Goal: Task Accomplishment & Management: Use online tool/utility

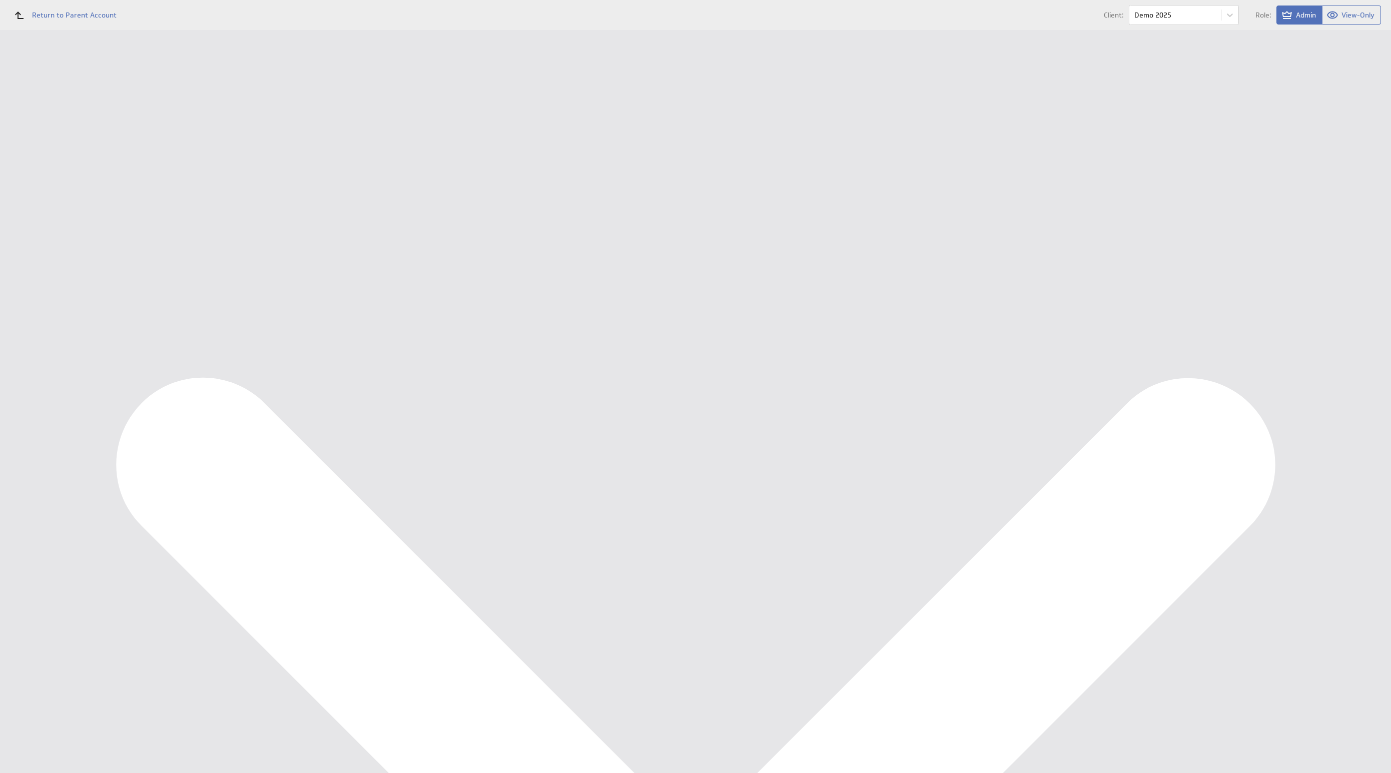
scroll to position [1990, 0]
click at [85, 205] on div "Data Sources" at bounding box center [65, 214] width 130 height 22
click at [165, 116] on button "Queue for refresh" at bounding box center [187, 112] width 74 height 20
click at [83, 119] on div "Management Dashboard" at bounding box center [74, 115] width 101 height 9
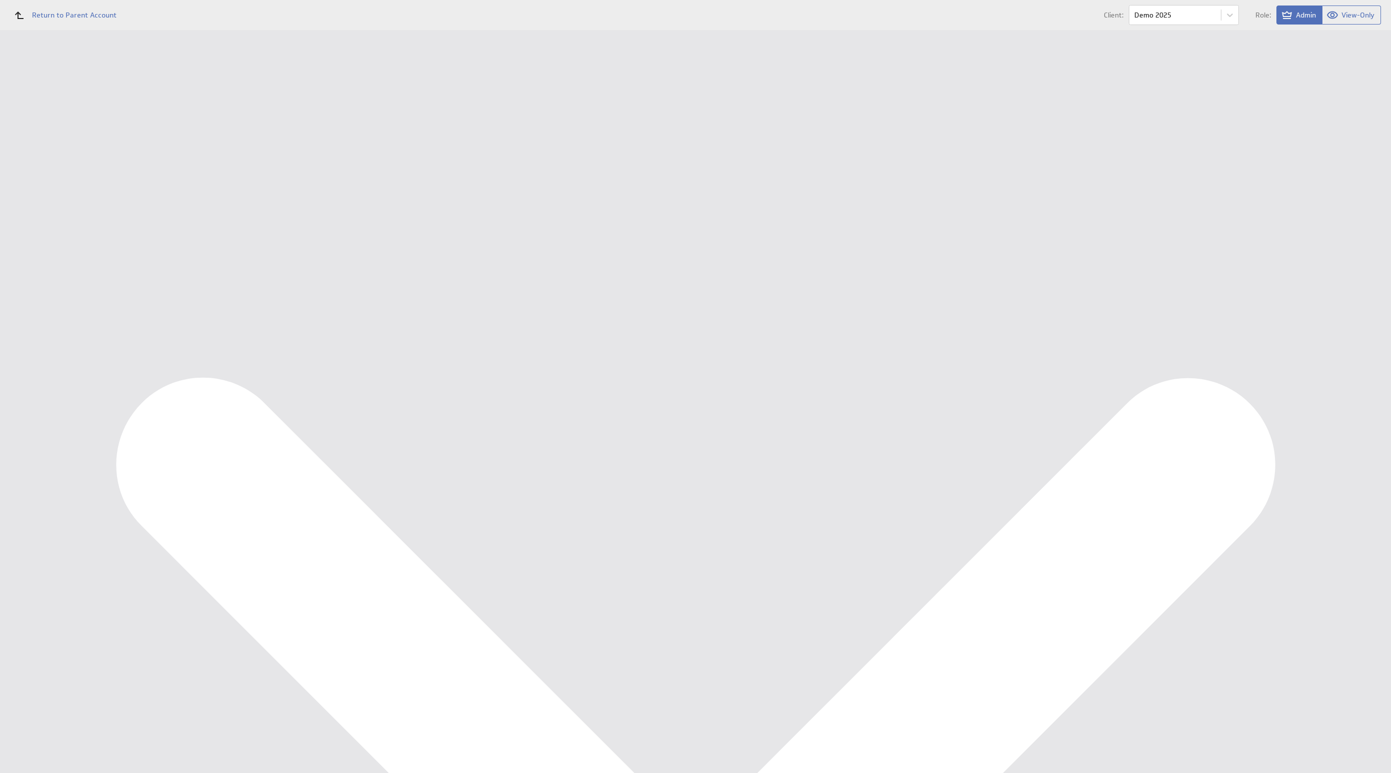
click at [54, 154] on div "Marketing KPI Dashboard" at bounding box center [65, 149] width 130 height 17
click at [1336, 450] on div "Edit..." at bounding box center [1316, 445] width 100 height 16
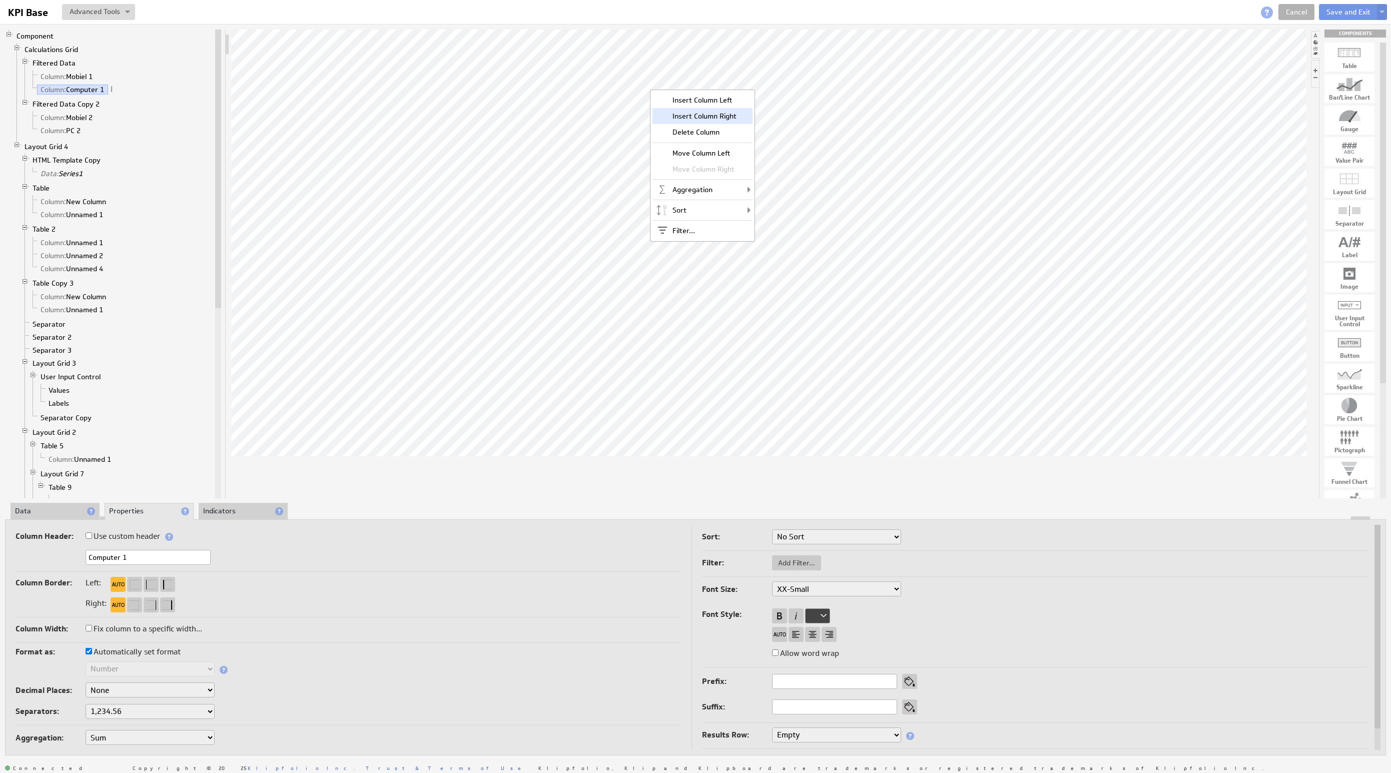
click at [692, 120] on div "Insert Column Right" at bounding box center [702, 116] width 100 height 16
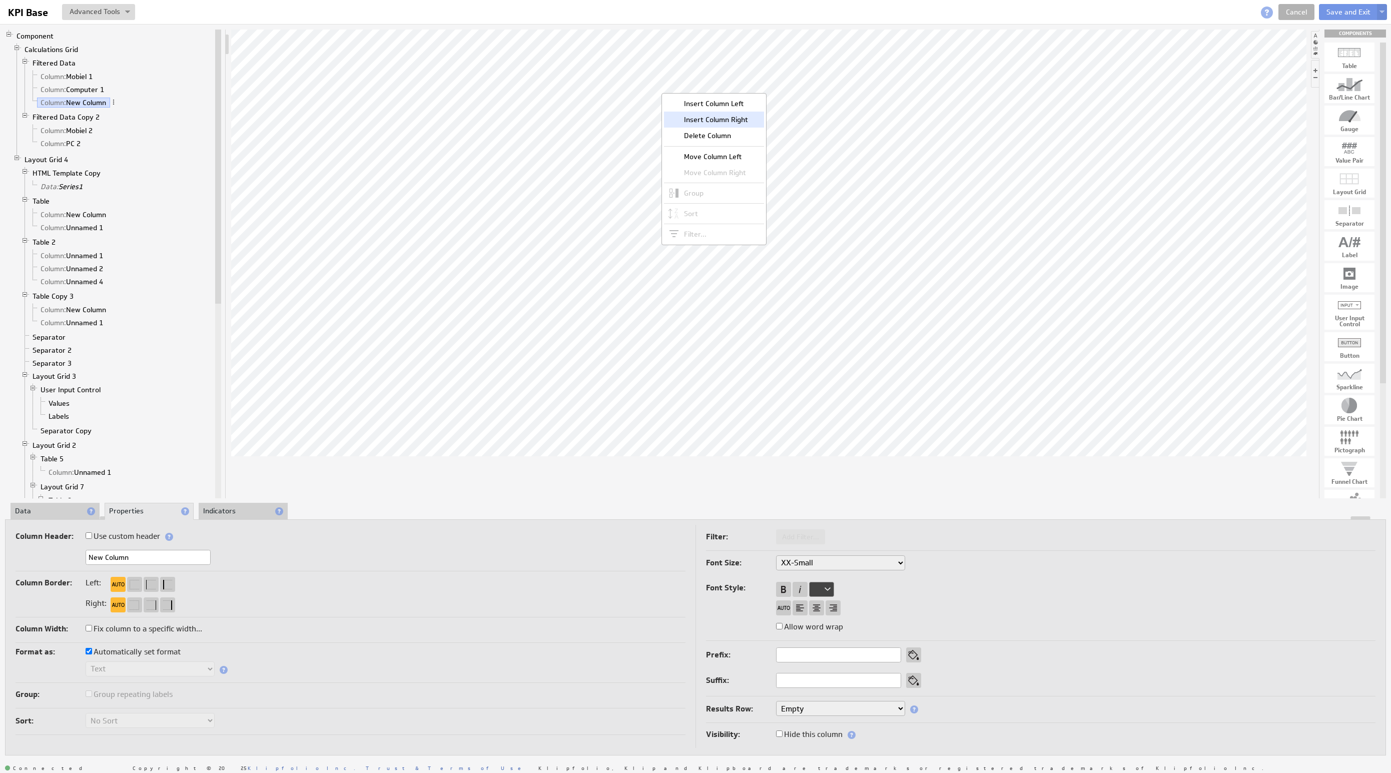
click at [716, 121] on div "Insert Column Right" at bounding box center [714, 120] width 100 height 16
click at [729, 124] on div "Insert Column Right" at bounding box center [740, 121] width 100 height 16
click at [64, 511] on li "Data" at bounding box center [55, 511] width 89 height 17
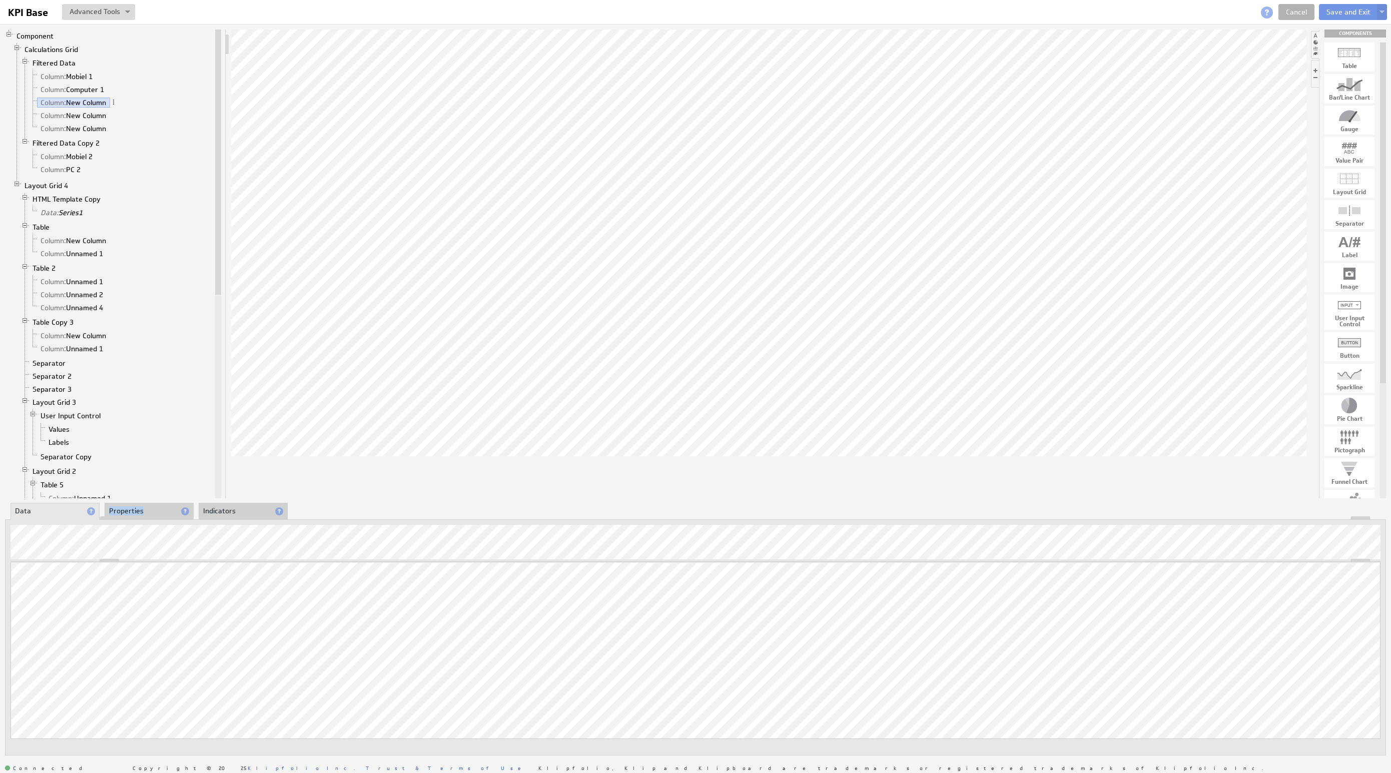
click at [150, 507] on li "Properties" at bounding box center [149, 511] width 89 height 17
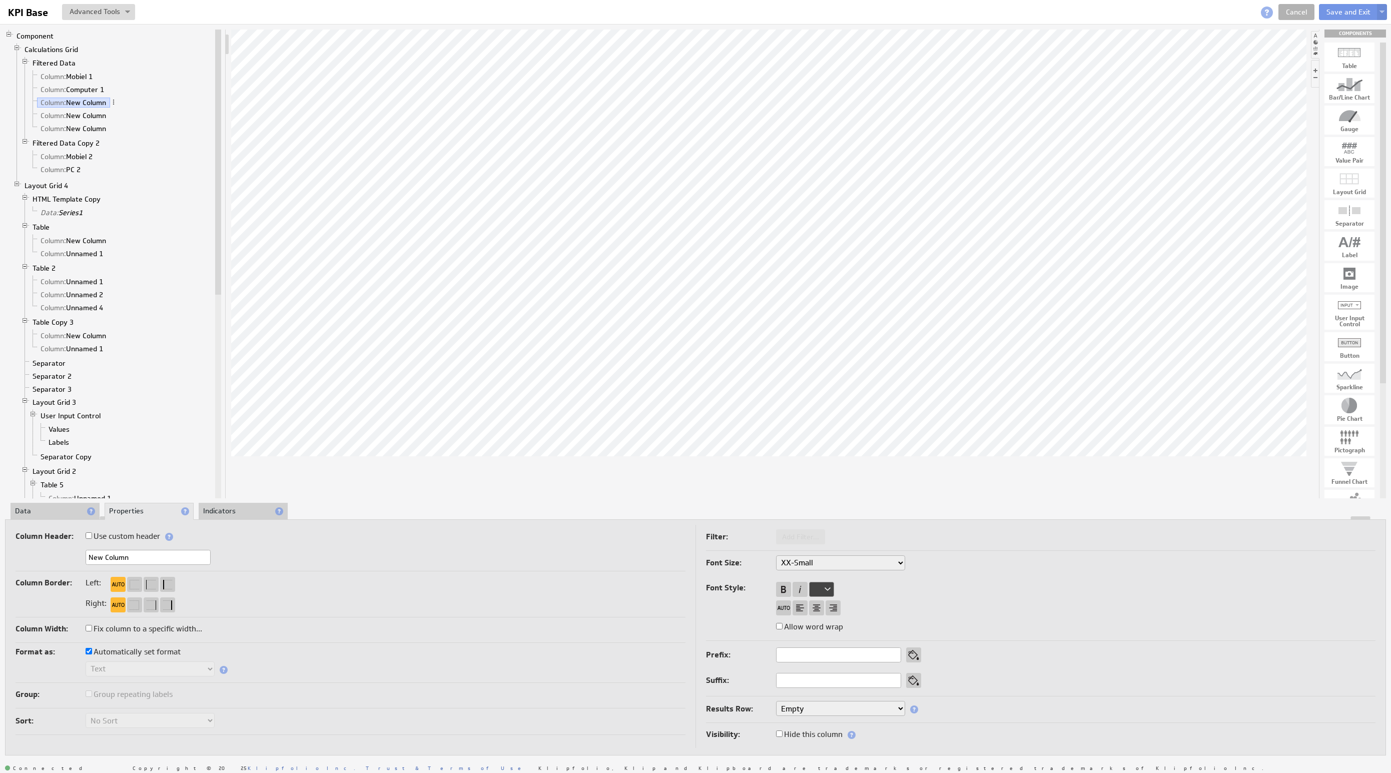
click at [33, 512] on li "Data" at bounding box center [55, 511] width 89 height 17
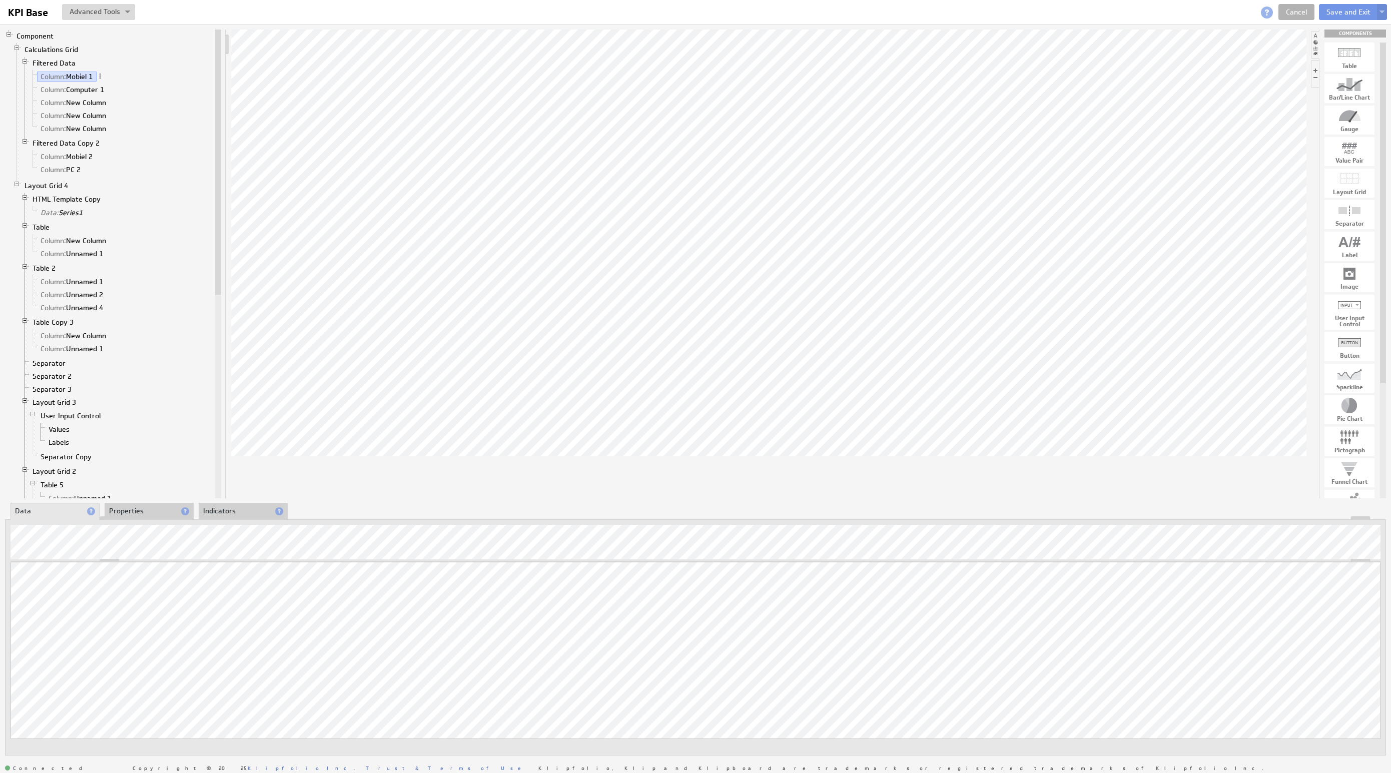
click at [1242, 652] on div "Updating... Select a Function ARRAY DATE SELECT SLICE SUM Data Manipulation Log…" at bounding box center [696, 665] width 1370 height 206
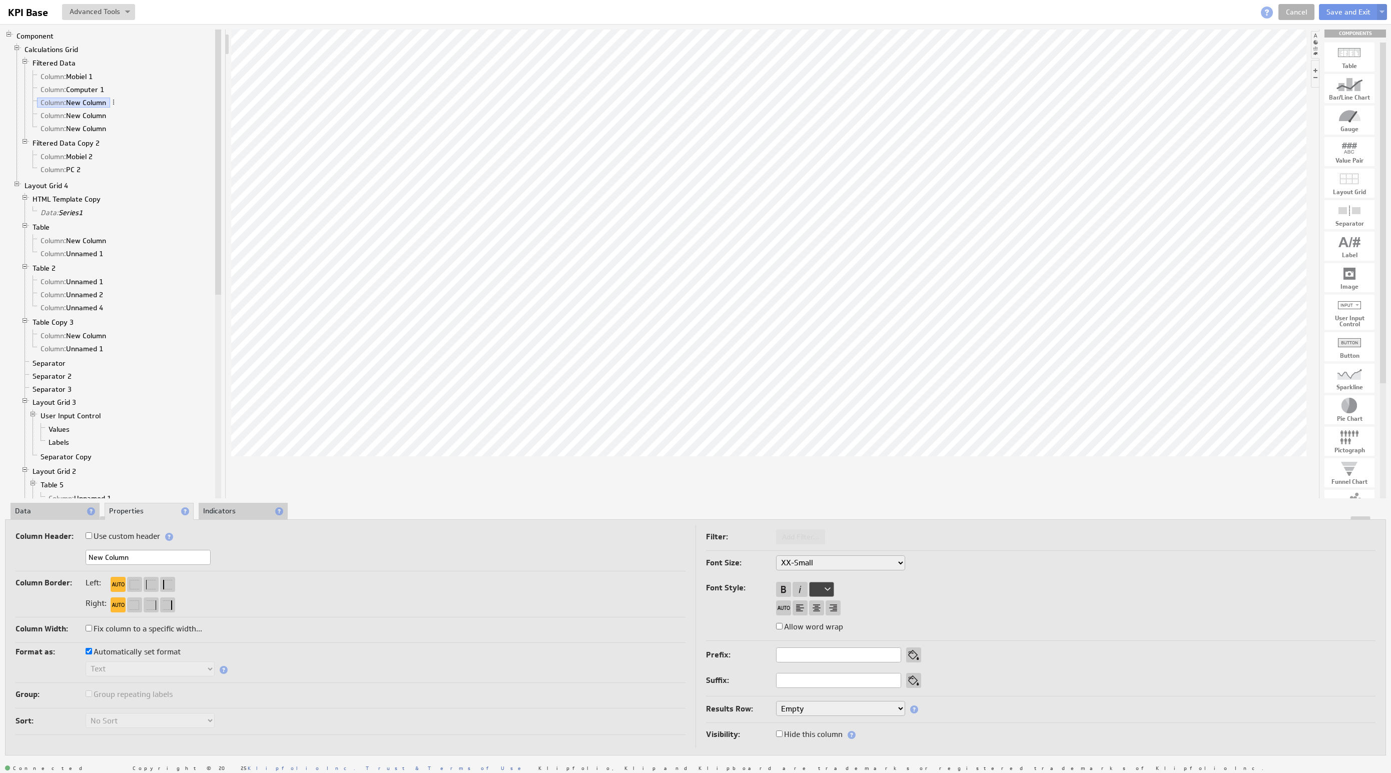
click at [36, 514] on li "Data" at bounding box center [55, 511] width 89 height 17
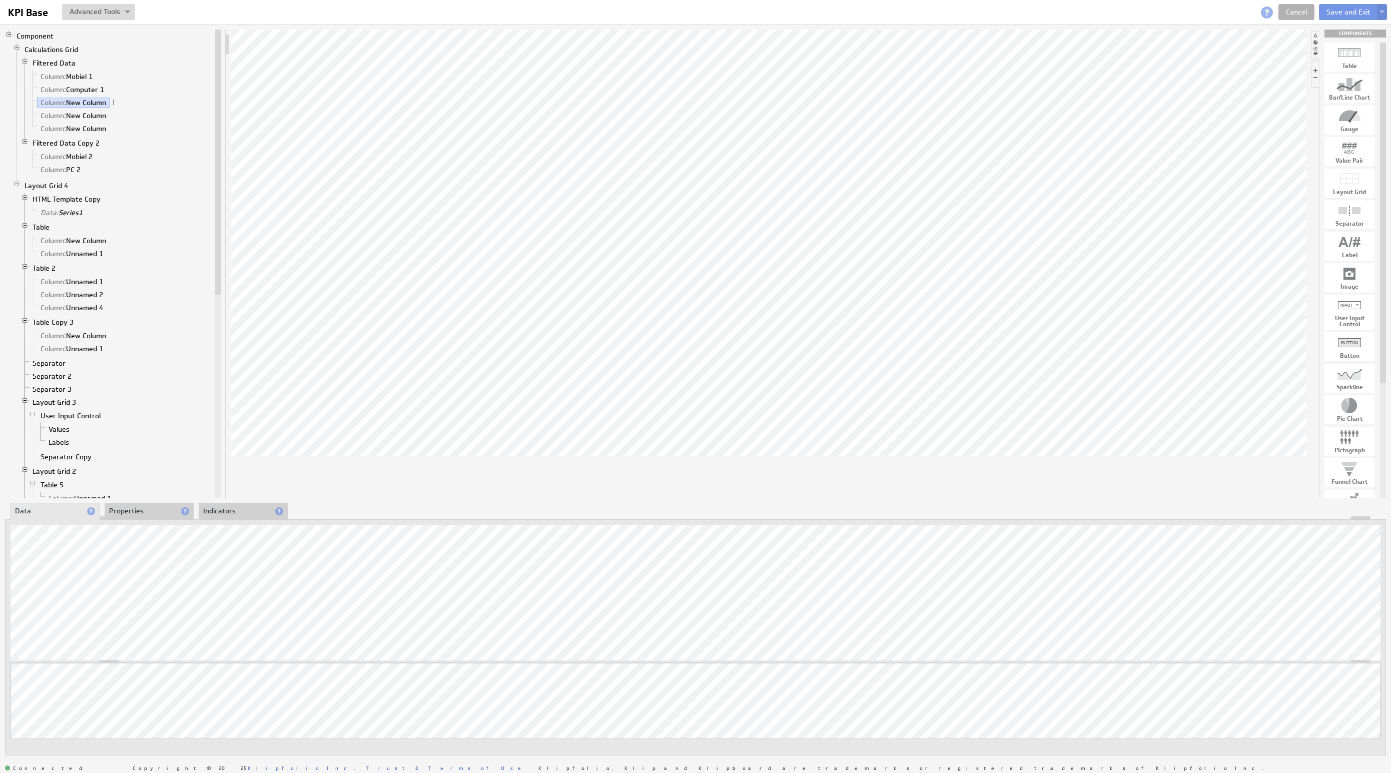
click at [163, 509] on li "Properties" at bounding box center [149, 511] width 89 height 17
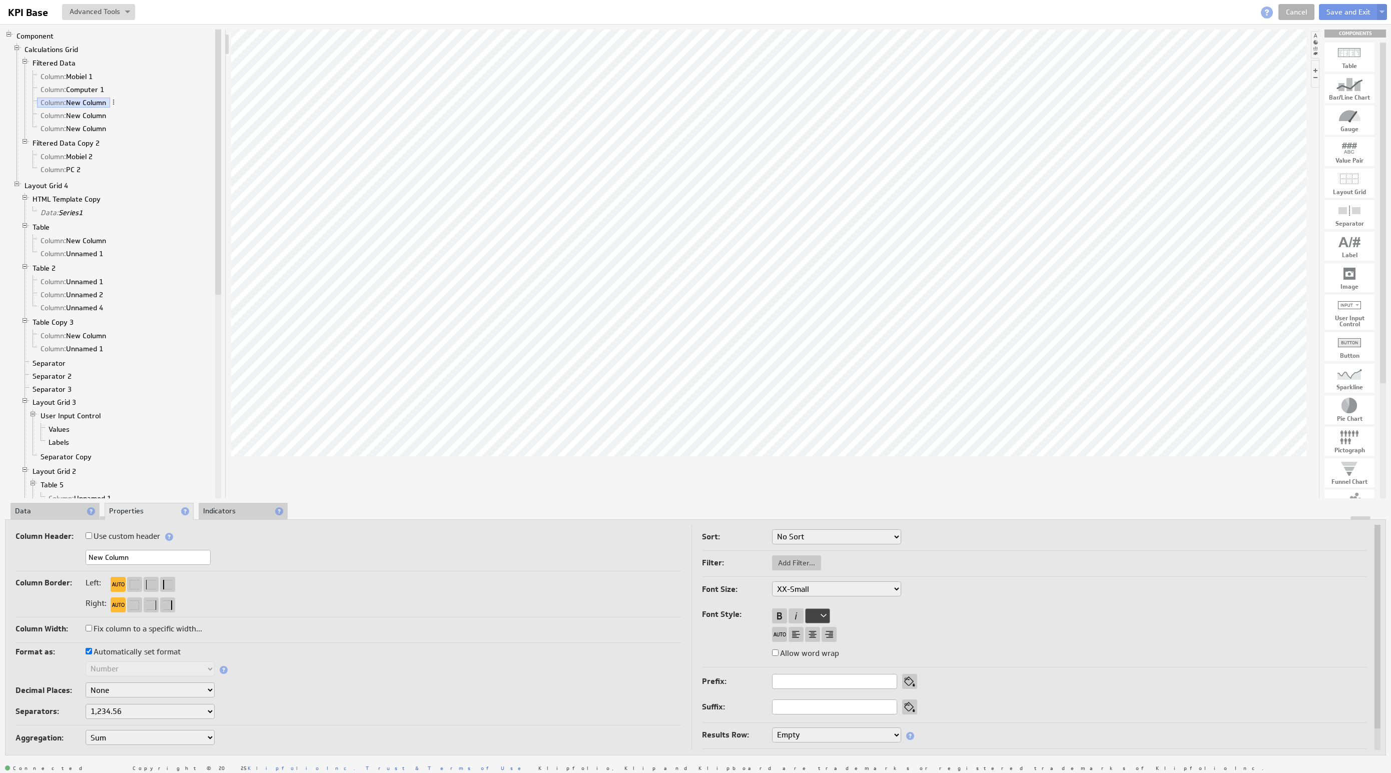
click at [60, 546] on div "Column Header: Use custom header New Column Header component added to the compo…" at bounding box center [349, 550] width 666 height 42
type input "35-44"
click at [33, 488] on div at bounding box center [33, 484] width 8 height 8
click at [38, 505] on li "Data" at bounding box center [55, 511] width 89 height 17
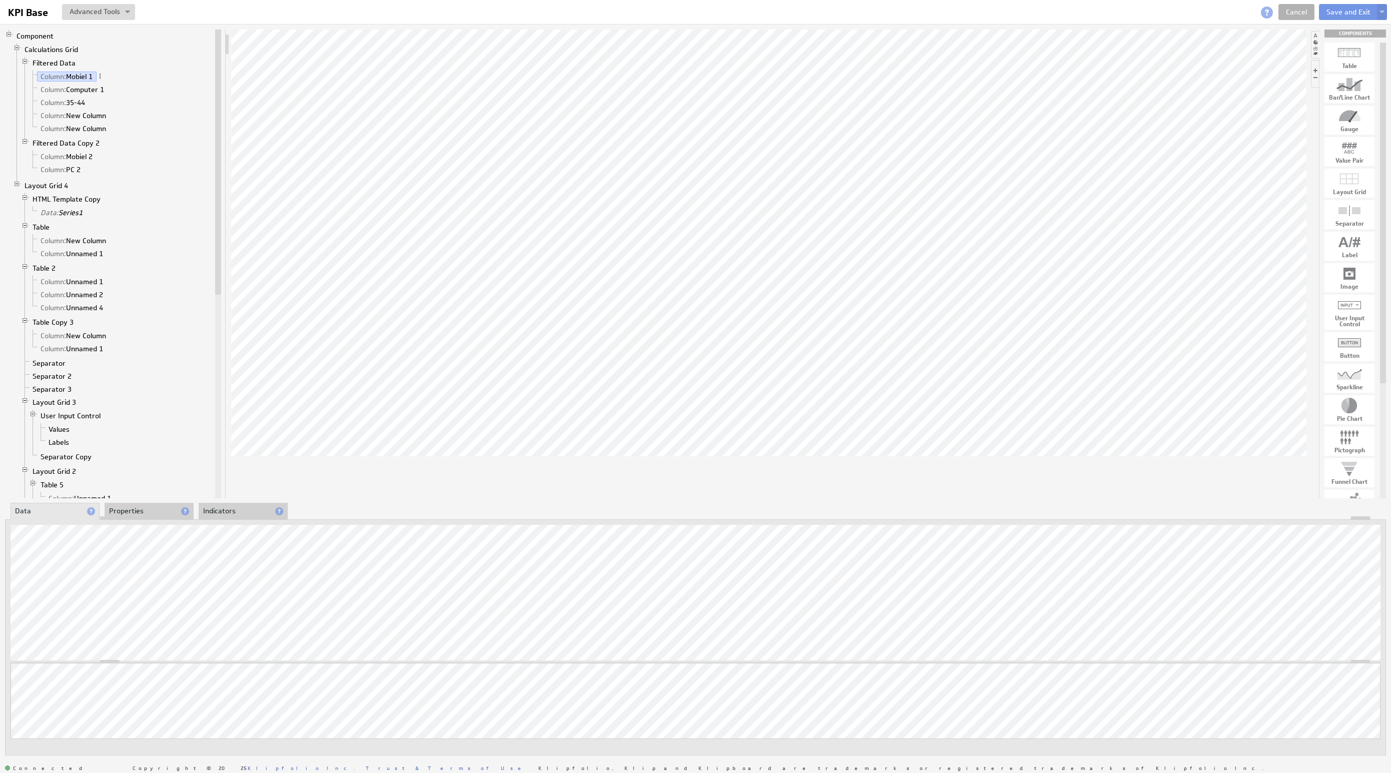
click at [134, 511] on li "Properties" at bounding box center [149, 511] width 89 height 17
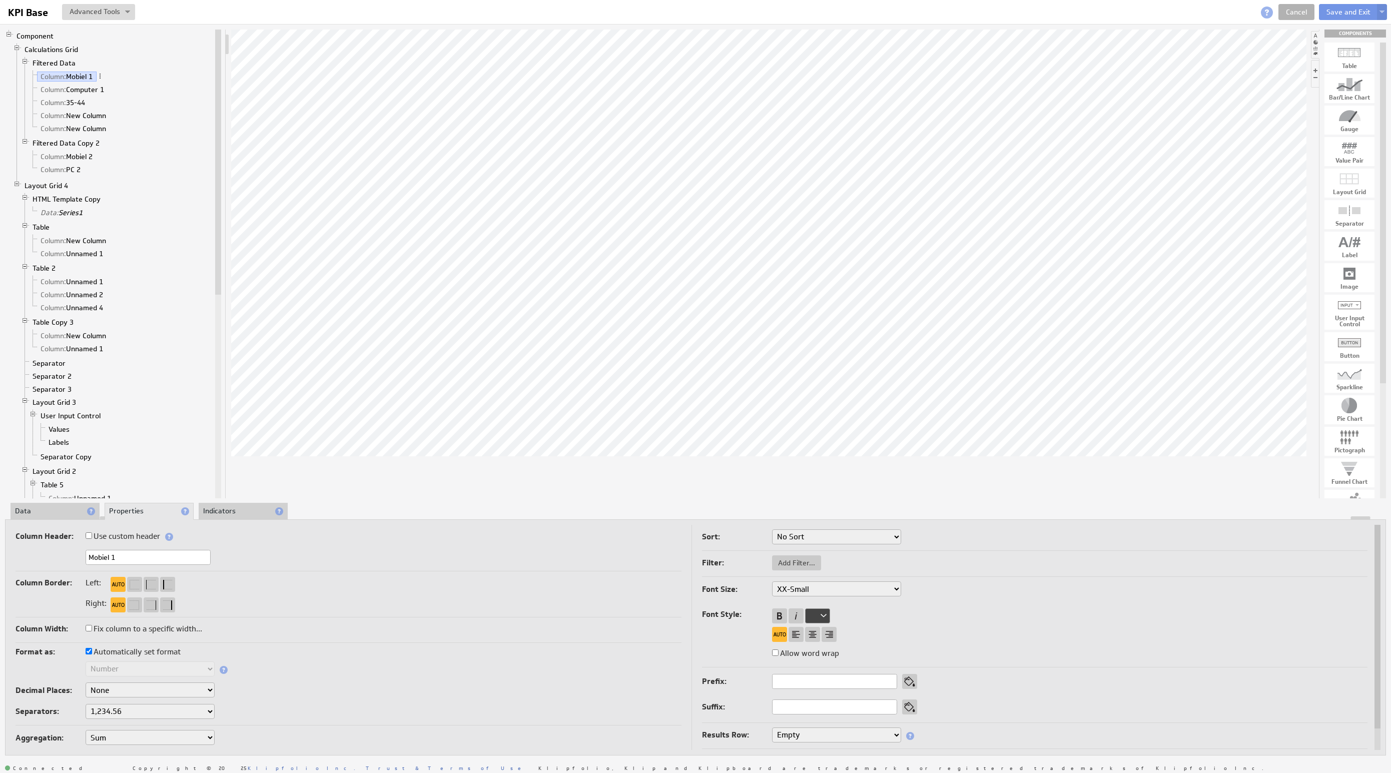
drag, startPoint x: 110, startPoint y: 558, endPoint x: 29, endPoint y: 540, distance: 83.1
click at [0, 545] on div "Component Calculations Grid Filtered Data Column: Mobiel 1 Column: Computer 1 C…" at bounding box center [695, 392] width 1391 height 737
type input "18-24"
click at [65, 506] on li "Data" at bounding box center [55, 511] width 89 height 17
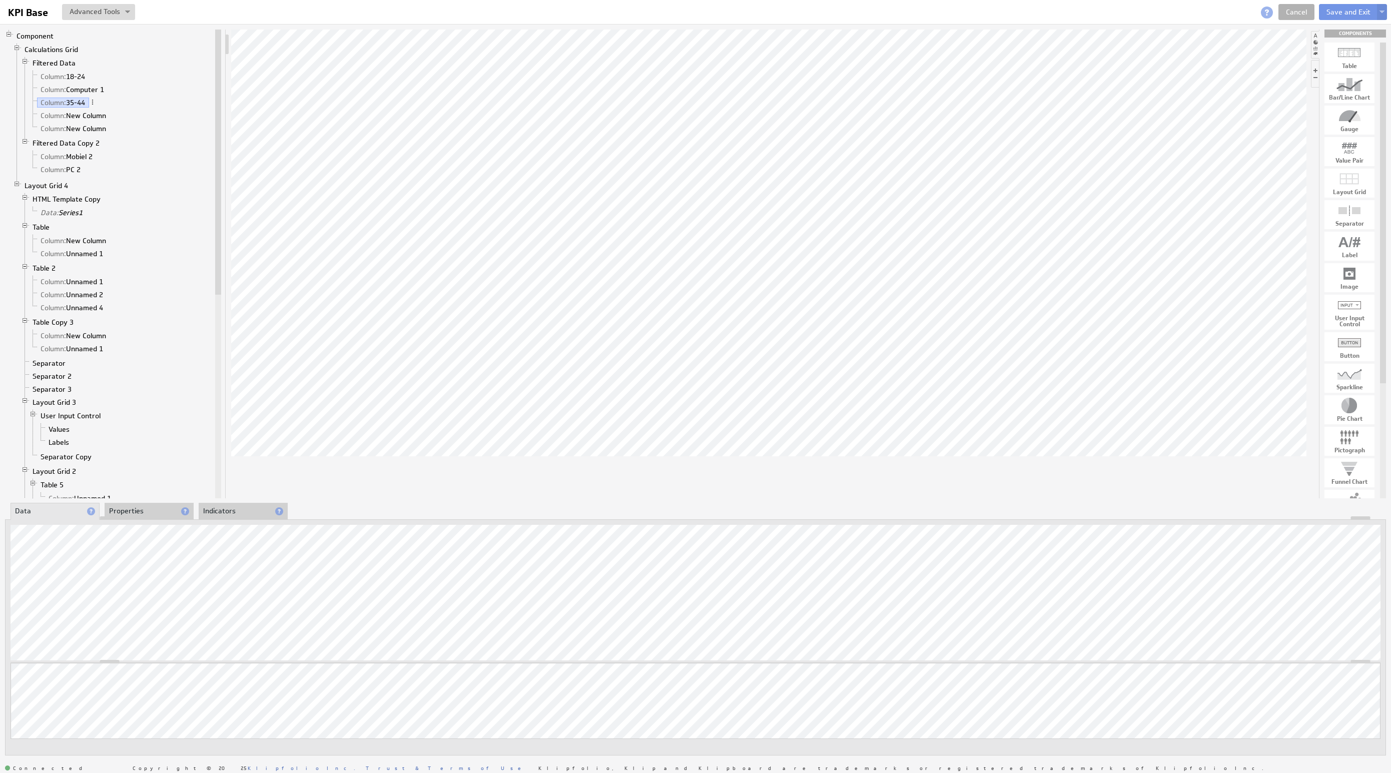
click at [139, 514] on li "Properties" at bounding box center [149, 511] width 89 height 17
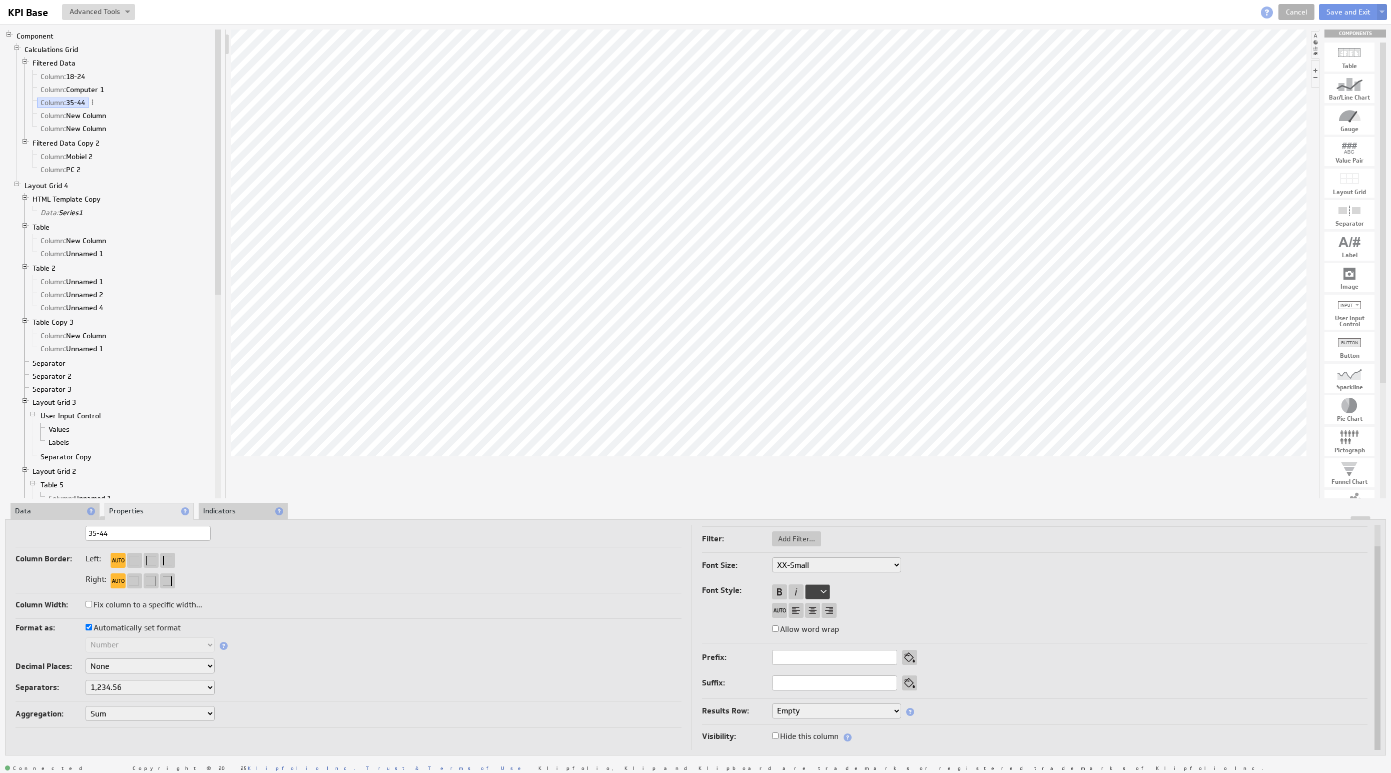
click at [816, 732] on label "Hide this column" at bounding box center [805, 737] width 67 height 14
click at [779, 733] on input "Hide this column" at bounding box center [775, 736] width 7 height 7
checkbox input "true"
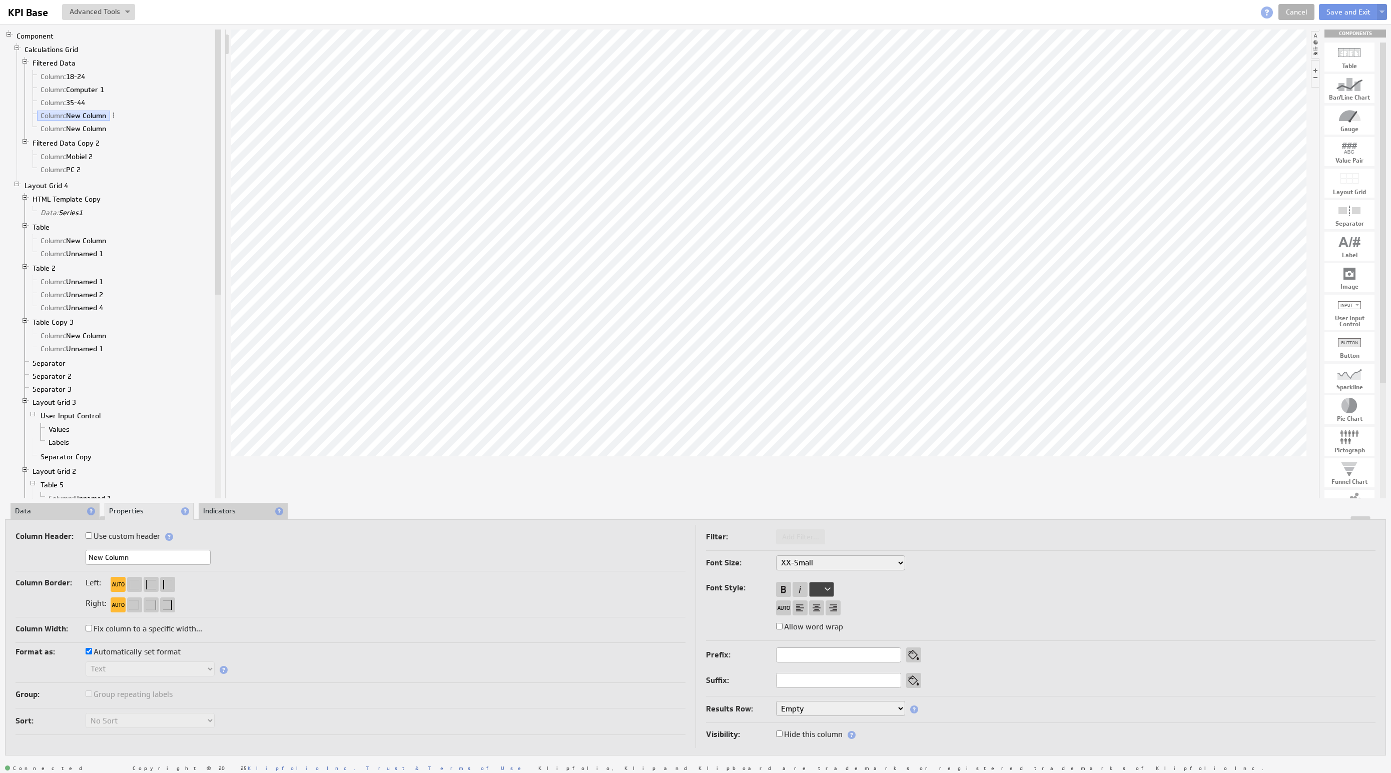
click at [33, 512] on li "Data" at bounding box center [55, 511] width 89 height 17
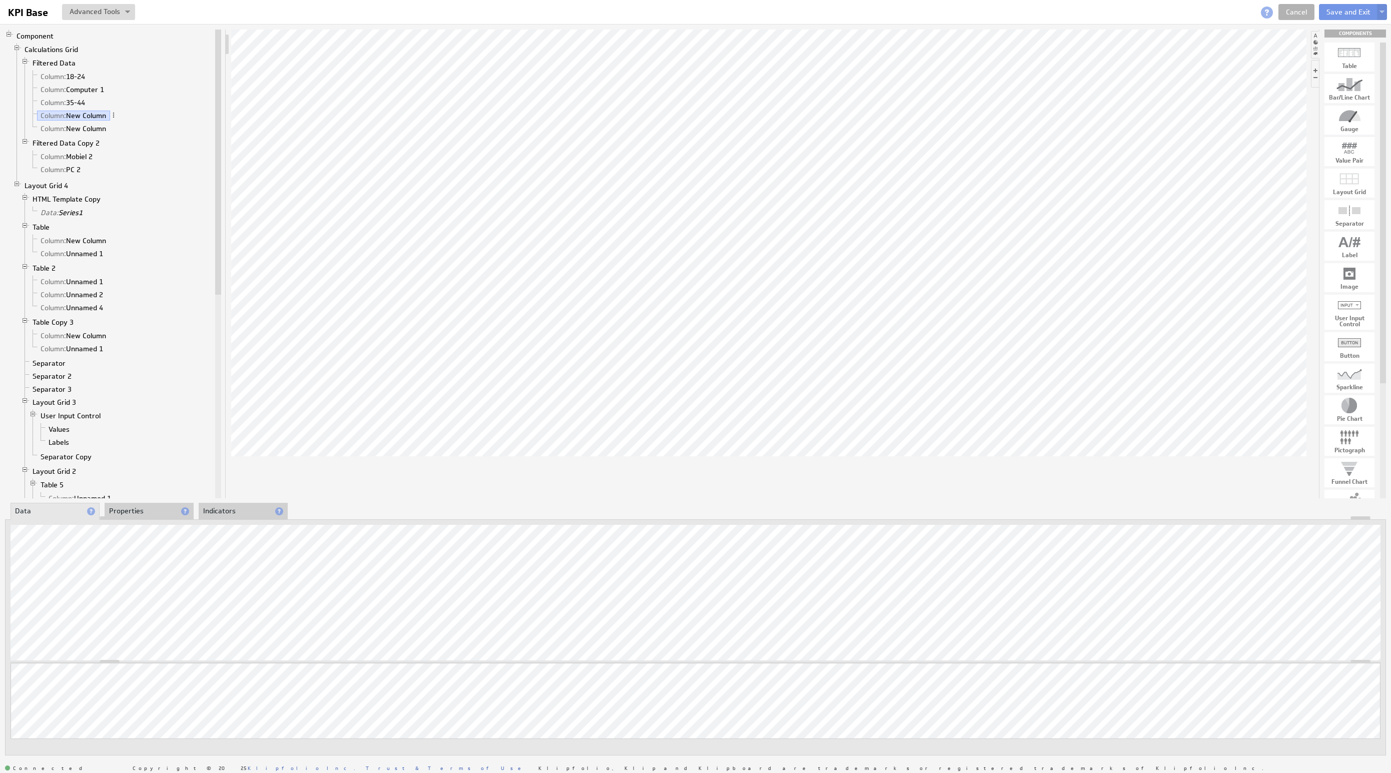
click at [142, 516] on div at bounding box center [696, 518] width 1380 height 4
click at [134, 509] on li "Properties" at bounding box center [149, 510] width 89 height 17
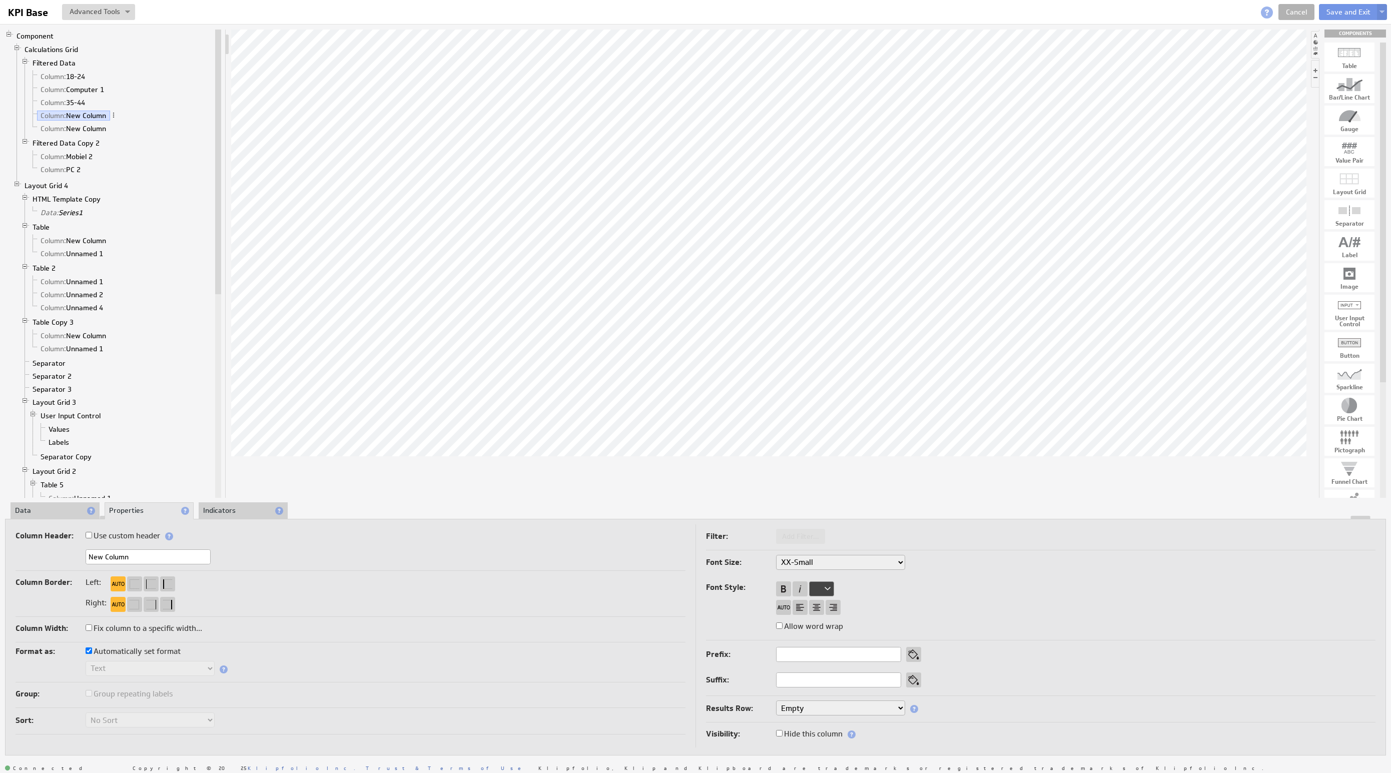
click at [800, 739] on label "Hide this column" at bounding box center [809, 734] width 67 height 14
click at [783, 737] on input "Hide this column" at bounding box center [779, 733] width 7 height 7
checkbox input "true"
drag, startPoint x: 823, startPoint y: 731, endPoint x: 794, endPoint y: 700, distance: 41.8
click at [823, 731] on label "Hide this column" at bounding box center [809, 734] width 67 height 14
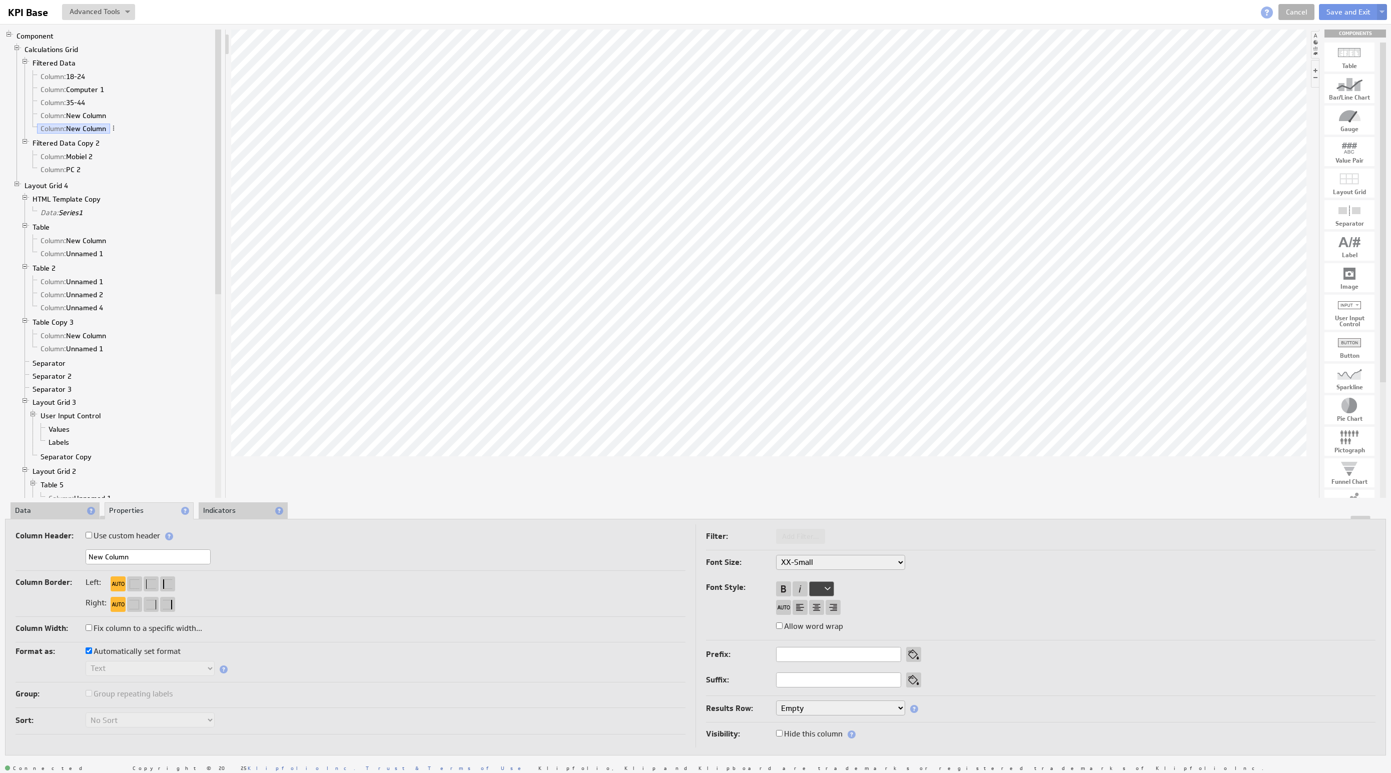
click at [783, 731] on input "Hide this column" at bounding box center [779, 733] width 7 height 7
checkbox input "true"
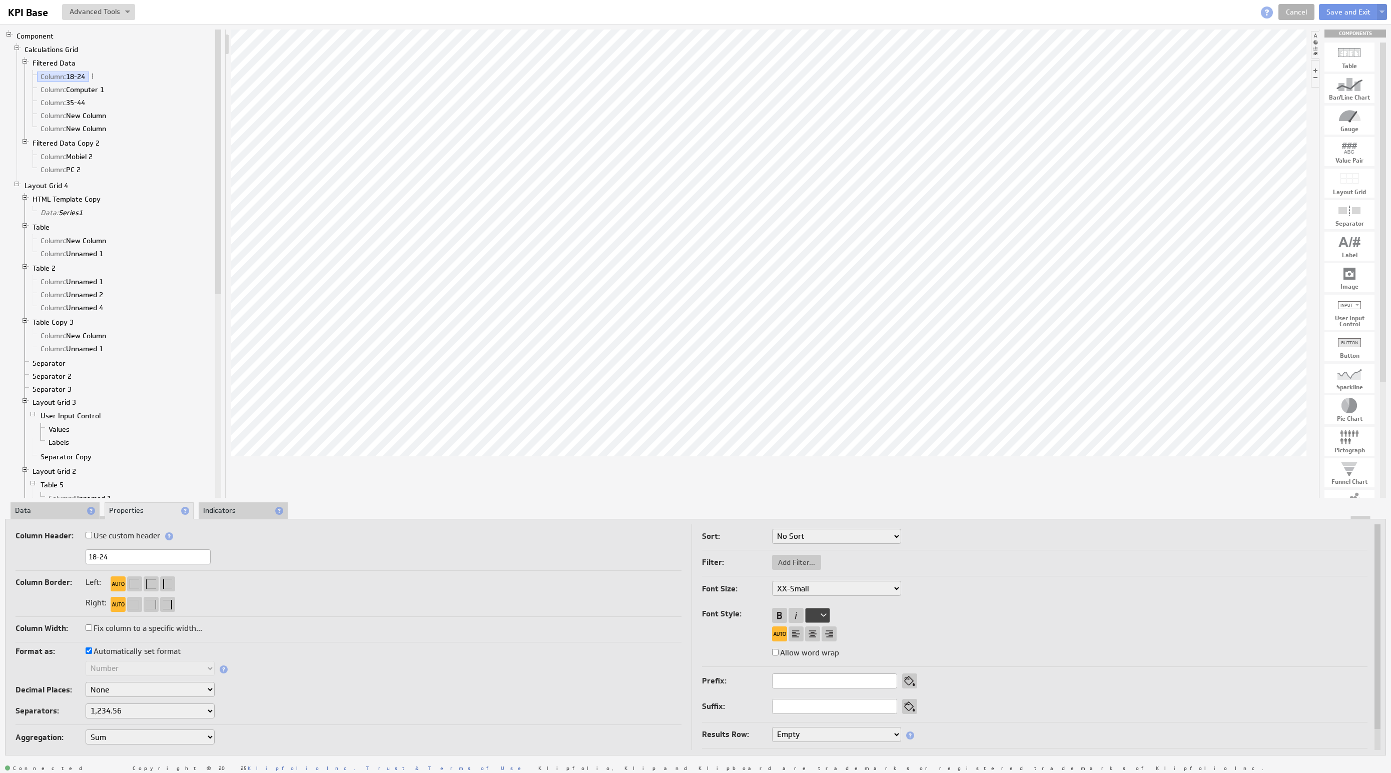
click at [51, 499] on div "Component Calculations Grid Filtered Data Column: 18-24 Column: Computer 1 Colu…" at bounding box center [695, 392] width 1391 height 737
click at [51, 504] on li "Data" at bounding box center [55, 510] width 89 height 17
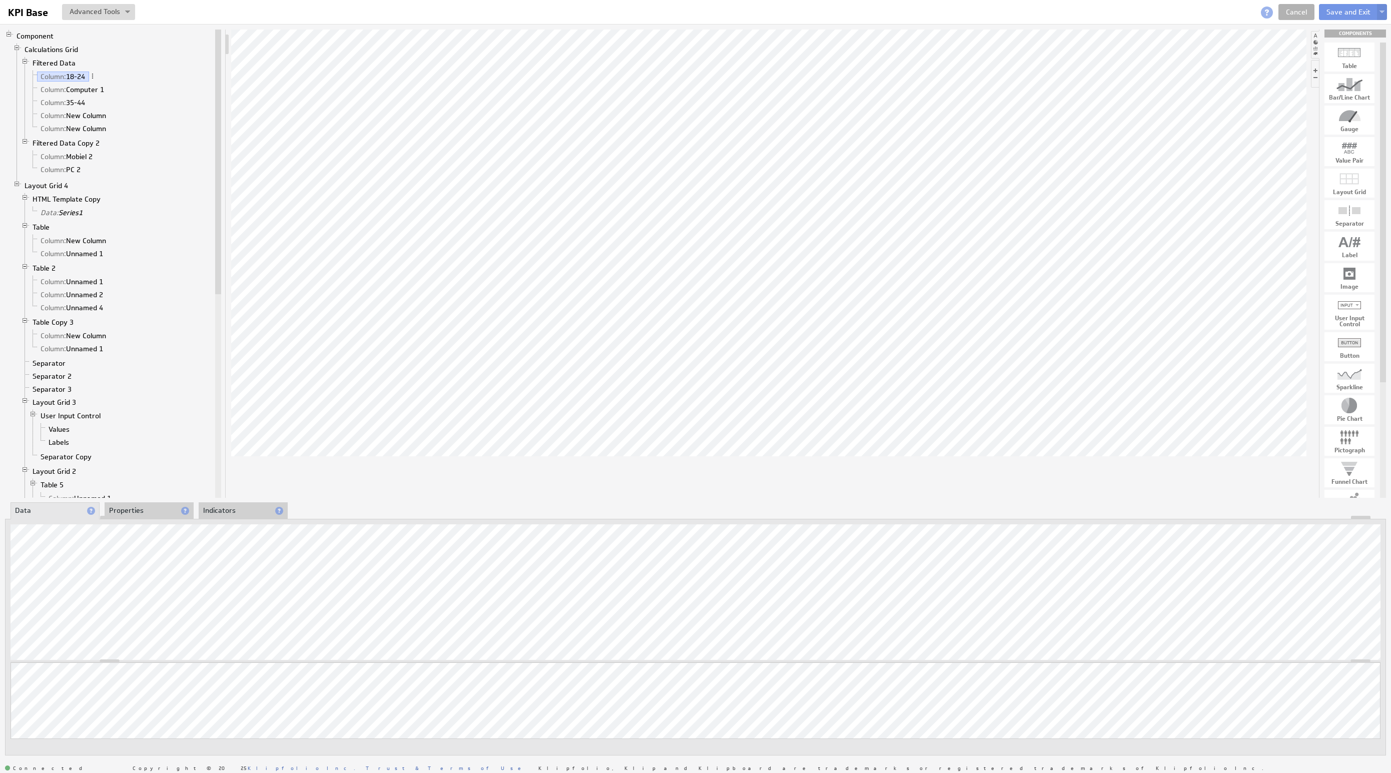
drag, startPoint x: 340, startPoint y: 515, endPoint x: 325, endPoint y: 574, distance: 60.9
click at [325, 574] on div "Ondernemersadviseurs Live Koppeling" at bounding box center [330, 574] width 121 height 7
copy body "COMPONENTS Table Bar/Line Chart Gauge Value Pair Layout Grid Separator Label Im…"
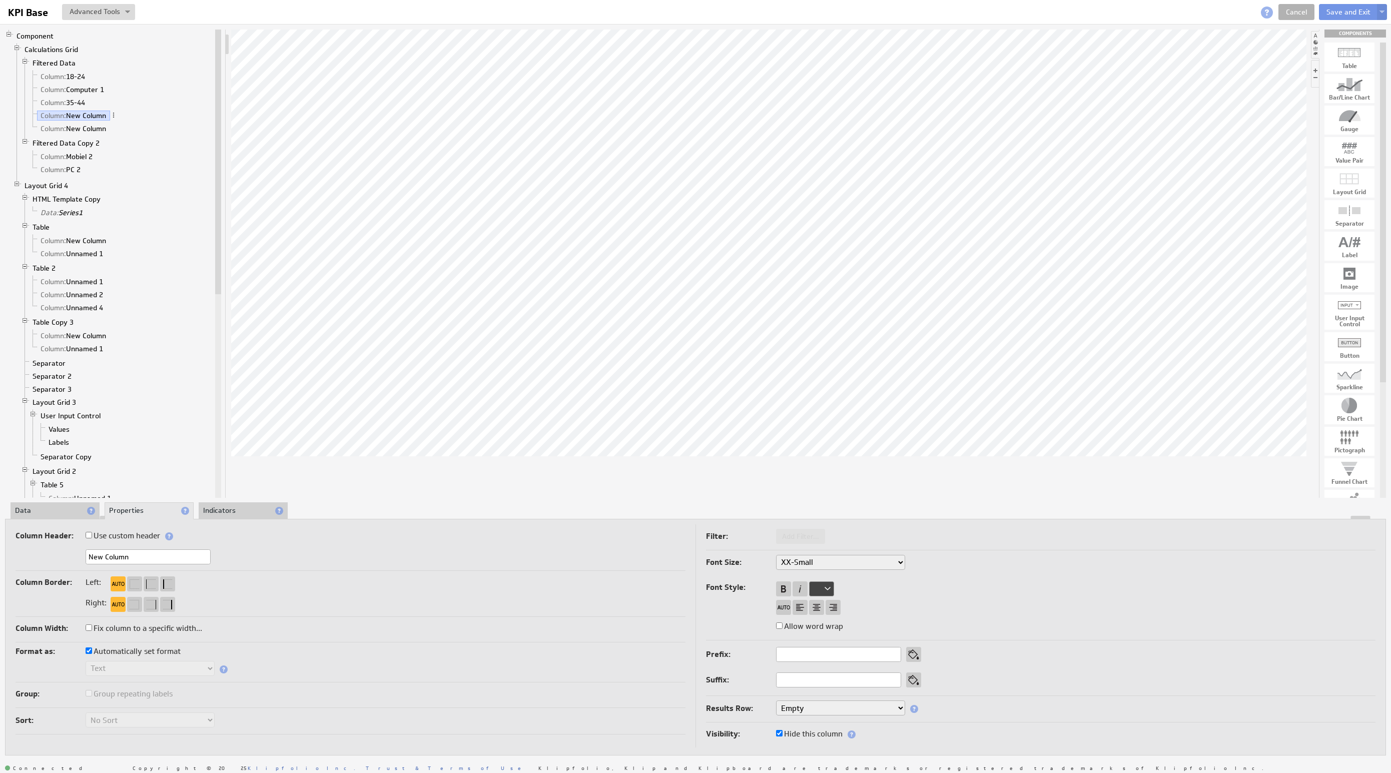
click at [63, 516] on div at bounding box center [696, 518] width 1380 height 4
click at [69, 511] on li "Data" at bounding box center [55, 510] width 89 height 17
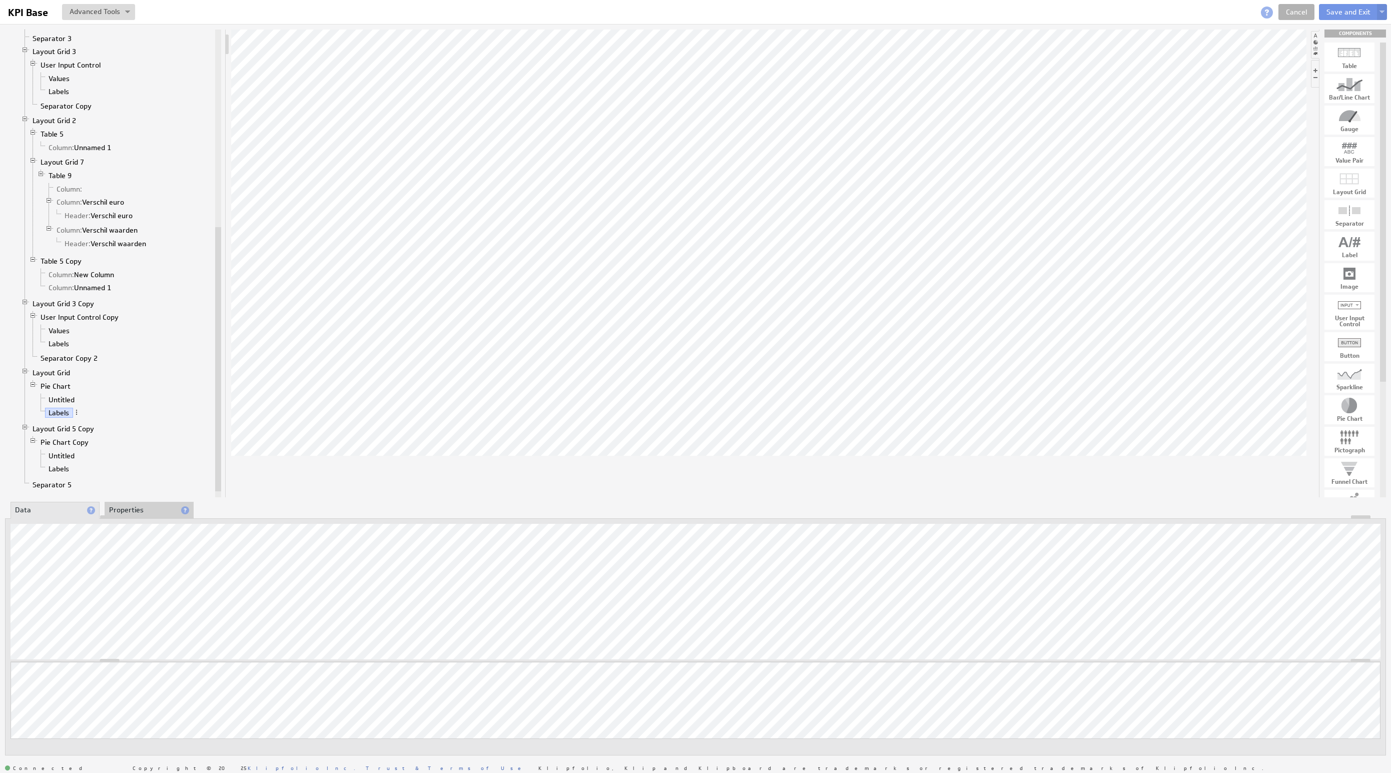
click at [71, 406] on li "Untitled" at bounding box center [125, 399] width 176 height 13
click at [71, 405] on link "Untitled" at bounding box center [62, 400] width 34 height 10
click at [139, 509] on li "Properties" at bounding box center [149, 510] width 89 height 17
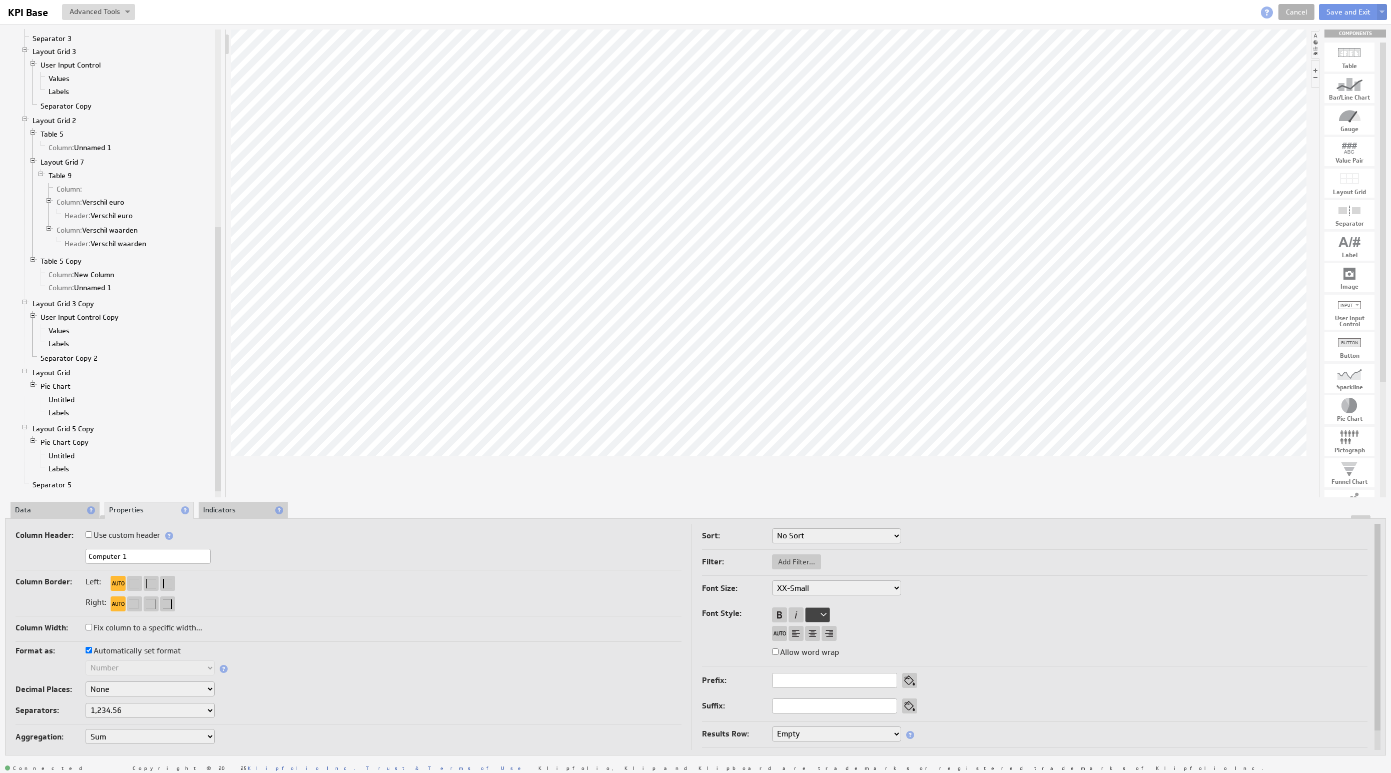
click at [58, 509] on li "Data" at bounding box center [55, 510] width 89 height 17
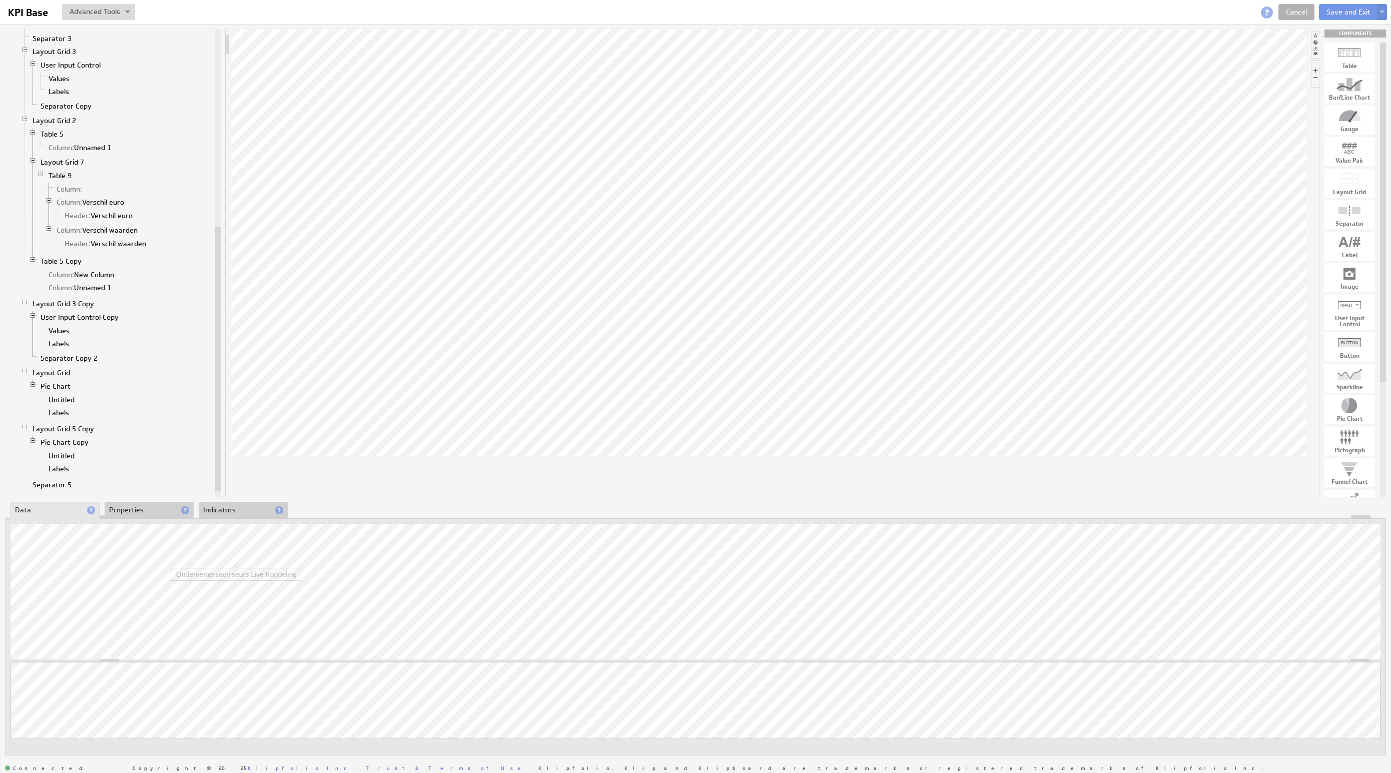
click at [175, 514] on li "Properties" at bounding box center [149, 510] width 89 height 17
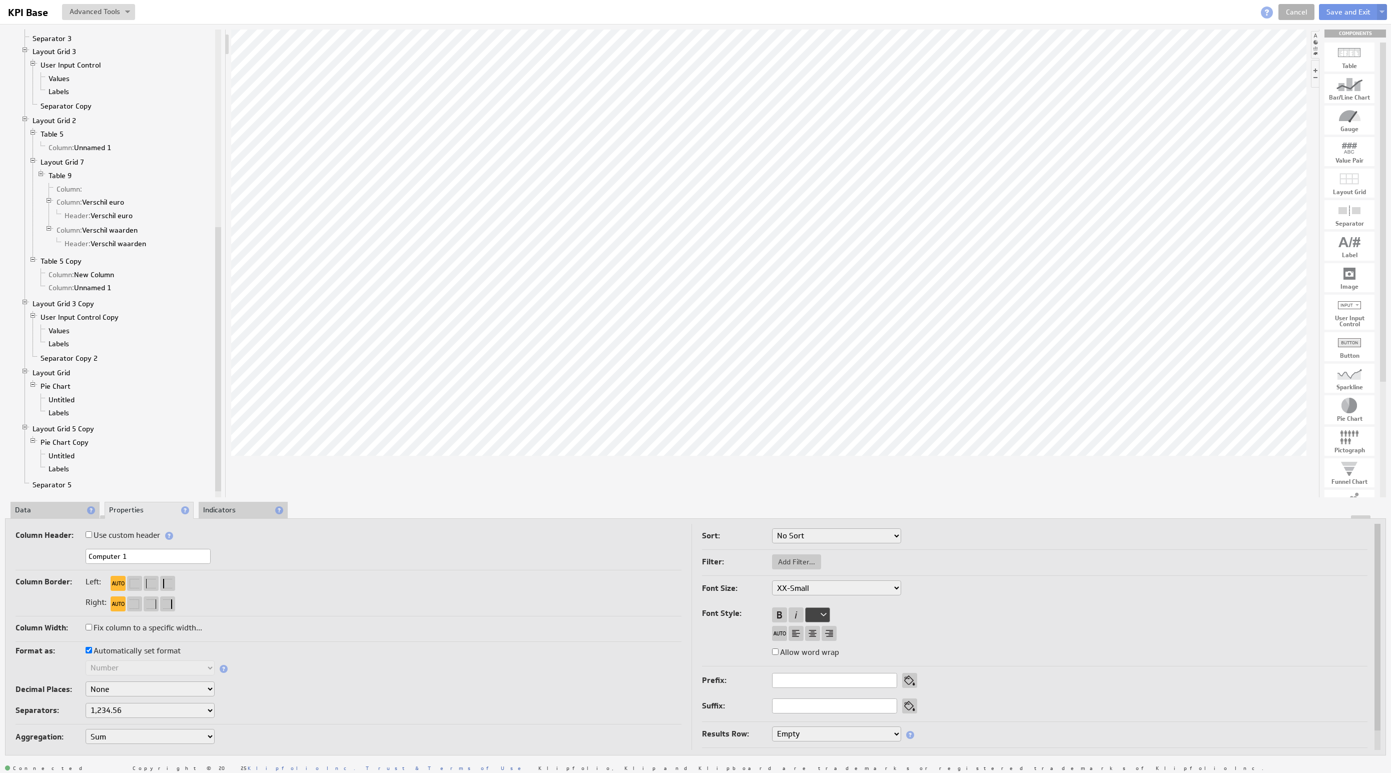
drag, startPoint x: 148, startPoint y: 551, endPoint x: 102, endPoint y: 552, distance: 46.0
click at [97, 549] on input "Computer 1" at bounding box center [148, 556] width 125 height 15
drag, startPoint x: 144, startPoint y: 558, endPoint x: 32, endPoint y: 536, distance: 114.7
click at [32, 536] on div "Column Header: Use custom header Computer 1 Header component added to the compo…" at bounding box center [349, 549] width 666 height 42
type input "25-34"
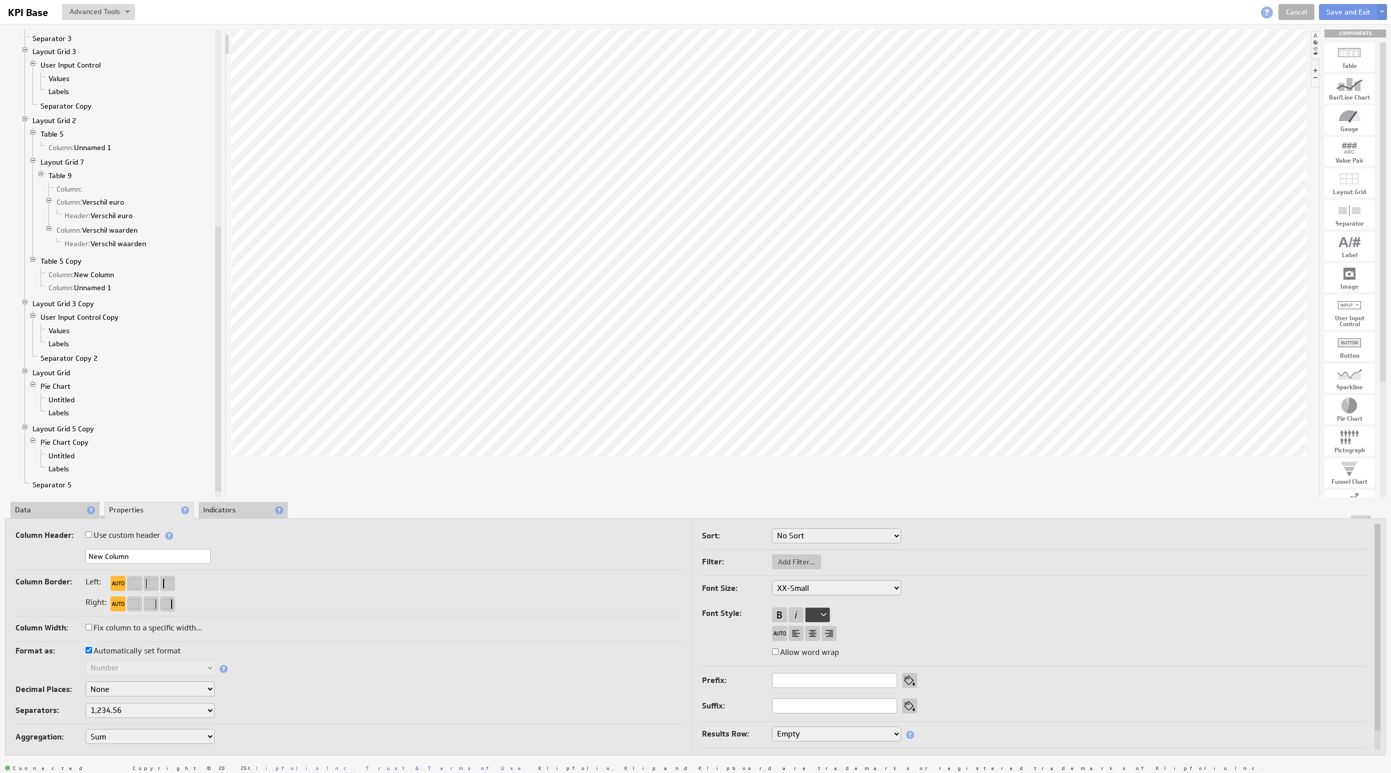
click at [55, 513] on li "Data" at bounding box center [55, 510] width 89 height 17
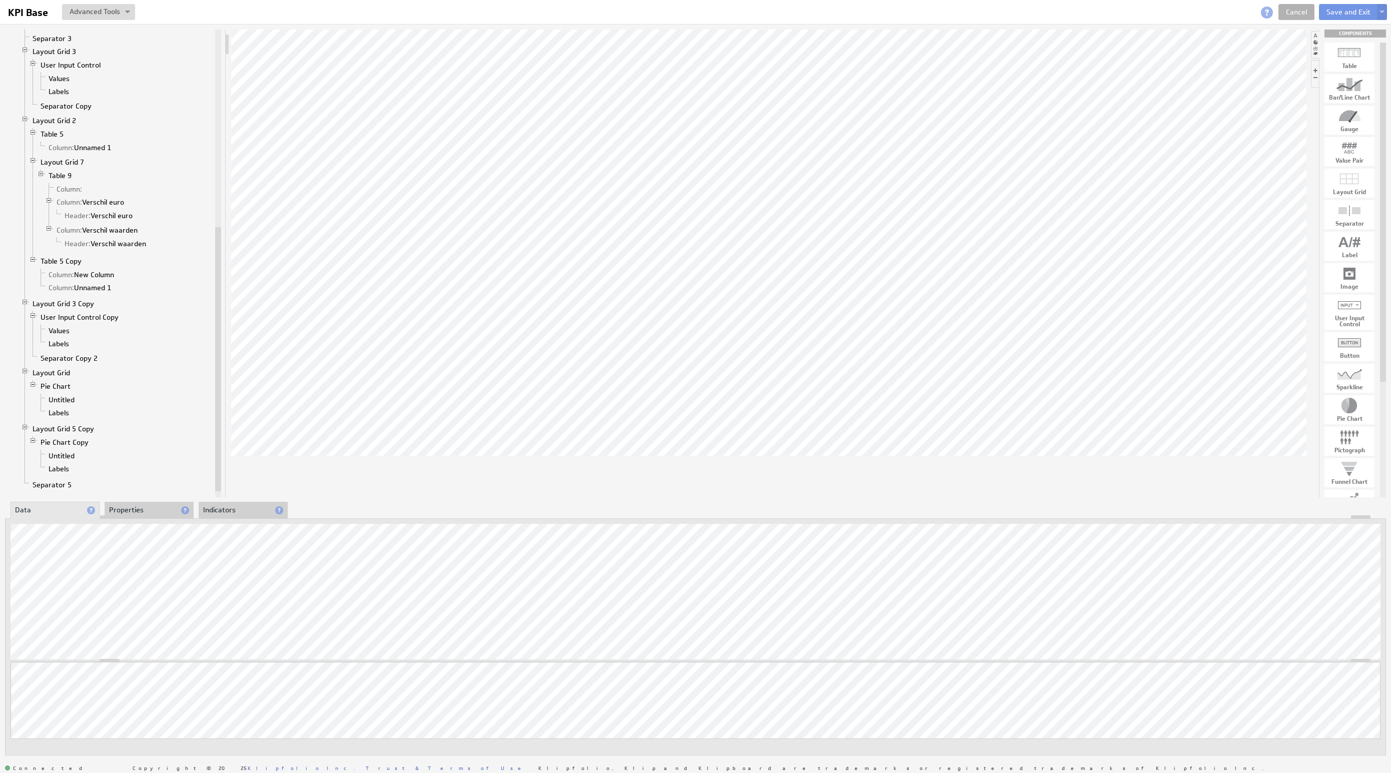
click at [116, 505] on li "Properties" at bounding box center [149, 510] width 89 height 17
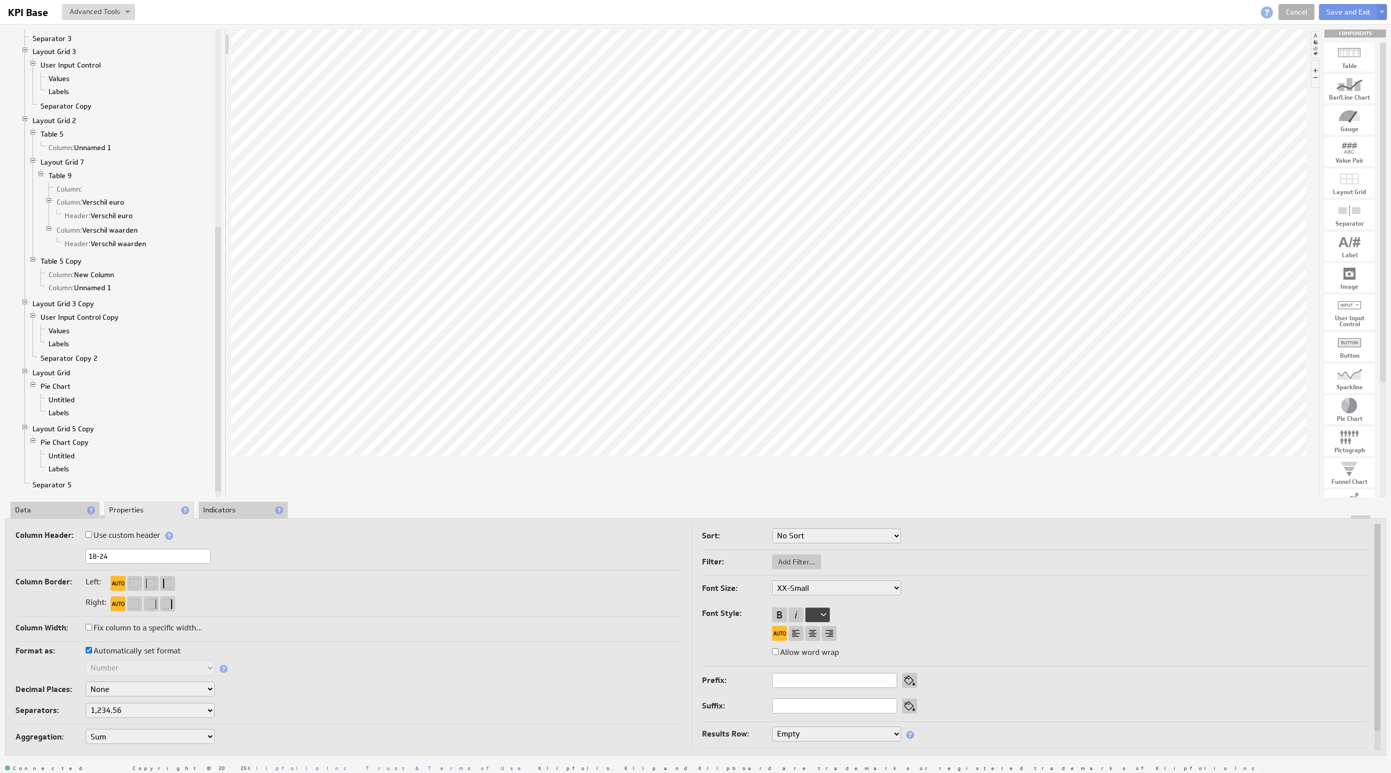
click at [118, 557] on input "18-24" at bounding box center [148, 556] width 125 height 15
type input "18-24"
click at [38, 509] on li "Data" at bounding box center [55, 510] width 89 height 17
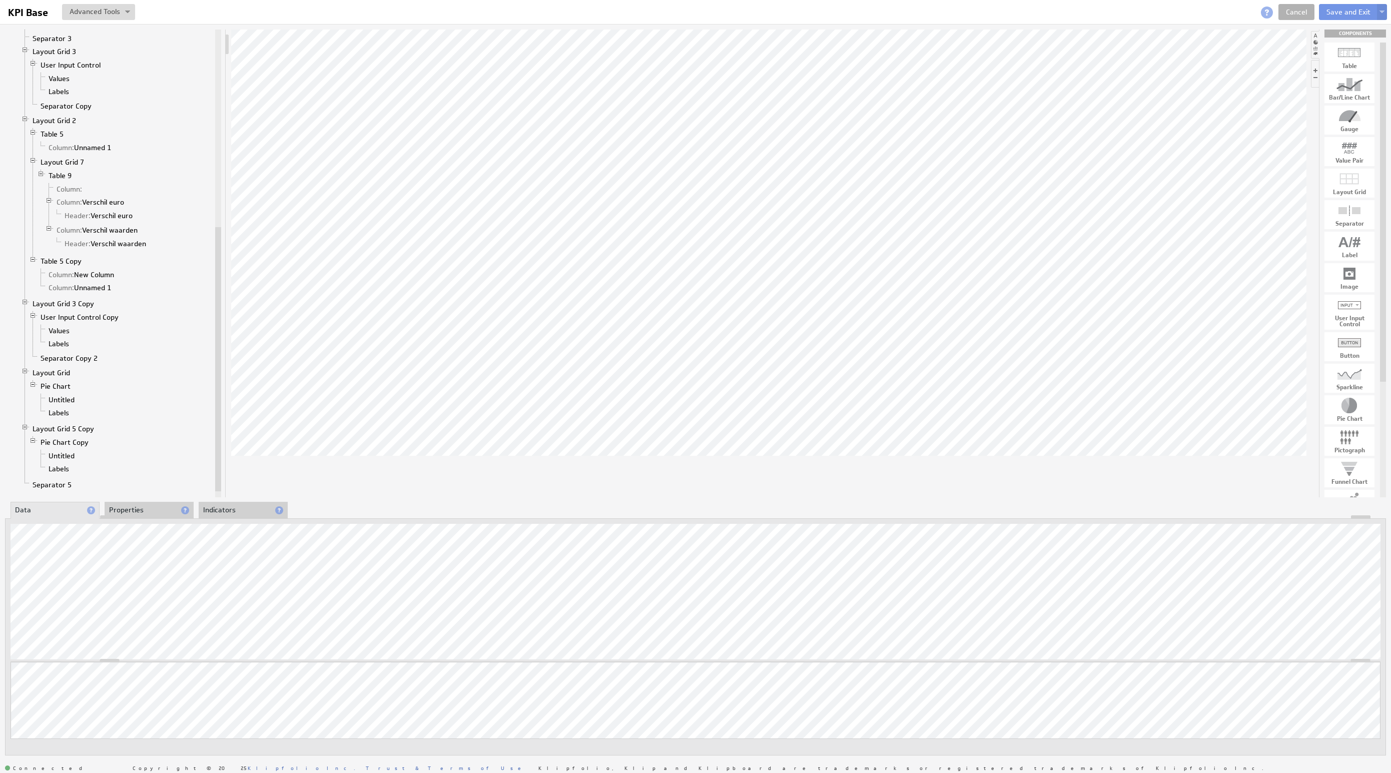
click at [139, 503] on li "Properties" at bounding box center [149, 510] width 89 height 17
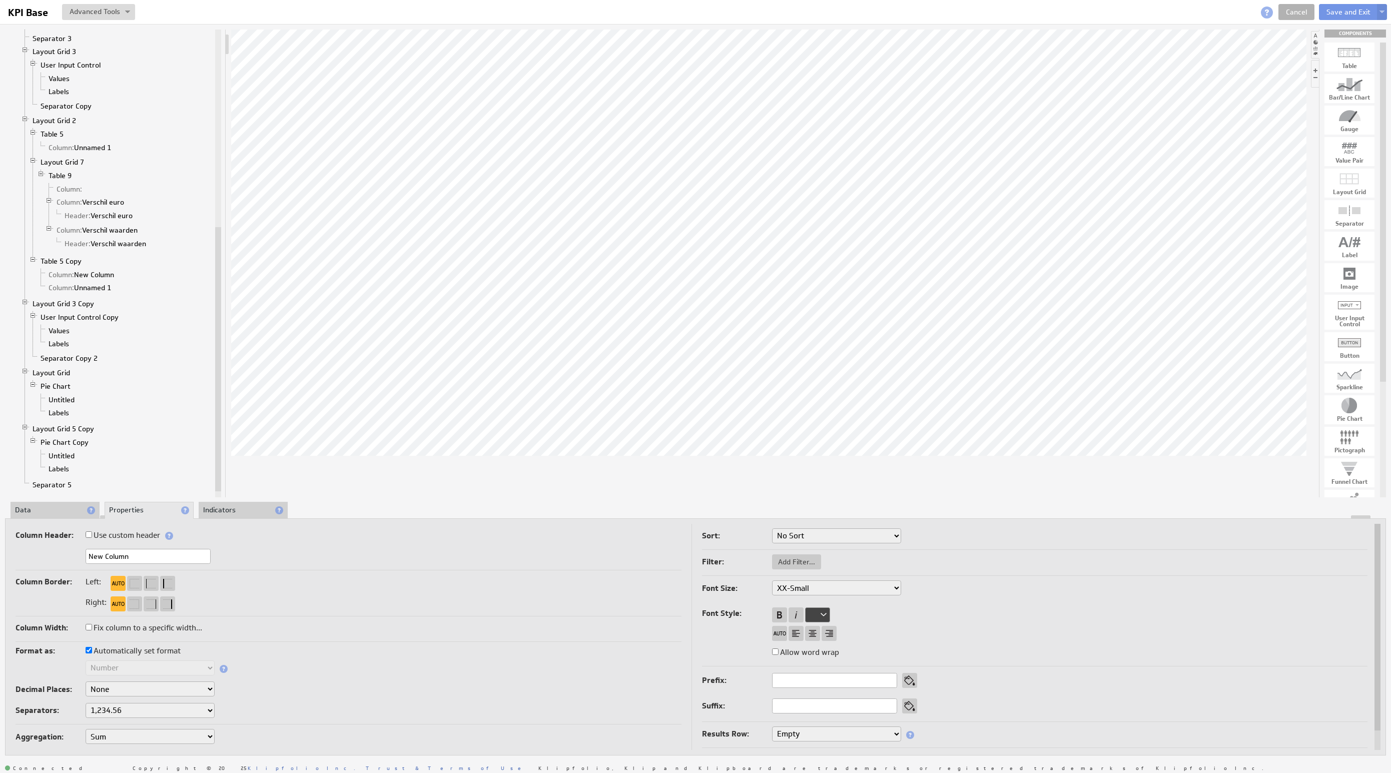
click at [157, 552] on input "New Column" at bounding box center [148, 556] width 125 height 15
drag, startPoint x: 156, startPoint y: 554, endPoint x: 28, endPoint y: 546, distance: 128.4
click at [28, 546] on div "Column Header: Use custom header New Column Header component added to the compo…" at bounding box center [349, 549] width 666 height 42
type input "44-54"
drag, startPoint x: 139, startPoint y: 554, endPoint x: 61, endPoint y: 537, distance: 79.8
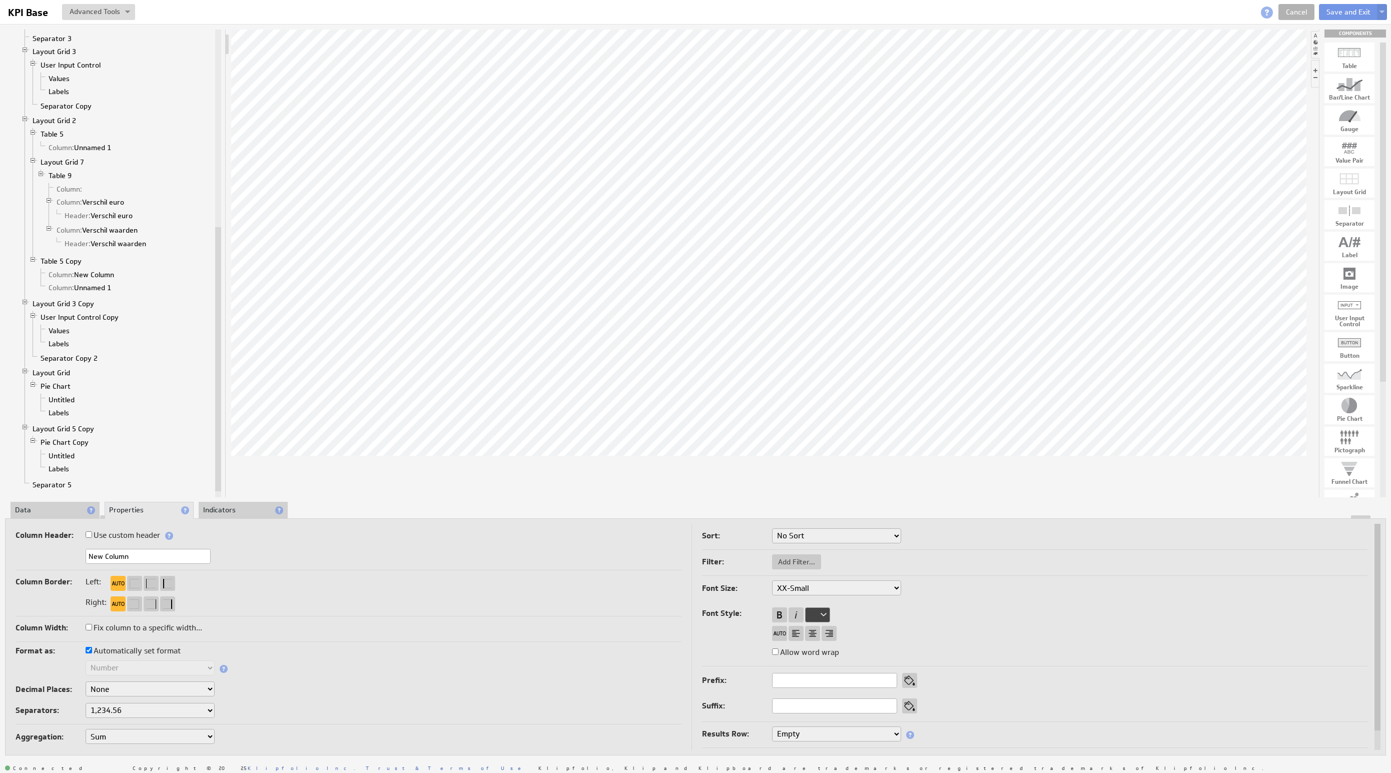
click at [64, 546] on div "Column Header: Use custom header New Column Header component added to the compo…" at bounding box center [349, 549] width 666 height 42
type input "55+"
click at [55, 514] on li "Data" at bounding box center [55, 510] width 89 height 17
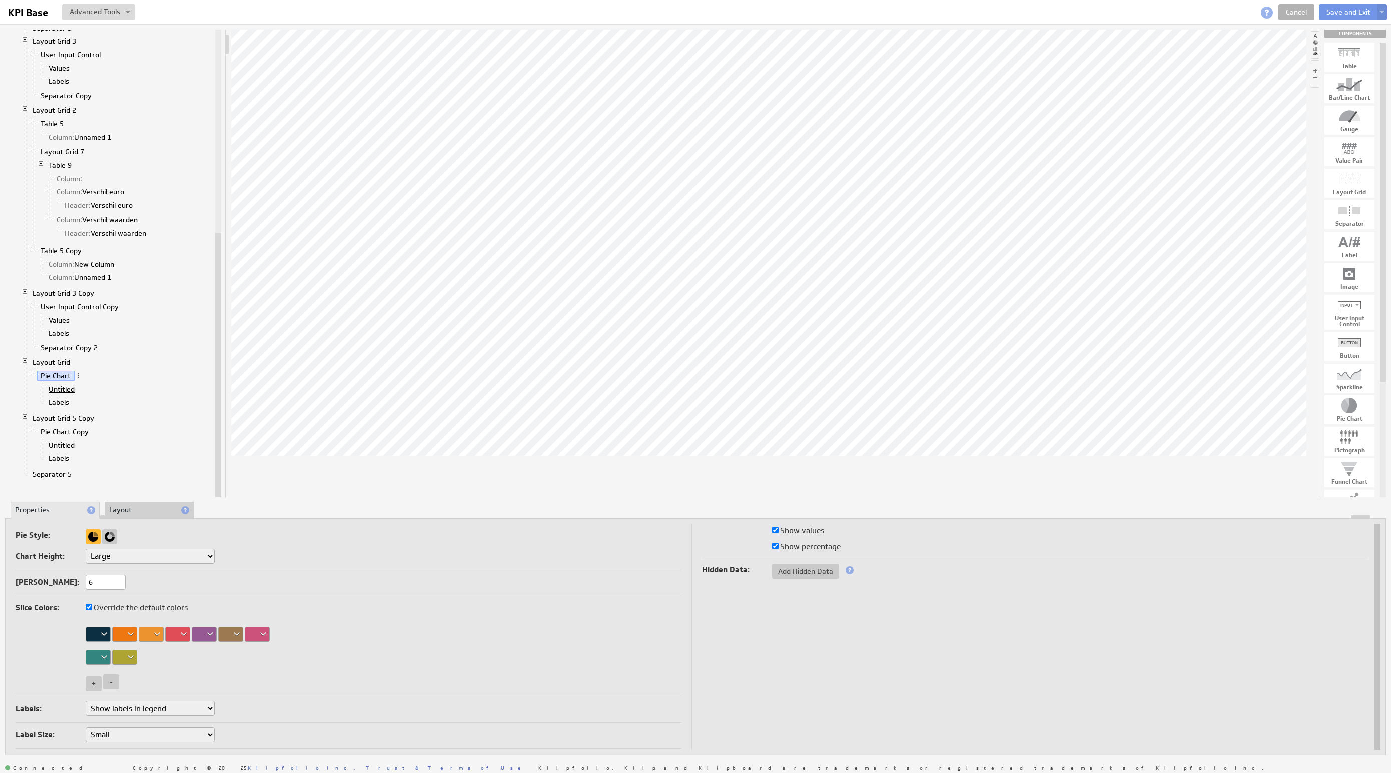
click at [70, 394] on link "Untitled" at bounding box center [62, 389] width 34 height 10
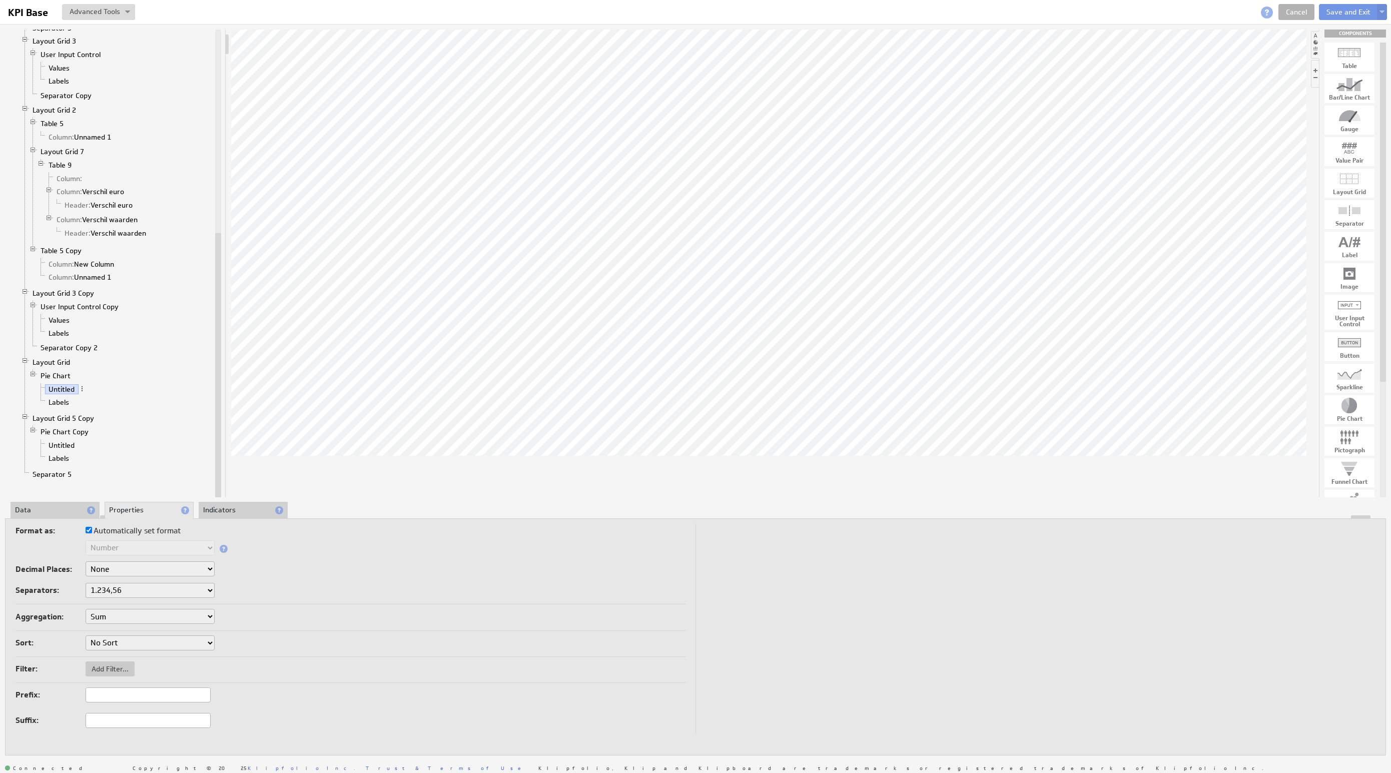
click at [52, 518] on div at bounding box center [696, 517] width 1380 height 4
click at [51, 509] on li "Data" at bounding box center [55, 510] width 89 height 17
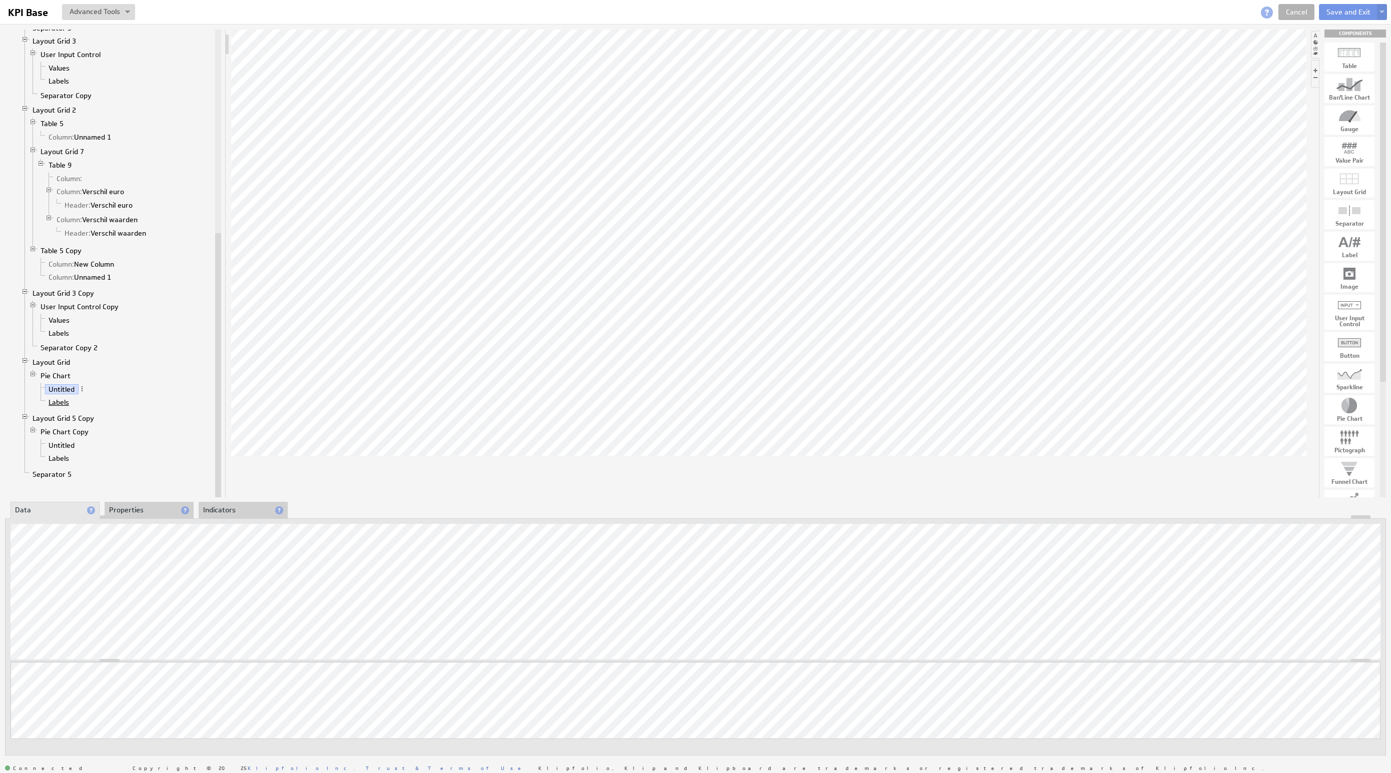
click at [55, 407] on link "Labels" at bounding box center [59, 402] width 28 height 10
click at [62, 381] on link "Pie Chart" at bounding box center [56, 376] width 38 height 10
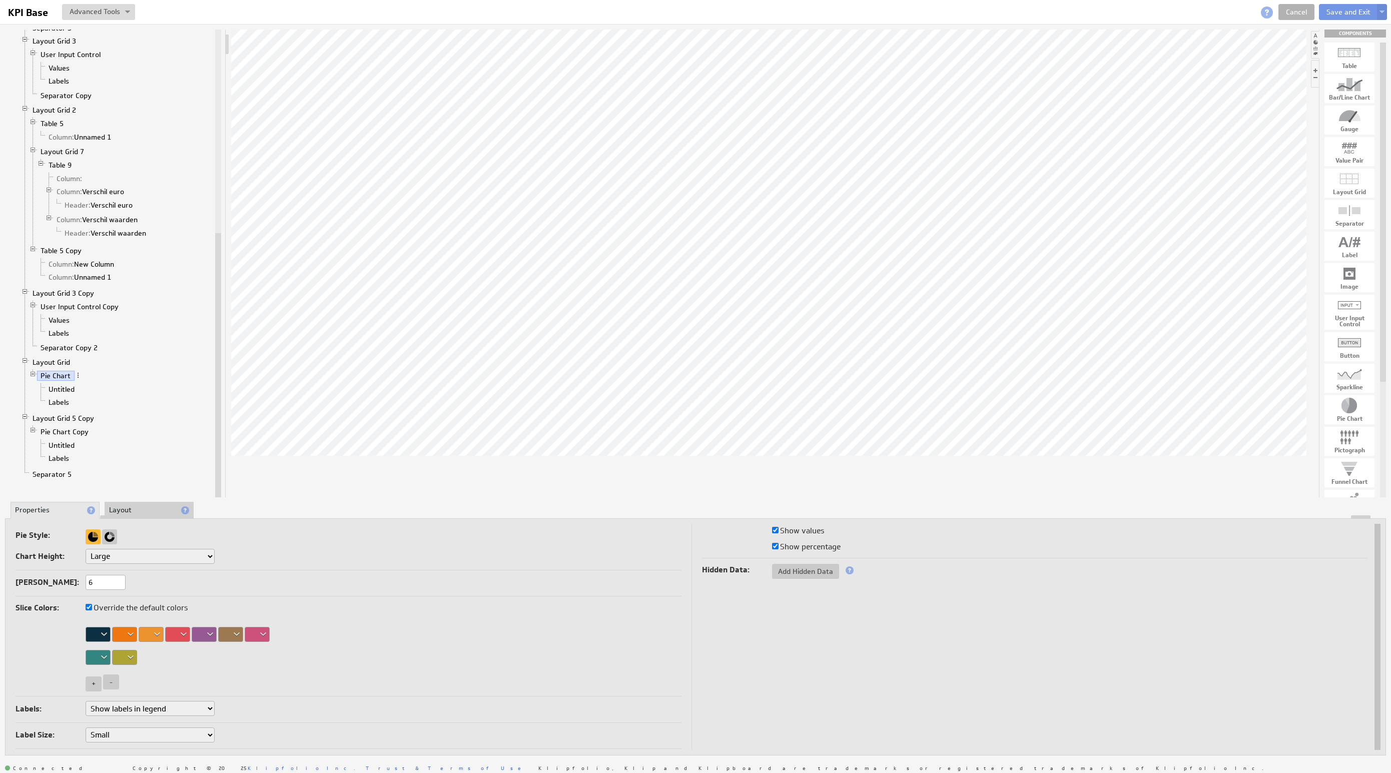
click at [156, 638] on div at bounding box center [151, 634] width 25 height 15
click at [184, 541] on div at bounding box center [182, 540] width 16 height 11
drag, startPoint x: 190, startPoint y: 655, endPoint x: 180, endPoint y: 644, distance: 14.9
click at [190, 656] on img at bounding box center [695, 386] width 1391 height 773
click at [175, 634] on div at bounding box center [177, 634] width 25 height 15
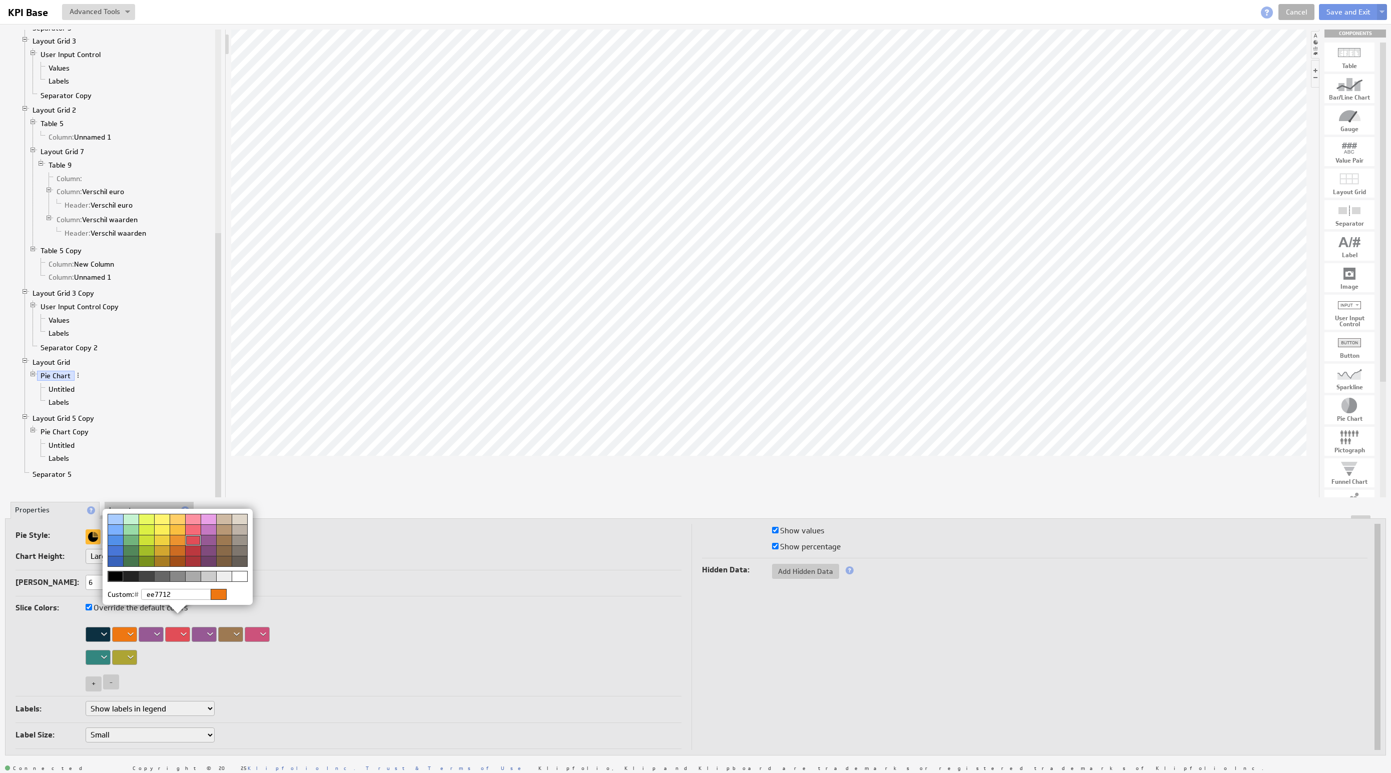
click at [119, 537] on div at bounding box center [116, 540] width 16 height 11
click at [321, 686] on img at bounding box center [695, 386] width 1391 height 773
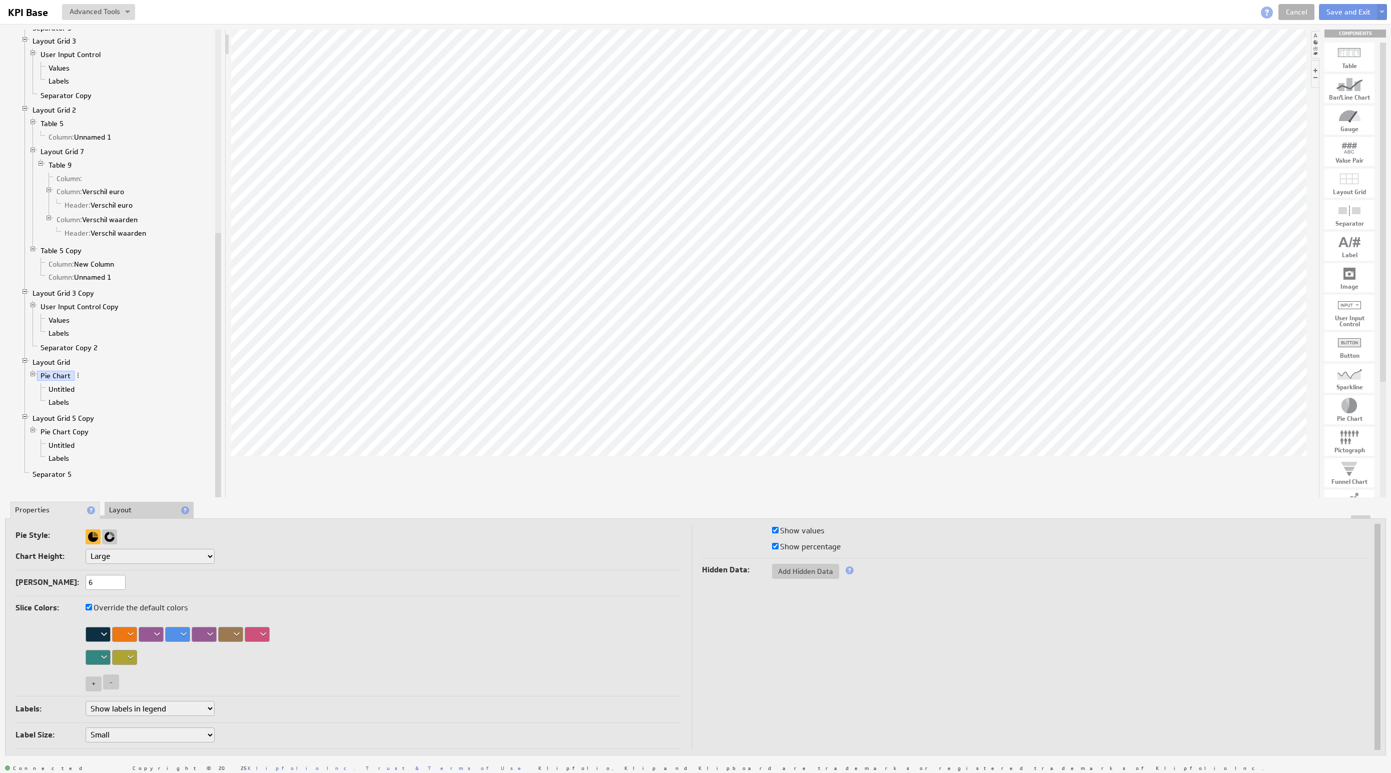
click at [252, 636] on div at bounding box center [257, 634] width 25 height 15
click at [237, 636] on img at bounding box center [695, 386] width 1391 height 773
click at [222, 632] on div at bounding box center [230, 634] width 25 height 15
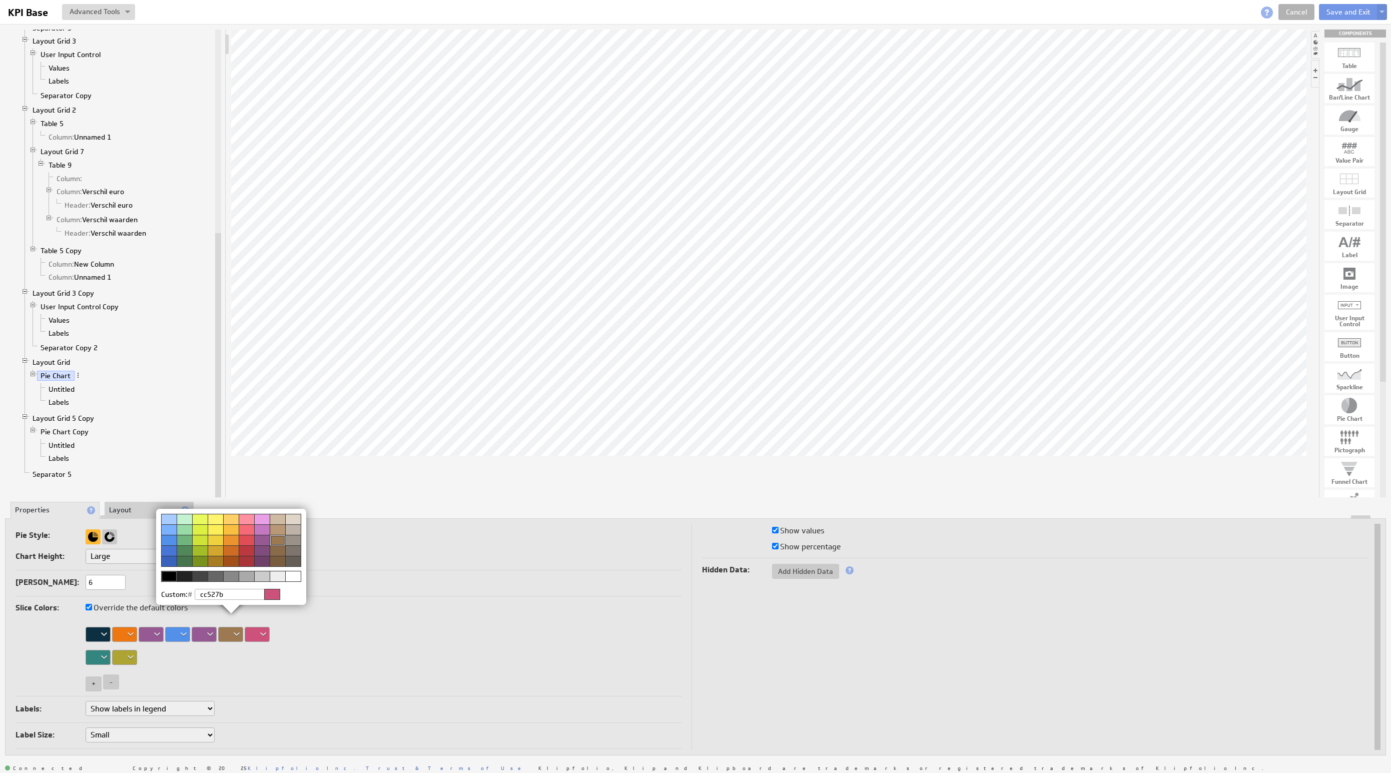
click at [216, 632] on img at bounding box center [695, 386] width 1391 height 773
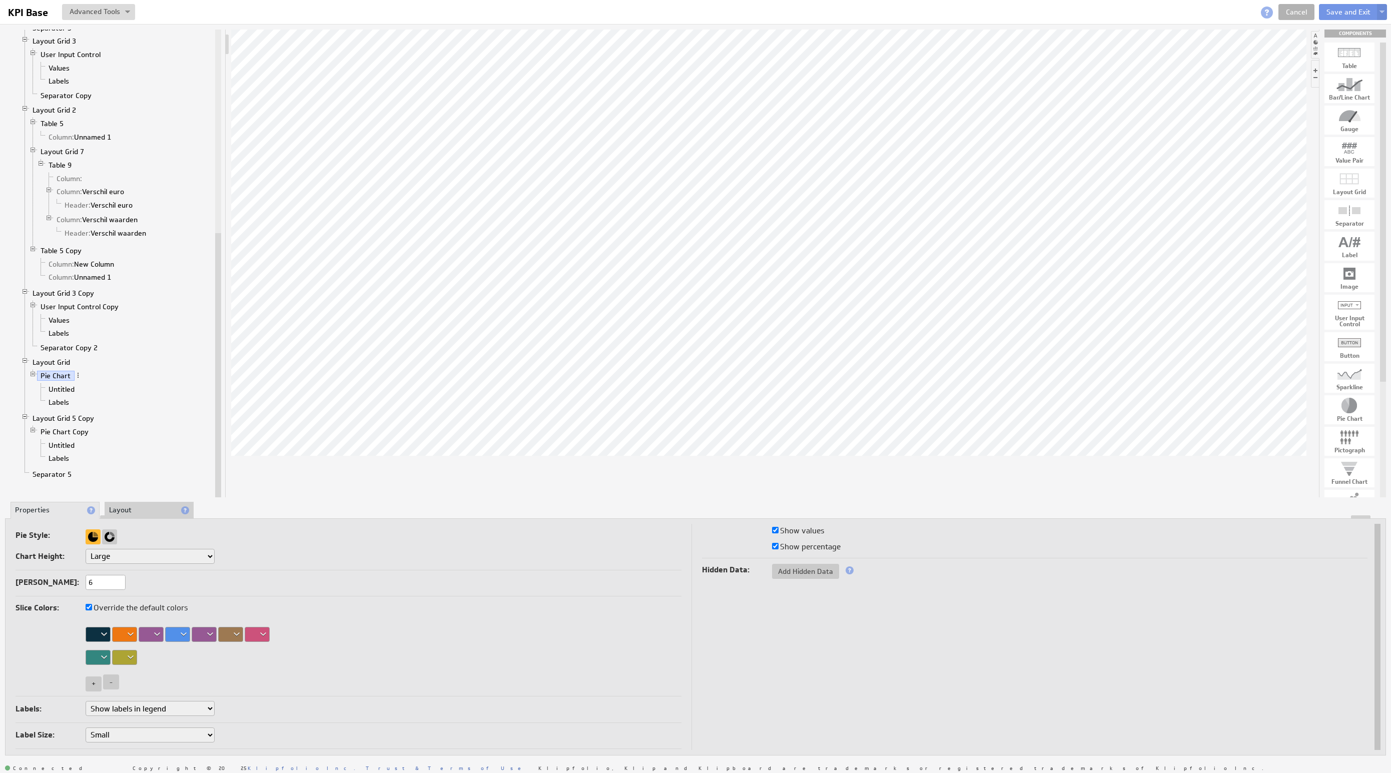
click at [212, 635] on div at bounding box center [204, 634] width 25 height 15
click at [191, 521] on div at bounding box center [189, 519] width 16 height 11
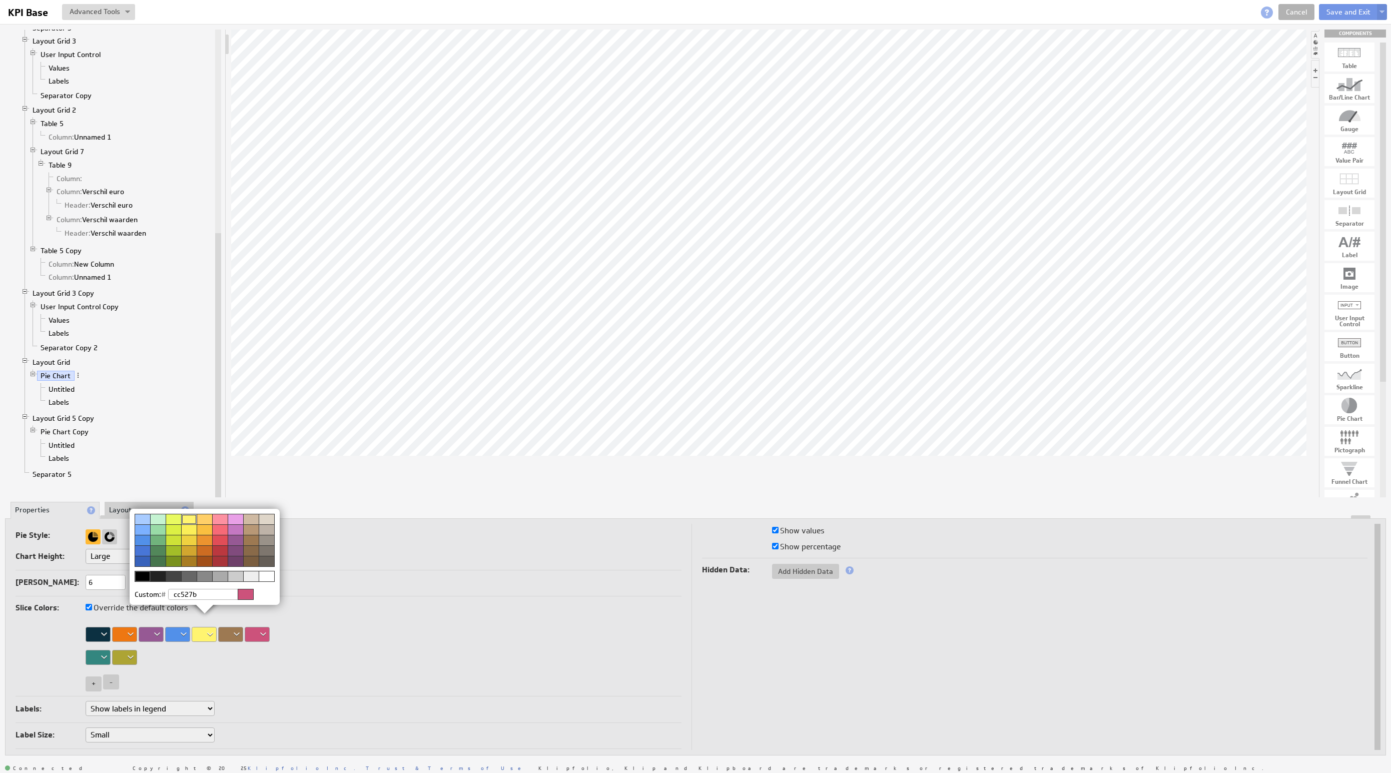
click at [349, 592] on img at bounding box center [695, 386] width 1391 height 773
click at [205, 636] on div at bounding box center [204, 634] width 25 height 15
click at [253, 520] on div at bounding box center [251, 519] width 16 height 11
click at [392, 573] on img at bounding box center [695, 386] width 1391 height 773
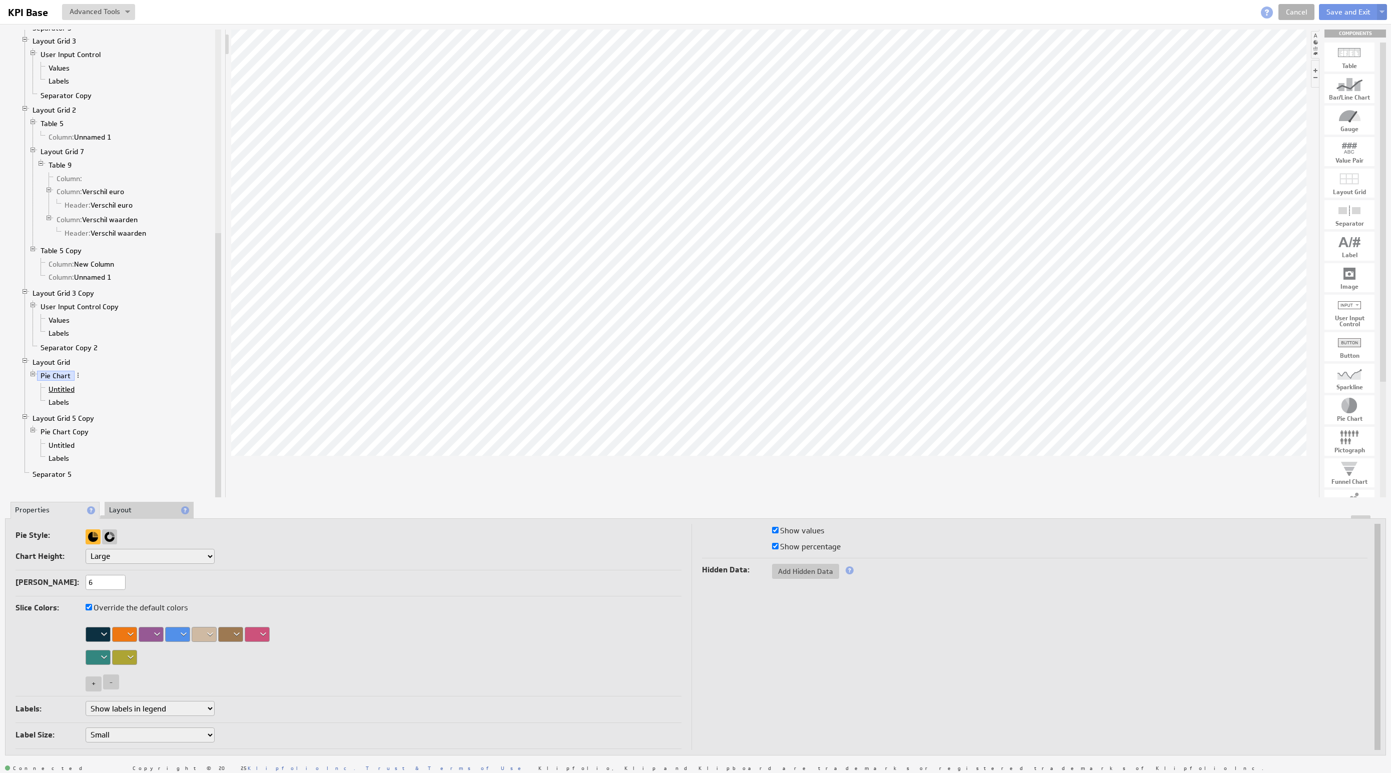
click at [72, 394] on link "Untitled" at bounding box center [62, 389] width 34 height 10
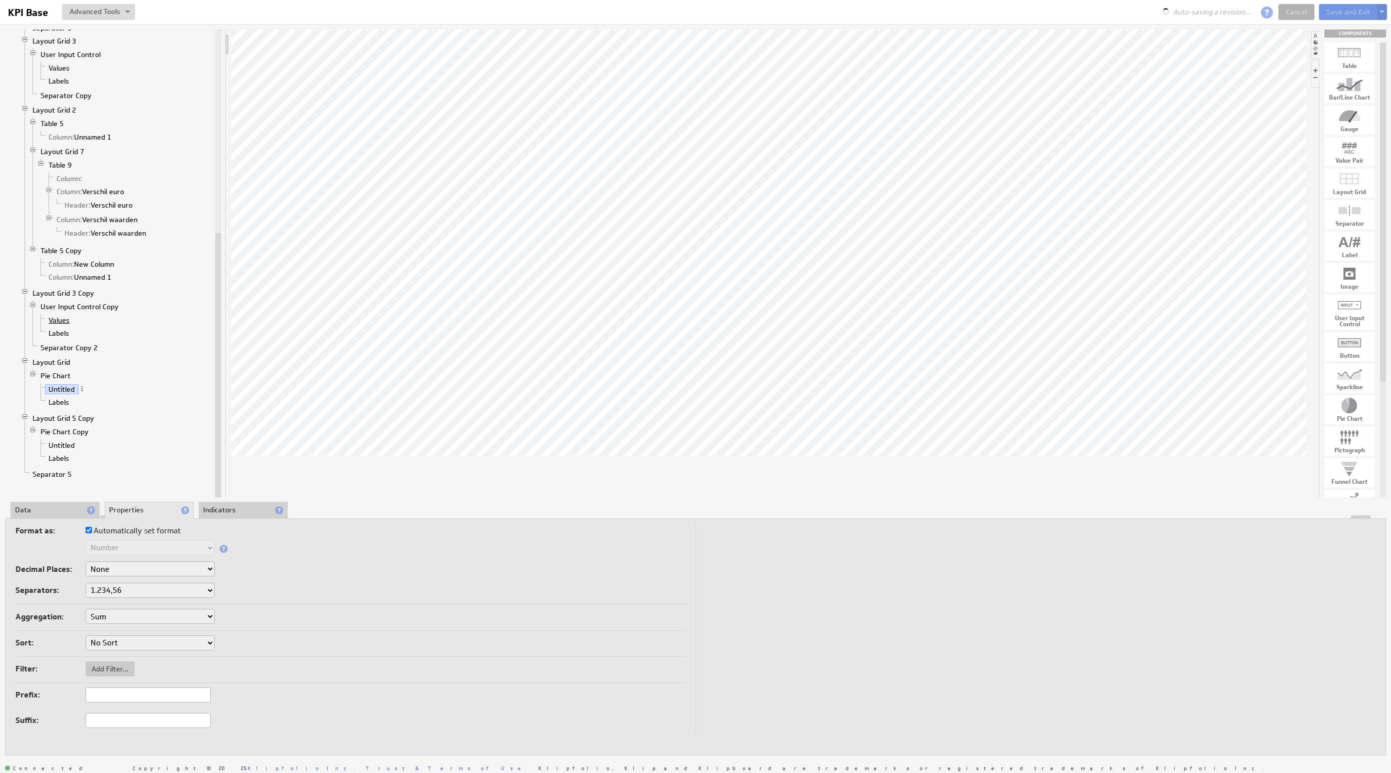
click at [58, 325] on link "Values" at bounding box center [59, 320] width 29 height 10
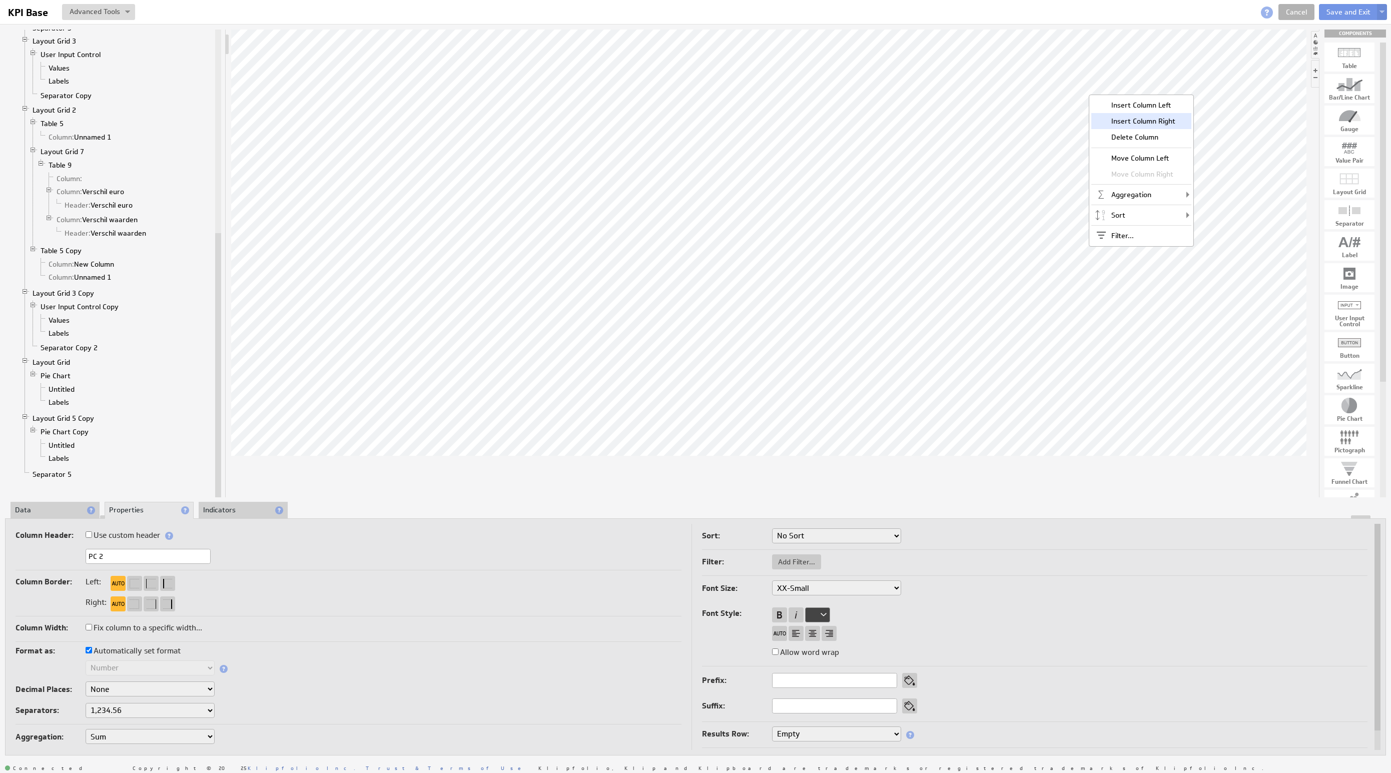
click at [1134, 122] on div "Insert Column Right" at bounding box center [1141, 121] width 100 height 16
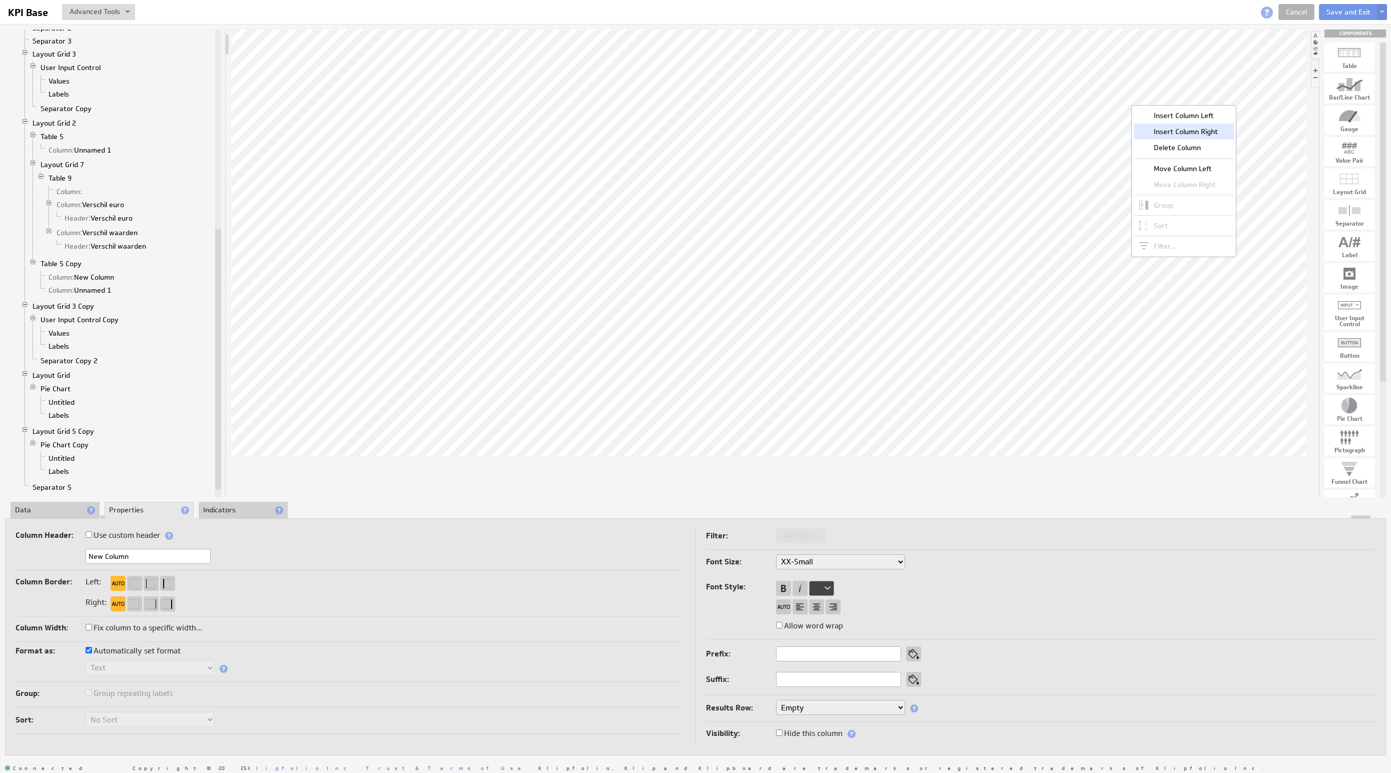
click at [1196, 134] on div "Insert Column Right" at bounding box center [1184, 132] width 100 height 16
click at [1207, 132] on div "Insert Column Right" at bounding box center [1231, 127] width 100 height 16
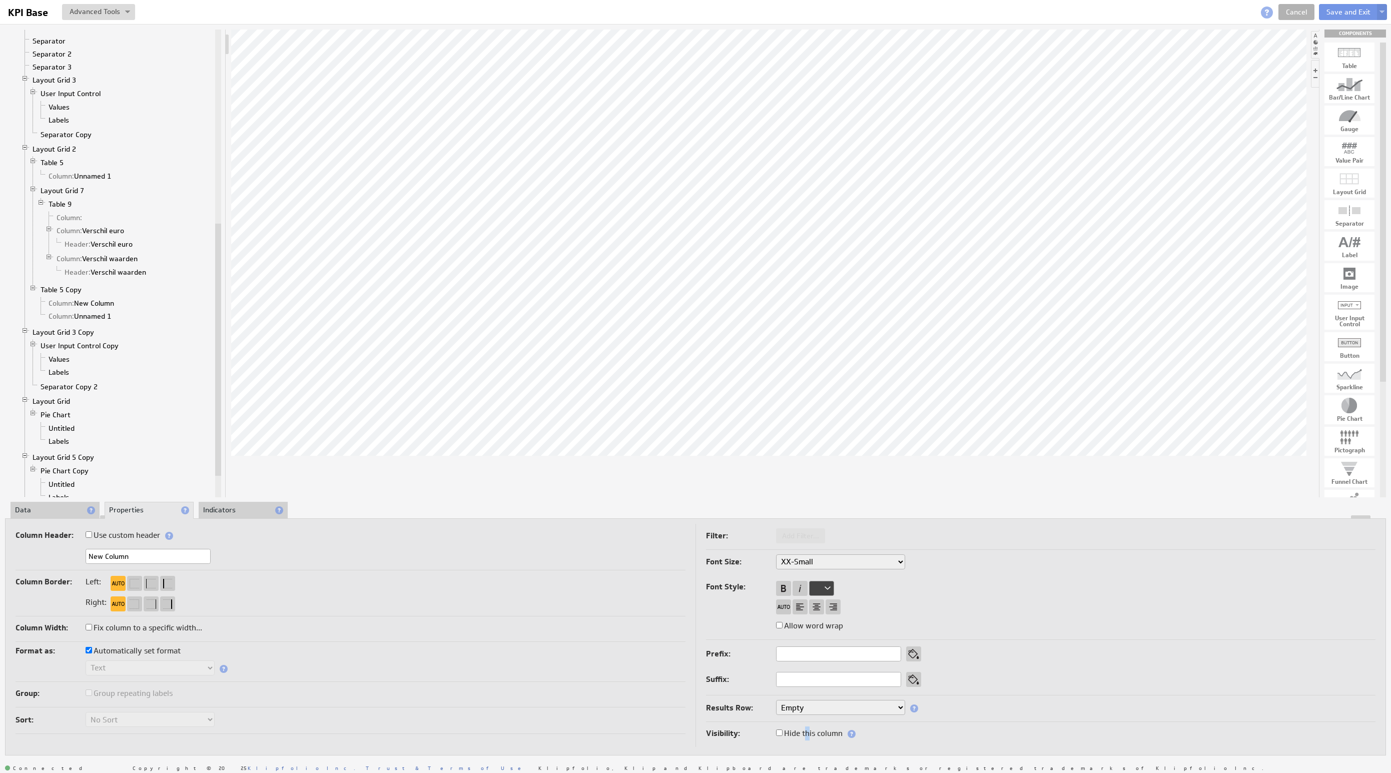
click at [808, 733] on label "Hide this column" at bounding box center [809, 734] width 67 height 14
click at [846, 725] on td "Filter: Add Filter... Font Size: XX-Small X-Small Small Medium Large X-Large XX…" at bounding box center [1036, 635] width 680 height 223
click at [817, 731] on label "Hide this column" at bounding box center [809, 734] width 67 height 14
click at [783, 731] on input "Hide this column" at bounding box center [779, 733] width 7 height 7
checkbox input "true"
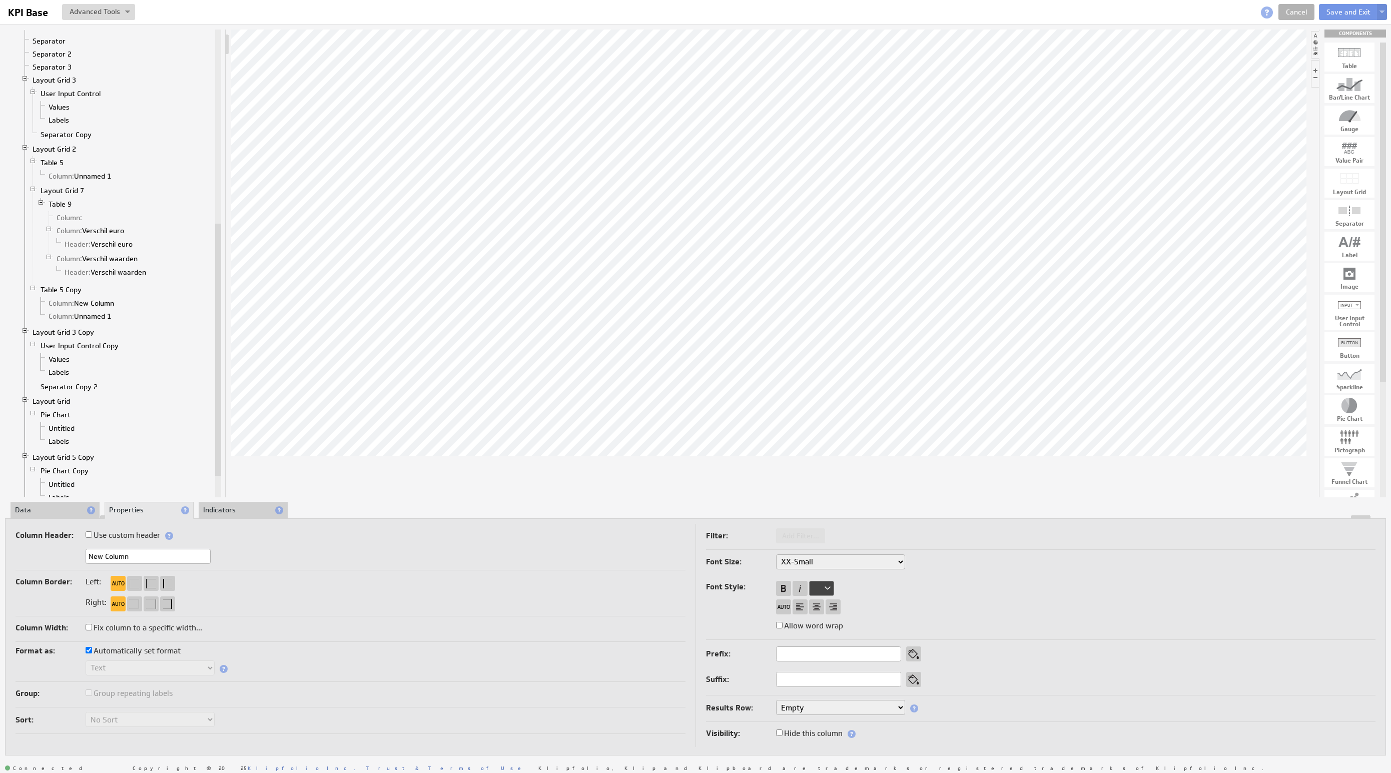
click at [821, 731] on label "Hide this column" at bounding box center [809, 734] width 67 height 14
click at [783, 731] on input "Hide this column" at bounding box center [779, 733] width 7 height 7
checkbox input "true"
click at [825, 727] on label "Hide this column" at bounding box center [809, 734] width 67 height 14
click at [783, 730] on input "Hide this column" at bounding box center [779, 733] width 7 height 7
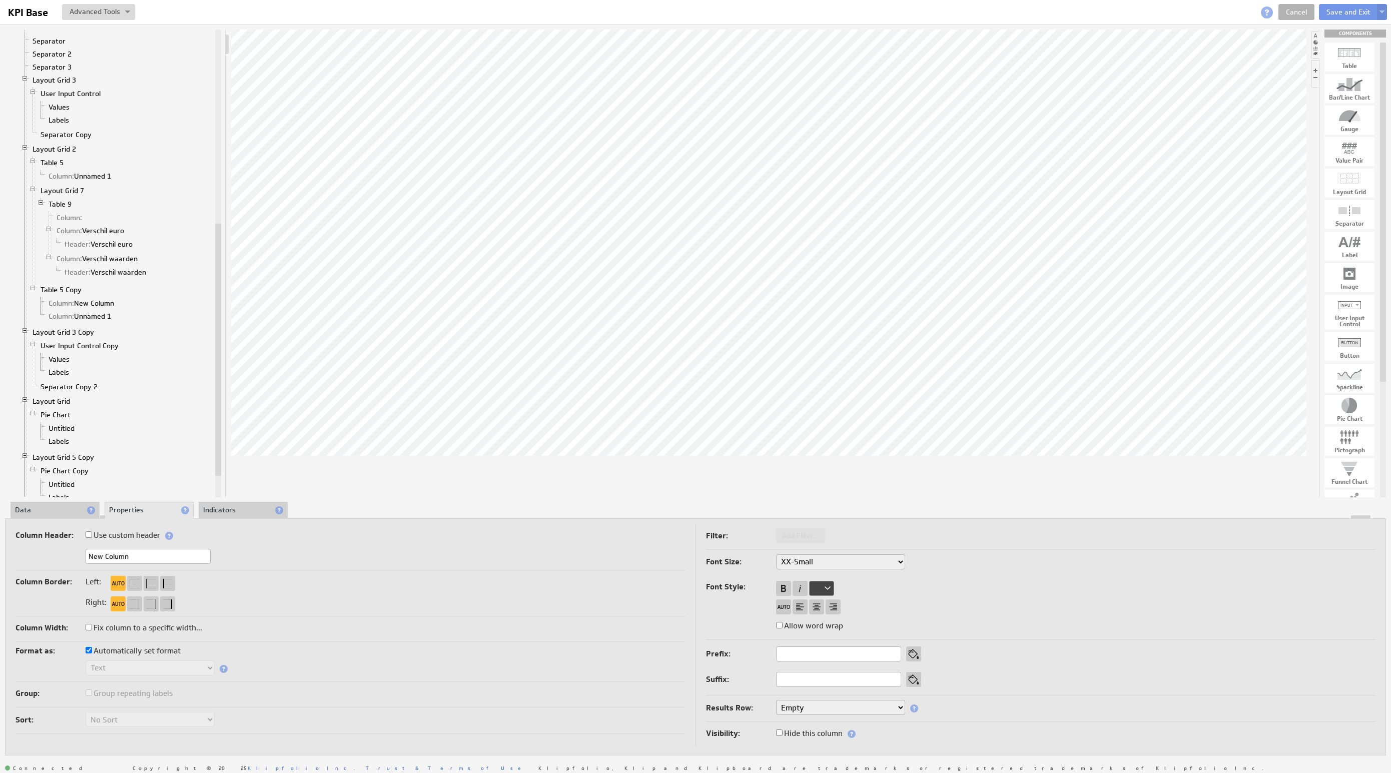
checkbox input "true"
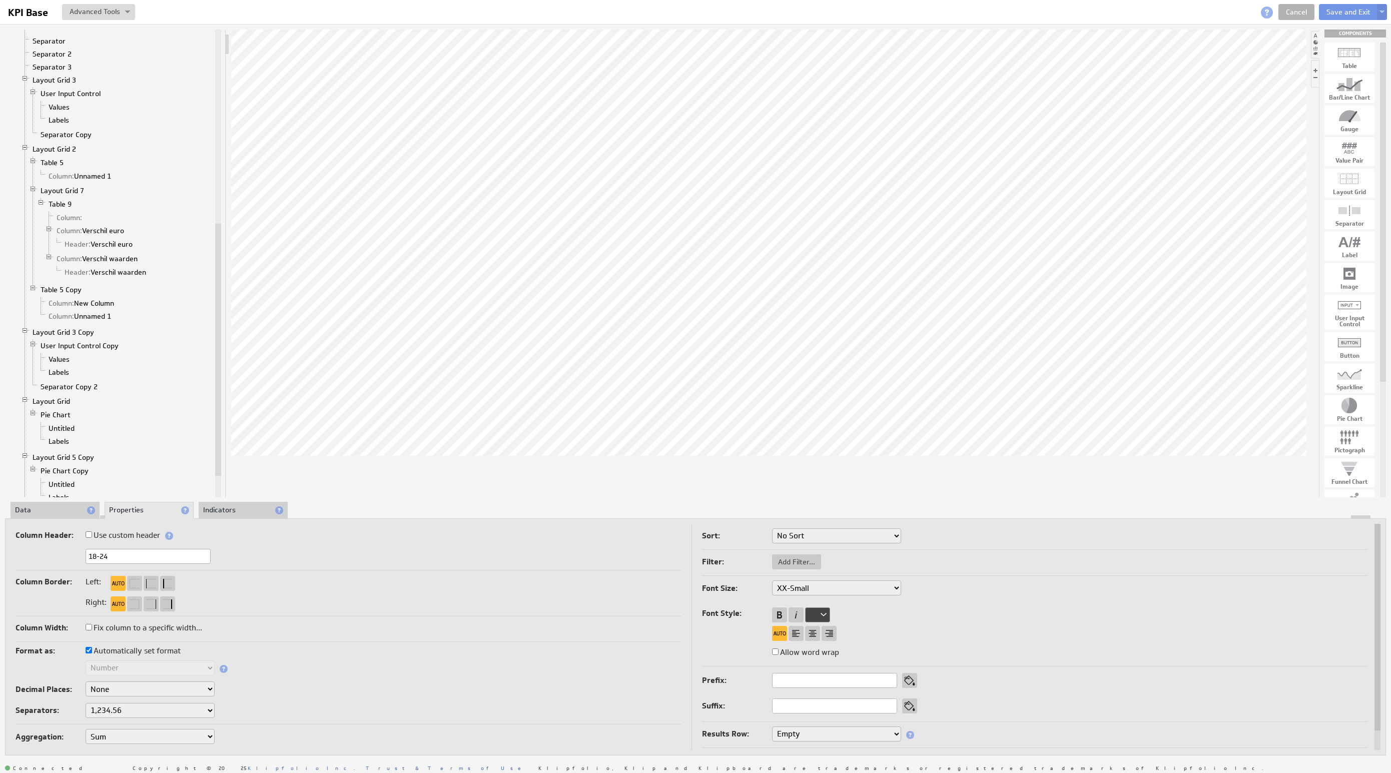
click at [50, 513] on li "Data" at bounding box center [55, 510] width 89 height 17
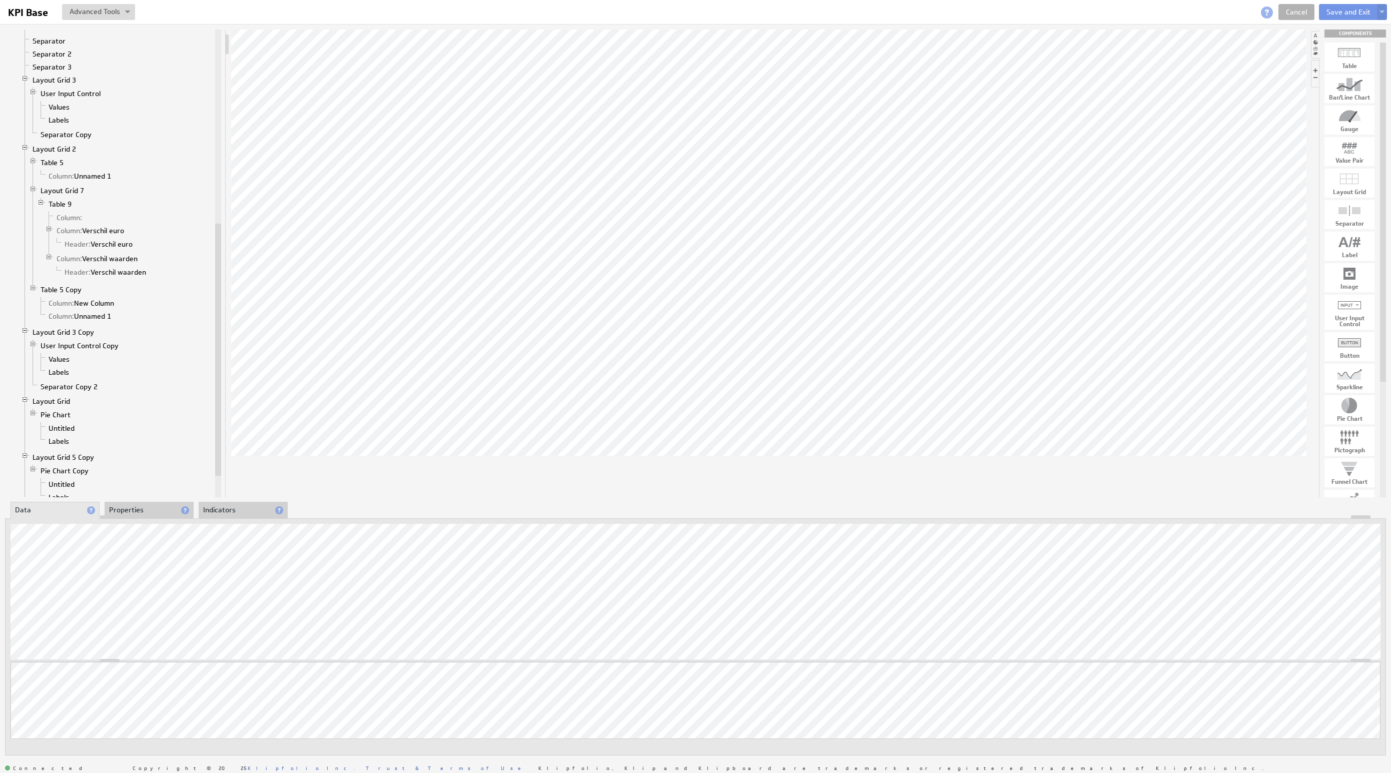
drag, startPoint x: 157, startPoint y: 511, endPoint x: 155, endPoint y: 520, distance: 9.1
click at [156, 511] on li "Properties" at bounding box center [149, 510] width 89 height 17
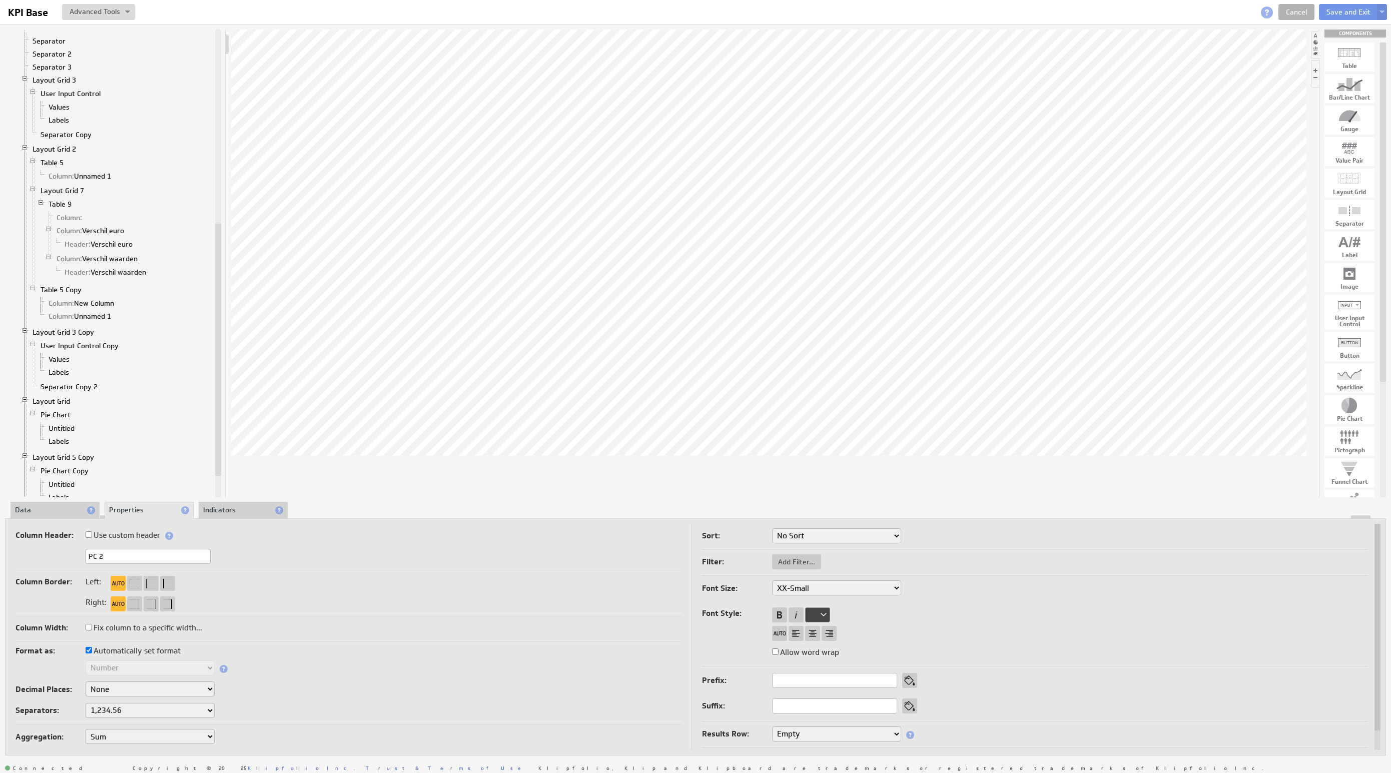
click at [149, 549] on input "PC 2" at bounding box center [148, 556] width 125 height 15
type input "25-34 2"
click at [36, 549] on div "Mobiel 2" at bounding box center [349, 557] width 666 height 17
type input "18-24 2"
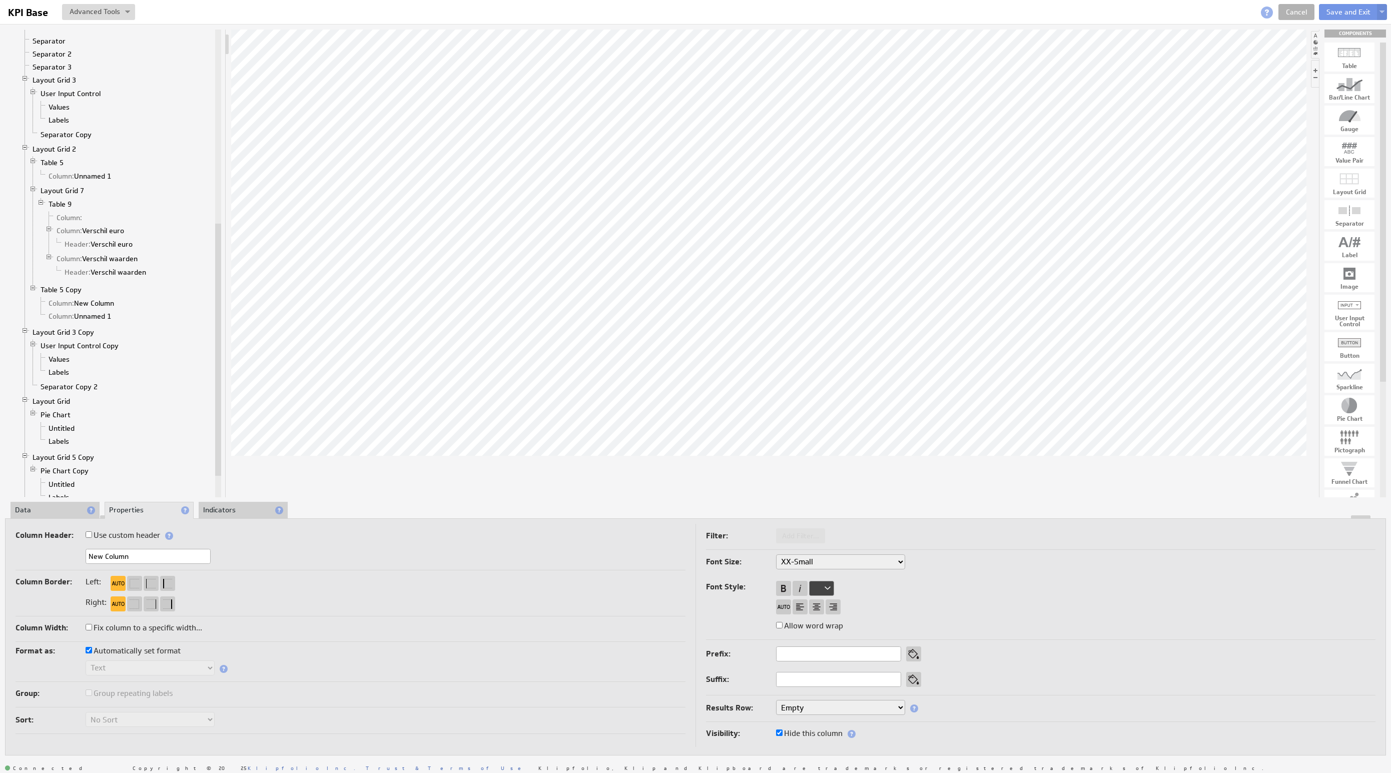
drag, startPoint x: 129, startPoint y: 555, endPoint x: 38, endPoint y: 555, distance: 90.6
click at [38, 555] on div "New Column" at bounding box center [351, 557] width 670 height 17
type input "35-44 2"
drag, startPoint x: 144, startPoint y: 557, endPoint x: 46, endPoint y: 549, distance: 98.9
click at [49, 549] on div "New Column" at bounding box center [351, 557] width 670 height 17
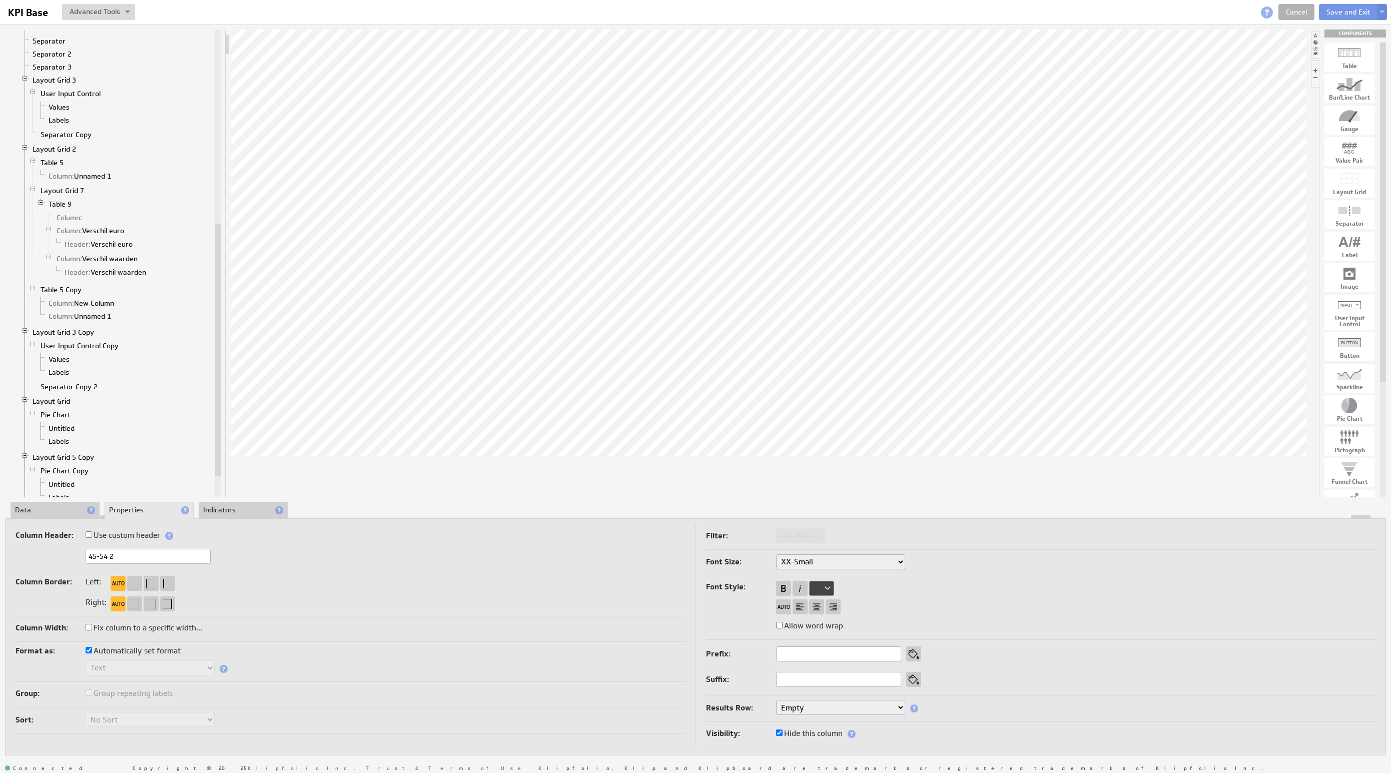
type input "45-54 2"
drag, startPoint x: 158, startPoint y: 560, endPoint x: 23, endPoint y: 546, distance: 136.3
click at [23, 546] on div "Column Header: Use custom header New Column Header component added to the compo…" at bounding box center [351, 549] width 670 height 42
type input "55+ 2"
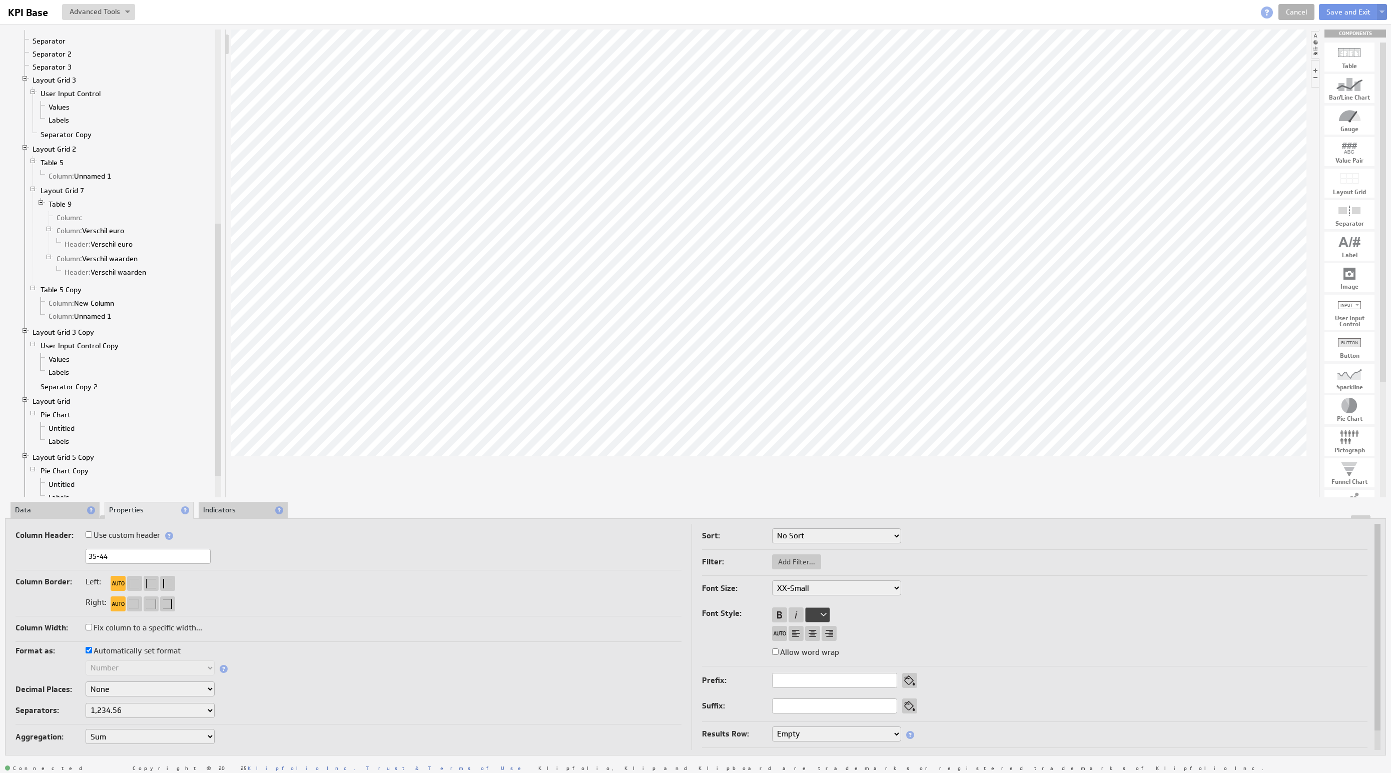
click at [41, 502] on li "Data" at bounding box center [55, 510] width 89 height 17
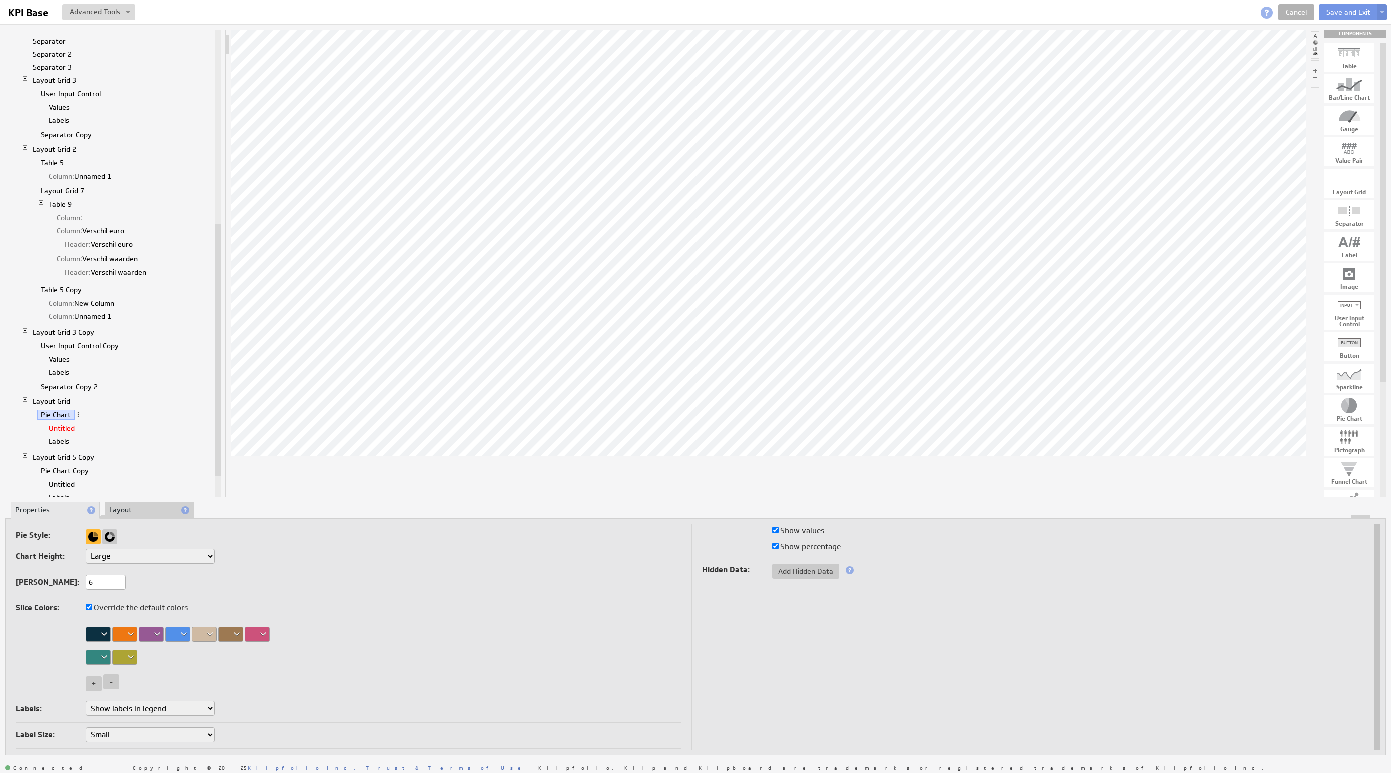
click at [57, 448] on li "Labels" at bounding box center [125, 441] width 176 height 13
click at [55, 446] on link "Labels" at bounding box center [59, 441] width 28 height 10
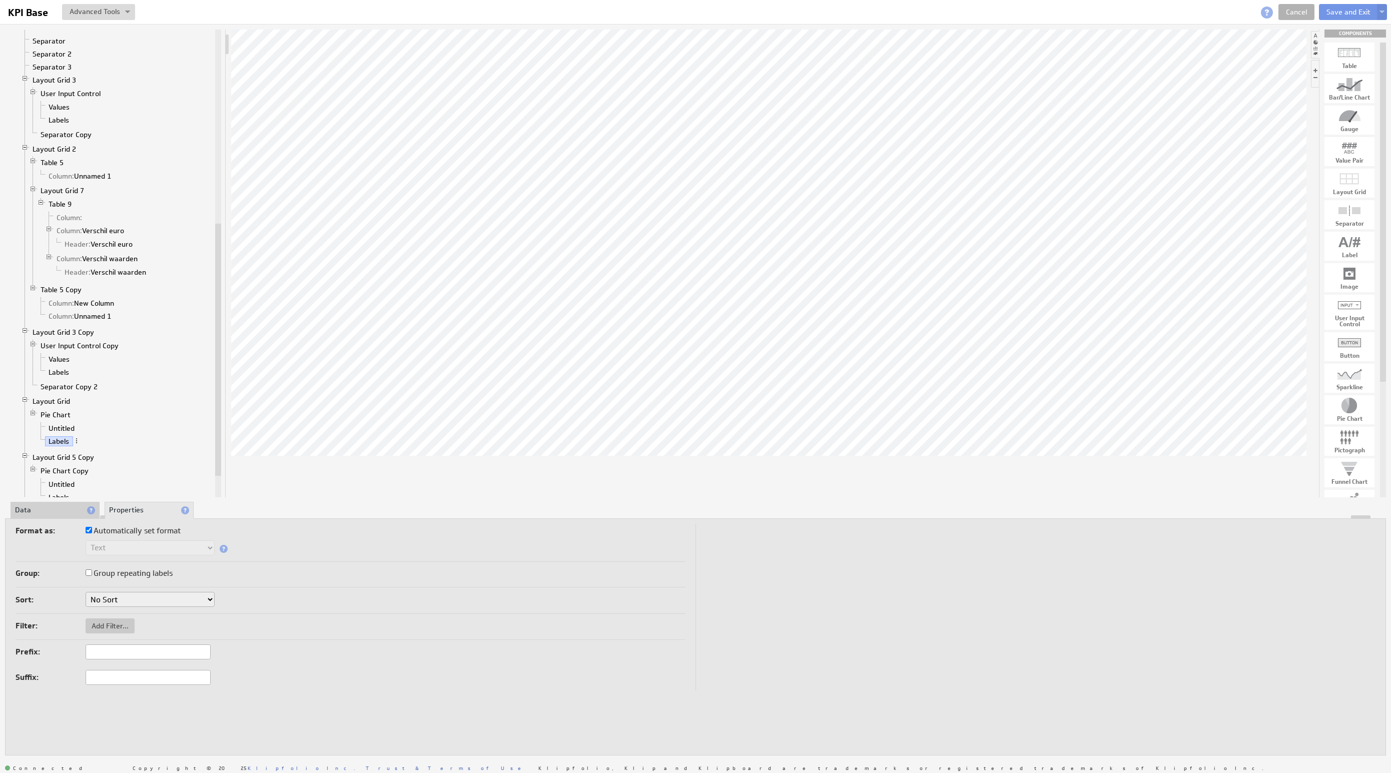
click at [42, 504] on li "Data" at bounding box center [55, 510] width 89 height 17
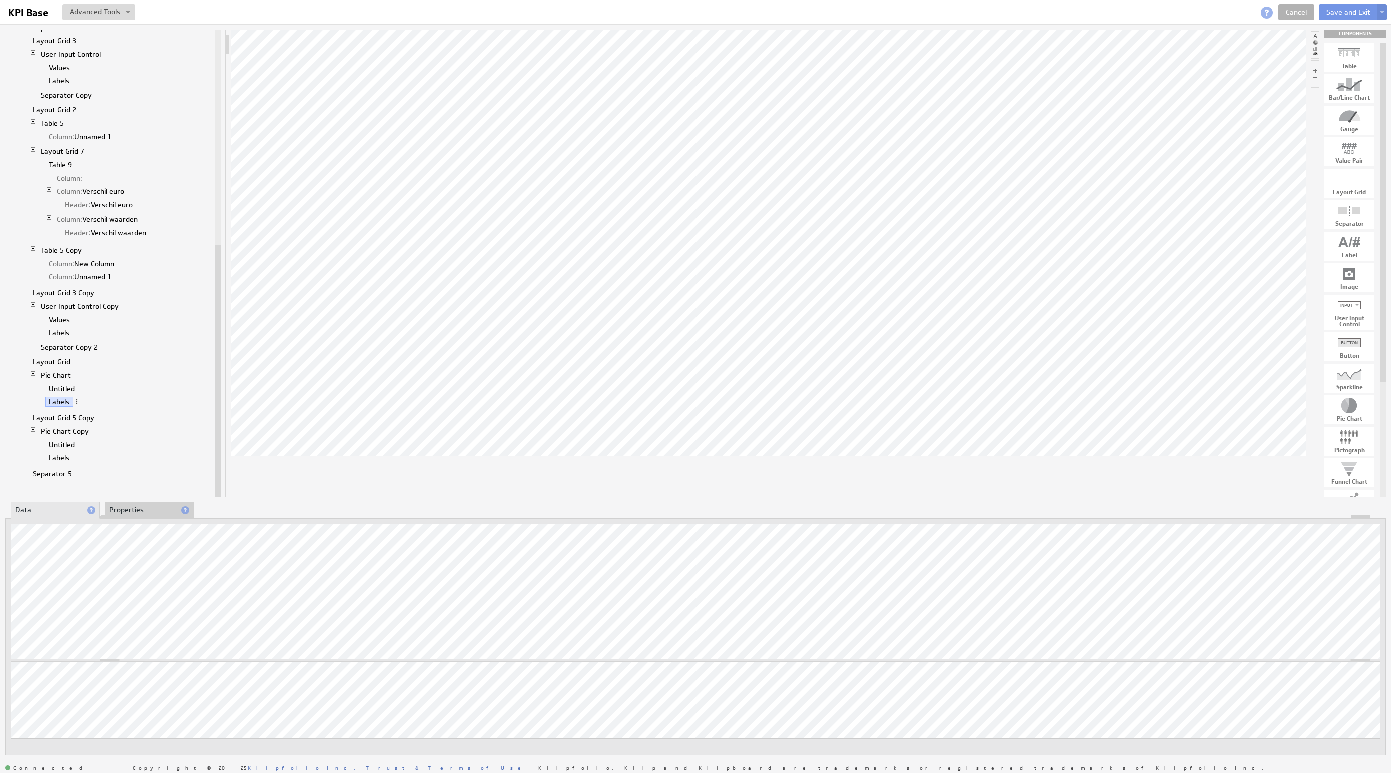
click at [55, 463] on link "Labels" at bounding box center [59, 458] width 28 height 10
click at [80, 436] on link "Pie Chart Copy" at bounding box center [65, 431] width 56 height 10
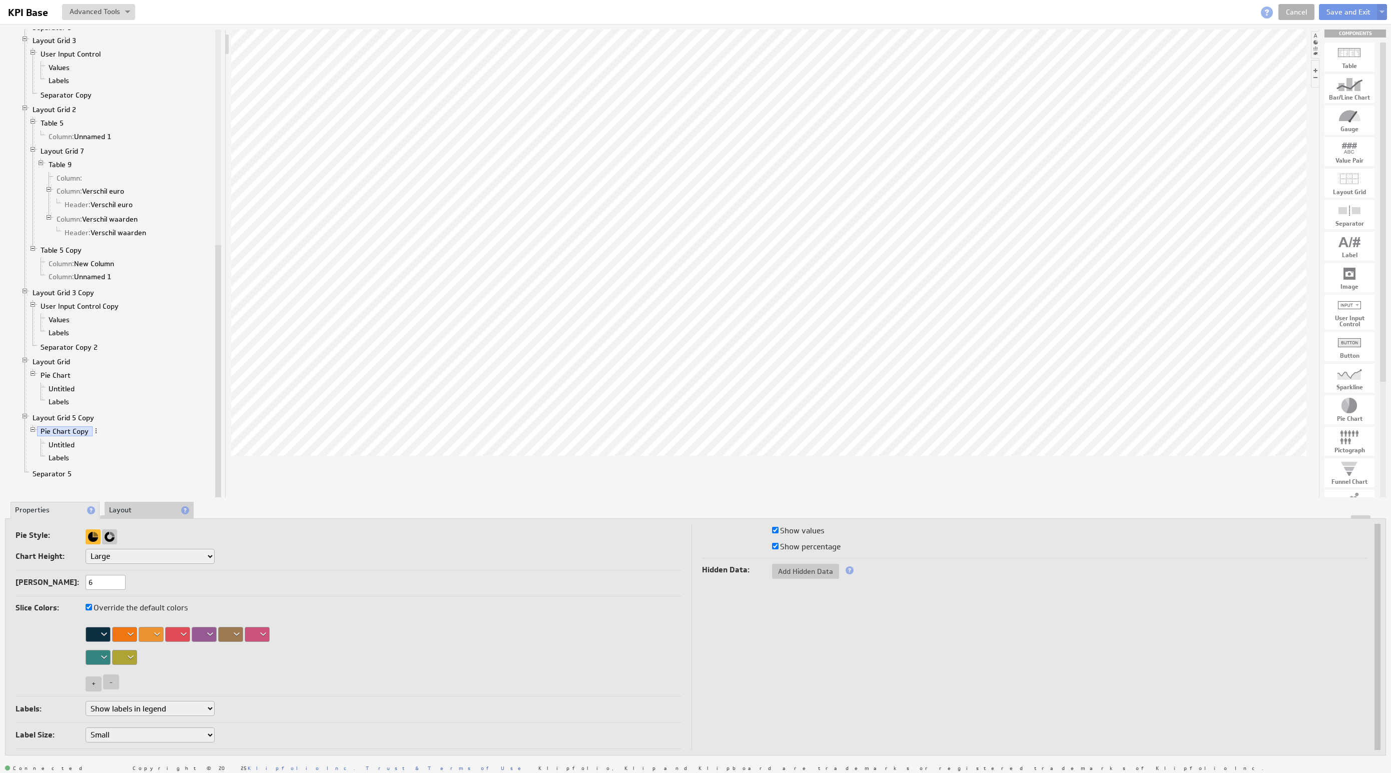
click at [150, 636] on div at bounding box center [151, 634] width 25 height 15
click at [185, 530] on div at bounding box center [182, 529] width 16 height 11
click at [182, 641] on img at bounding box center [695, 386] width 1391 height 773
click at [183, 637] on div at bounding box center [177, 634] width 25 height 15
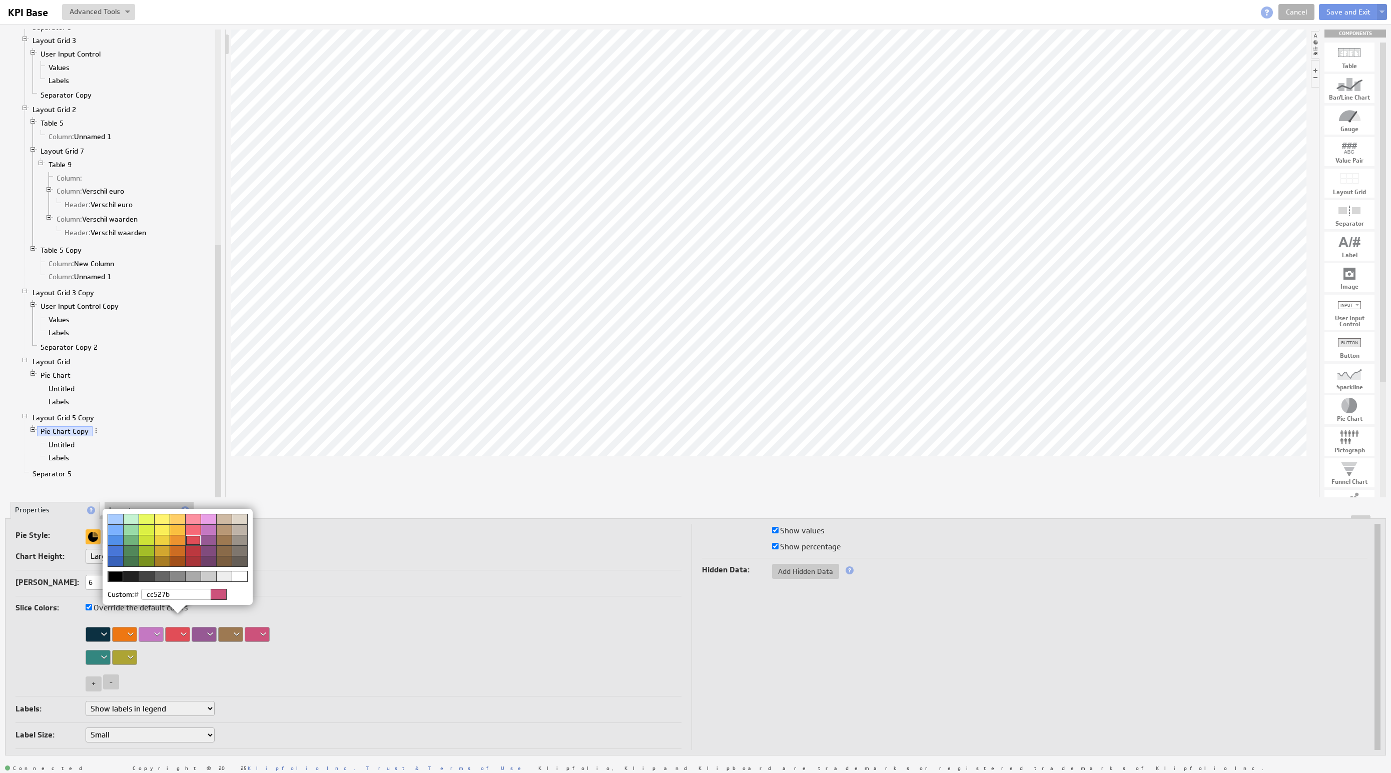
click at [117, 529] on div at bounding box center [116, 529] width 16 height 11
click at [116, 540] on div at bounding box center [116, 540] width 16 height 11
click at [209, 634] on img at bounding box center [695, 386] width 1391 height 773
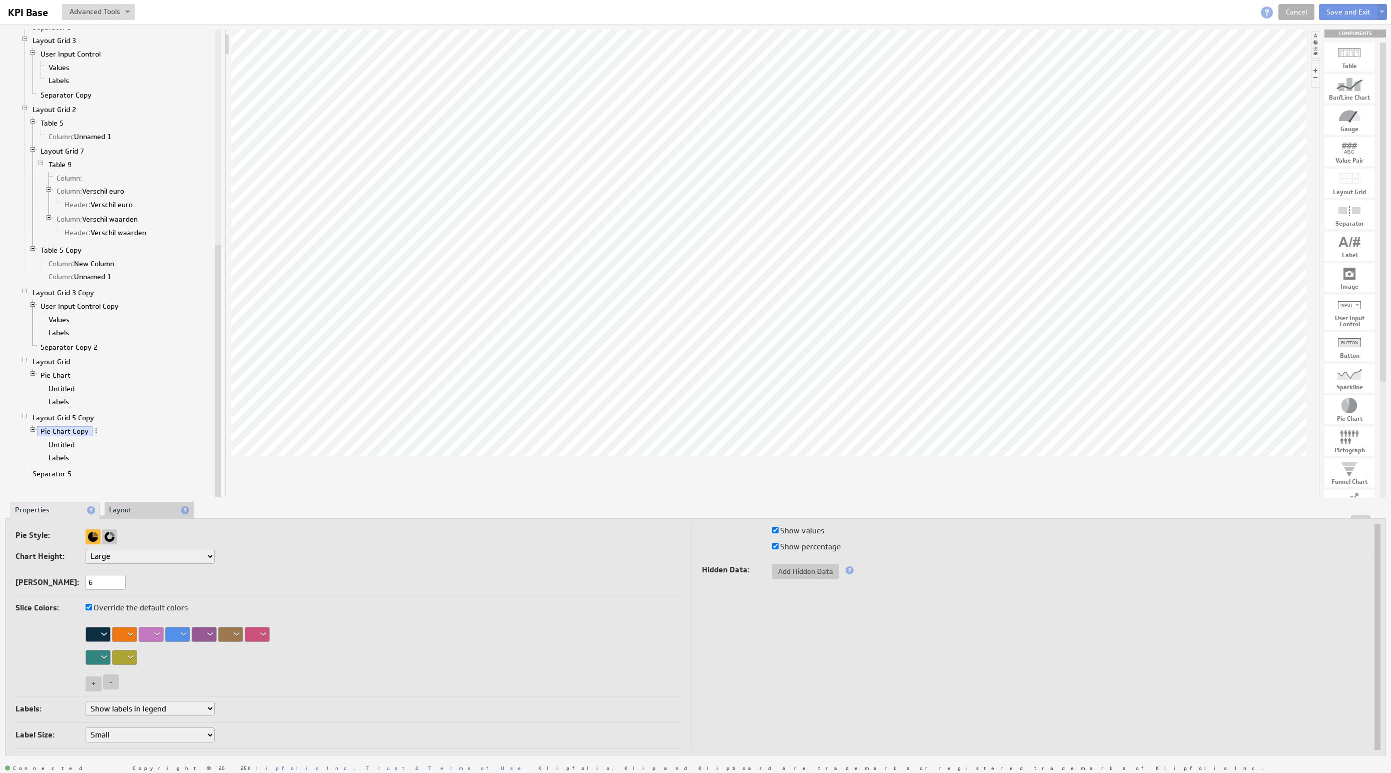
click at [206, 634] on div at bounding box center [204, 634] width 25 height 15
click at [250, 521] on div at bounding box center [251, 519] width 16 height 11
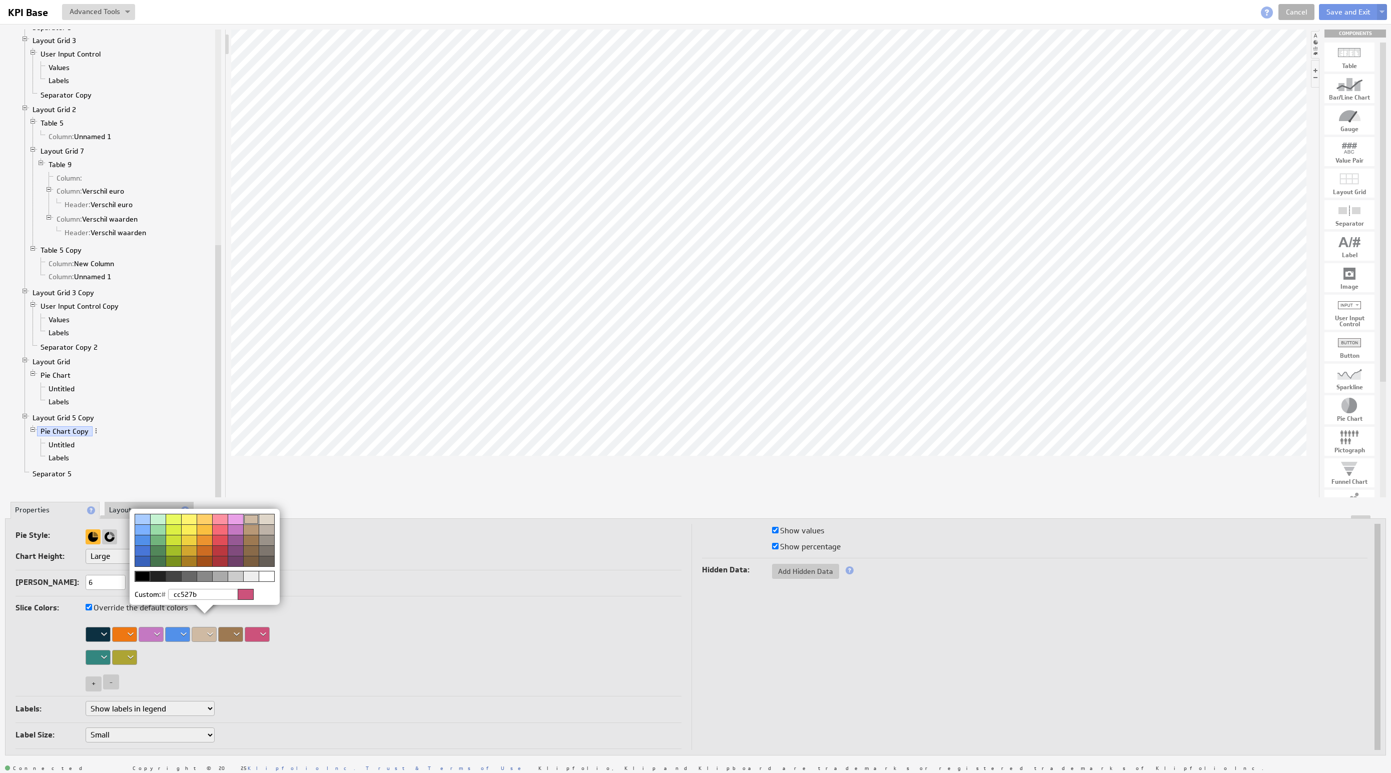
click at [458, 576] on img at bounding box center [695, 386] width 1391 height 773
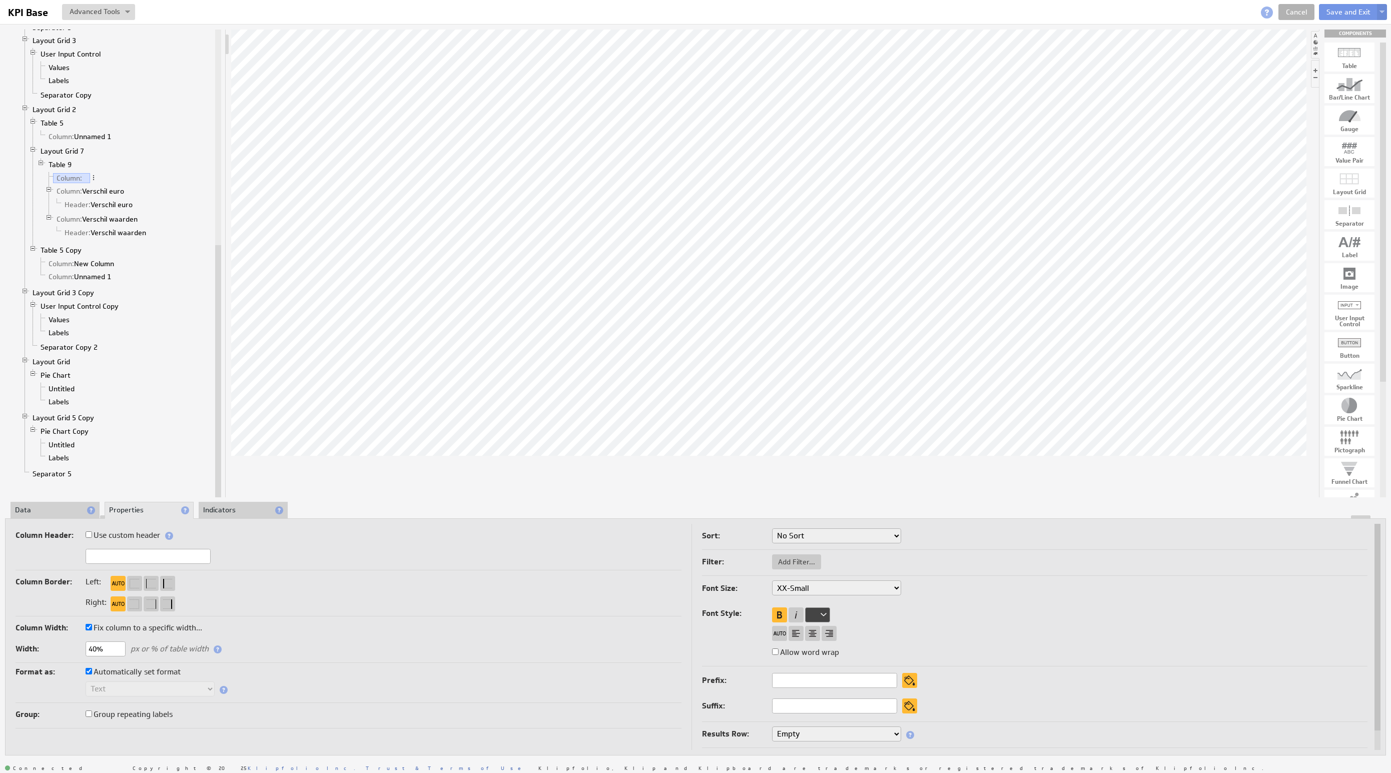
click at [47, 509] on li "Data" at bounding box center [55, 510] width 89 height 17
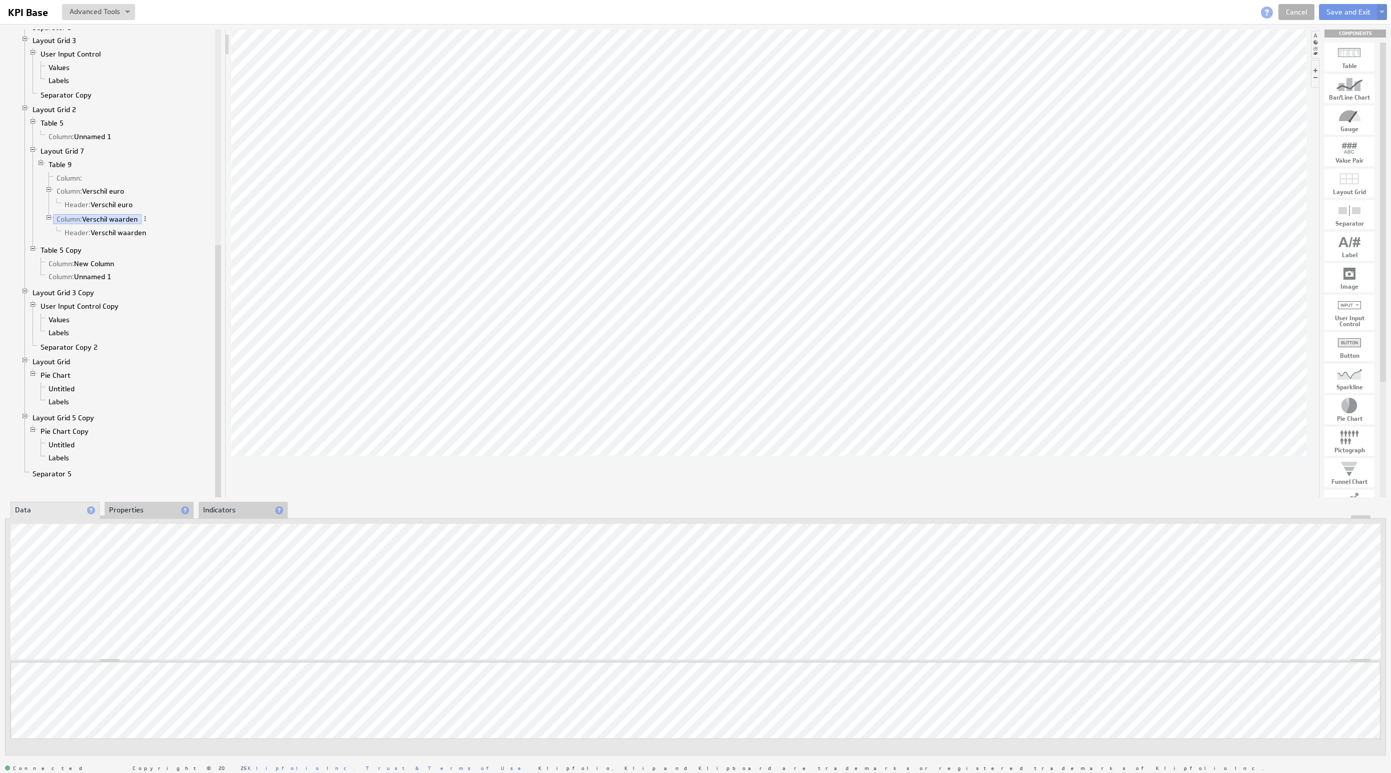
click at [150, 511] on li "Properties" at bounding box center [149, 510] width 89 height 17
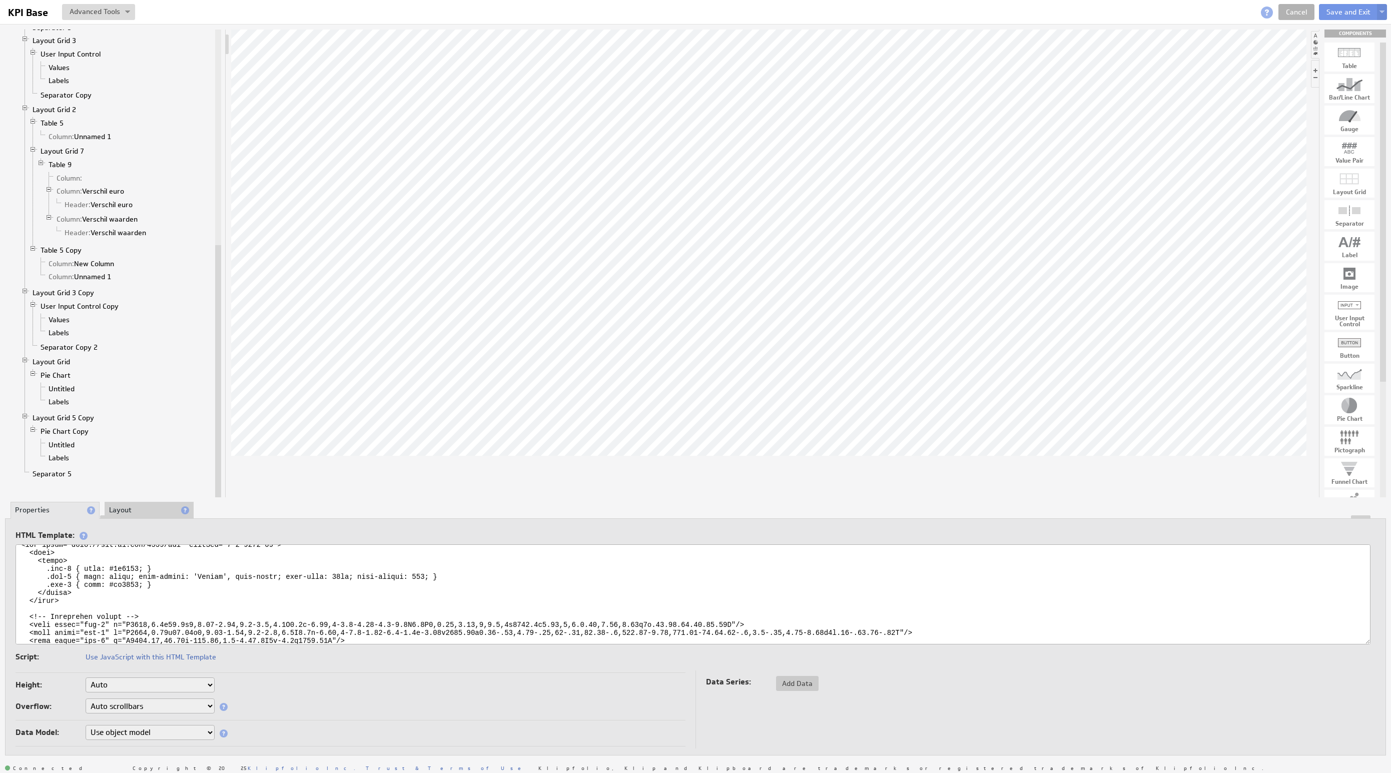
scroll to position [66, 0]
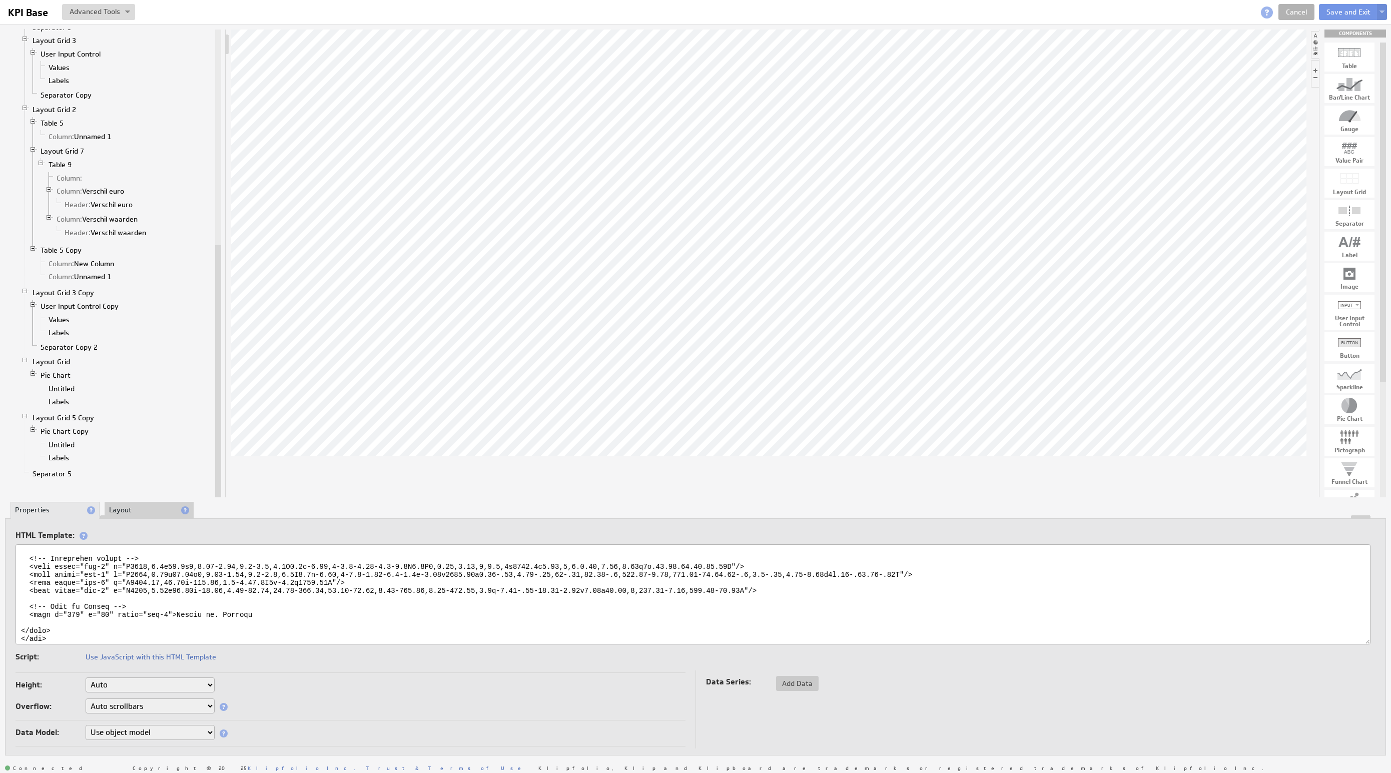
drag, startPoint x: 177, startPoint y: 606, endPoint x: 256, endPoint y: 610, distance: 79.7
click at [256, 610] on textarea at bounding box center [693, 594] width 1355 height 100
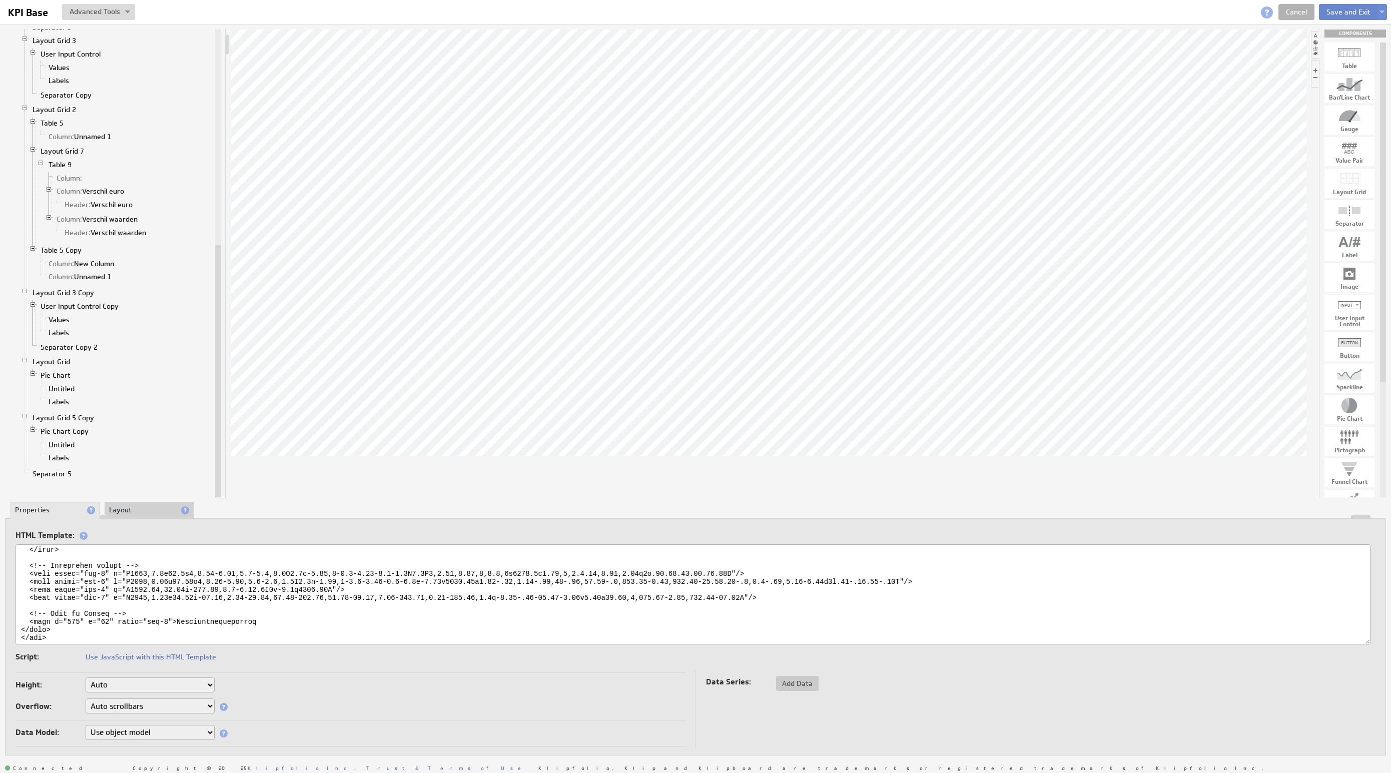
type textarea "<svg xmlns="http://www.w3.org/2000/svg" viewBox="0 0 1893 67"> <defs> <style> .…"
click at [1348, 11] on button "Save and Exit" at bounding box center [1348, 12] width 59 height 16
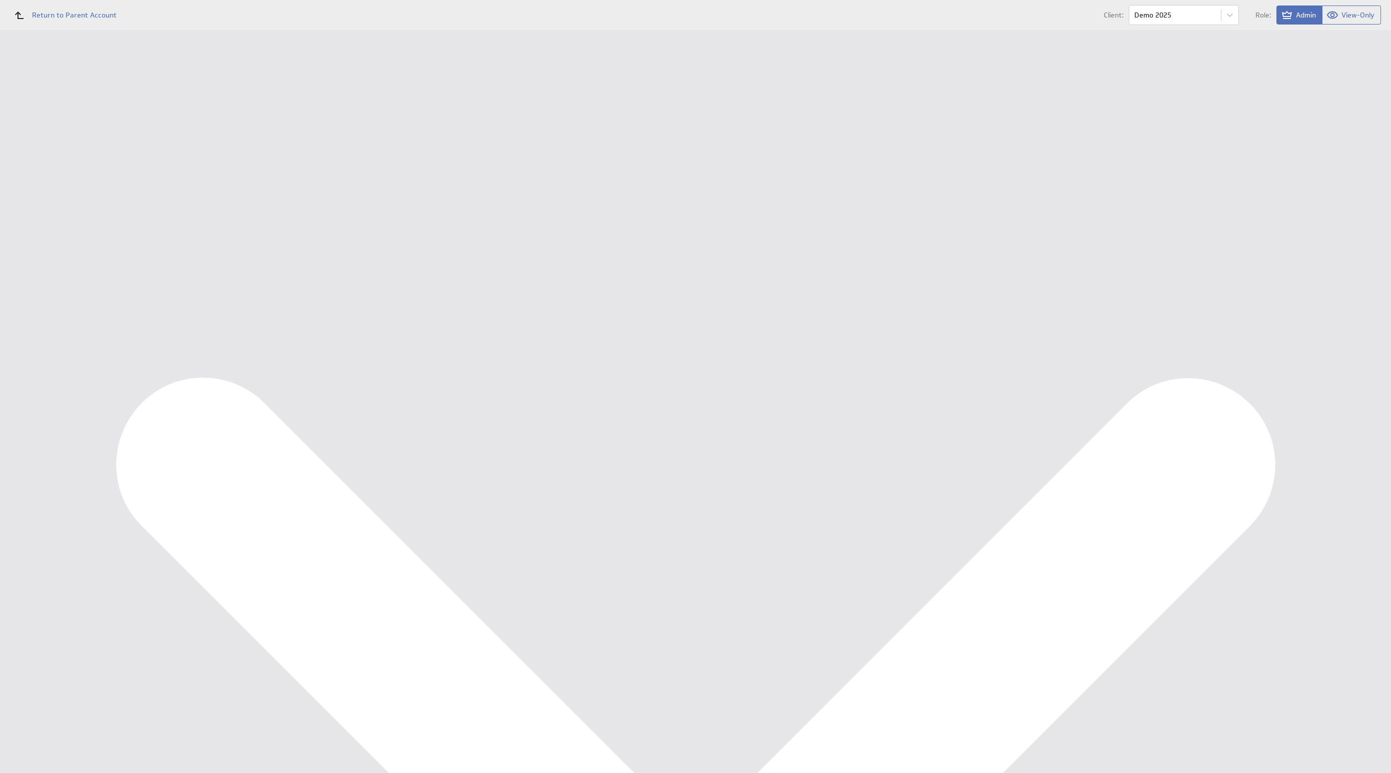
scroll to position [113, 0]
click at [1291, 259] on div "Edit..." at bounding box center [1316, 259] width 100 height 16
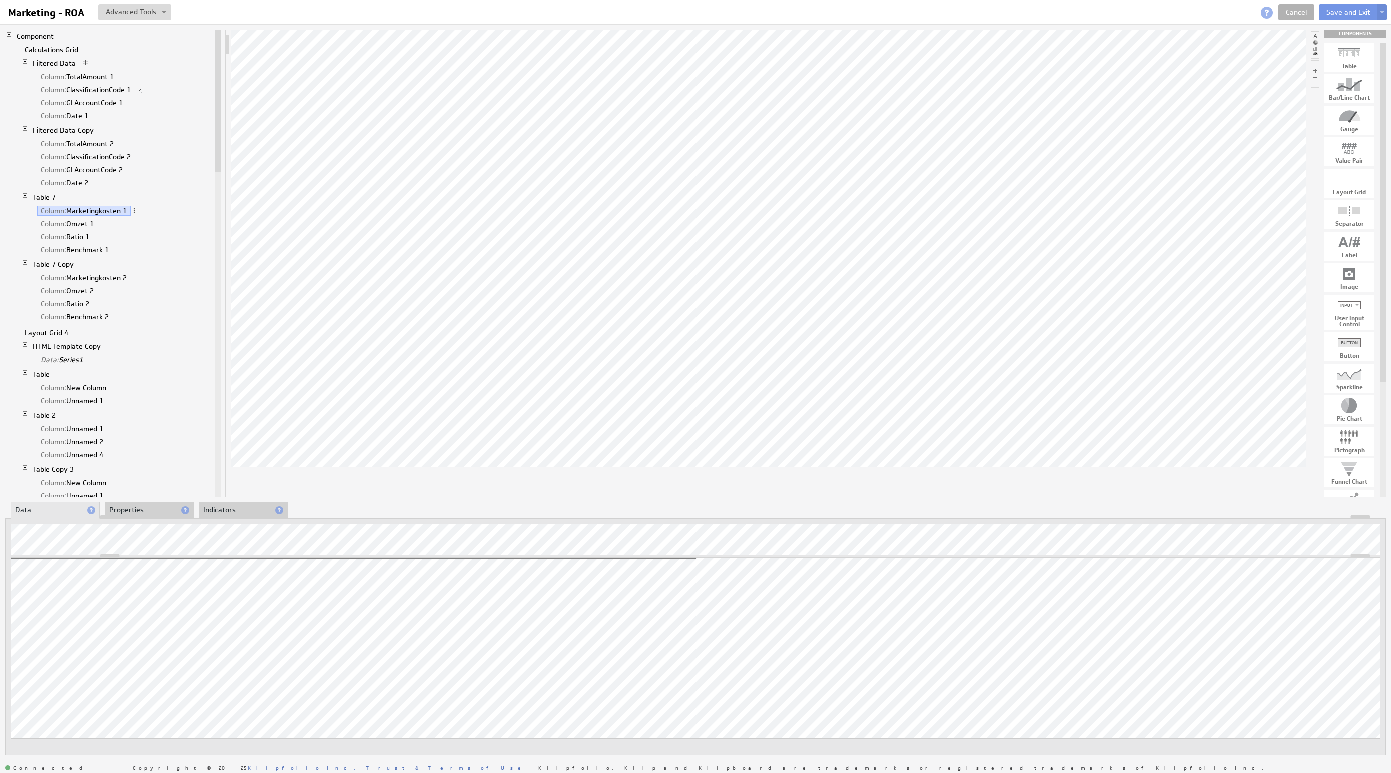
drag, startPoint x: 1349, startPoint y: 552, endPoint x: 1307, endPoint y: 702, distance: 155.8
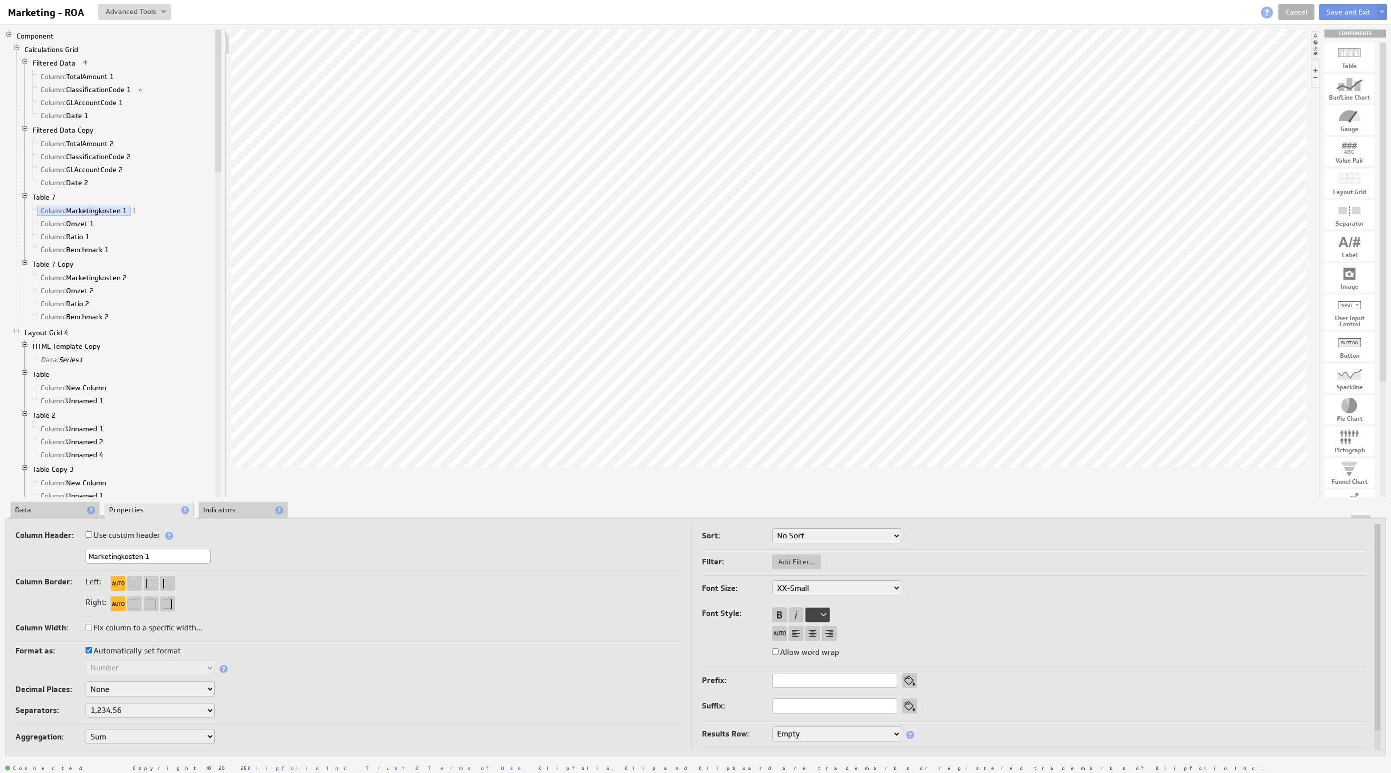
click at [58, 514] on li "Data" at bounding box center [55, 510] width 89 height 17
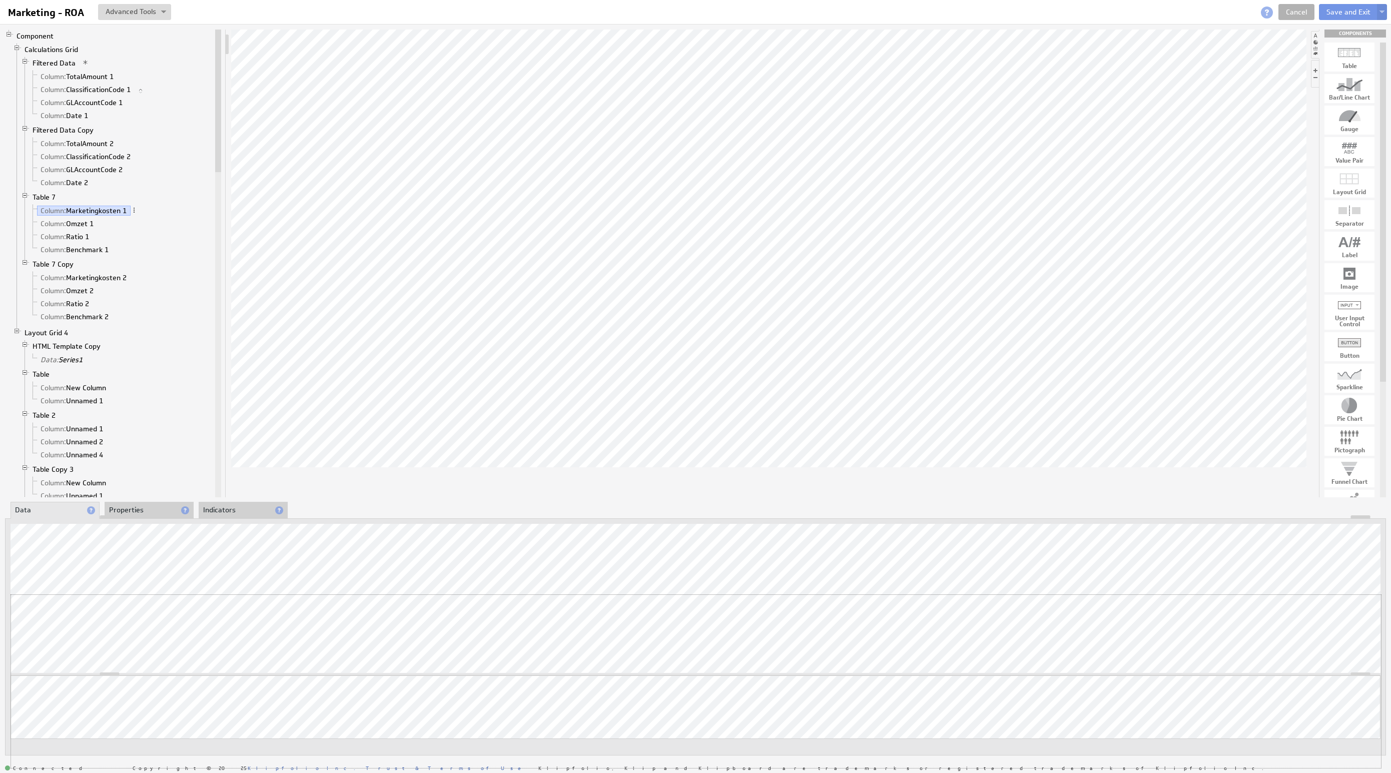
click at [1329, 589] on div "Updating... Select a Function ARRAY DATE SELECT SLICE SUM Data Manipulation Log…" at bounding box center [695, 637] width 1381 height 238
drag, startPoint x: 1359, startPoint y: 670, endPoint x: 375, endPoint y: 210, distance: 1086.8
click at [1289, 11] on link "Cancel" at bounding box center [1296, 12] width 36 height 16
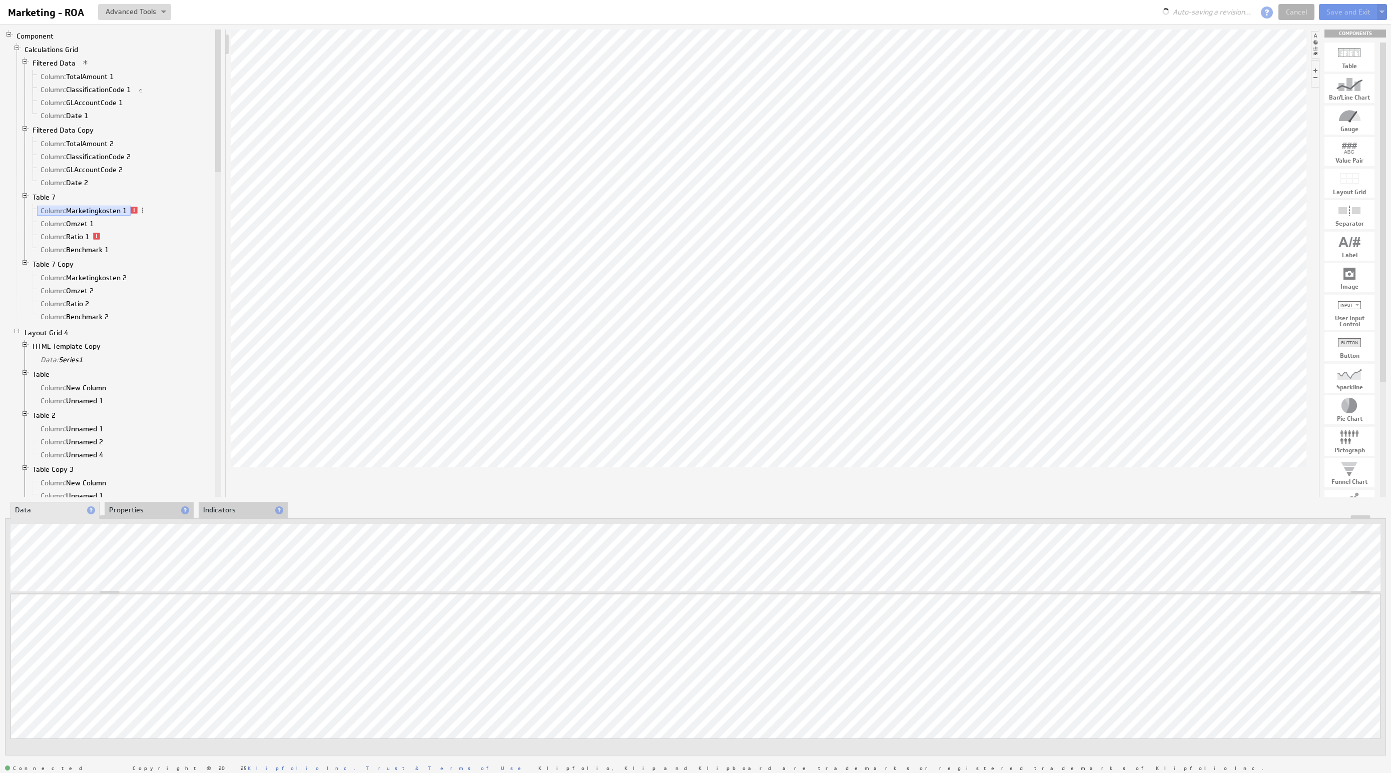
click at [1292, 14] on link "Cancel" at bounding box center [1296, 12] width 36 height 16
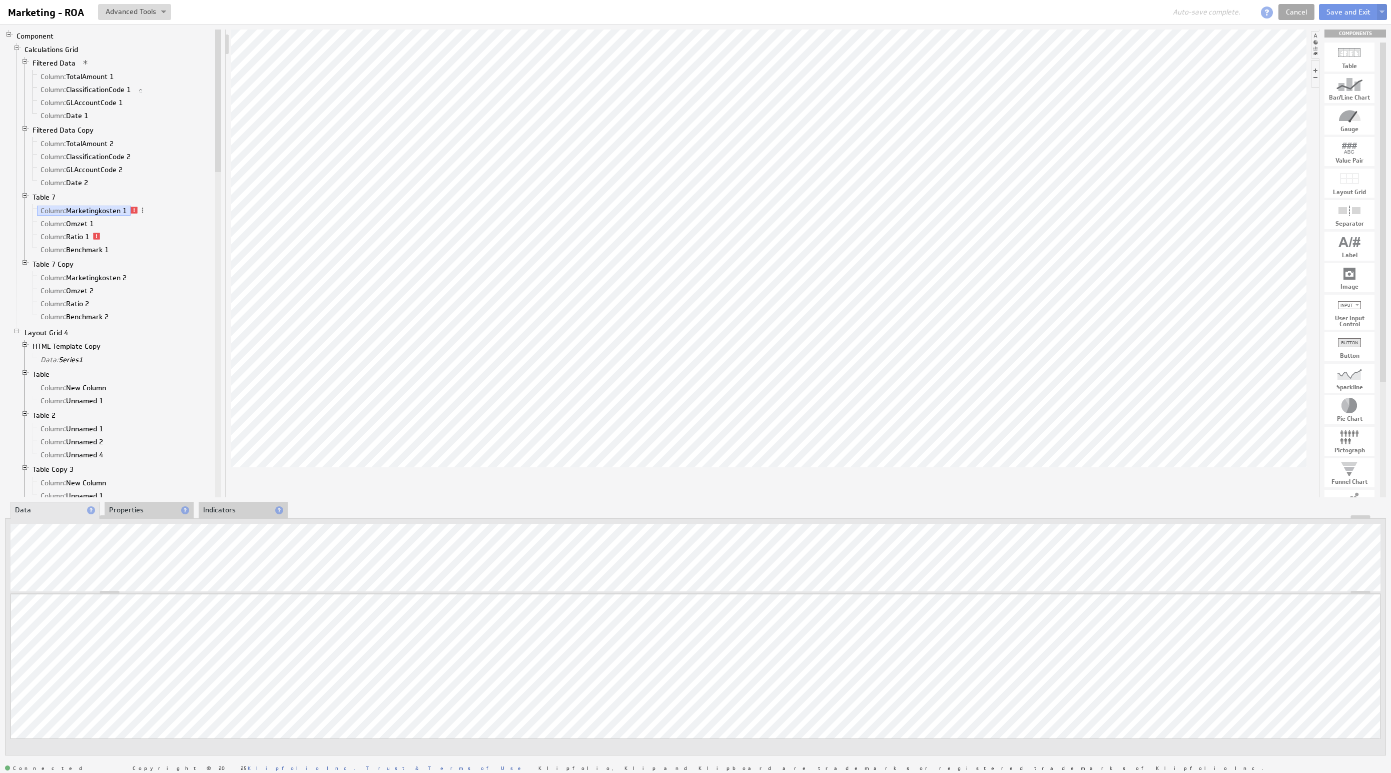
click at [1292, 14] on link "Cancel" at bounding box center [1296, 12] width 36 height 16
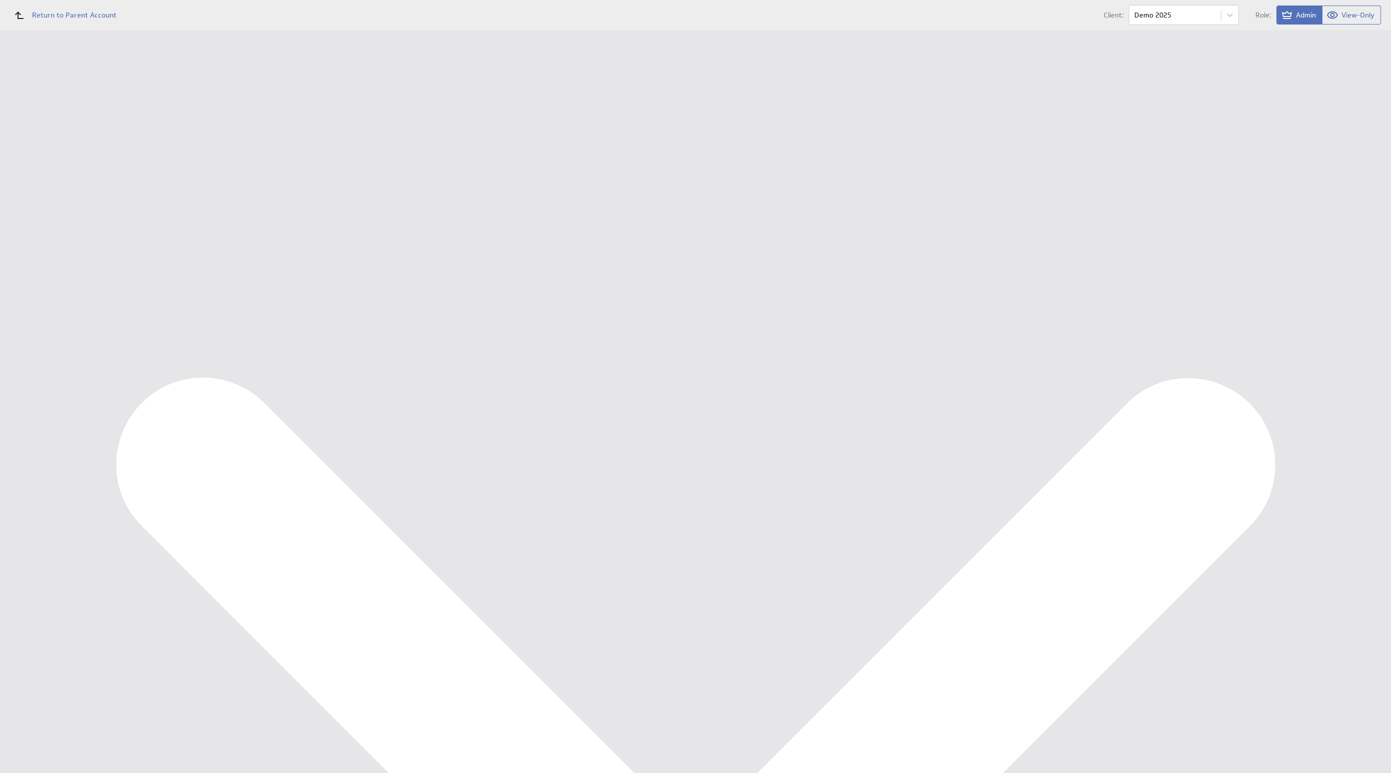
scroll to position [534, 0]
click at [1342, 300] on div "Edit..." at bounding box center [1316, 306] width 100 height 16
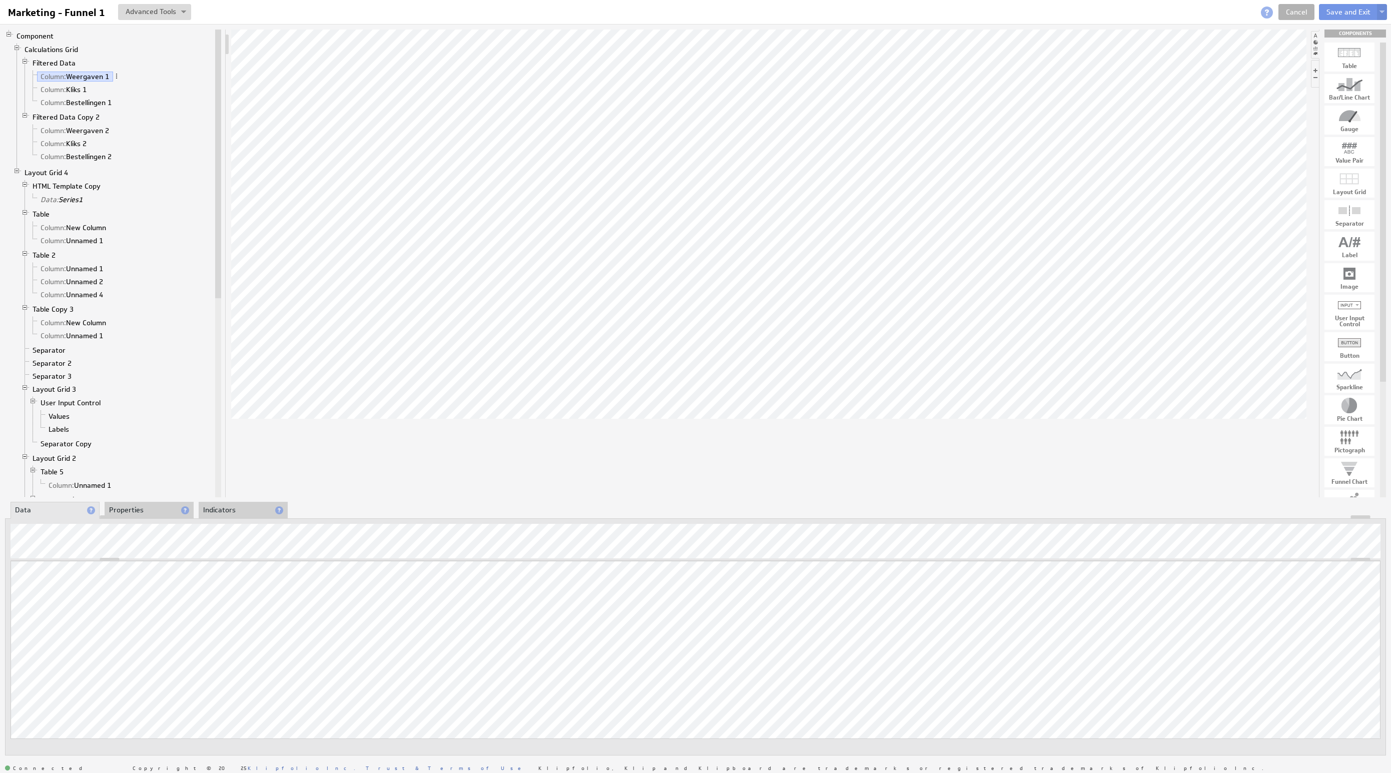
click at [1344, 552] on div at bounding box center [696, 555] width 1370 height 12
click at [1326, 643] on div "Updating... Select a Function ARRAY DATE SELECT SLICE SUM Data Manipulation Log…" at bounding box center [696, 664] width 1370 height 206
click at [1290, 22] on div "Marketing - Funnel 1 Marketing - Funnel 1 View Component Source Code Alt+U Crea…" at bounding box center [695, 12] width 1391 height 24
click at [1292, 16] on link "Cancel" at bounding box center [1296, 12] width 36 height 16
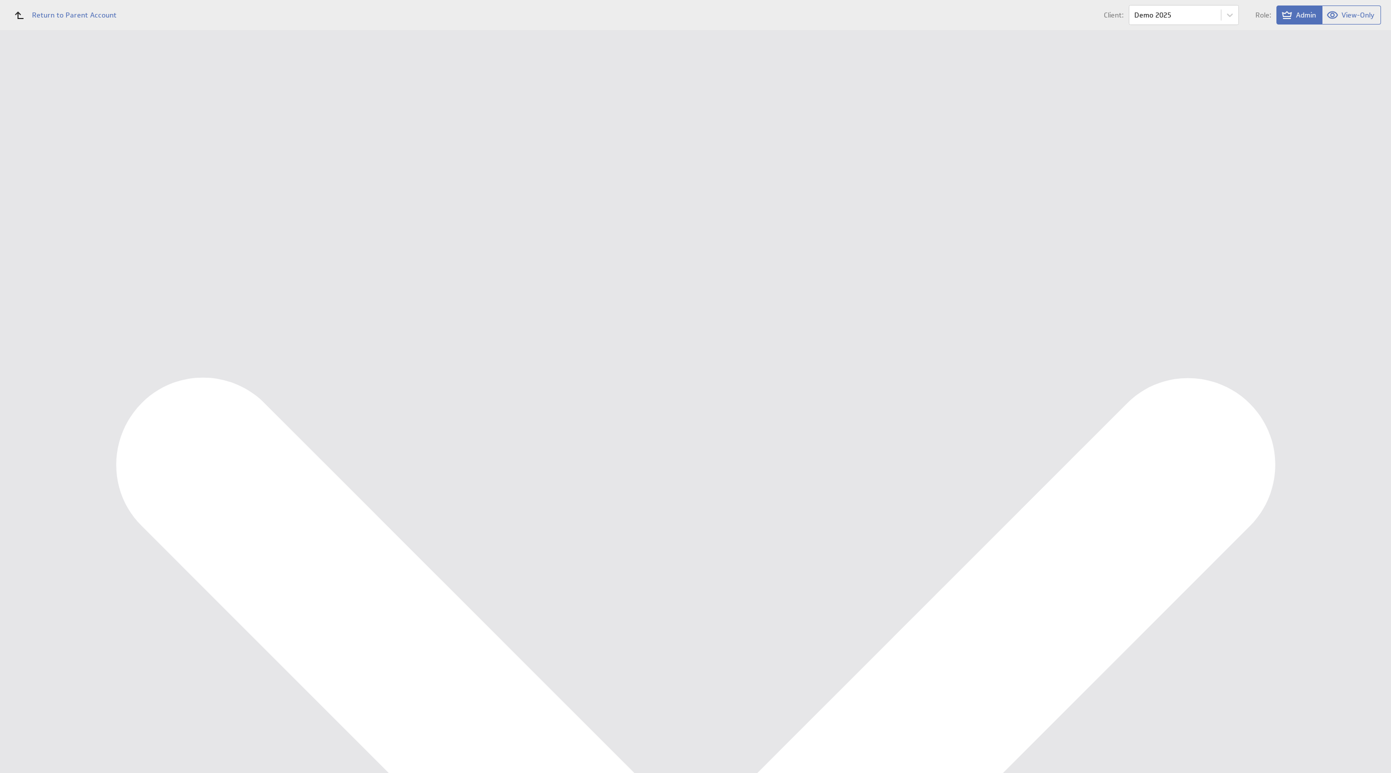
scroll to position [144, 0]
click at [1336, 230] on div "Edit..." at bounding box center [1316, 228] width 100 height 16
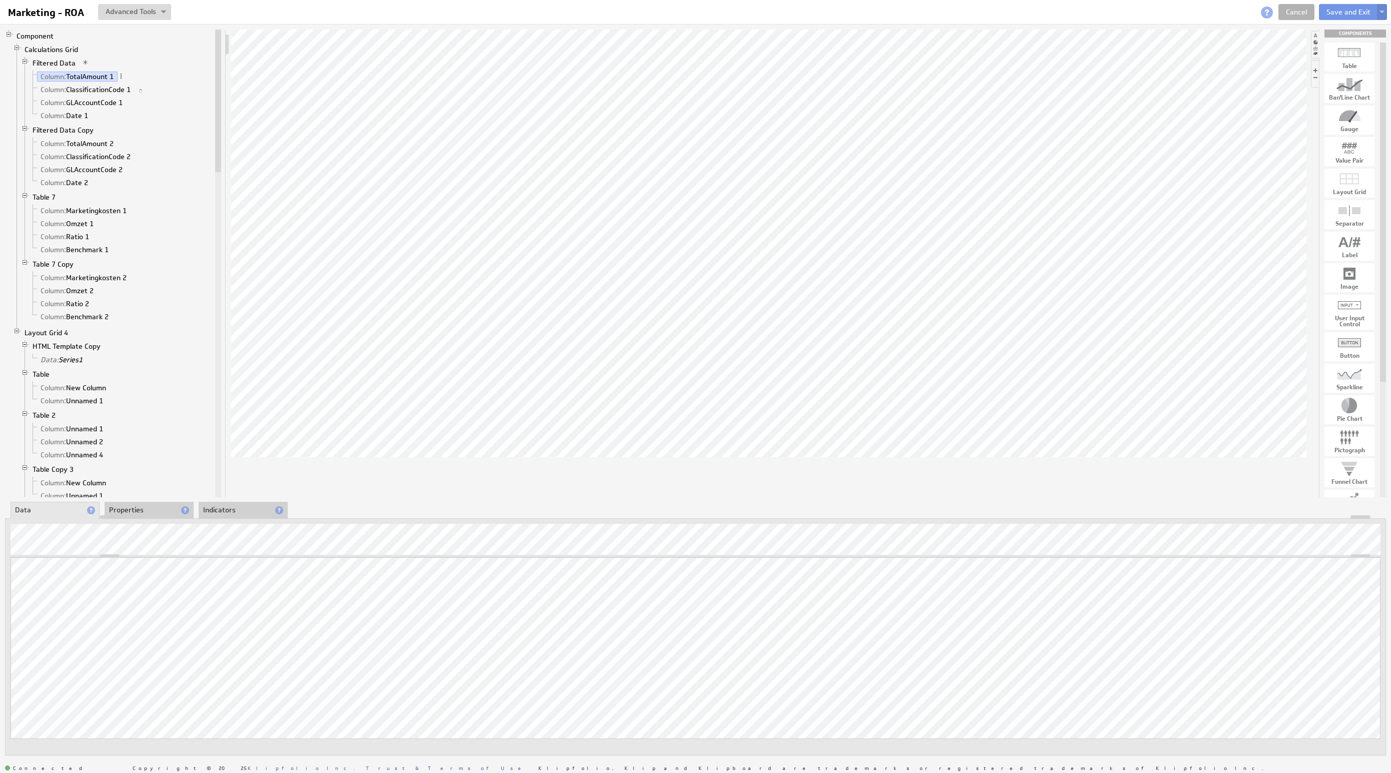
click at [1383, 12] on img at bounding box center [1382, 13] width 5 height 4
click at [1310, 69] on td "Save as Copy..." at bounding box center [1284, 65] width 115 height 16
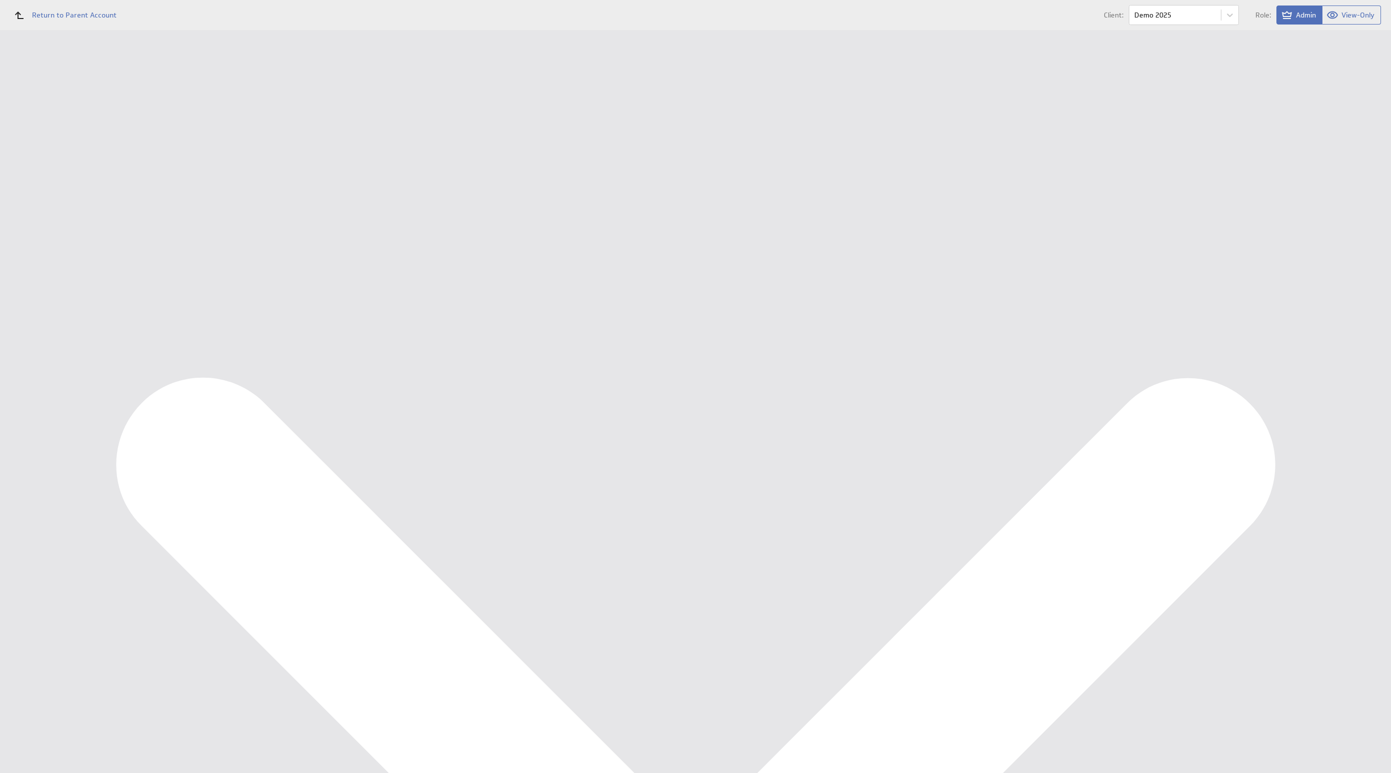
click at [358, 119] on input "Copy of Marketing - ROA" at bounding box center [355, 119] width 200 height 18
drag, startPoint x: 356, startPoint y: 120, endPoint x: 326, endPoint y: 118, distance: 30.1
click at [326, 118] on input "Copy of Marketing - ROA" at bounding box center [355, 119] width 200 height 18
drag, startPoint x: 275, startPoint y: 115, endPoint x: 197, endPoint y: 101, distance: 79.3
click at [197, 101] on div "Describe your Component Name: Copy of Marketing - AOV Please enter a valid name…" at bounding box center [760, 124] width 1221 height 89
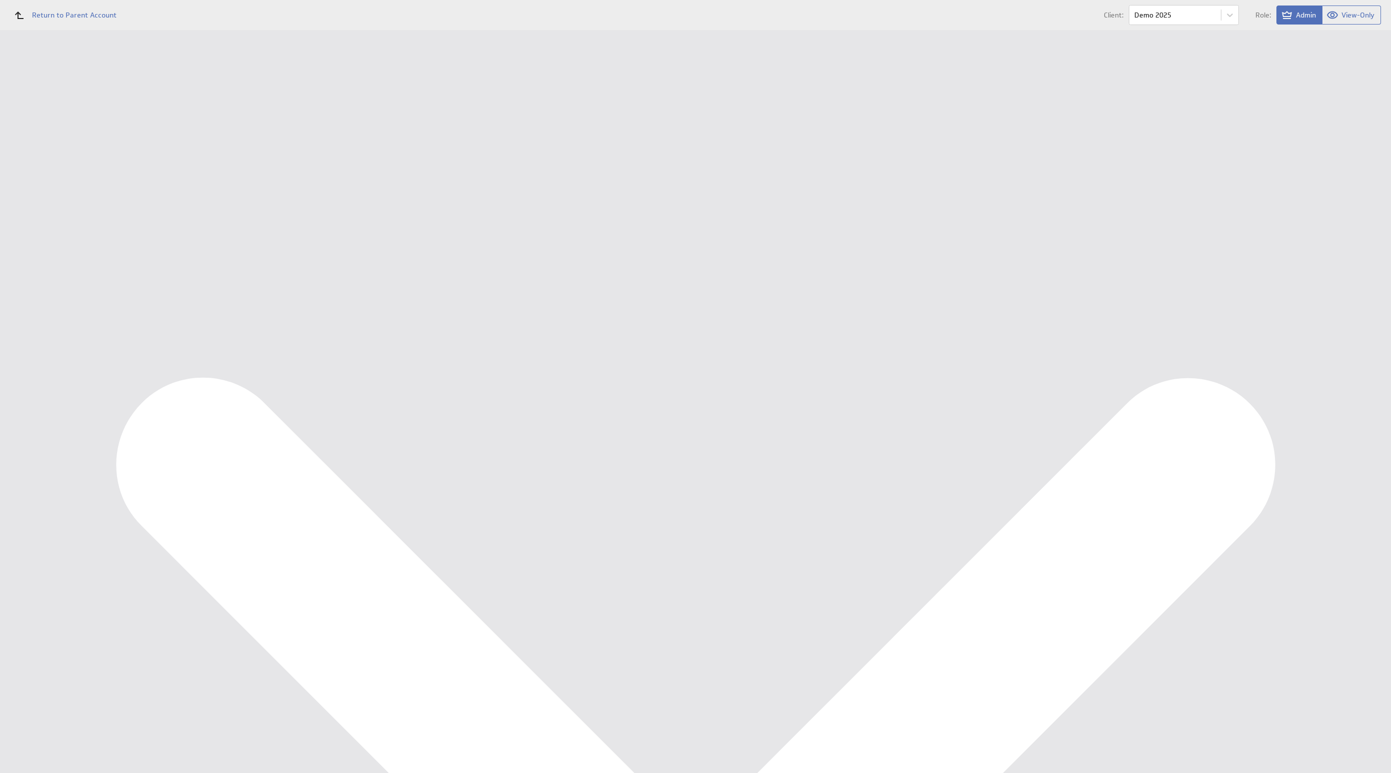
type input "Marketing - AOV"
click at [216, 195] on input "Save as Copy" at bounding box center [220, 199] width 59 height 20
click at [761, 15] on div at bounding box center [764, 12] width 10 height 10
click at [1312, 264] on div "Edit..." at bounding box center [1316, 261] width 100 height 16
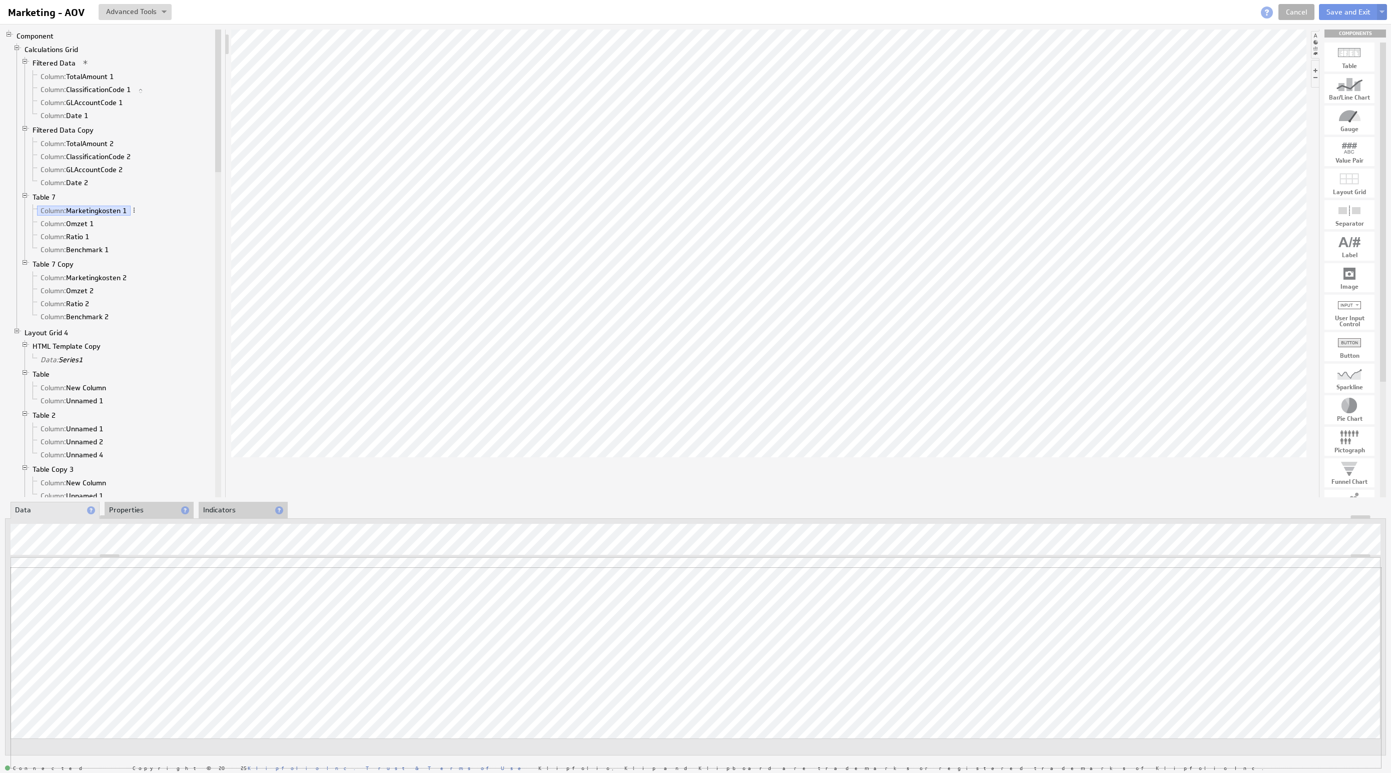
drag, startPoint x: 1362, startPoint y: 556, endPoint x: 1308, endPoint y: 675, distance: 131.0
click at [1351, 593] on div "Updating... Select a Function ARRAY DATE SELECT SLICE SUM Data Manipulation Log…" at bounding box center [695, 637] width 1381 height 238
click at [114, 498] on div "Component Calculations Grid Filtered Data Column: TotalAmount 1 Column: Classif…" at bounding box center [695, 392] width 1391 height 737
click at [123, 508] on li "Properties" at bounding box center [149, 510] width 89 height 17
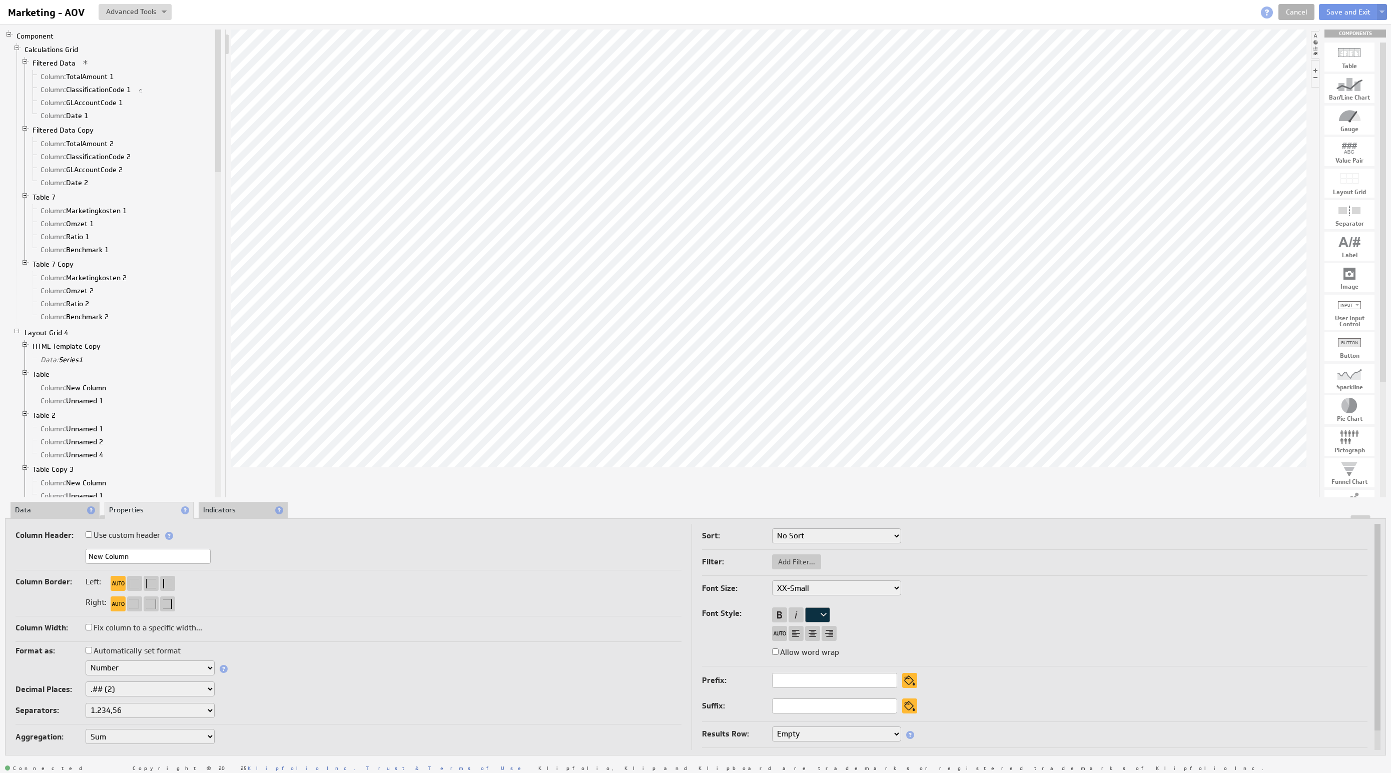
click at [60, 504] on li "Data" at bounding box center [55, 510] width 89 height 17
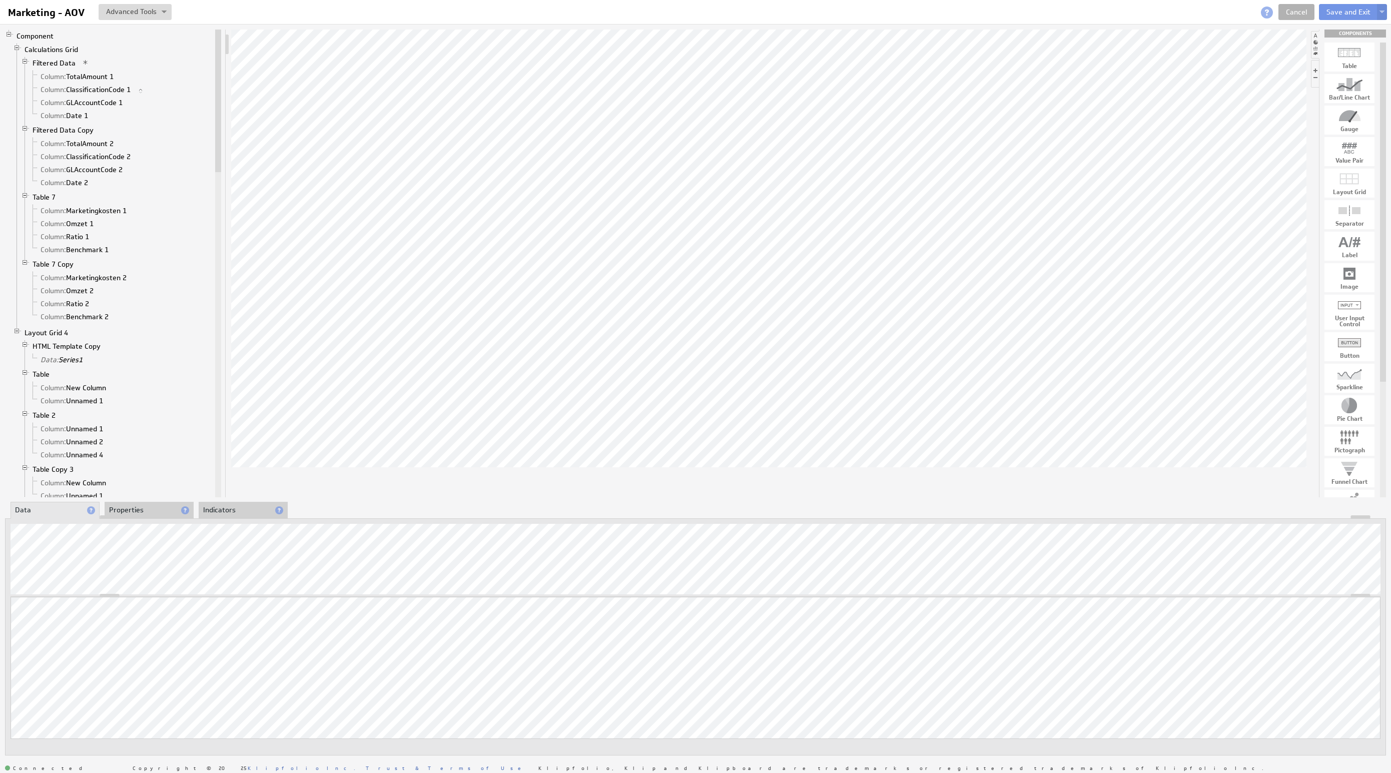
click at [135, 506] on li "Properties" at bounding box center [149, 510] width 89 height 17
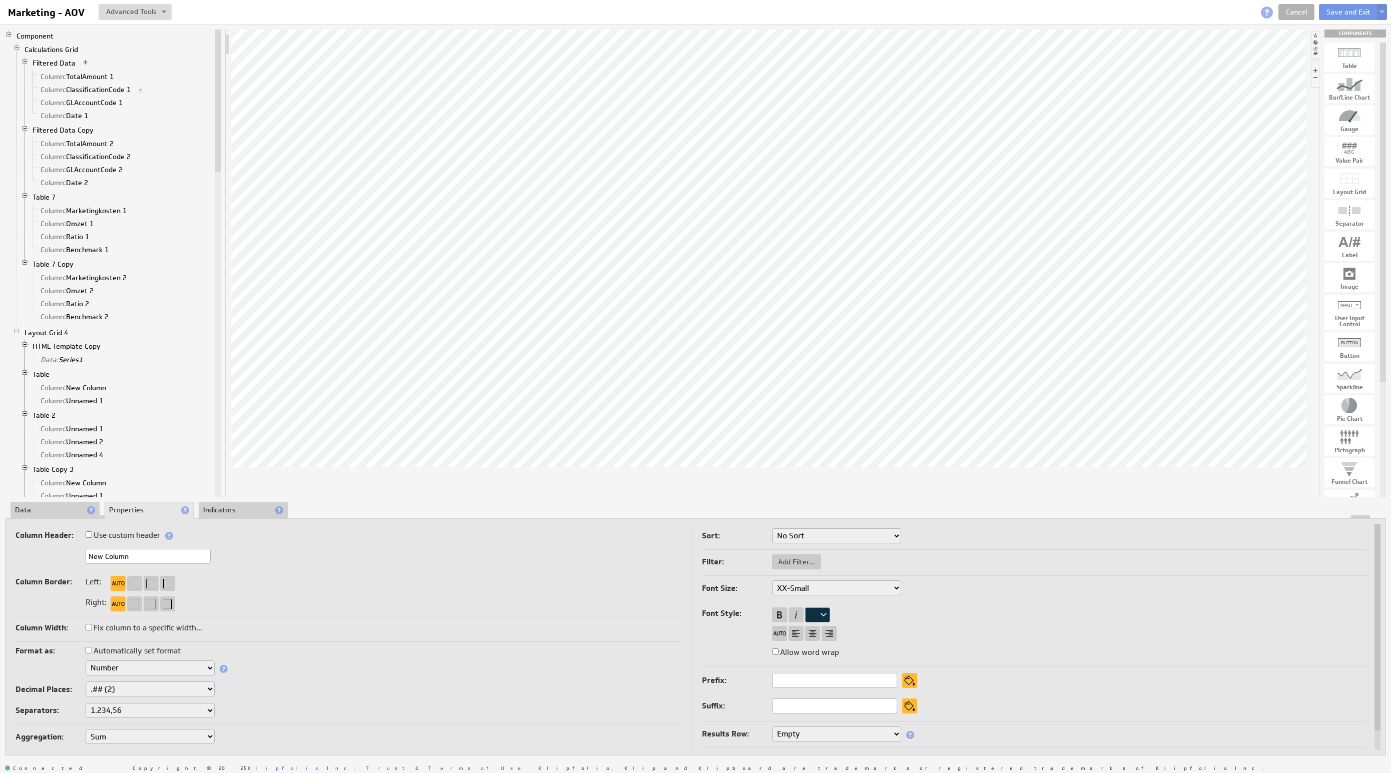
click at [79, 672] on label at bounding box center [51, 668] width 70 height 14
click at [93, 668] on select "Text Number Currency Percentage Image URL Date / Time Duration Mini Chart: Spar…" at bounding box center [150, 667] width 129 height 15
click at [131, 691] on select "None .# (1) .## (2) .### (3) .#### (4)" at bounding box center [150, 689] width 129 height 15
click at [773, 616] on div at bounding box center [779, 614] width 15 height 15
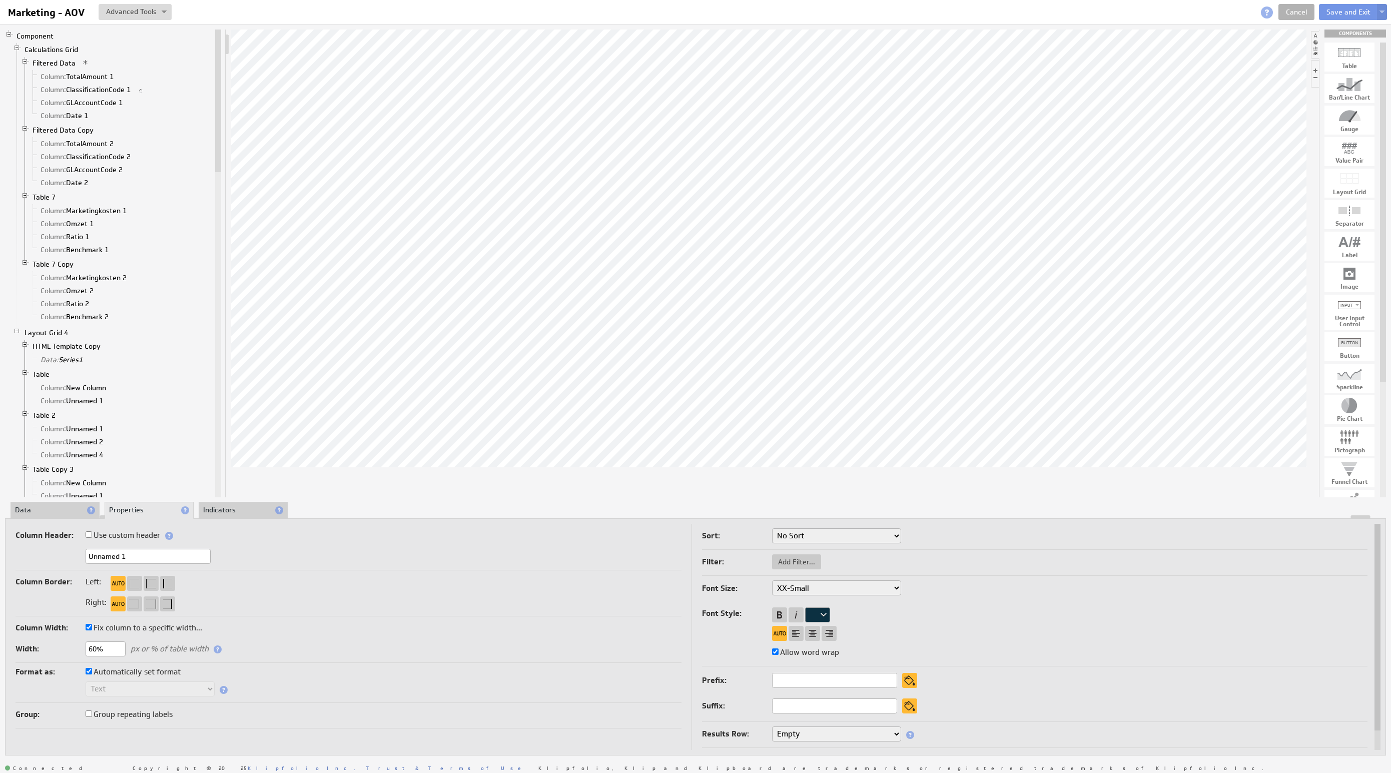
click at [66, 504] on li "Data" at bounding box center [55, 510] width 89 height 17
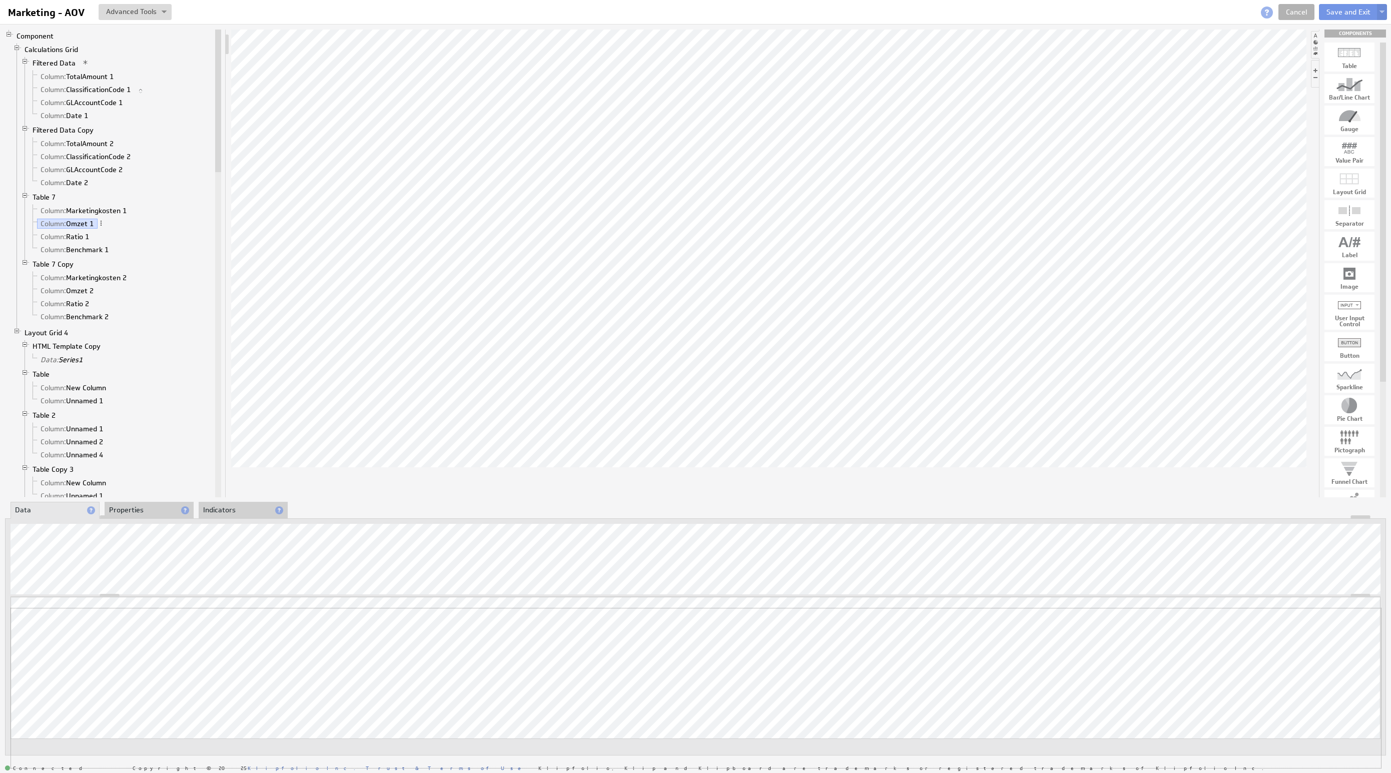
drag, startPoint x: 1353, startPoint y: 586, endPoint x: 1337, endPoint y: 703, distance: 117.7
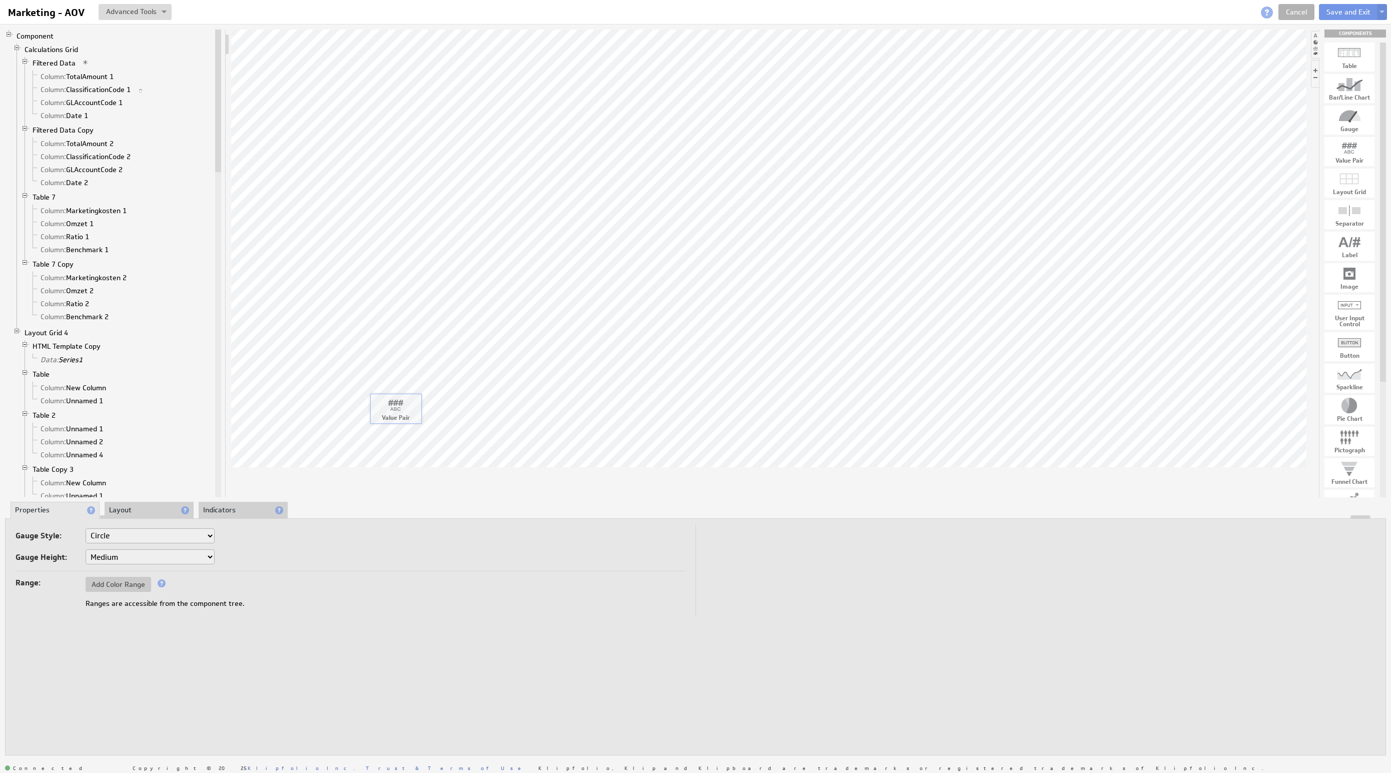
drag, startPoint x: 1352, startPoint y: 150, endPoint x: 345, endPoint y: 383, distance: 1033.4
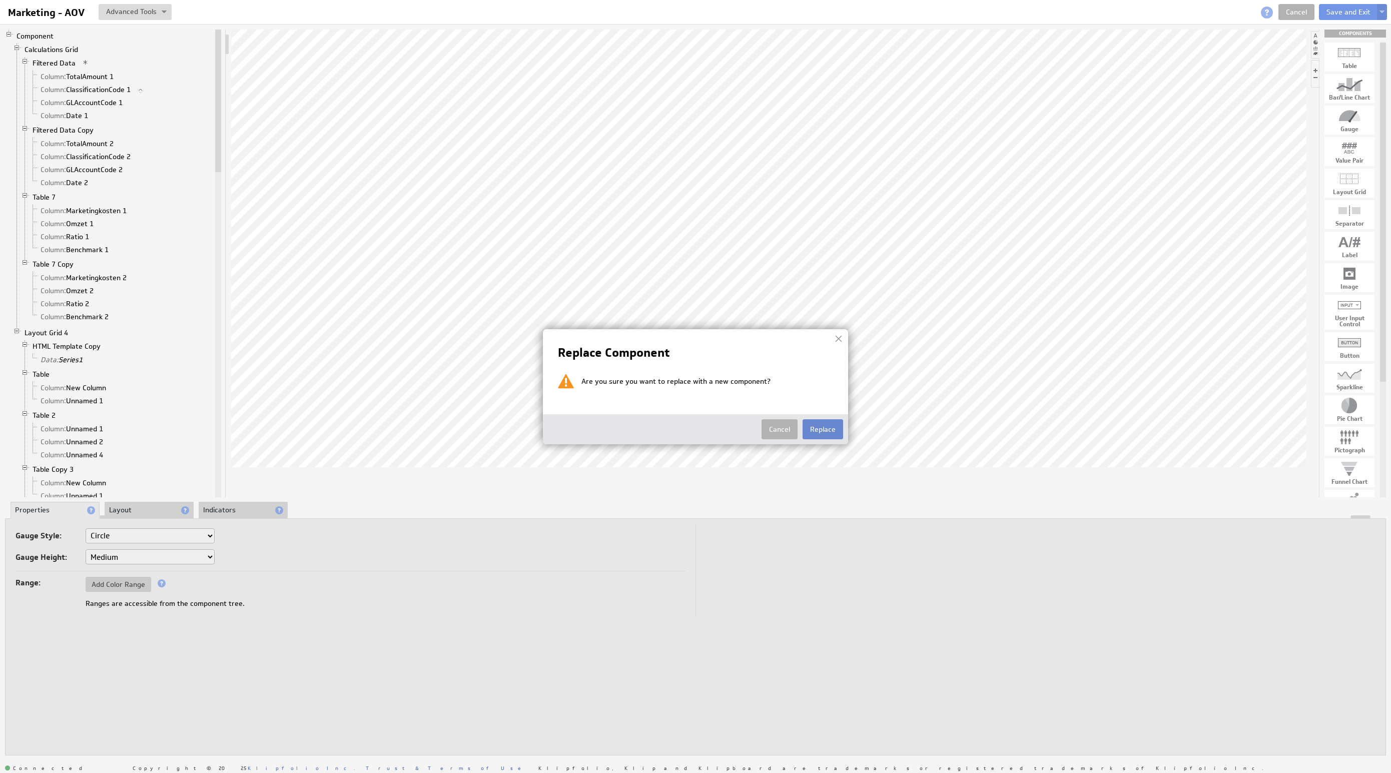
click at [815, 422] on button "Replace" at bounding box center [823, 429] width 41 height 20
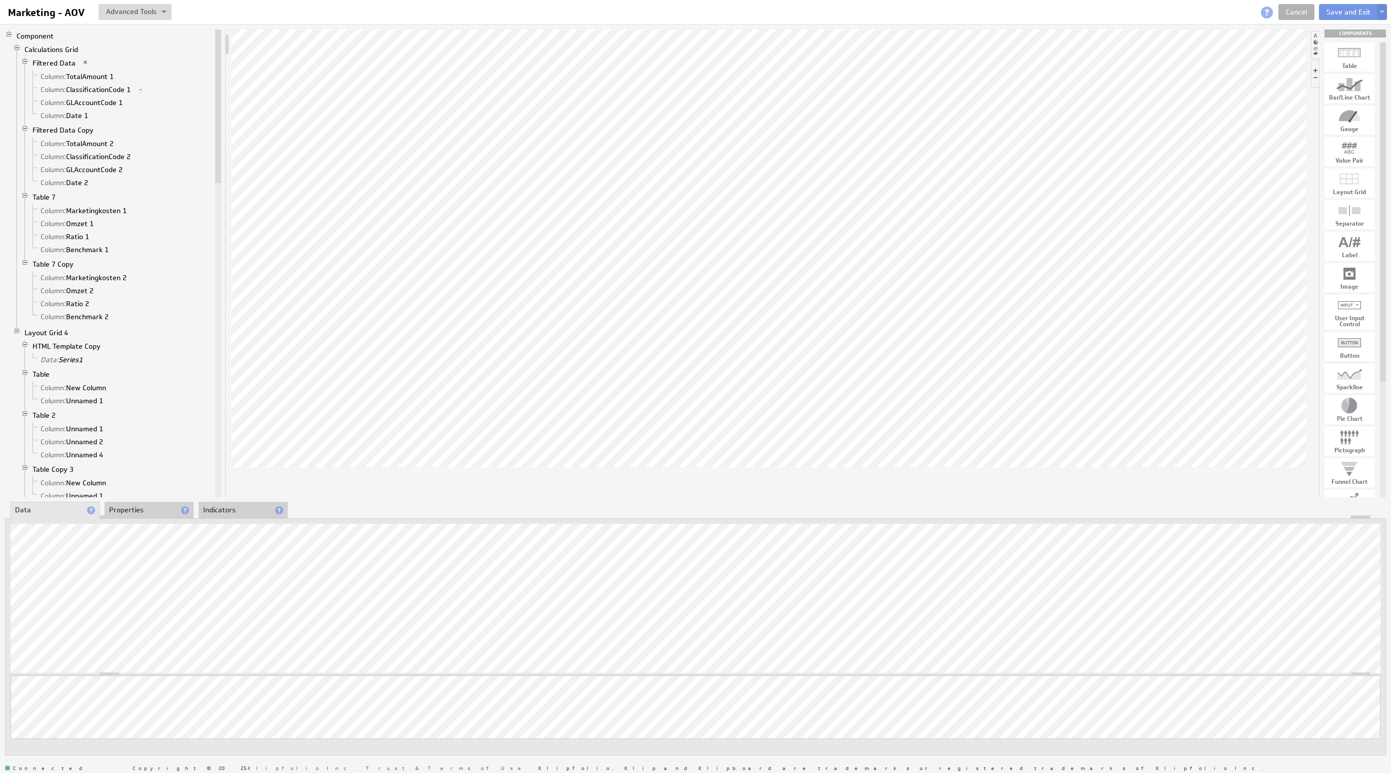
click at [135, 513] on li "Properties" at bounding box center [149, 510] width 89 height 17
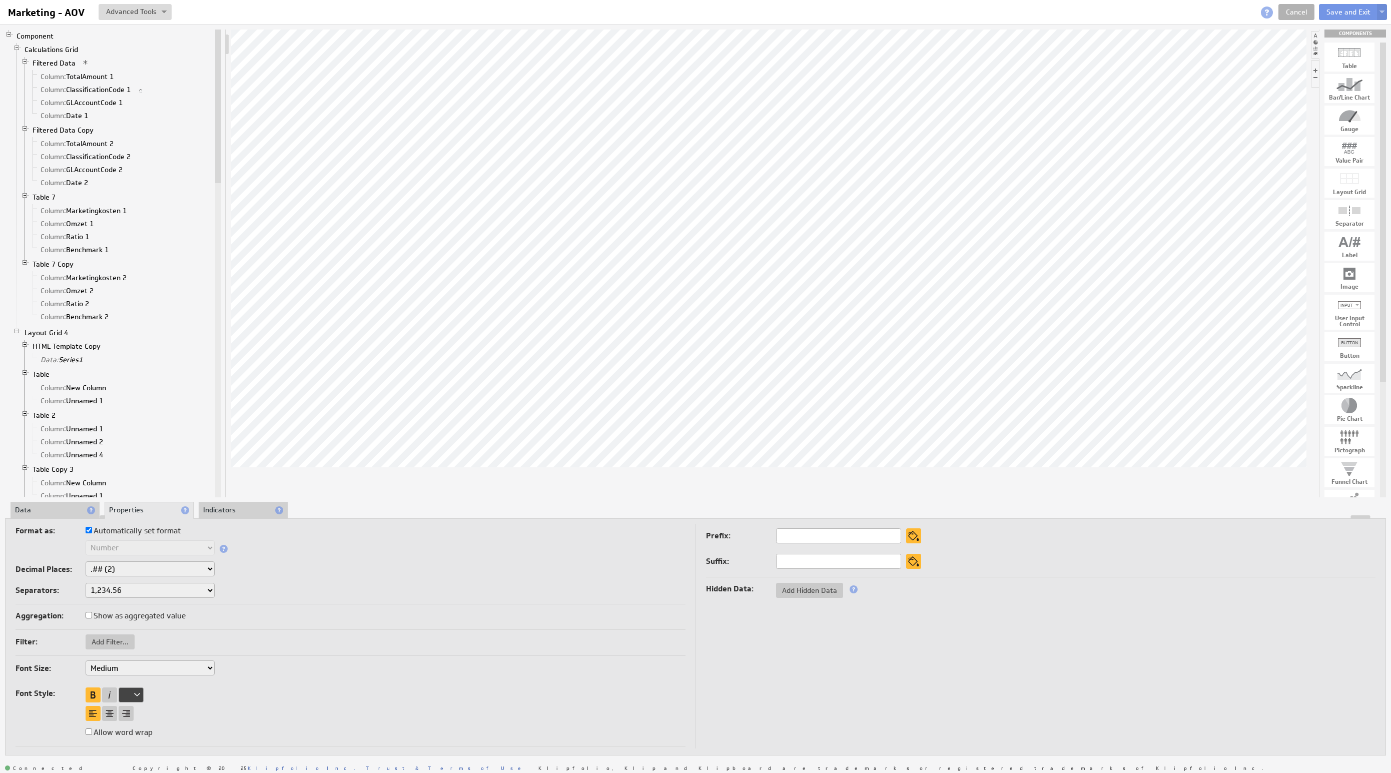
click at [112, 535] on label "Automatically set format" at bounding box center [133, 531] width 95 height 14
click at [92, 533] on input "Automatically set format" at bounding box center [89, 530] width 7 height 7
checkbox input "false"
click at [117, 546] on select "Text Number Currency Percentage Image URL Date / Time Duration Mini Chart: Spar…" at bounding box center [150, 547] width 129 height 15
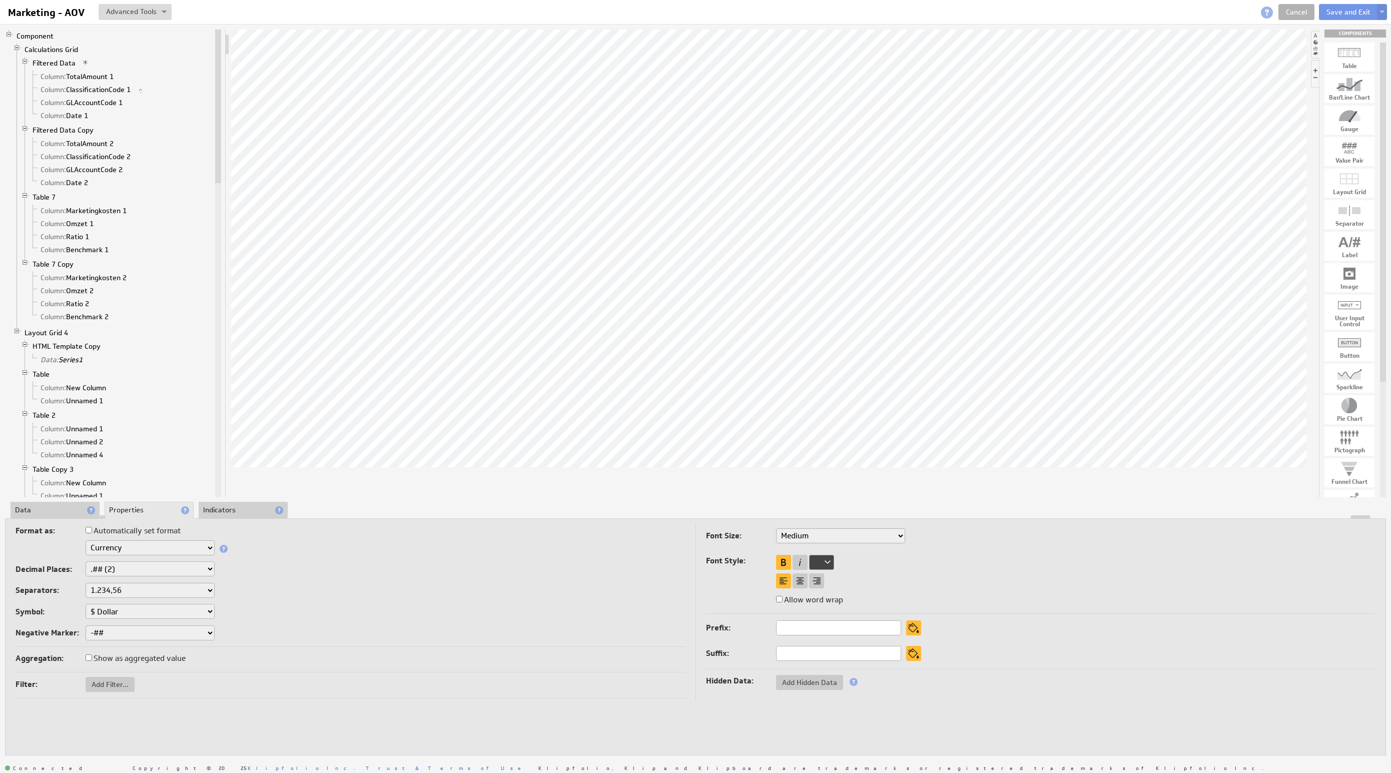
click at [124, 591] on select "1,234.56 1.234,56 1'234.56 1,234/56 1 234,56 1 234-56 1 234.56 1234.56" at bounding box center [150, 590] width 129 height 15
drag, startPoint x: 124, startPoint y: 591, endPoint x: 124, endPoint y: 606, distance: 15.5
click at [124, 606] on select "$ Dollar £ Pound € Euro ¥ Yen R$ Real ₱ Peso kr Krone Rp Rupiah ₨ Rupee ƒ Guild…" at bounding box center [150, 611] width 129 height 15
select select "eur"
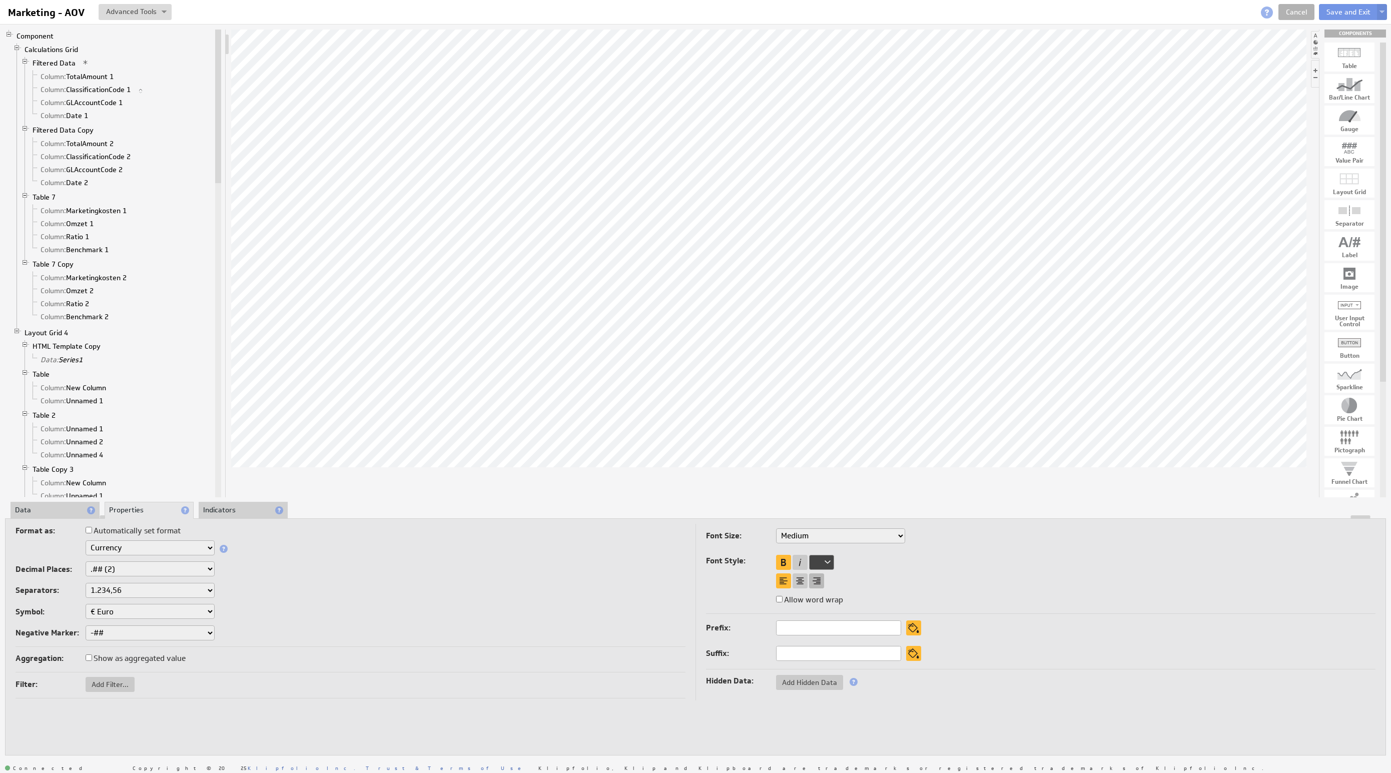
click at [813, 586] on div at bounding box center [816, 580] width 15 height 15
select select "eur"
click at [800, 542] on select "XX-Small X-Small Small Medium Large X-Large XX-Large" at bounding box center [840, 535] width 129 height 15
select select "x-large"
select select "eur"
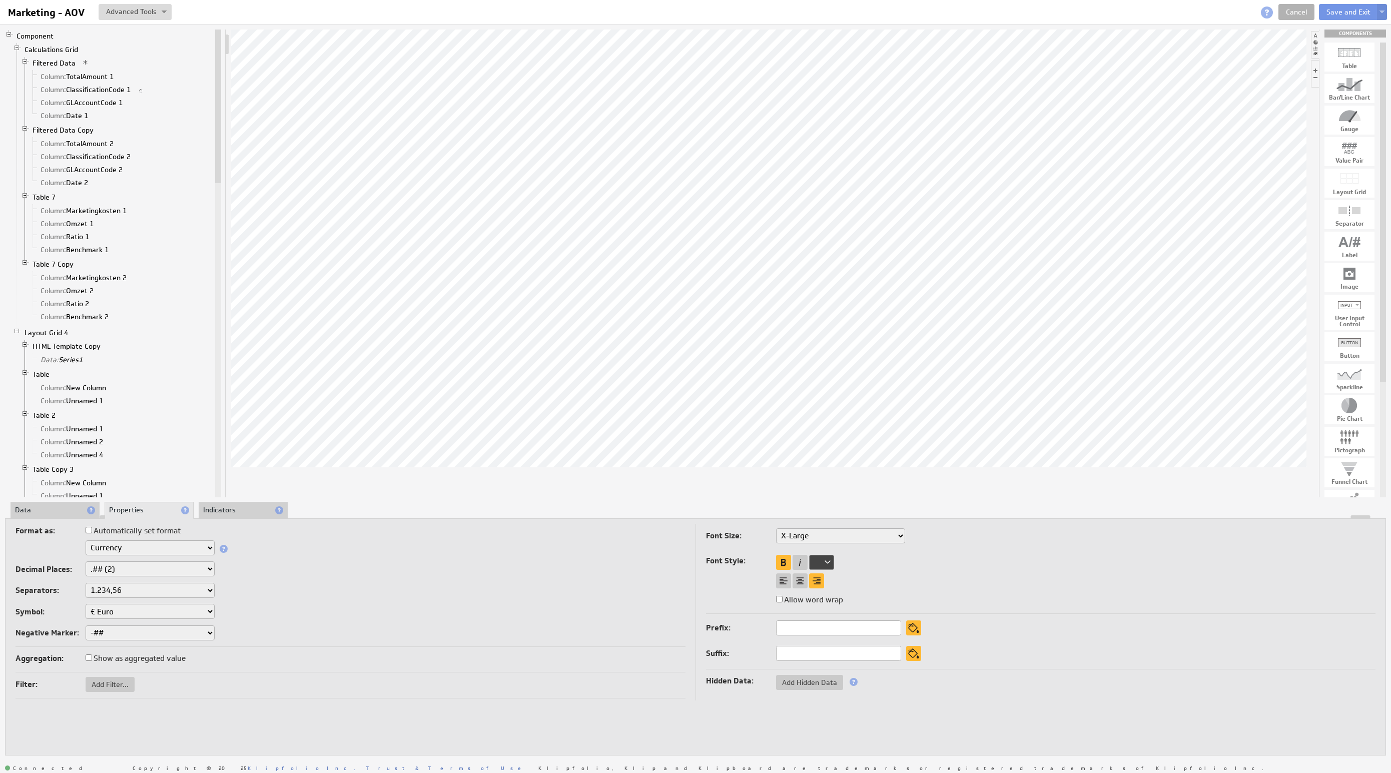
select select "x-large"
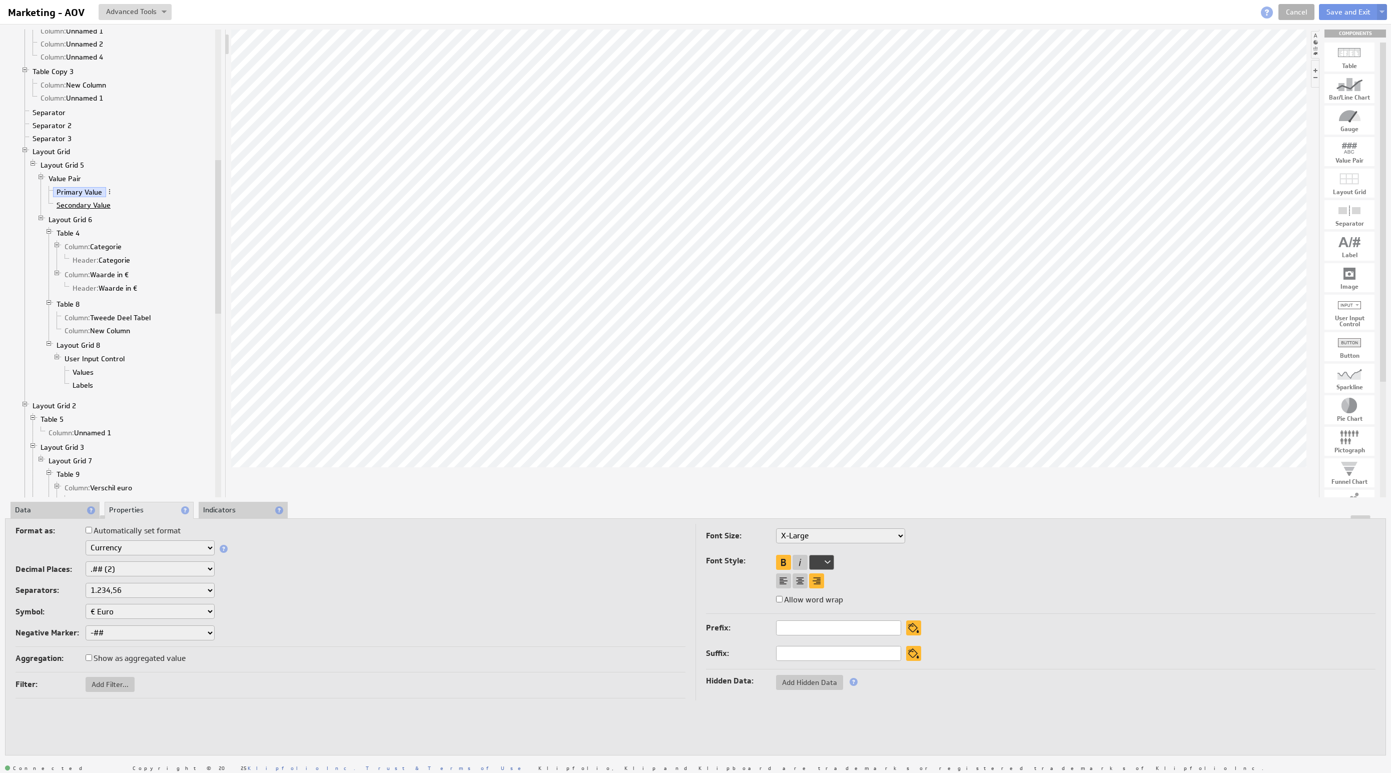
click at [92, 210] on link "Secondary Value" at bounding box center [84, 205] width 62 height 10
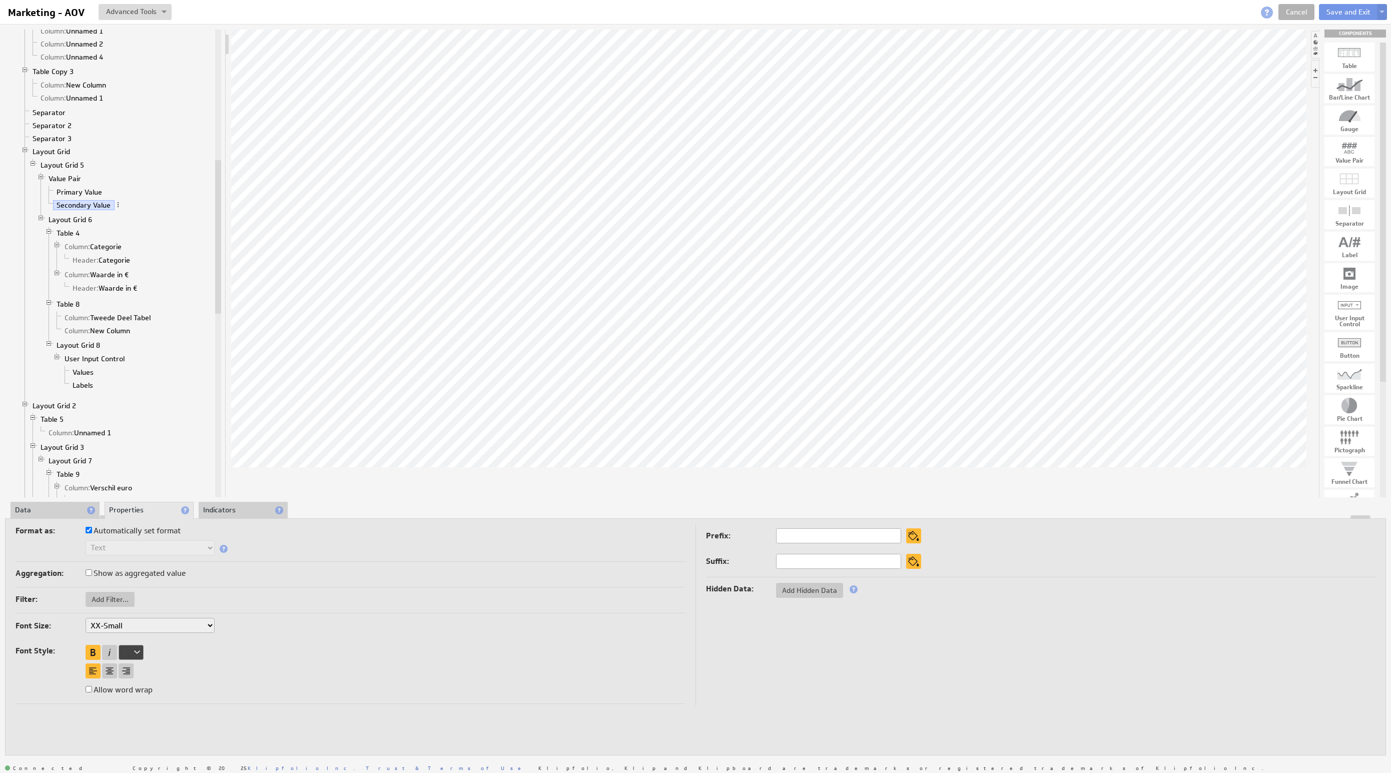
click at [62, 514] on li "Data" at bounding box center [55, 510] width 89 height 17
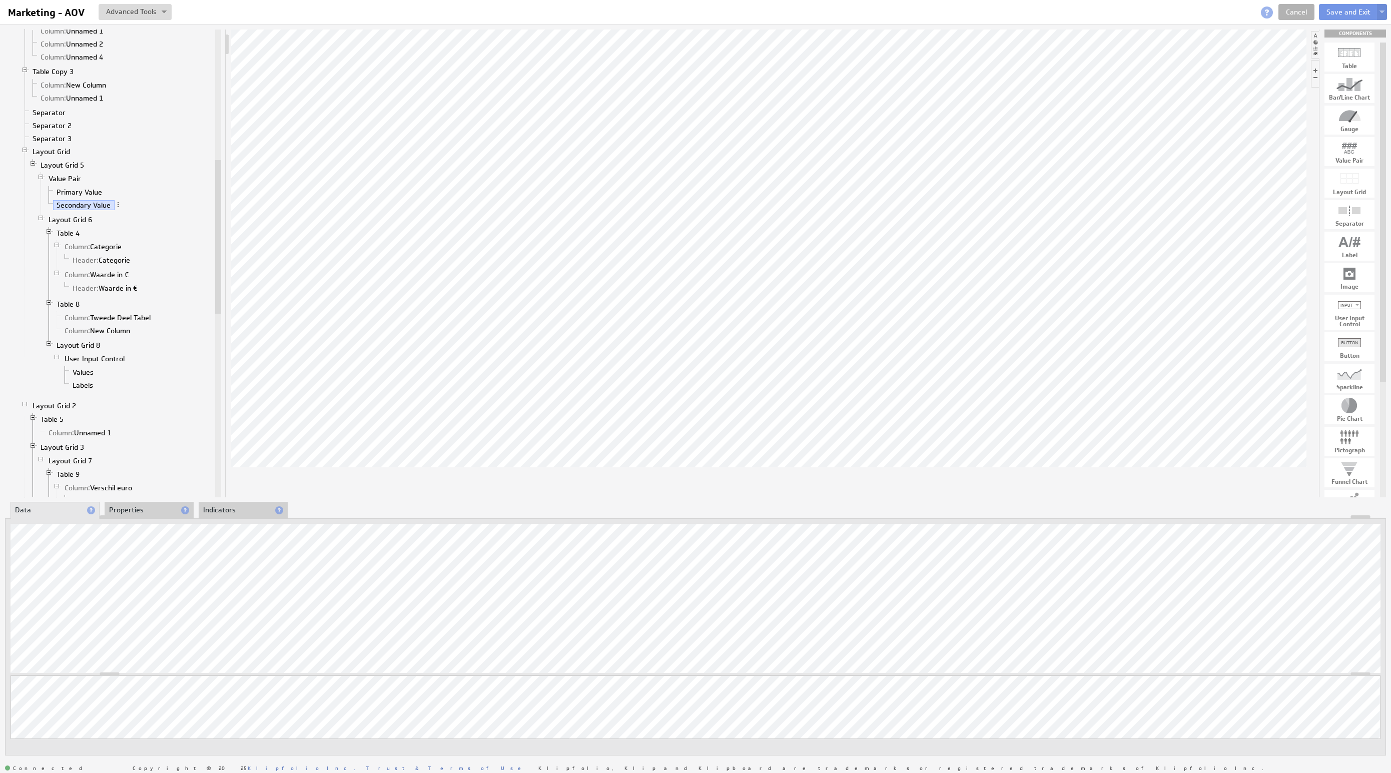
click at [146, 507] on li "Properties" at bounding box center [149, 510] width 89 height 17
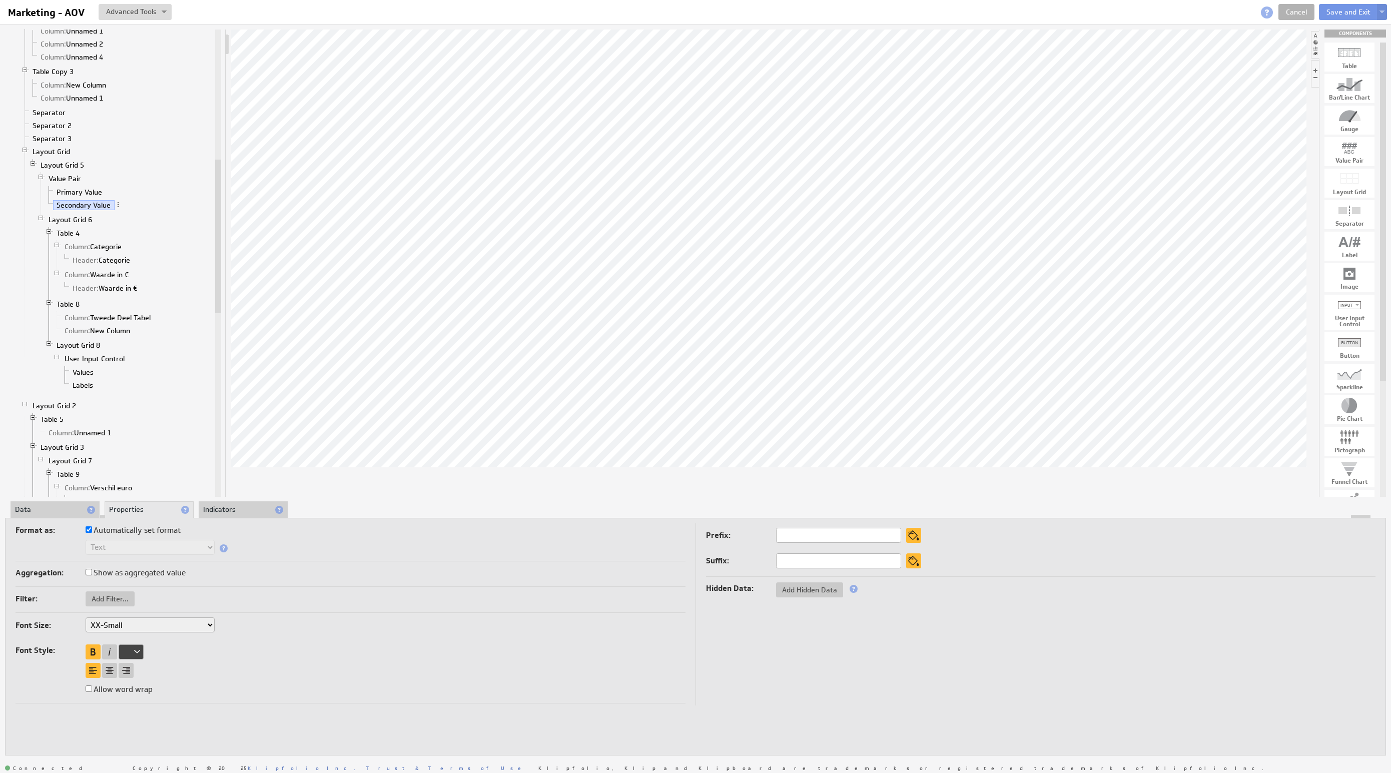
click at [48, 511] on li "Data" at bounding box center [55, 509] width 89 height 17
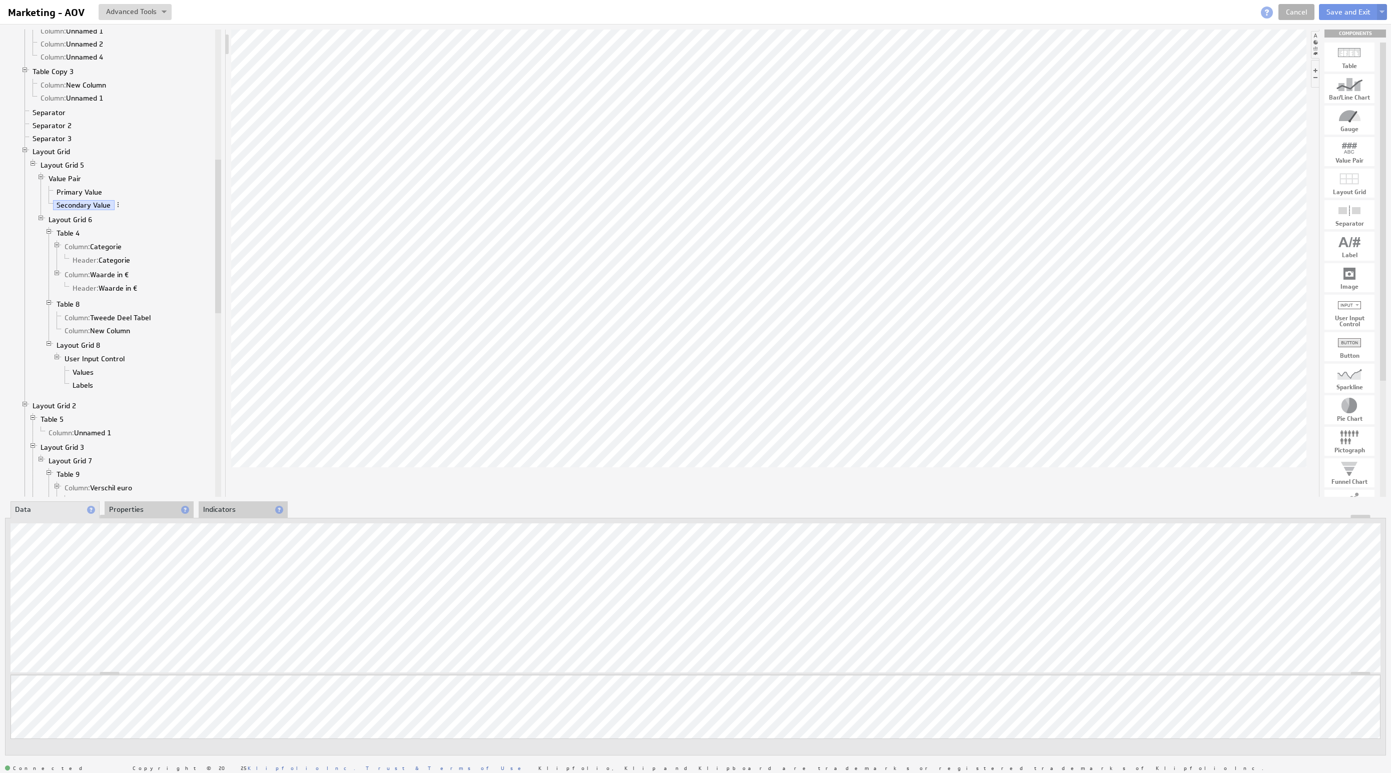
drag, startPoint x: 133, startPoint y: 505, endPoint x: 161, endPoint y: 517, distance: 30.3
click at [133, 506] on li "Properties" at bounding box center [149, 509] width 89 height 17
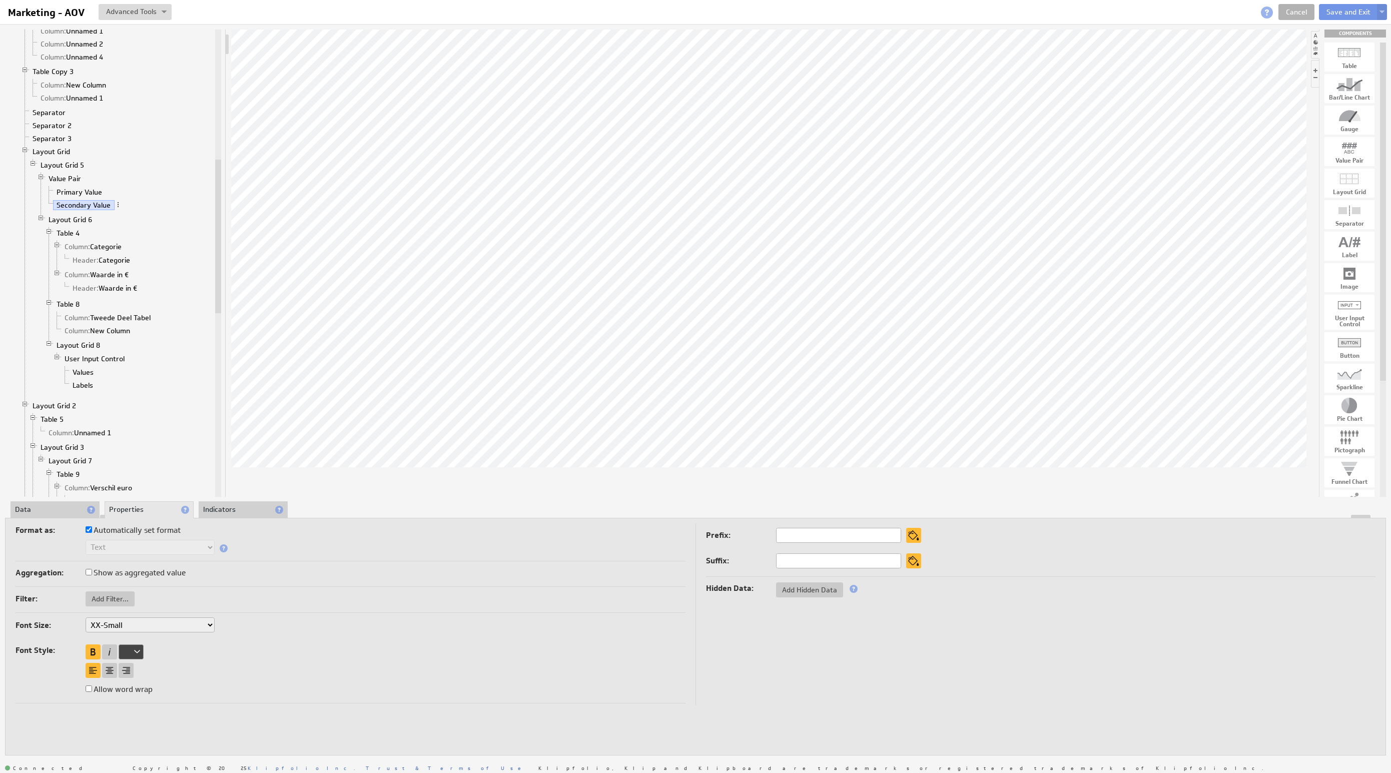
click at [229, 506] on li "Indicators" at bounding box center [243, 509] width 89 height 17
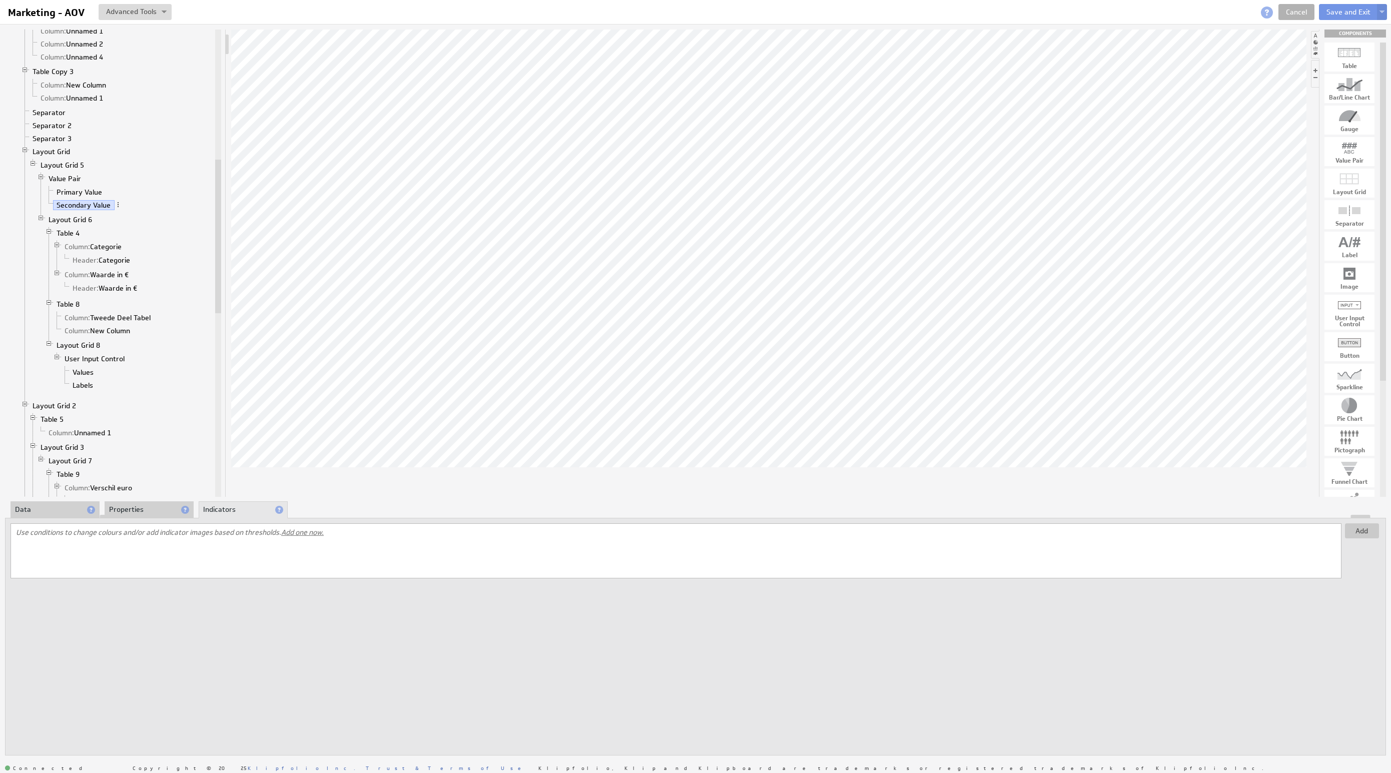
click at [121, 506] on li "Properties" at bounding box center [149, 509] width 89 height 17
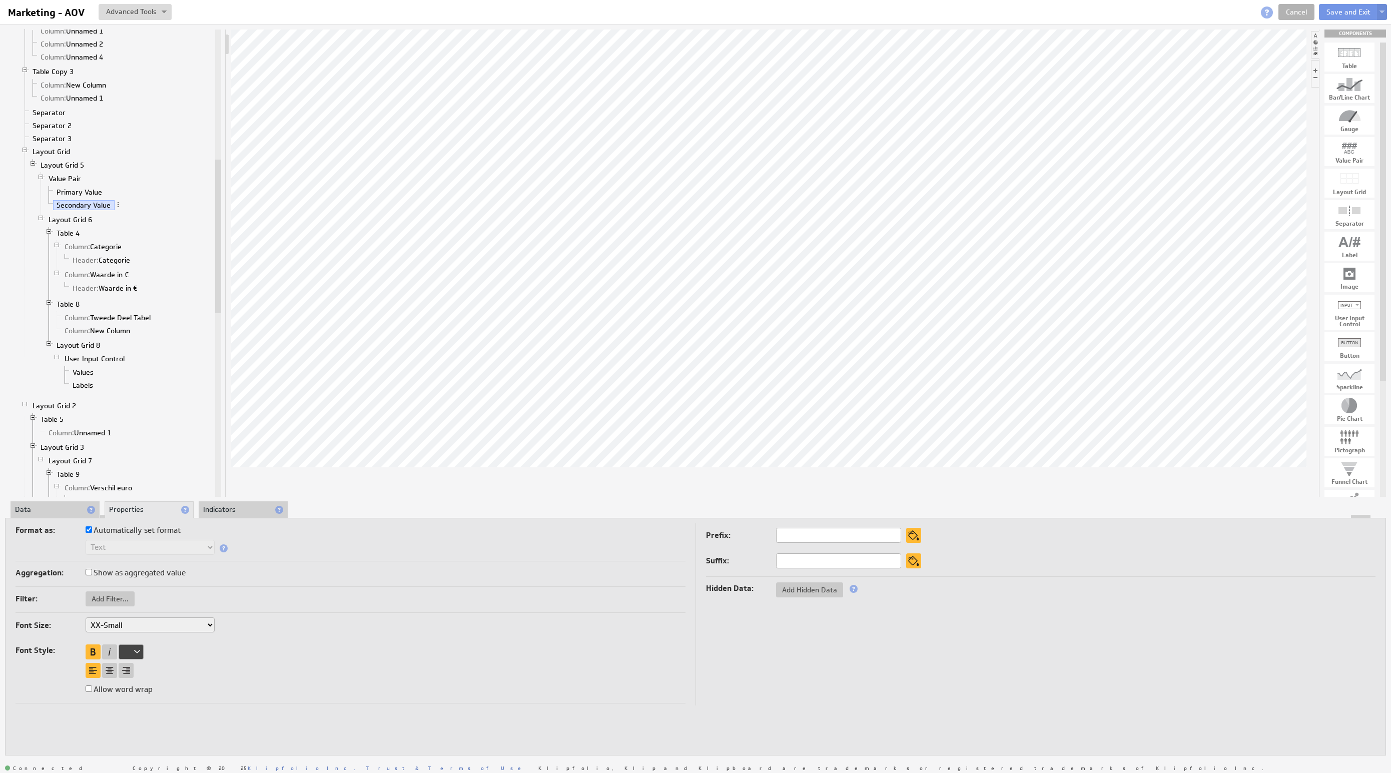
click at [34, 508] on li "Data" at bounding box center [55, 509] width 89 height 17
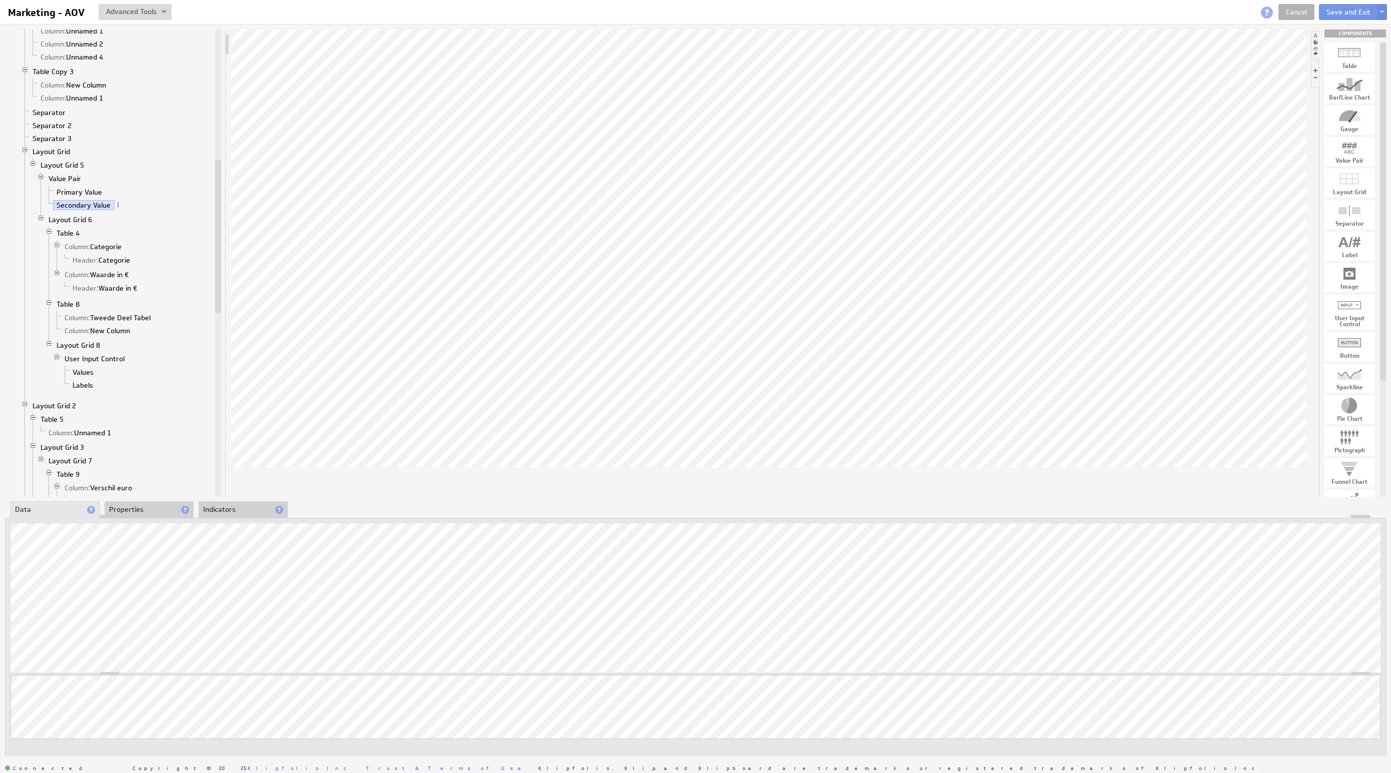
click at [130, 505] on li "Properties" at bounding box center [149, 509] width 89 height 17
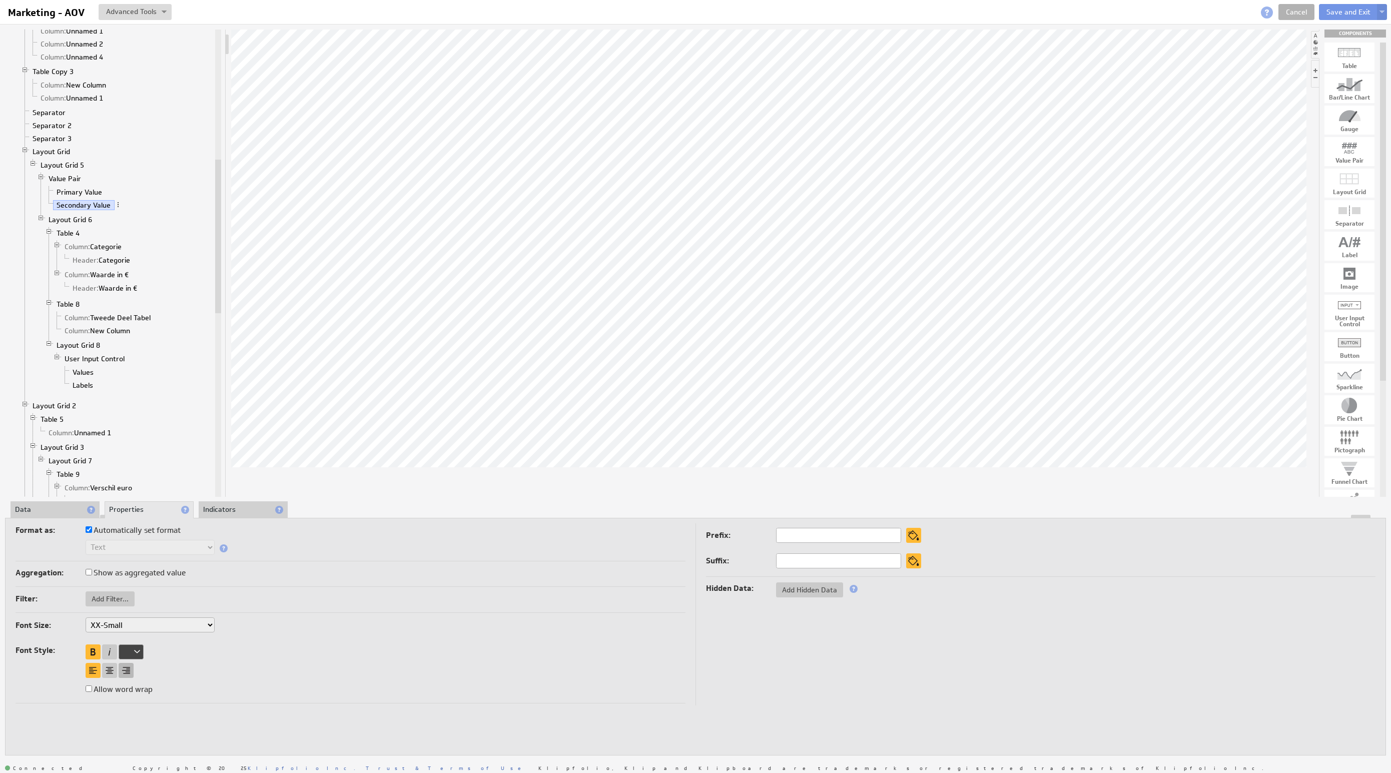
click at [129, 668] on div at bounding box center [126, 670] width 15 height 15
click at [133, 648] on div at bounding box center [131, 651] width 25 height 15
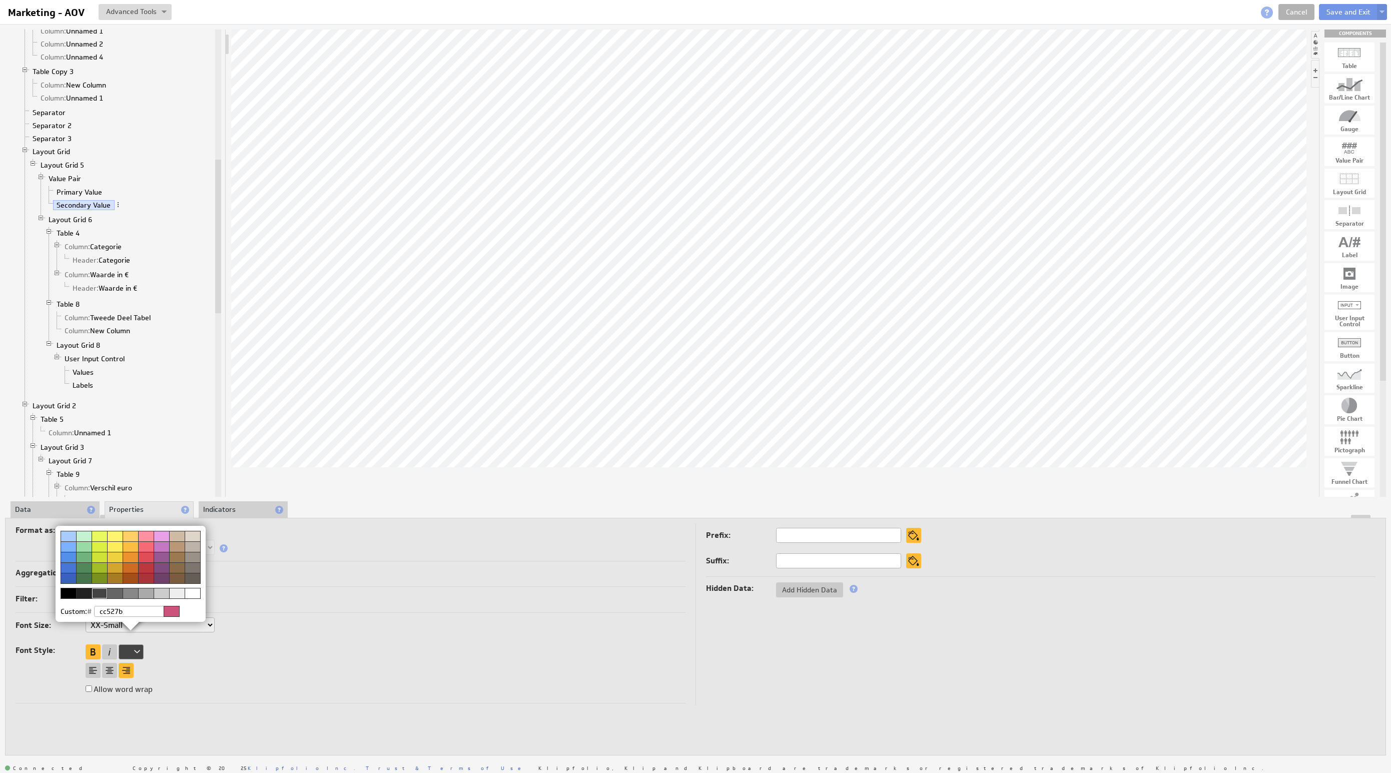
click at [143, 611] on input "cc527b" at bounding box center [136, 611] width 85 height 11
type input "ee7712"
click at [394, 617] on img at bounding box center [695, 386] width 1391 height 773
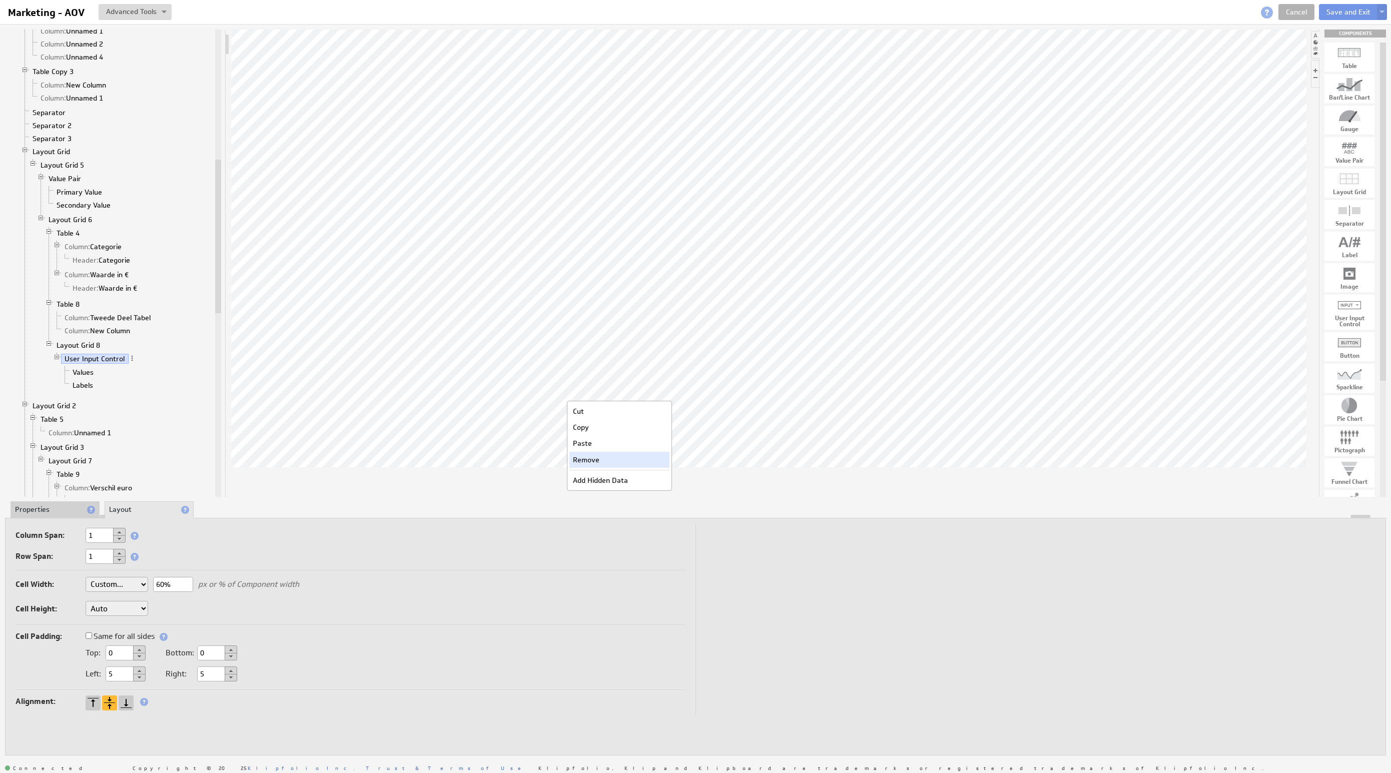
click at [618, 459] on div "Remove" at bounding box center [619, 460] width 100 height 16
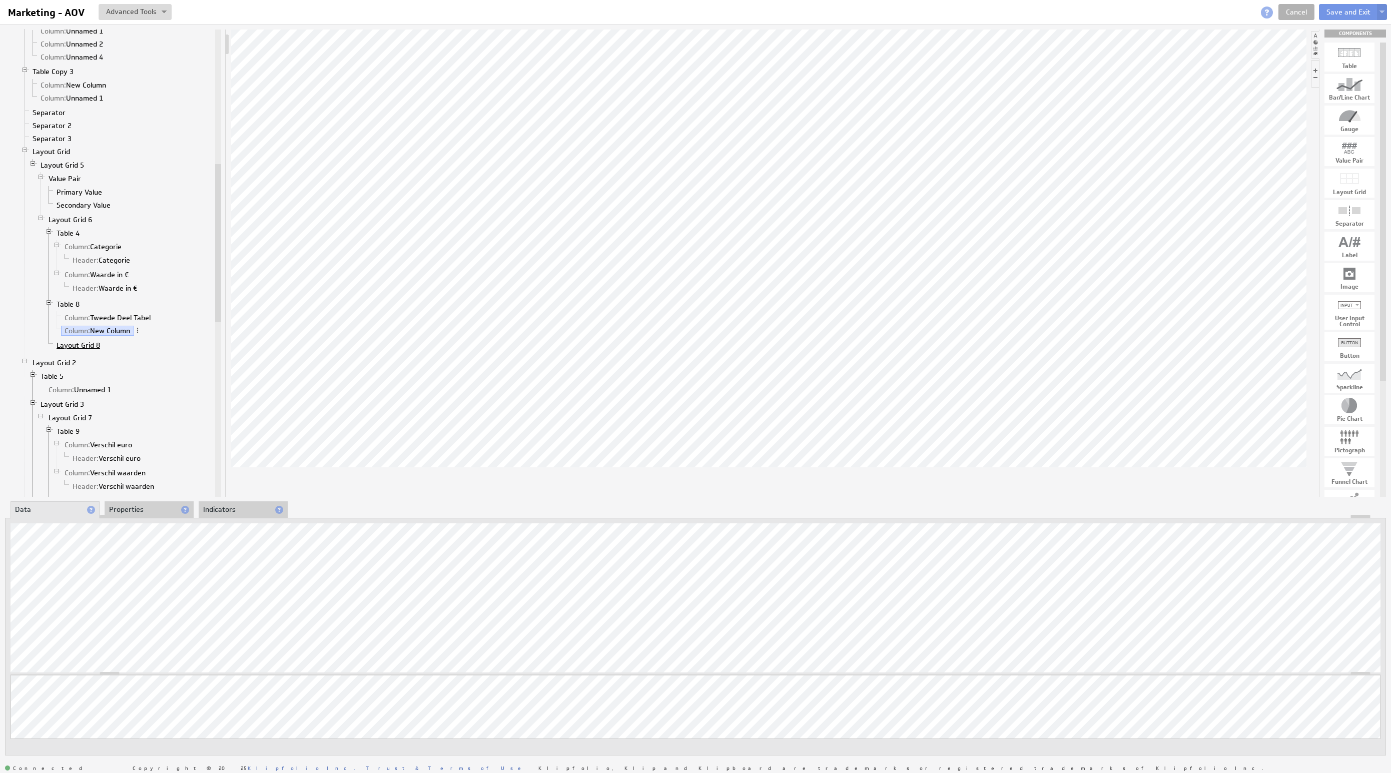
click at [74, 350] on link "Layout Grid 8" at bounding box center [78, 345] width 51 height 10
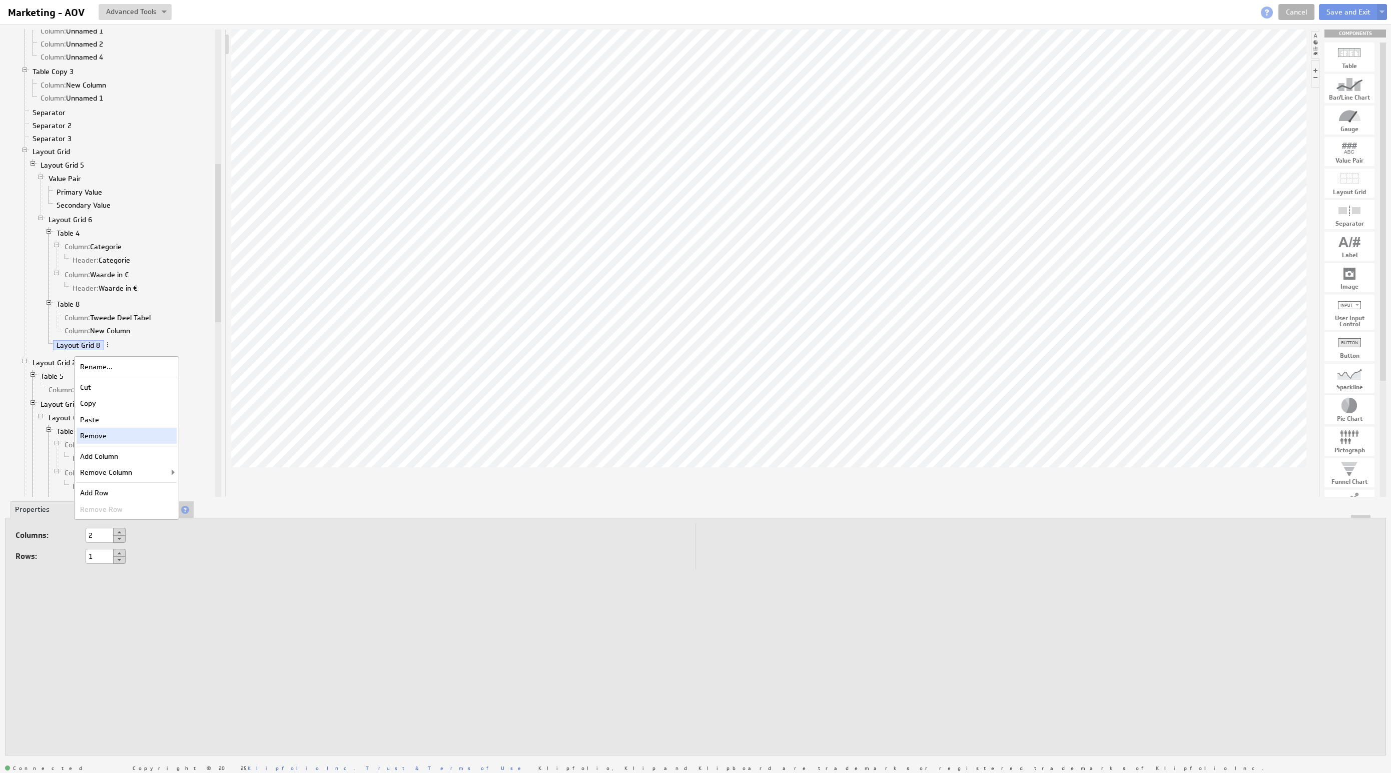
click at [135, 440] on div "Remove" at bounding box center [127, 436] width 100 height 16
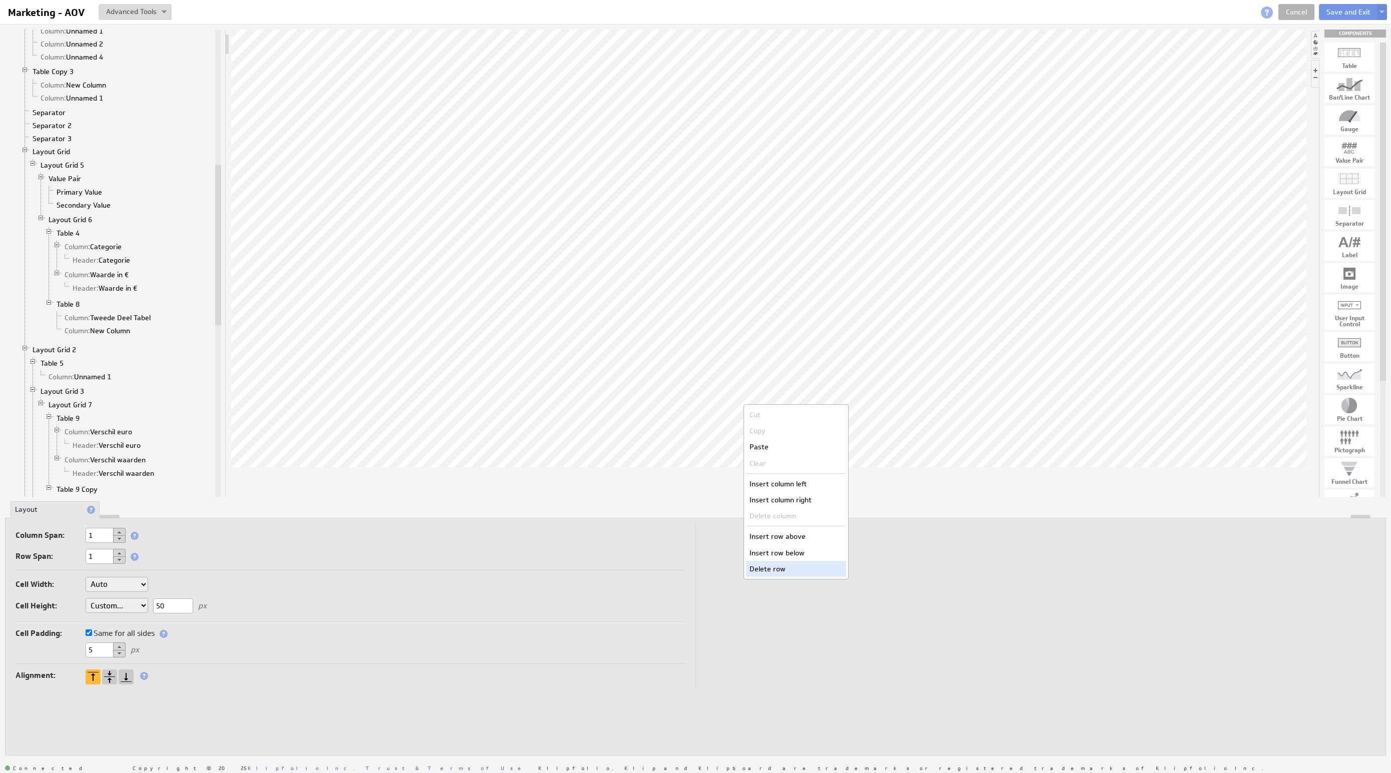
click at [790, 564] on div "Delete row" at bounding box center [796, 569] width 100 height 16
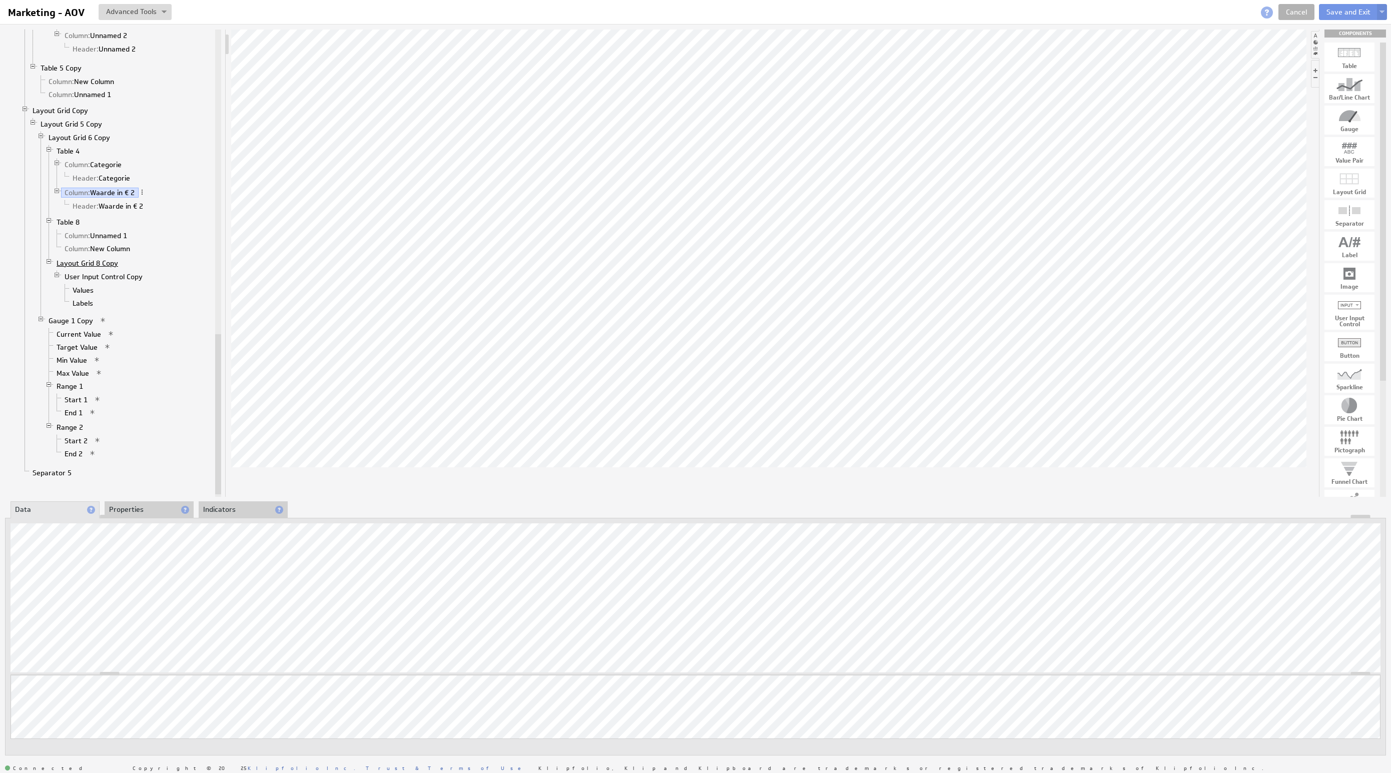
click at [74, 268] on link "Layout Grid 8 Copy" at bounding box center [87, 263] width 69 height 10
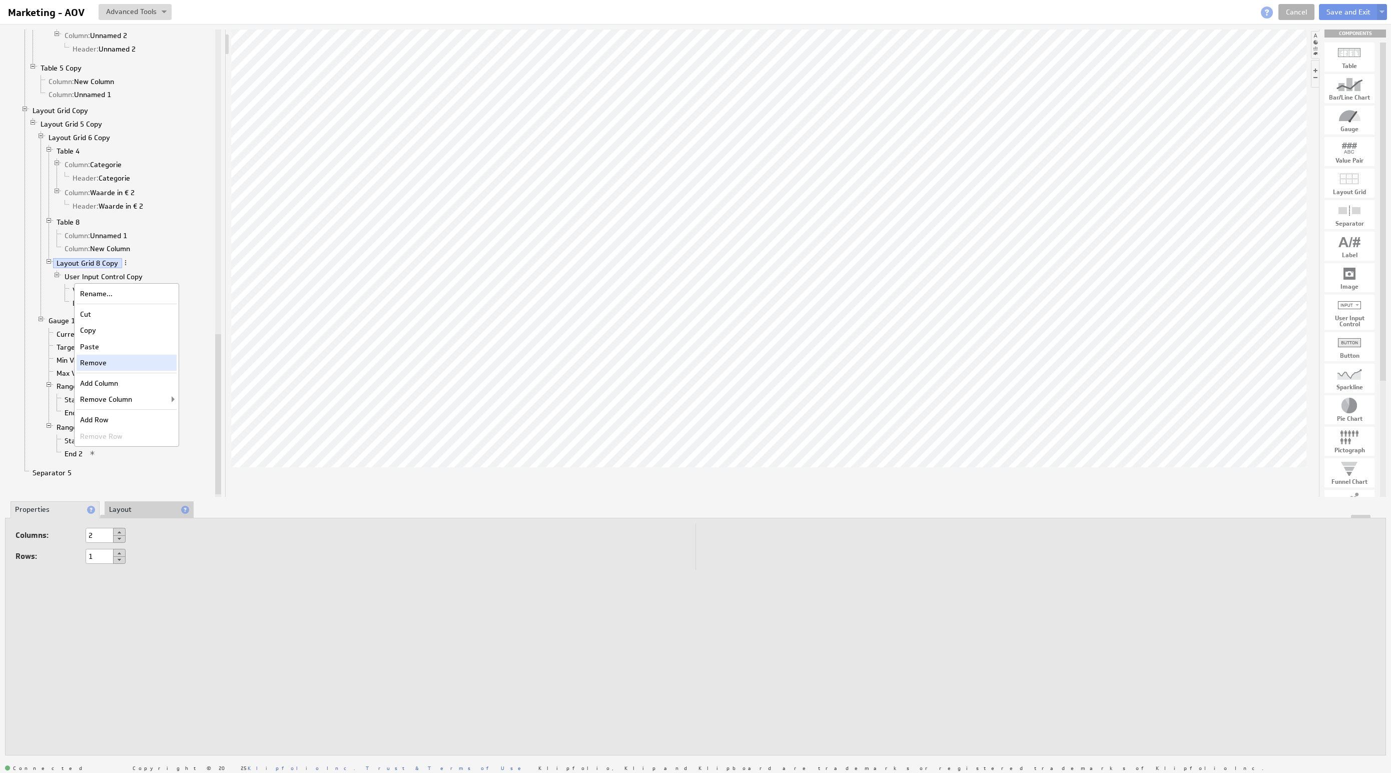
click at [125, 361] on div "Remove" at bounding box center [127, 363] width 100 height 16
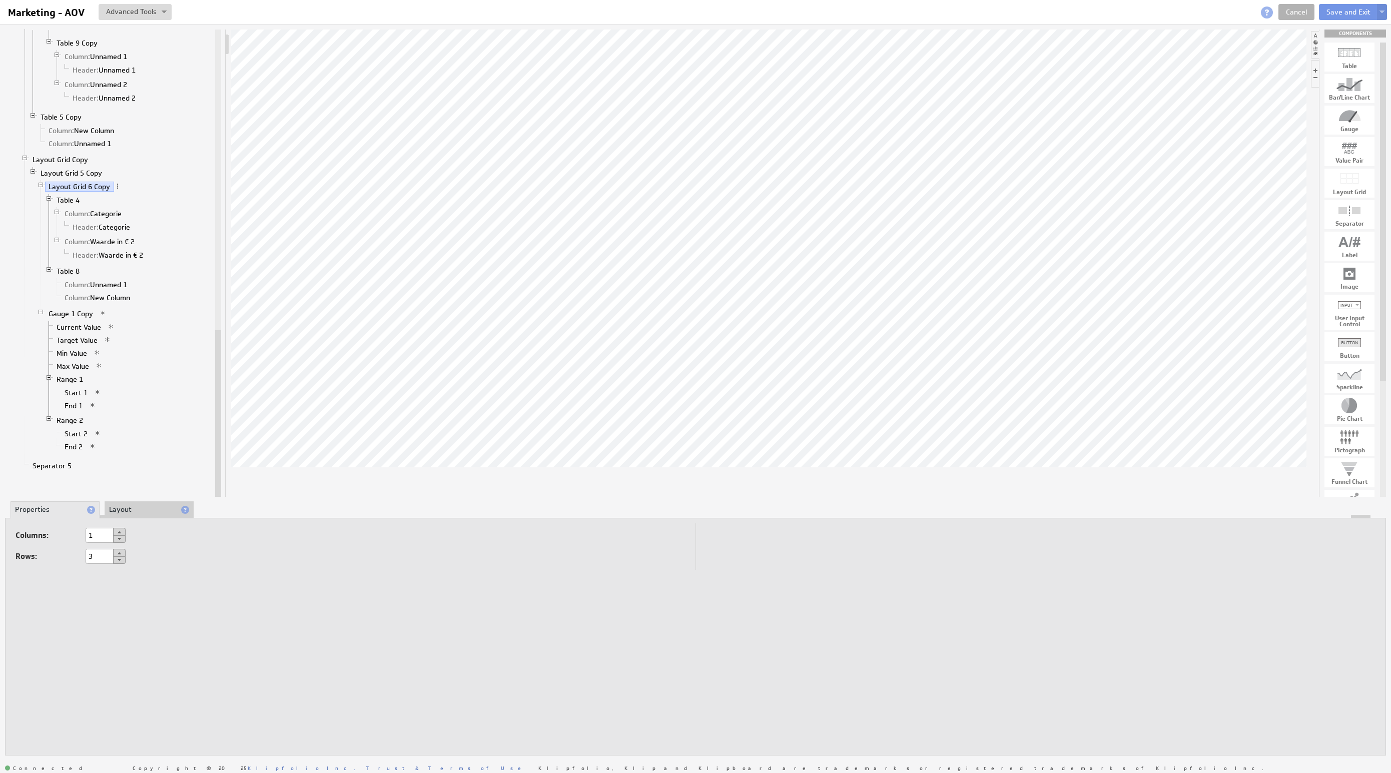
click at [660, 576] on div "Columns: 1 Rows: 3" at bounding box center [696, 636] width 1370 height 227
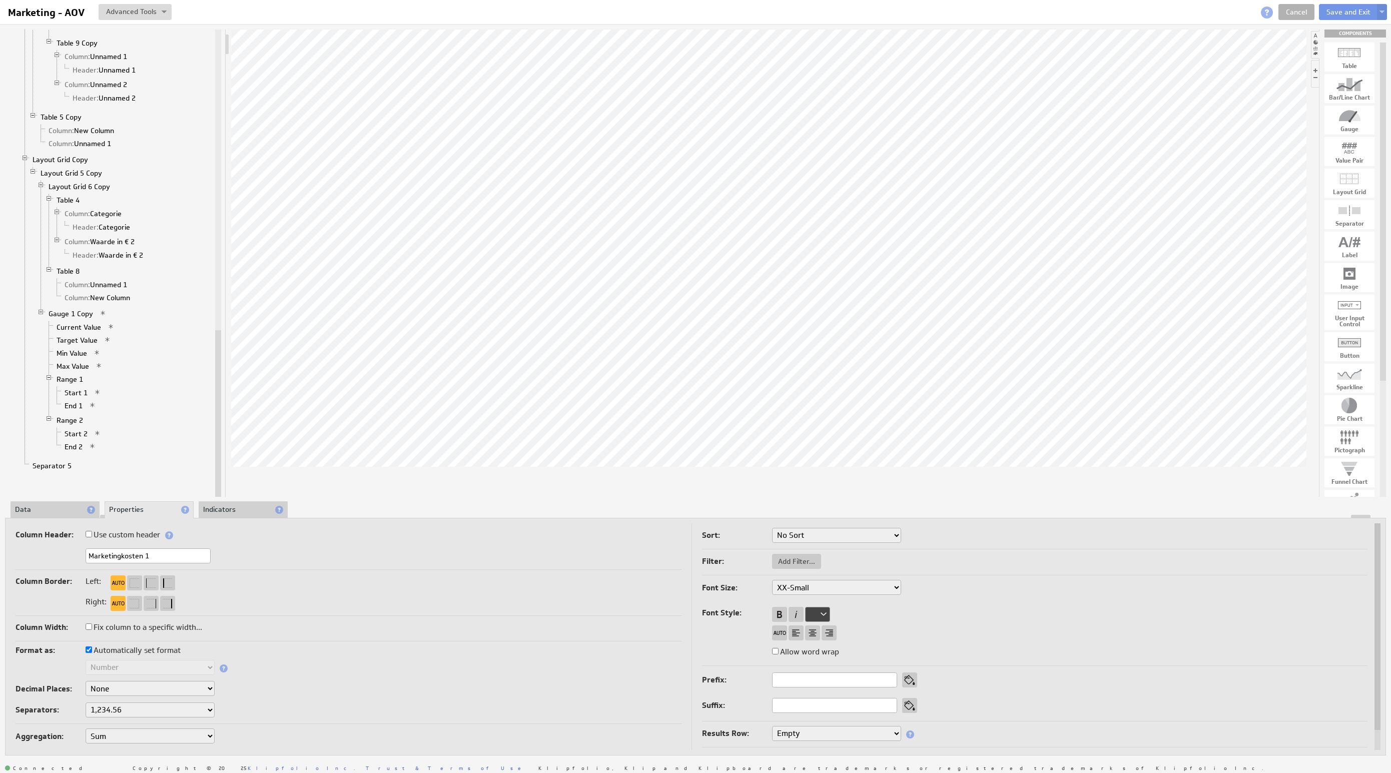
click at [75, 506] on li "Data" at bounding box center [55, 509] width 89 height 17
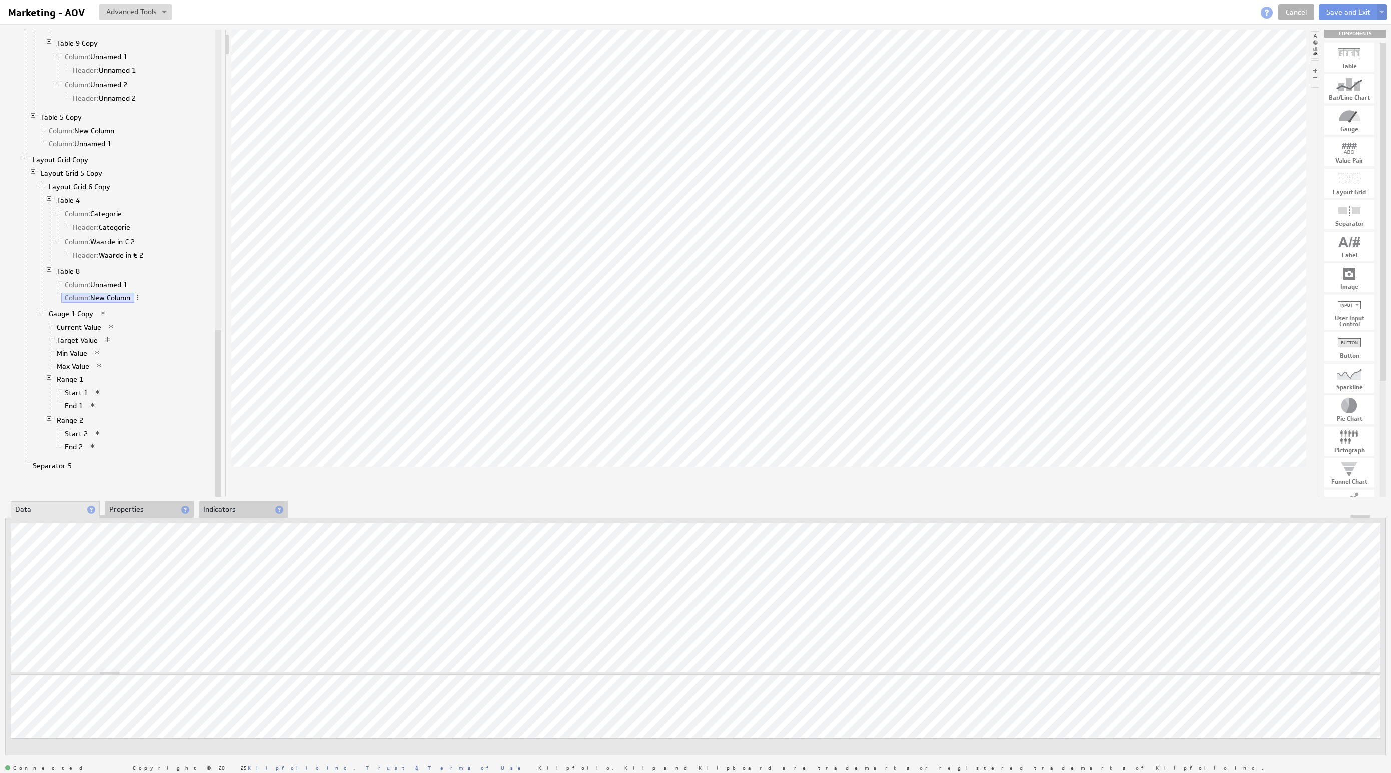
click at [146, 517] on div at bounding box center [696, 517] width 1380 height 4
click at [145, 510] on li "Properties" at bounding box center [149, 509] width 89 height 17
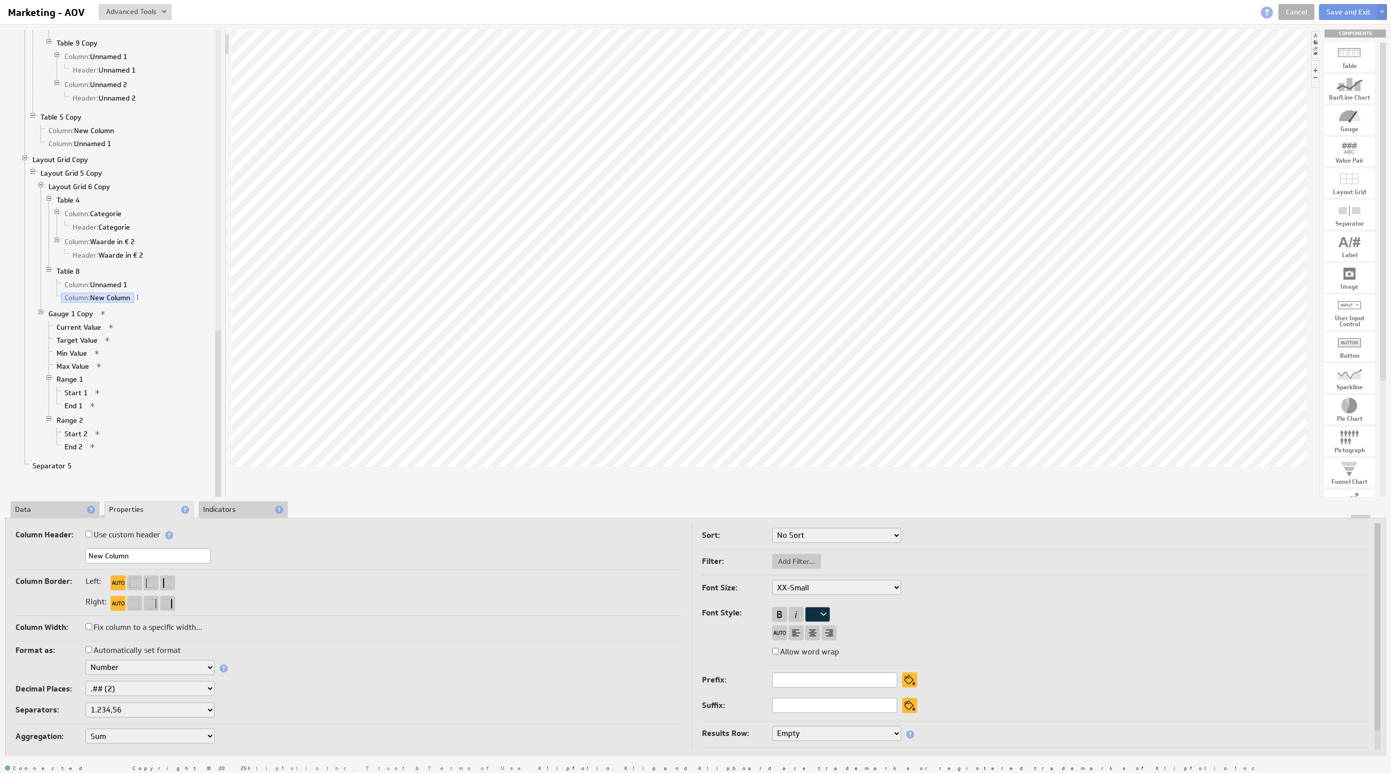
click at [178, 667] on select "Text Number Currency Percentage Image URL Date / Time Duration Mini Chart: Spar…" at bounding box center [150, 667] width 129 height 15
click at [387, 696] on div "Decimal Places: None .# (1) .## (2) .### (3) .#### (4)" at bounding box center [349, 689] width 666 height 17
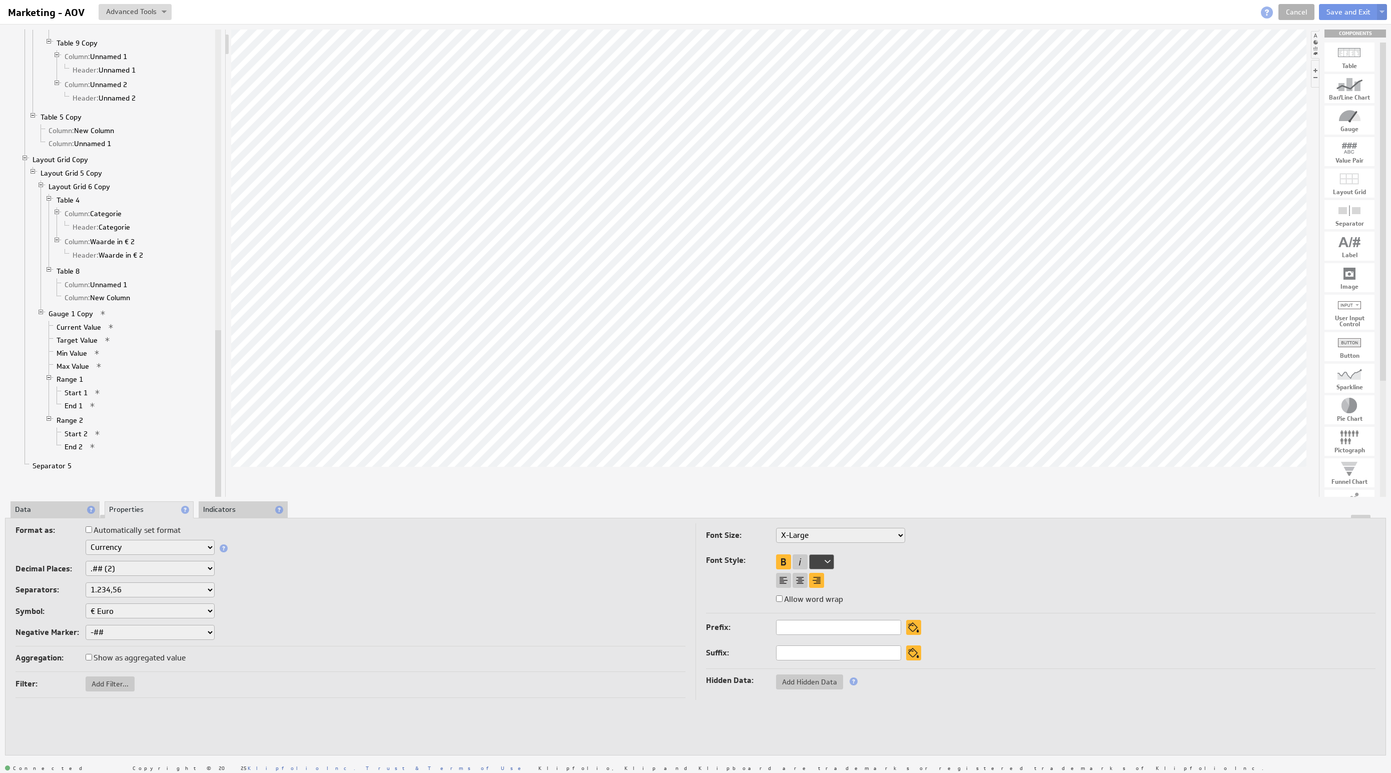
click at [799, 584] on div at bounding box center [800, 580] width 15 height 15
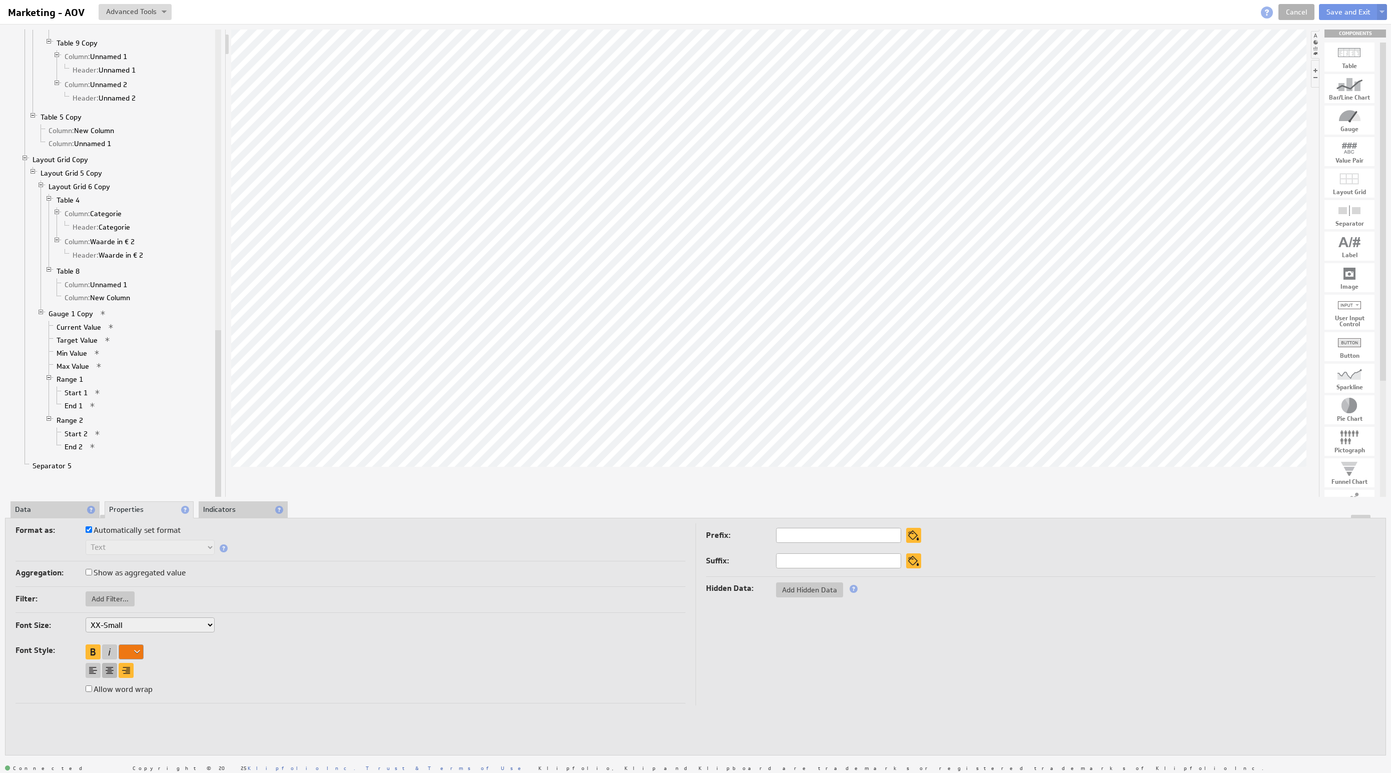
click at [112, 667] on div at bounding box center [109, 670] width 15 height 15
click at [251, 635] on div "Font Size: XX-Small X-Small Small Medium Large X-Large XX-Large Font Style: All…" at bounding box center [351, 660] width 670 height 86
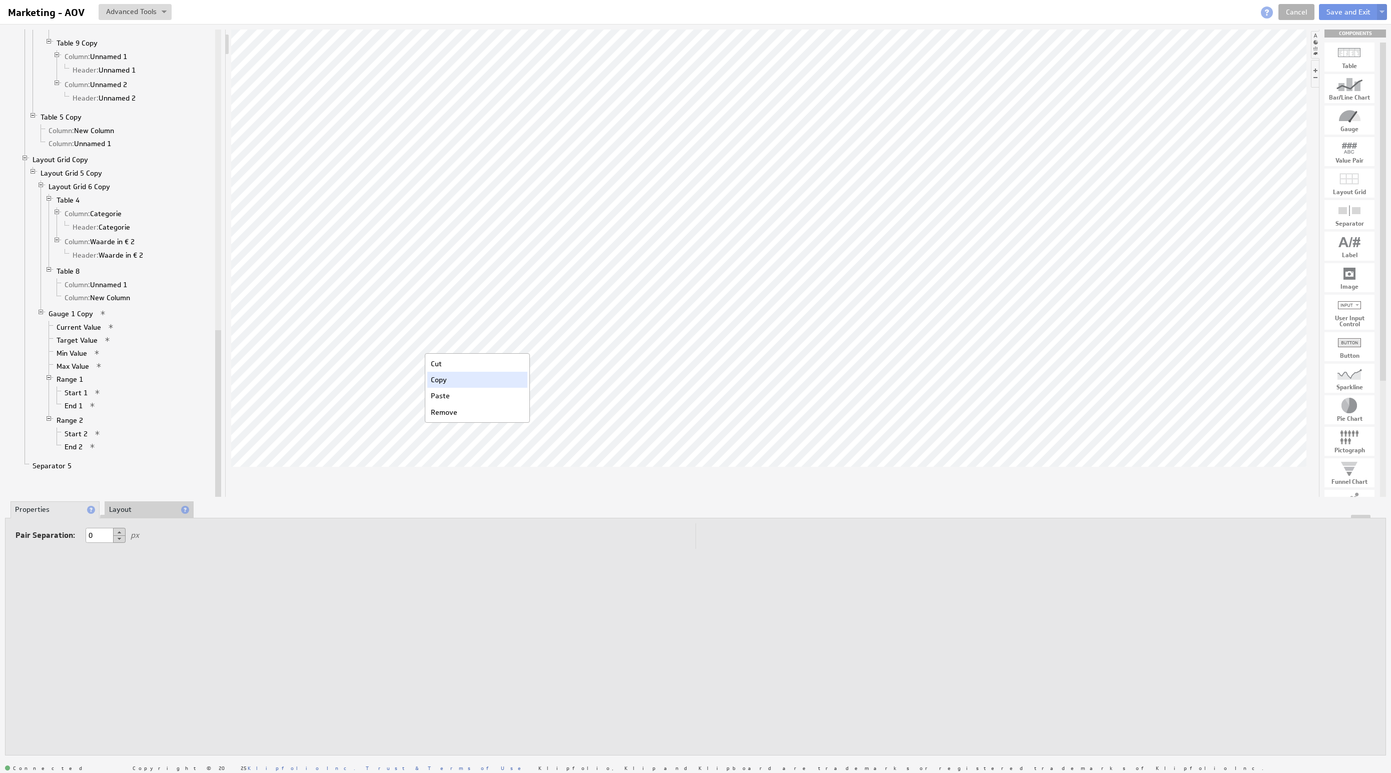
click at [443, 376] on div "Copy" at bounding box center [477, 380] width 100 height 16
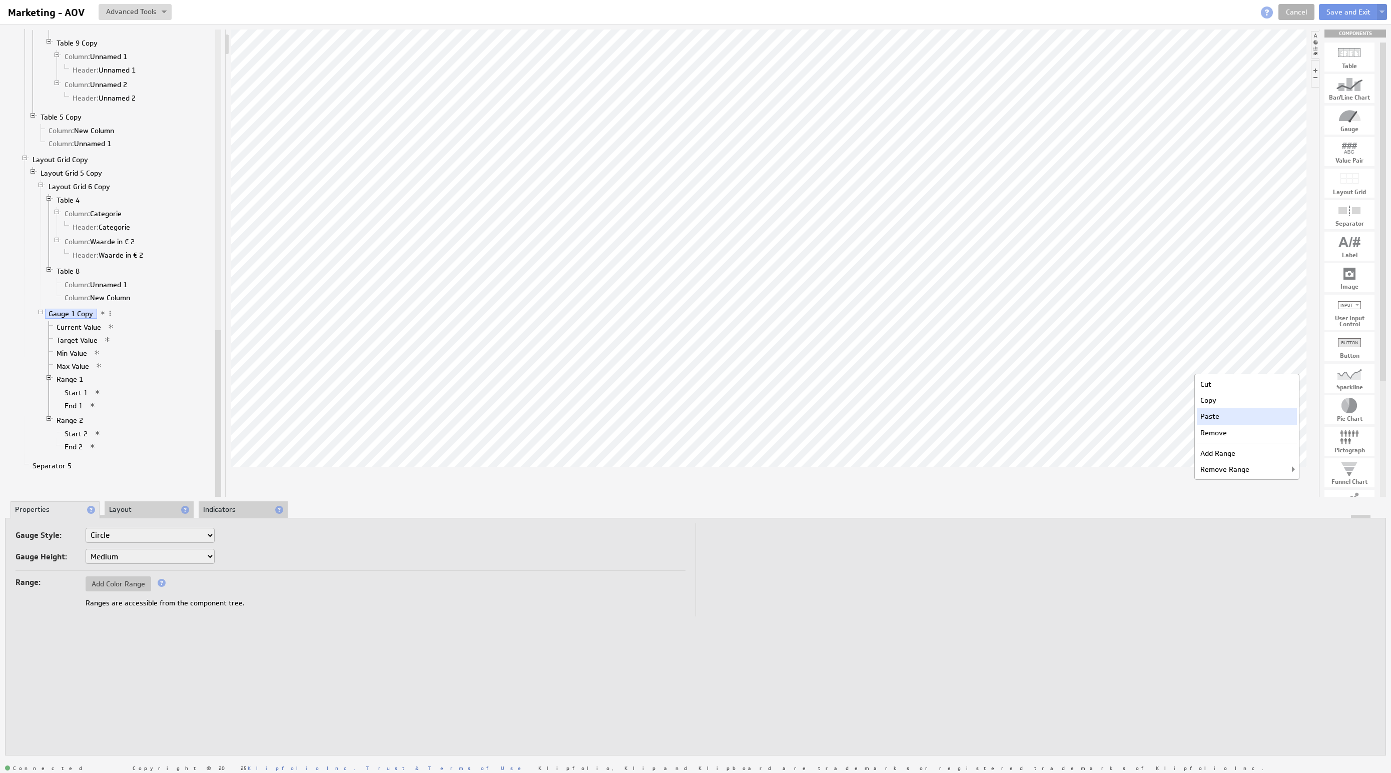
click at [1234, 419] on div "Paste" at bounding box center [1247, 416] width 100 height 16
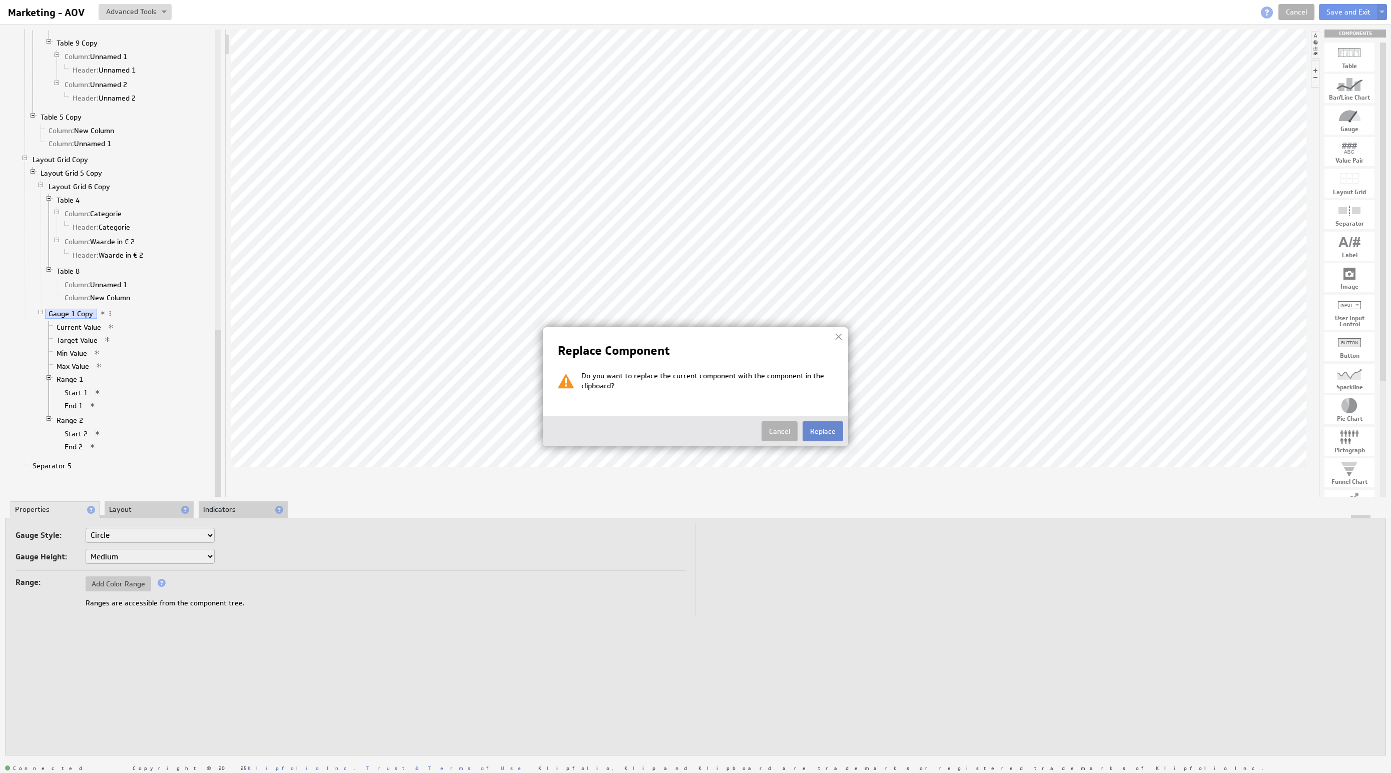
click at [833, 427] on button "Replace" at bounding box center [823, 431] width 41 height 20
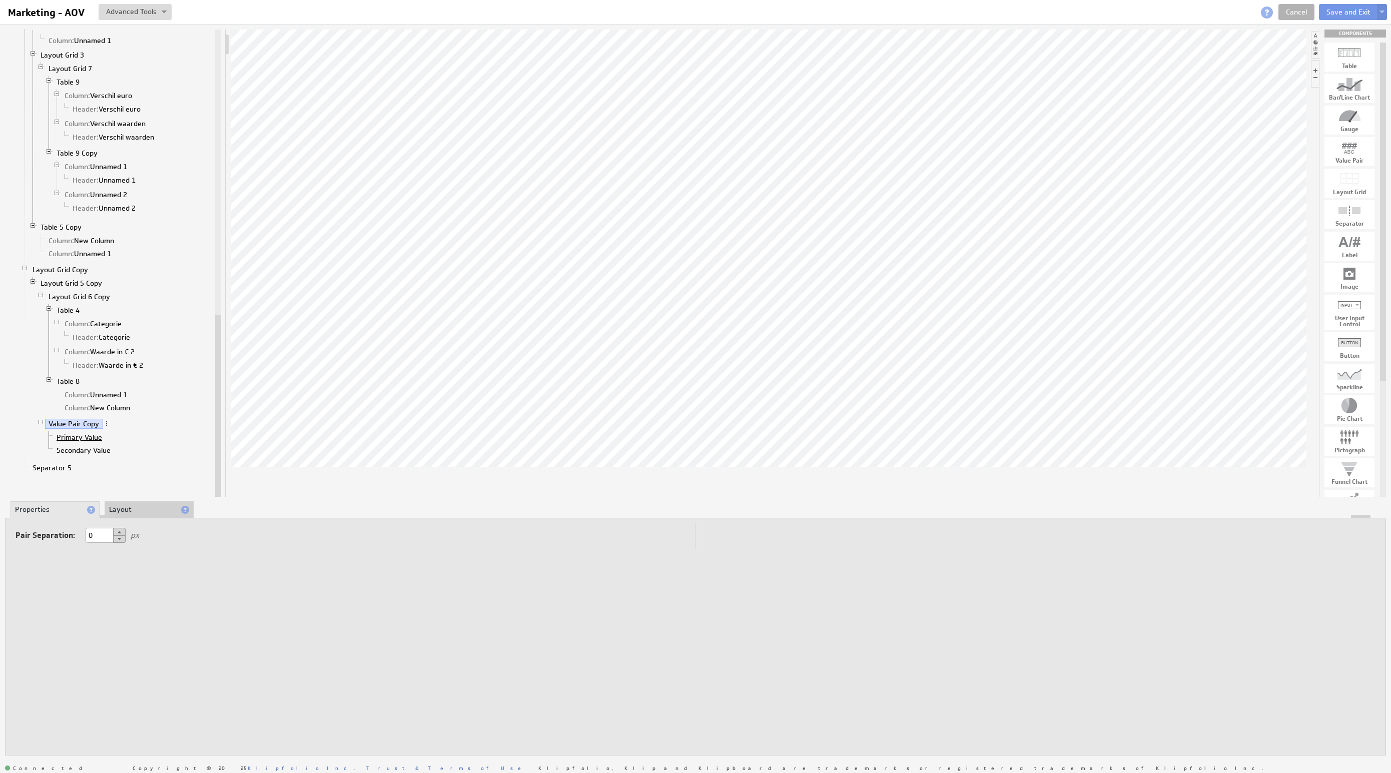
click at [71, 442] on link "Primary Value" at bounding box center [79, 437] width 53 height 10
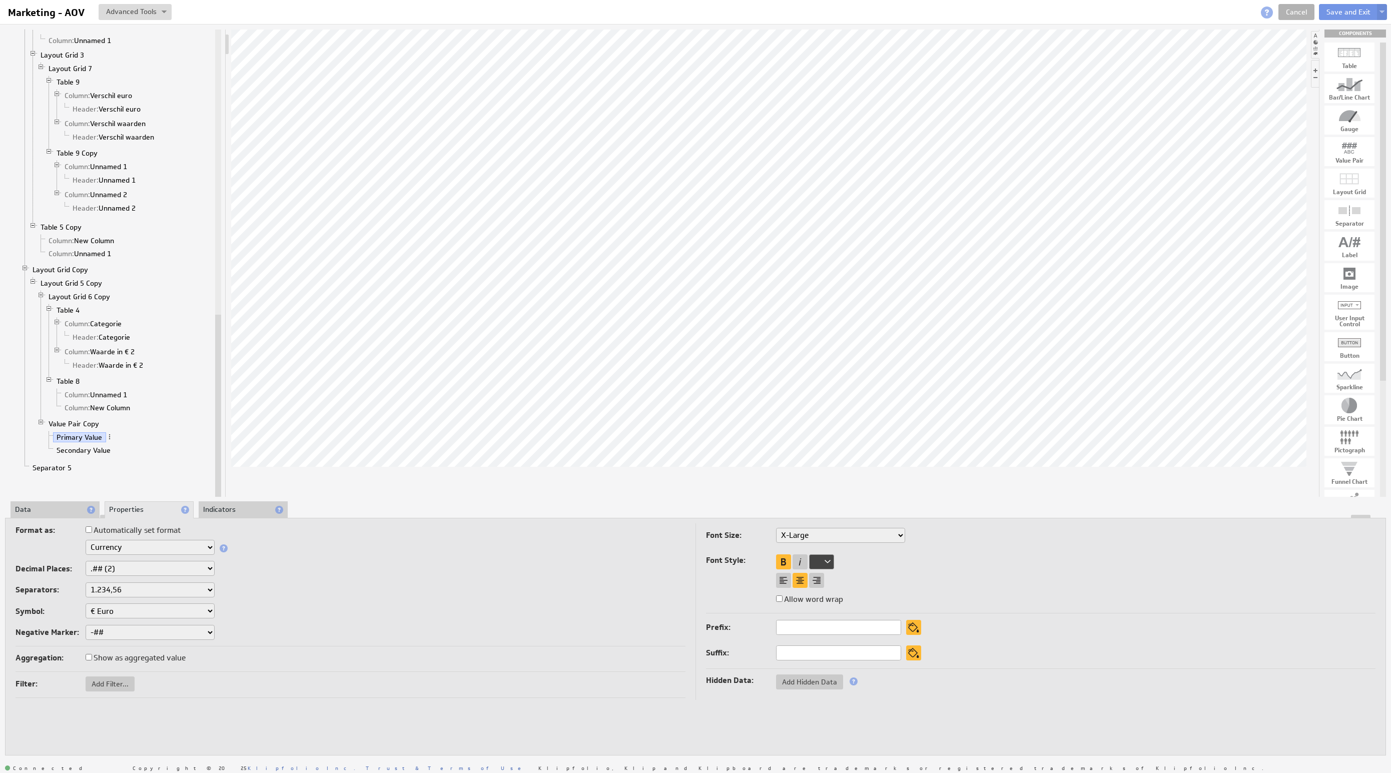
click at [57, 511] on li "Data" at bounding box center [55, 509] width 89 height 17
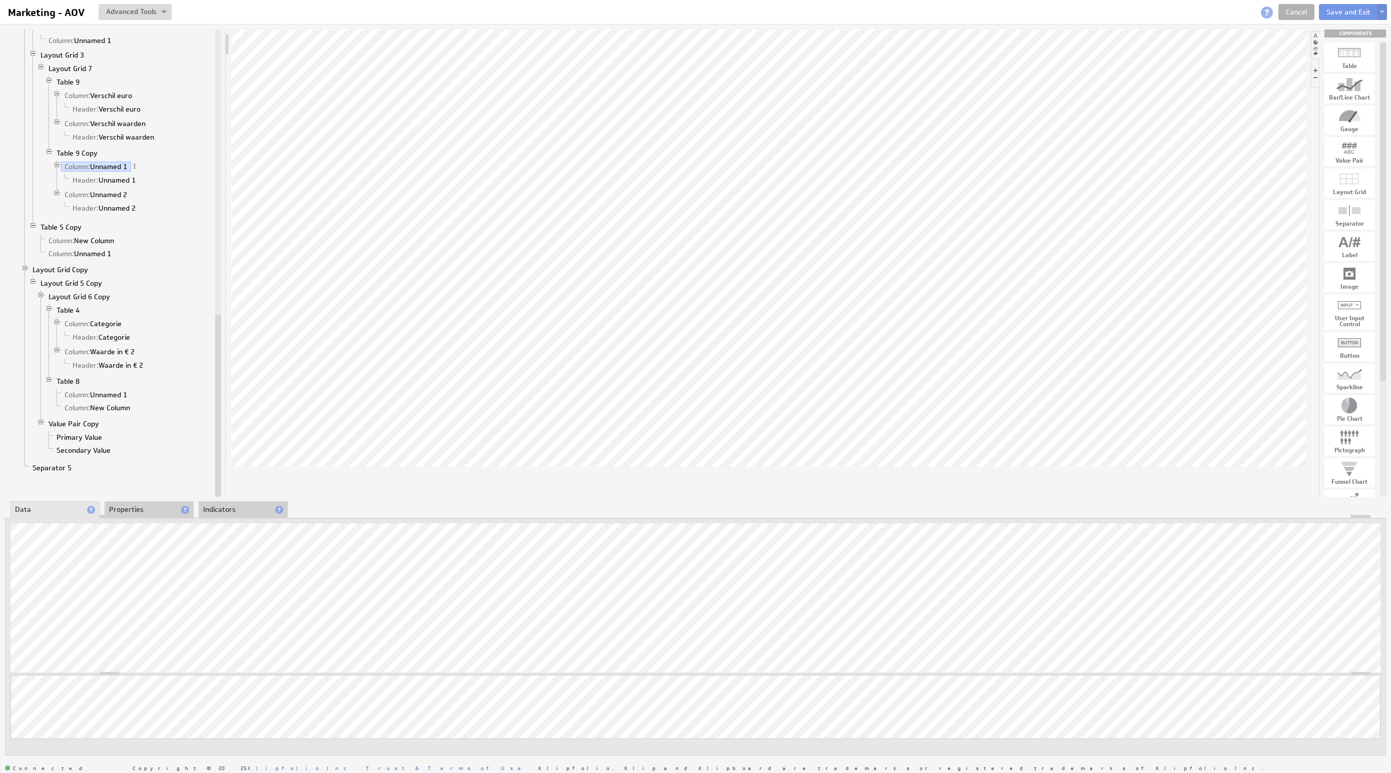
drag, startPoint x: 148, startPoint y: 510, endPoint x: 152, endPoint y: 516, distance: 7.2
click at [148, 510] on li "Properties" at bounding box center [149, 509] width 89 height 17
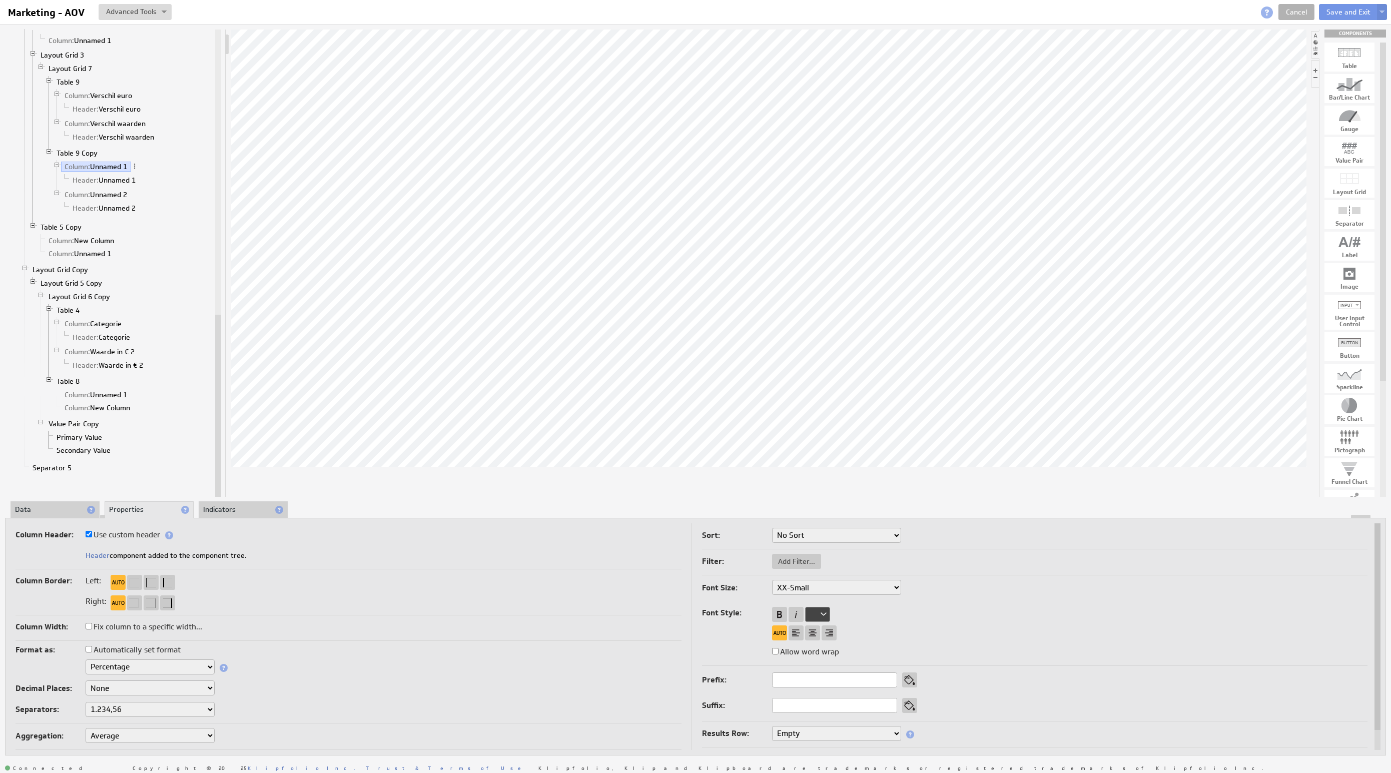
click at [140, 668] on select "Text Number Currency Percentage Image URL Date / Time Duration Mini Chart: Spar…" at bounding box center [150, 666] width 129 height 15
drag, startPoint x: 140, startPoint y: 667, endPoint x: 165, endPoint y: 690, distance: 33.3
click at [165, 690] on select "None .# (1) .## (2) .### (3) .#### (4)" at bounding box center [150, 688] width 129 height 15
select select "2"
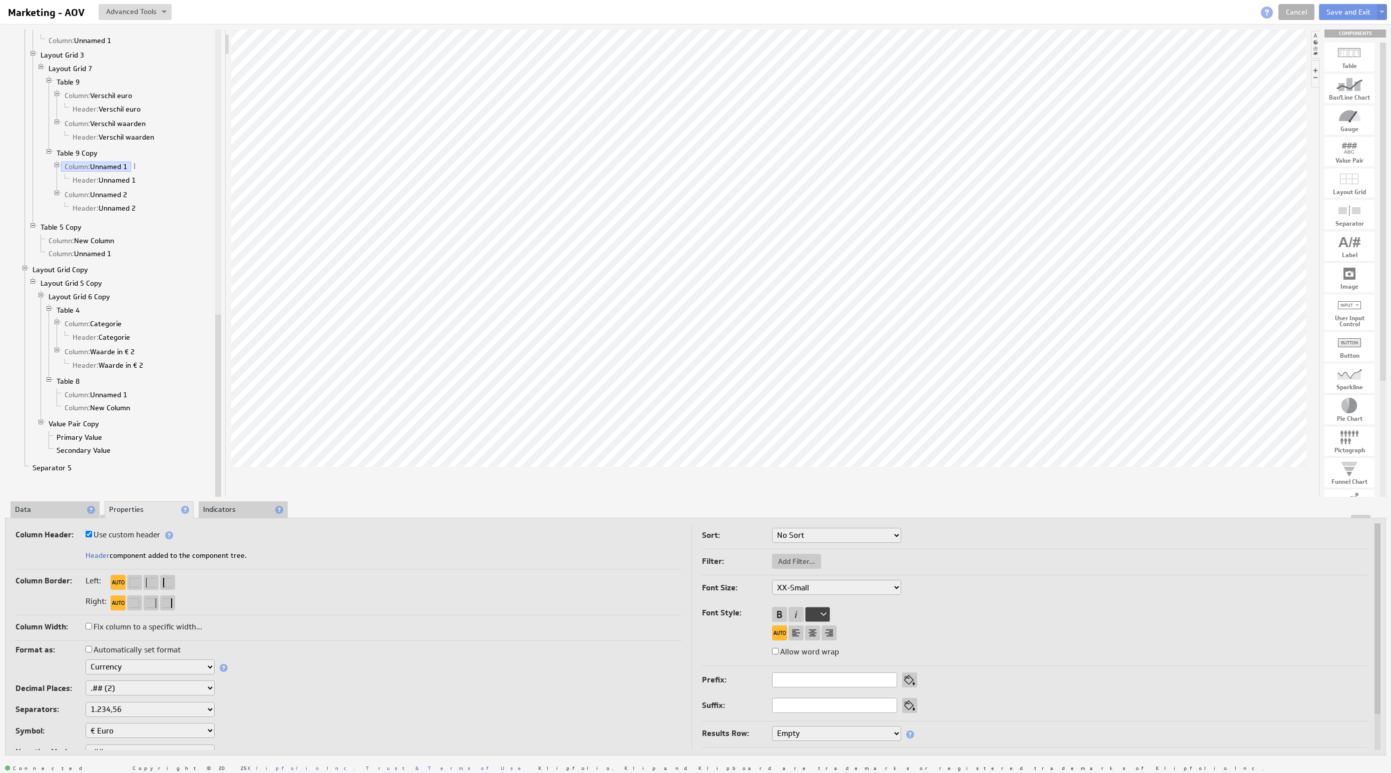
click at [152, 708] on select "1,234.56 1.234,56 1'234.56 1,234/56 1 234,56 1 234-56 1 234.56 1234.56" at bounding box center [150, 709] width 129 height 15
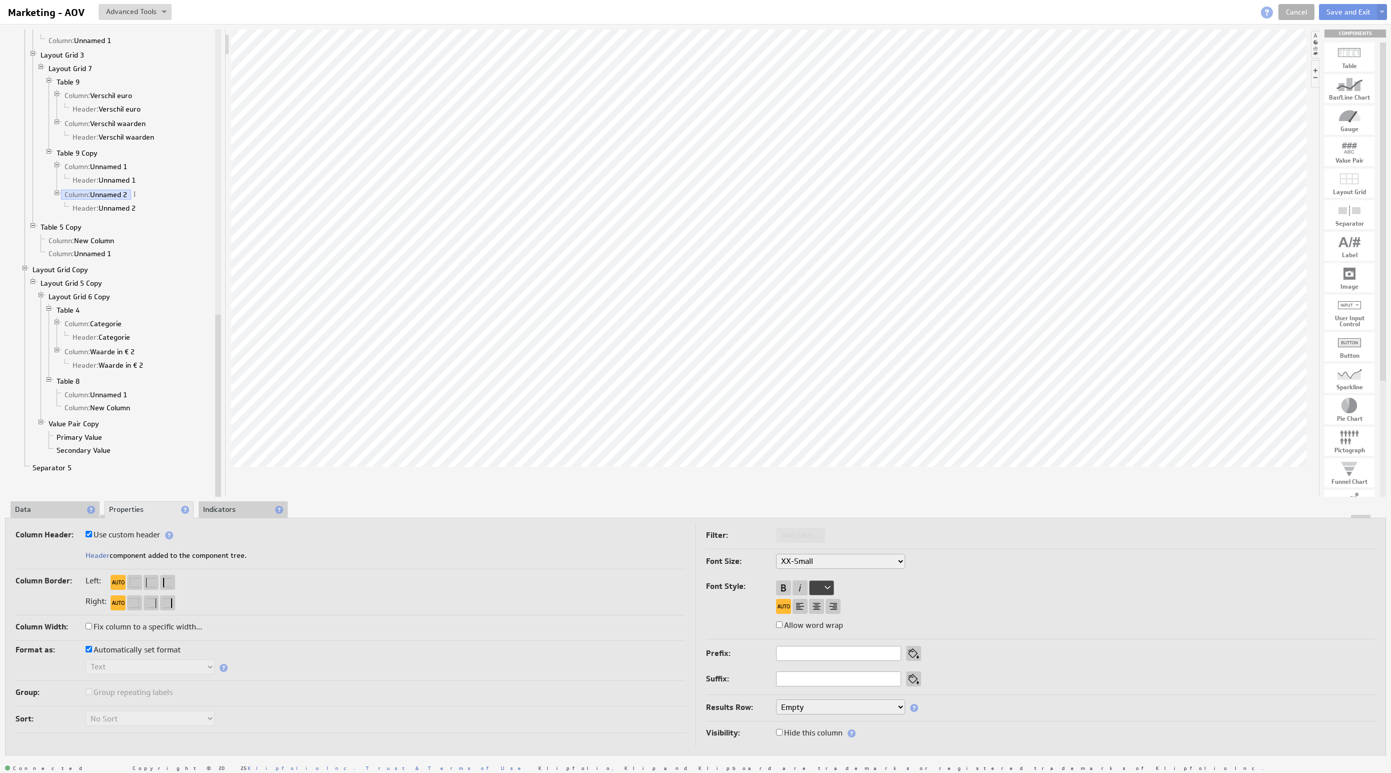
click at [47, 512] on li "Data" at bounding box center [55, 509] width 89 height 17
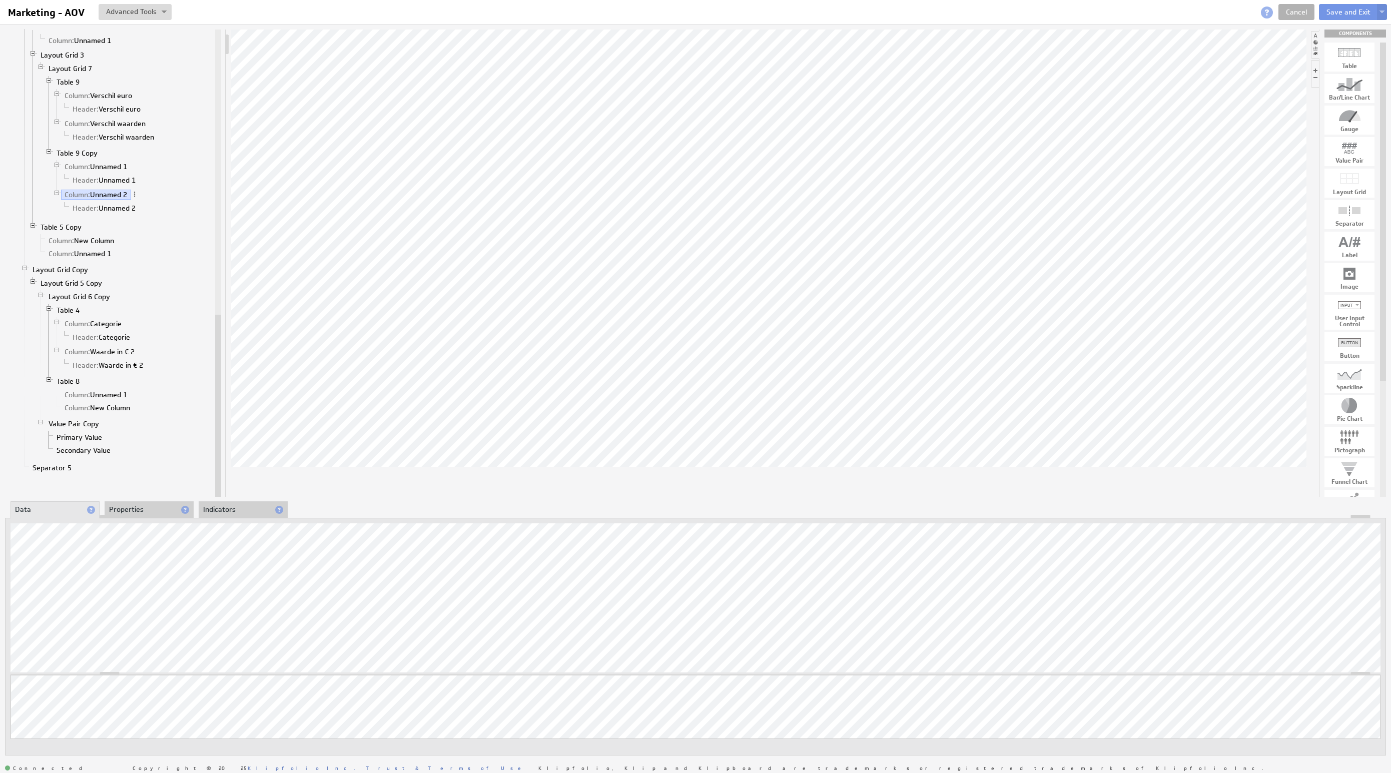
click at [143, 504] on li "Properties" at bounding box center [149, 509] width 89 height 17
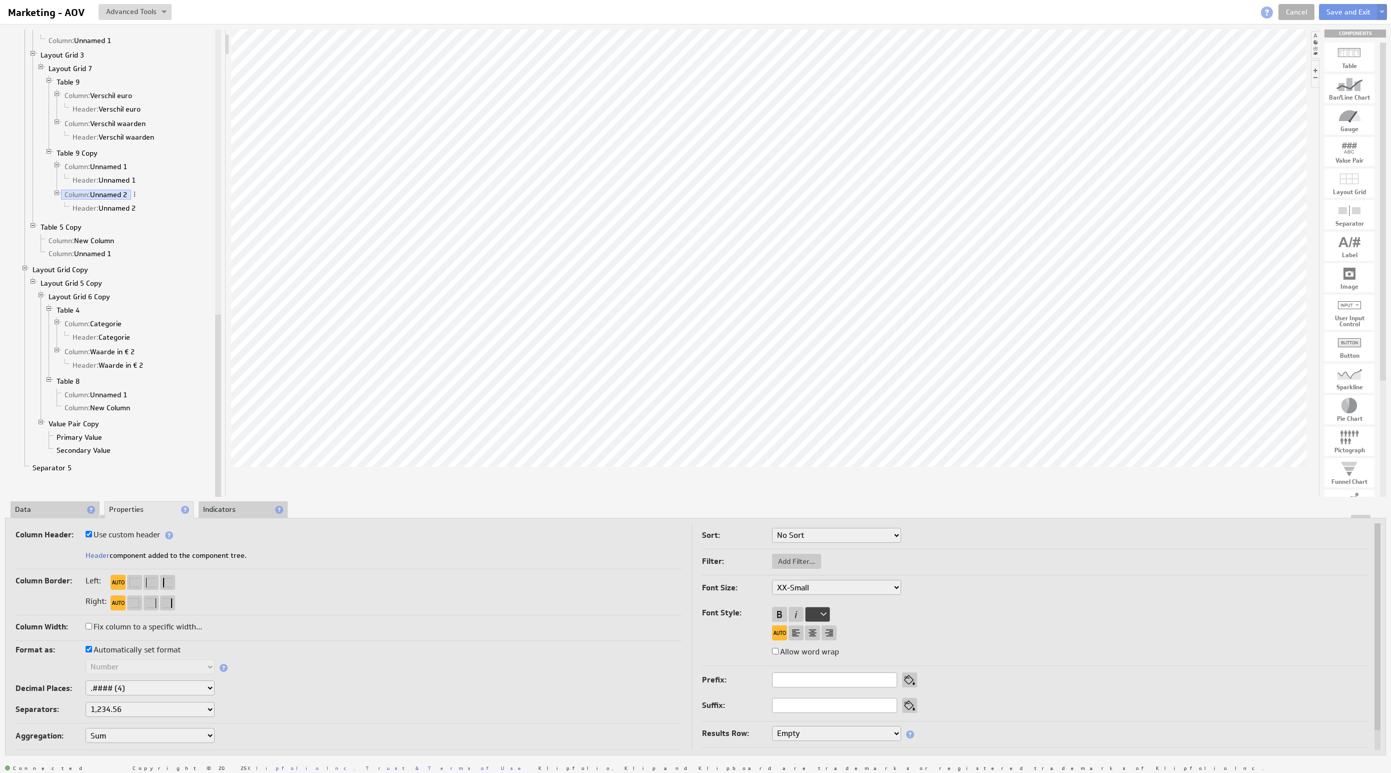
click at [144, 649] on label "Automatically set format" at bounding box center [133, 650] width 95 height 14
click at [92, 649] on input "Automatically set format" at bounding box center [89, 649] width 7 height 7
checkbox input "false"
click at [141, 662] on select "Text Number Currency Percentage Image URL Date / Time Duration Mini Chart: Spar…" at bounding box center [150, 666] width 129 height 15
click at [166, 693] on select "None .# (1) .## (2) .### (3) .#### (4)" at bounding box center [150, 688] width 129 height 15
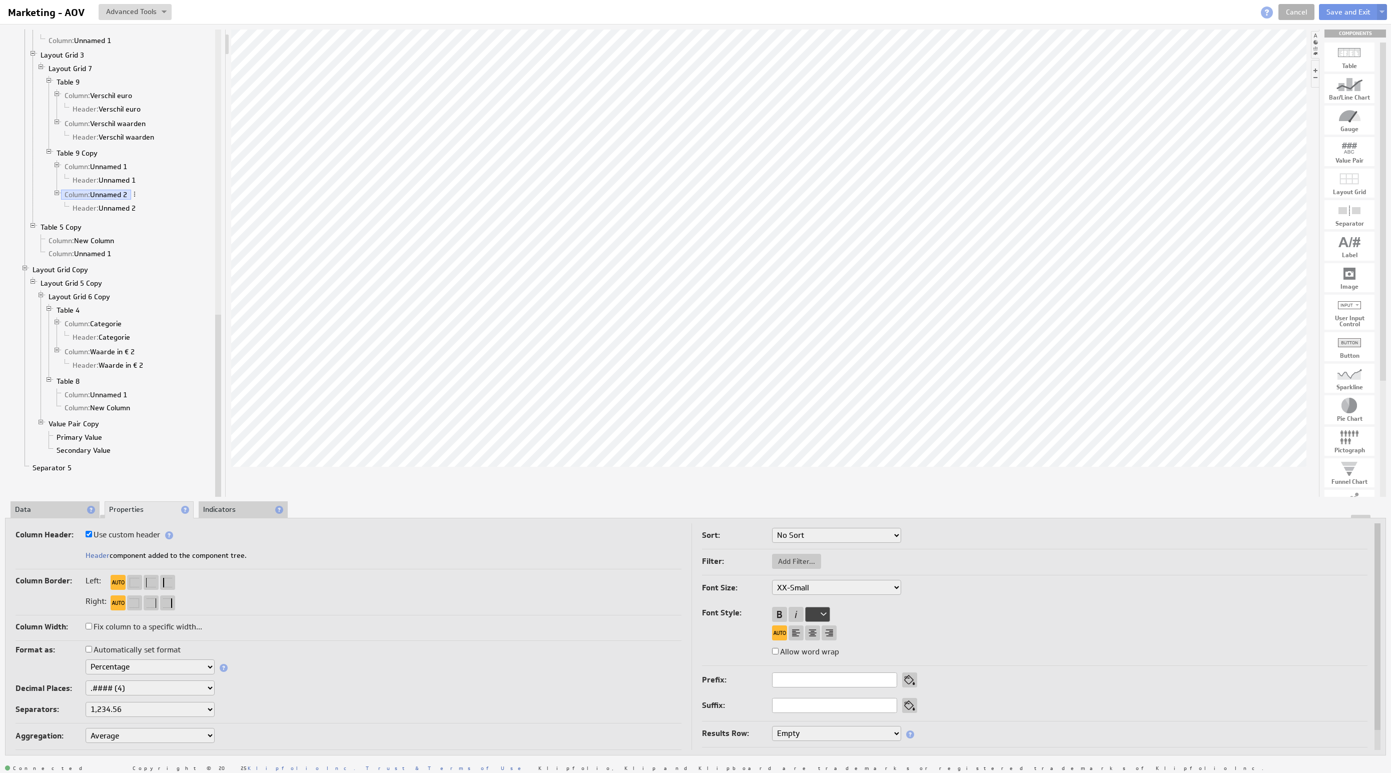
select select "0"
click at [607, 593] on div "Column Border: Left: Right:" at bounding box center [349, 595] width 666 height 42
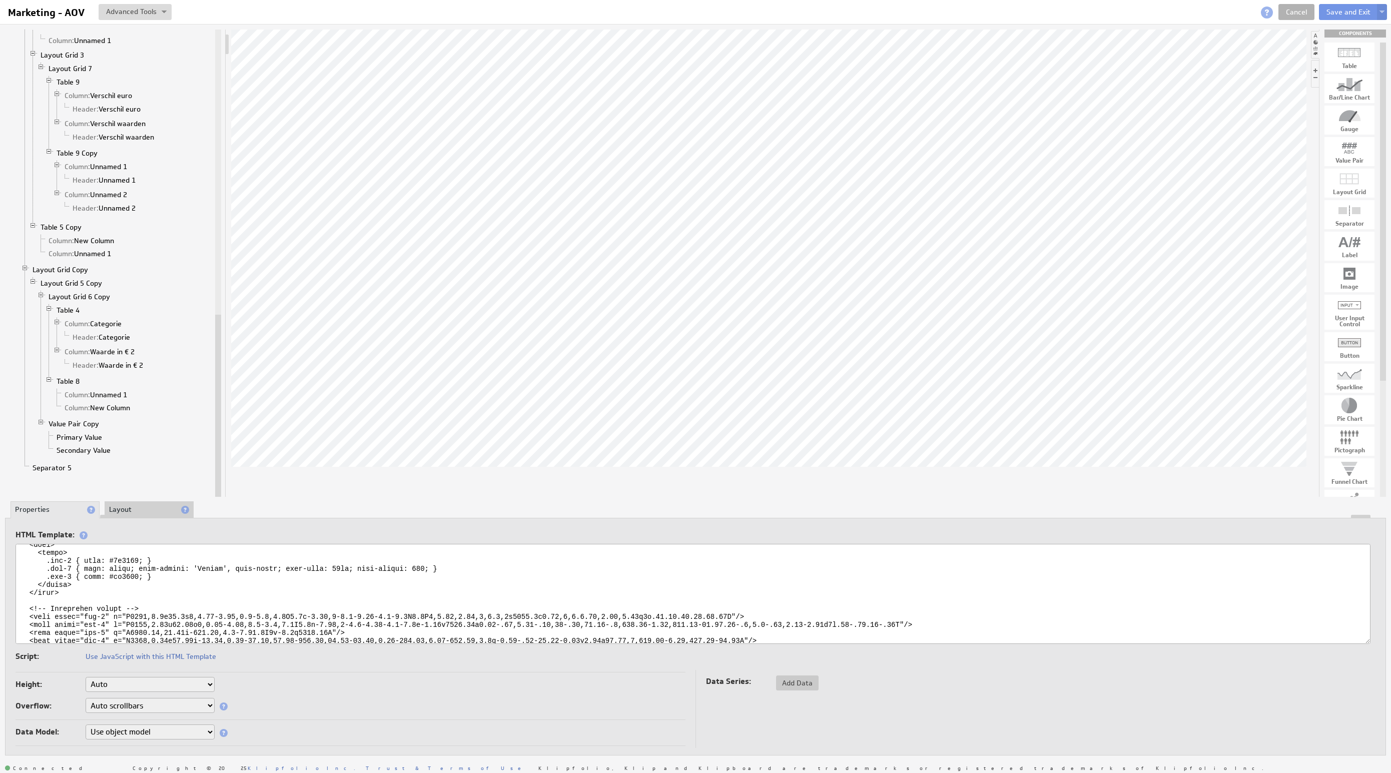
scroll to position [67, 0]
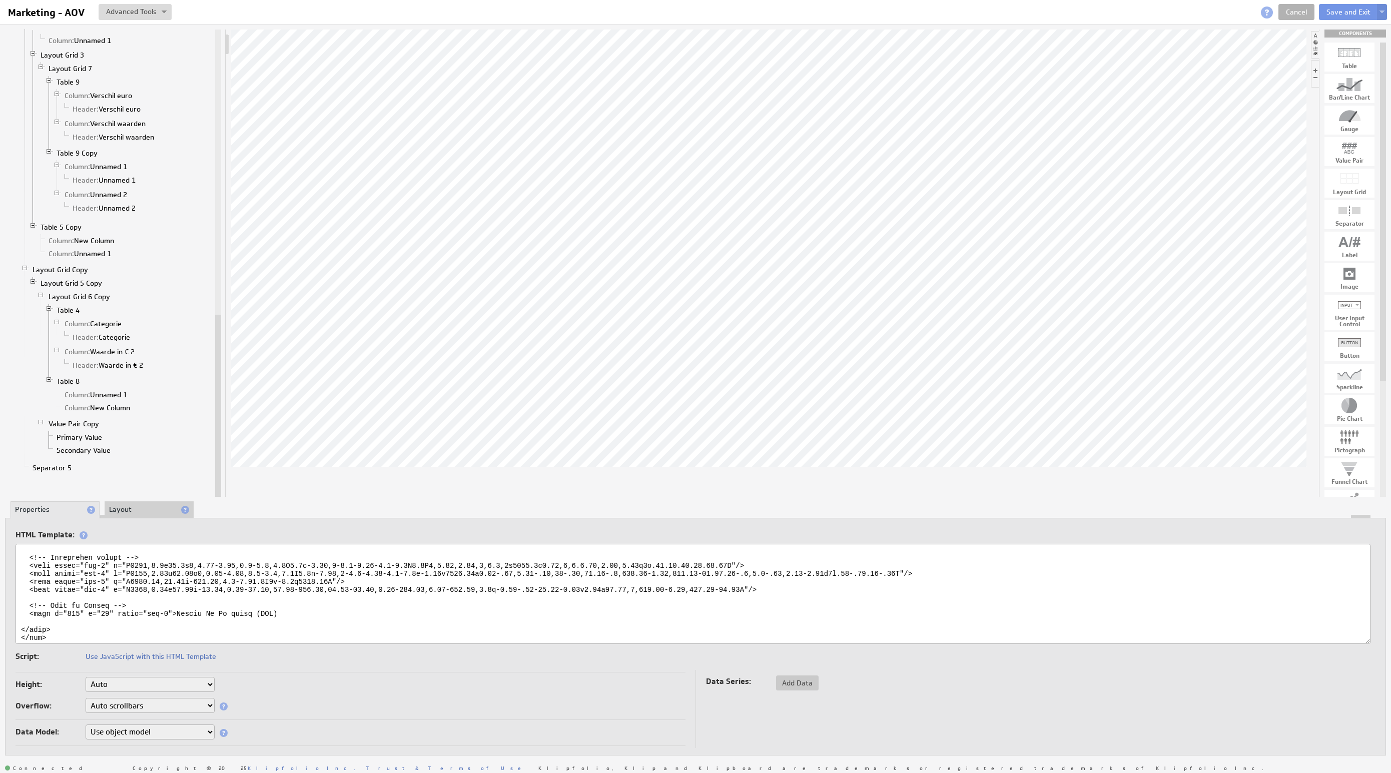
drag, startPoint x: 177, startPoint y: 605, endPoint x: 277, endPoint y: 607, distance: 100.1
click at [277, 607] on textarea at bounding box center [693, 594] width 1355 height 100
type textarea "<svg xmlns="http://www.w3.org/2000/svg" viewBox="0 0 1893 67"> <defs> <style> .…"
click at [1142, 654] on div "Script: Use JavaScript with this HTML Template" at bounding box center [696, 657] width 1360 height 16
click at [1355, 15] on button "Save and Exit" at bounding box center [1348, 12] width 59 height 16
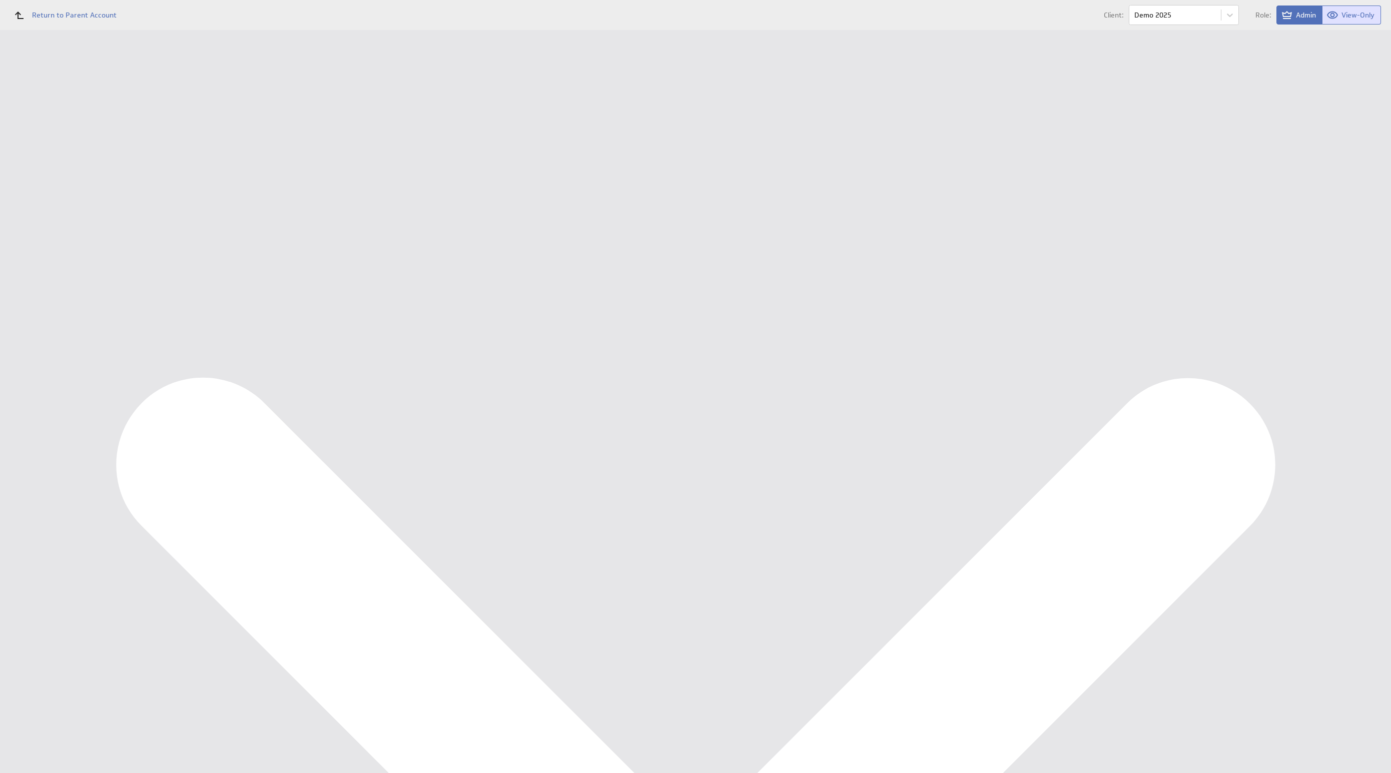
scroll to position [138, 0]
click at [1347, 463] on div "Edit..." at bounding box center [1316, 468] width 100 height 16
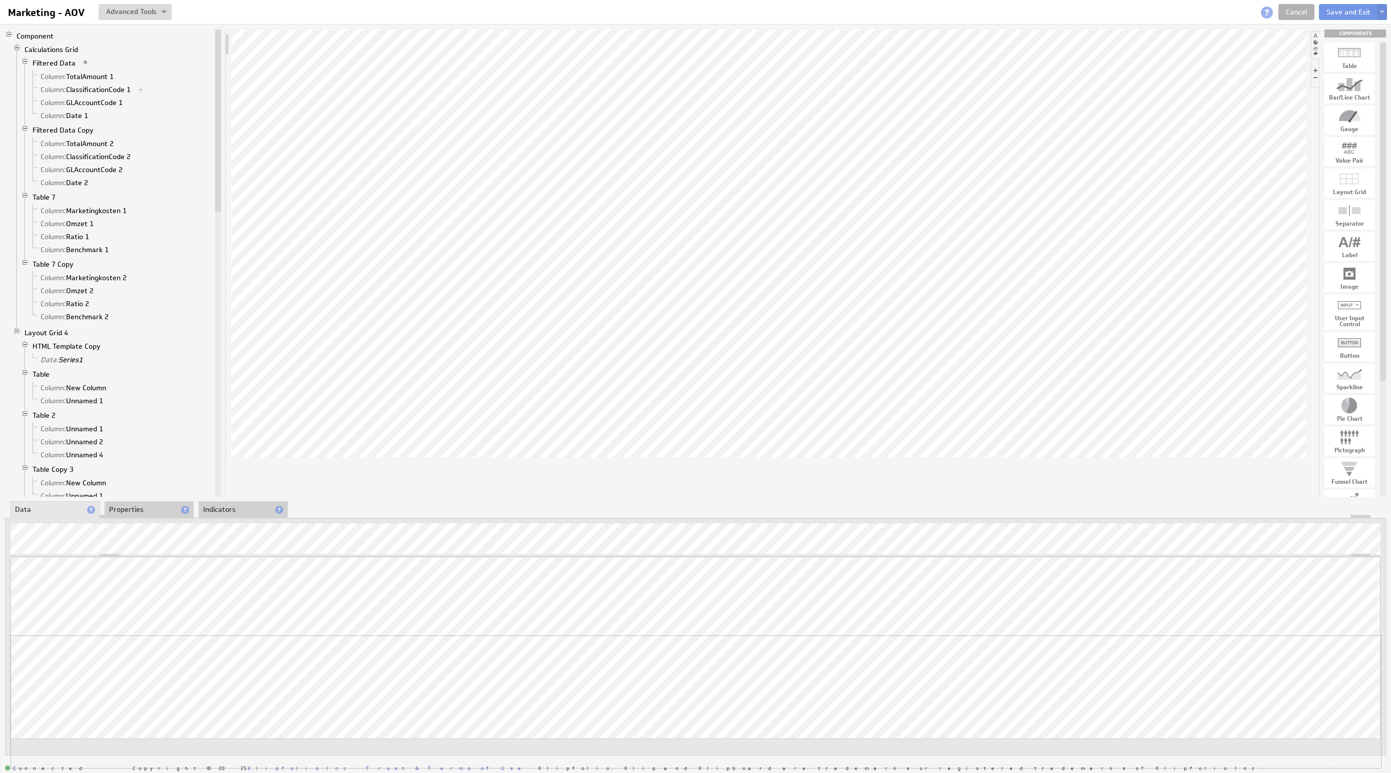
click at [1255, 657] on div "Updating... Select a Function ARRAY DATE SELECT SLICE SUM Data Manipulation Log…" at bounding box center [696, 662] width 1370 height 211
click at [161, 513] on li "Properties" at bounding box center [149, 509] width 89 height 17
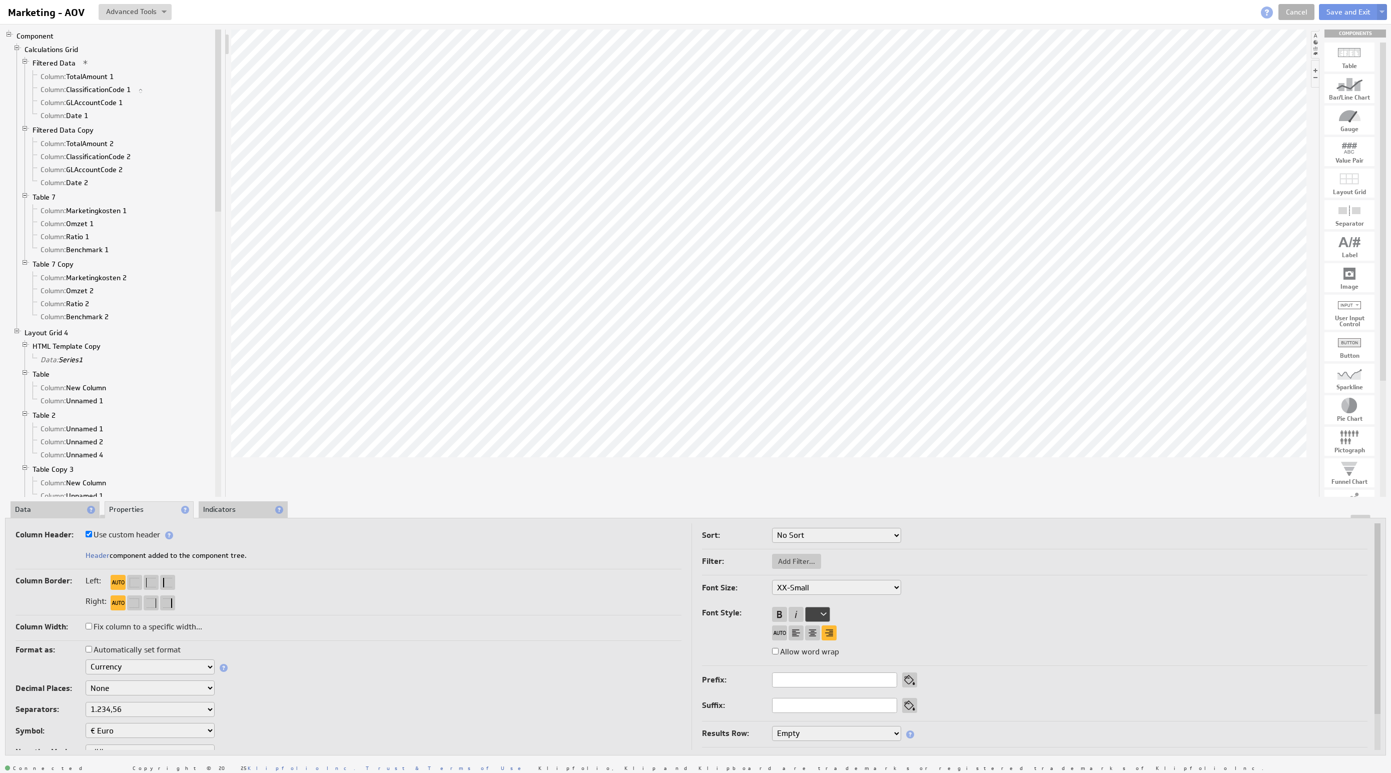
click at [153, 660] on select "Text Number Currency Percentage Image URL Date / Time Duration Mini Chart: Spar…" at bounding box center [150, 666] width 129 height 15
click at [47, 512] on li "Data" at bounding box center [55, 509] width 89 height 17
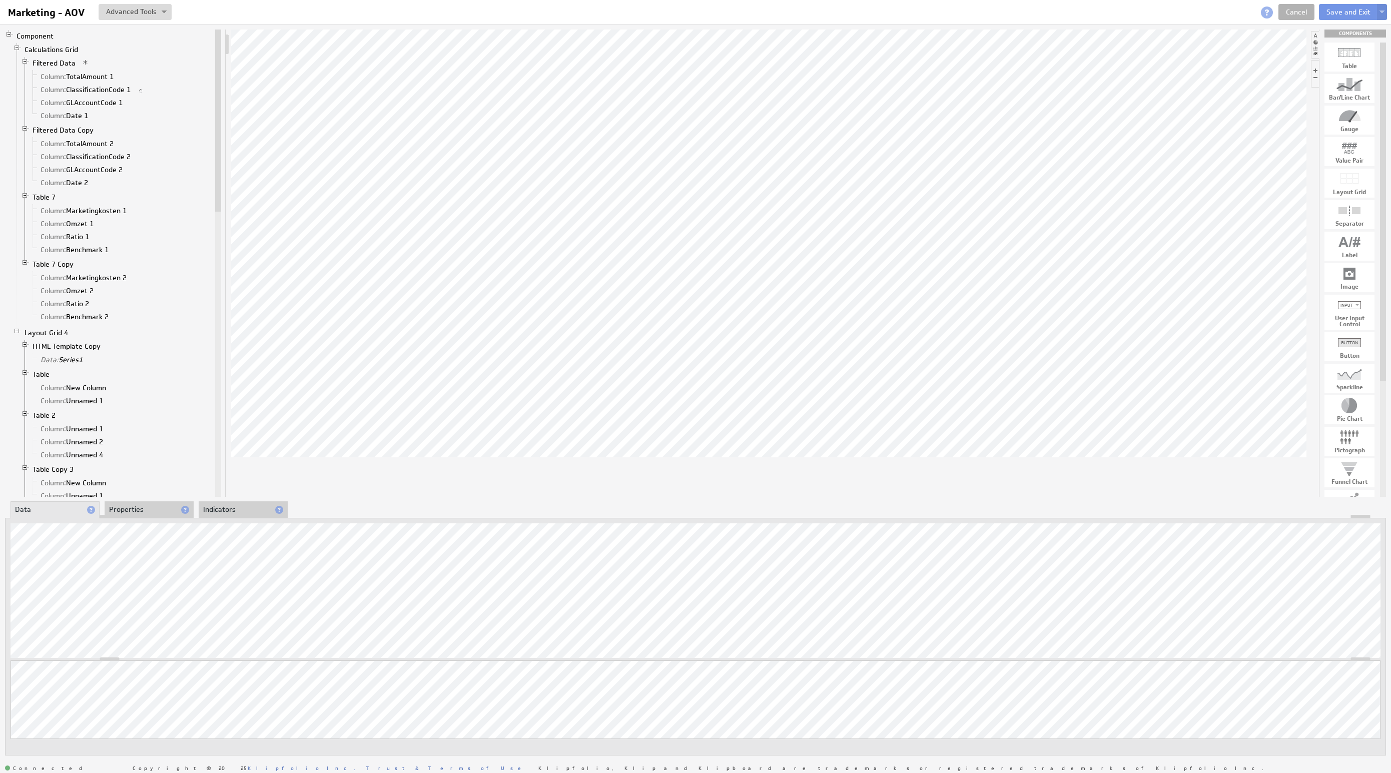
click at [144, 502] on li "Properties" at bounding box center [149, 509] width 89 height 17
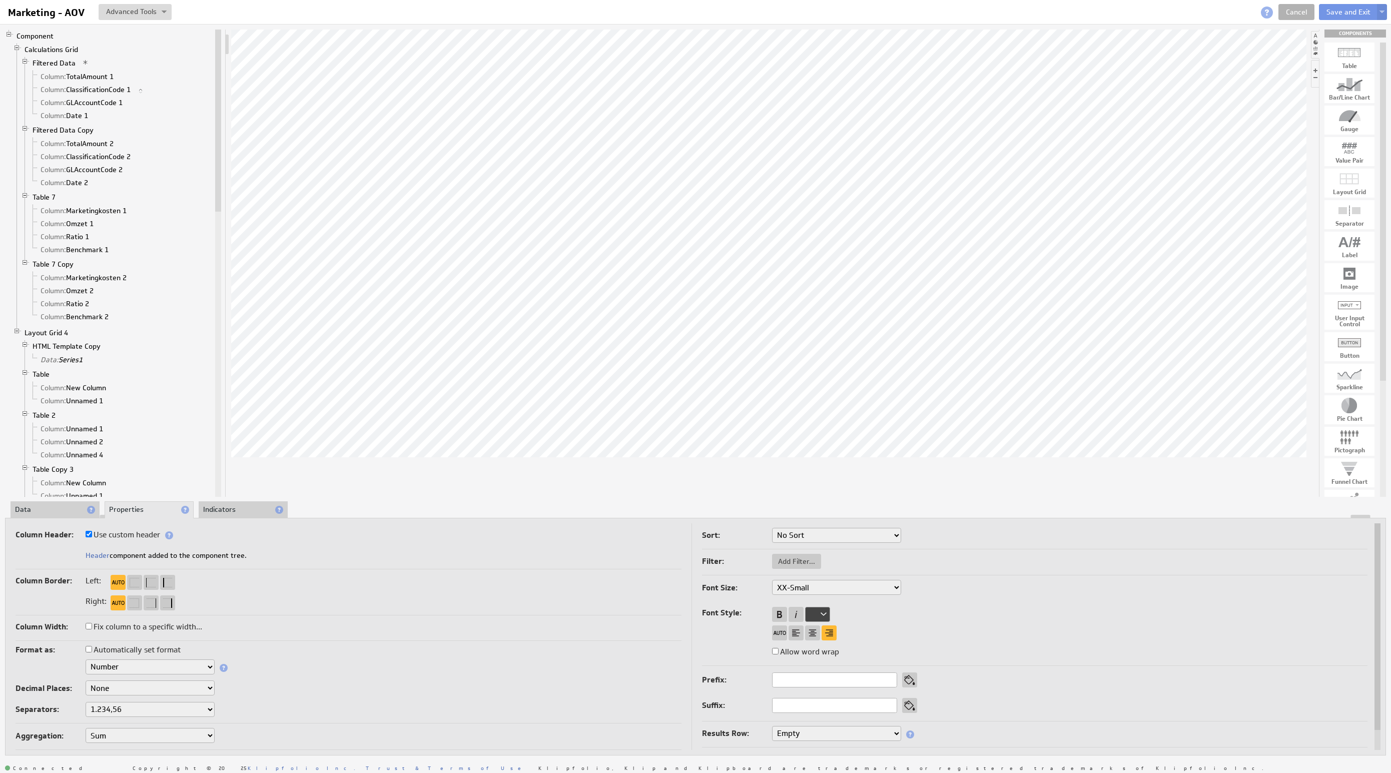
click at [114, 668] on select "Text Number Currency Percentage Image URL Date / Time Duration Mini Chart: Spar…" at bounding box center [150, 666] width 129 height 15
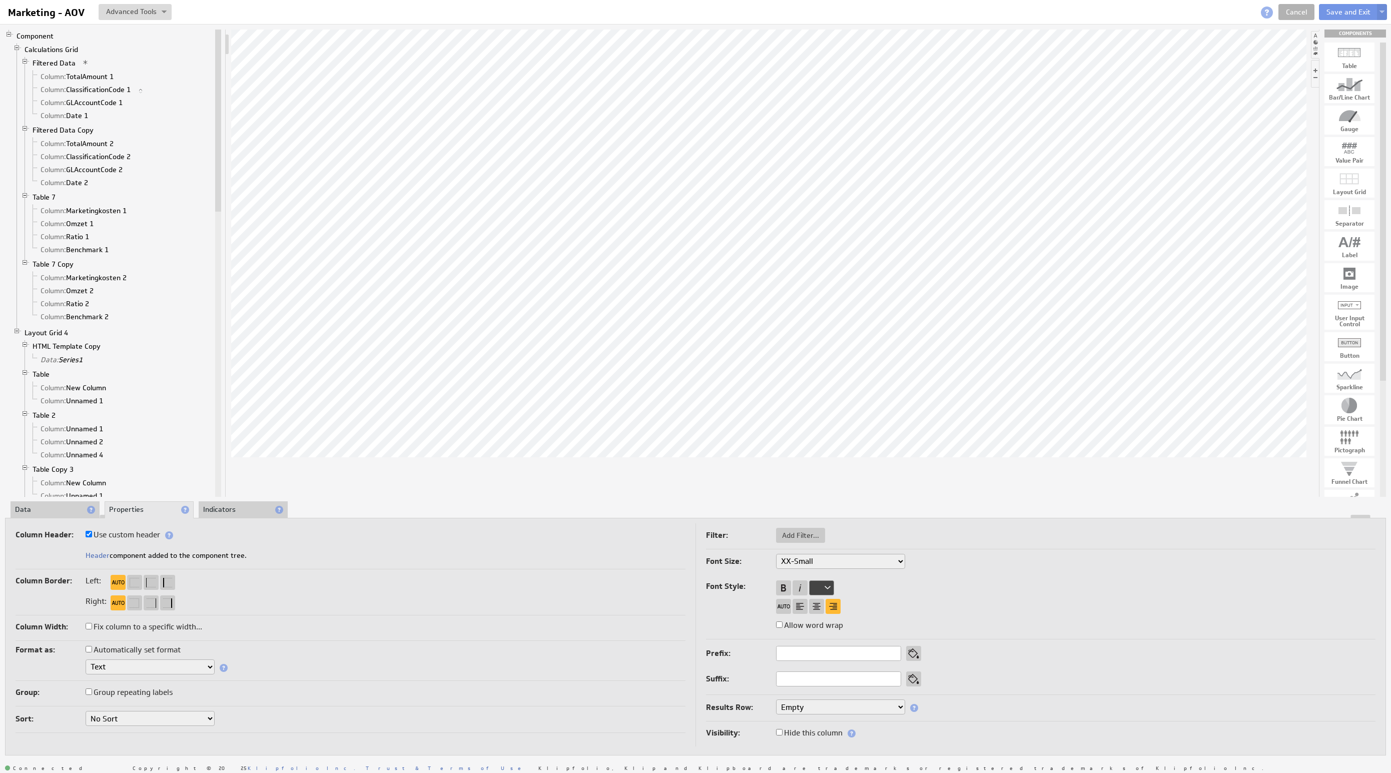
click at [39, 504] on li "Data" at bounding box center [55, 509] width 89 height 17
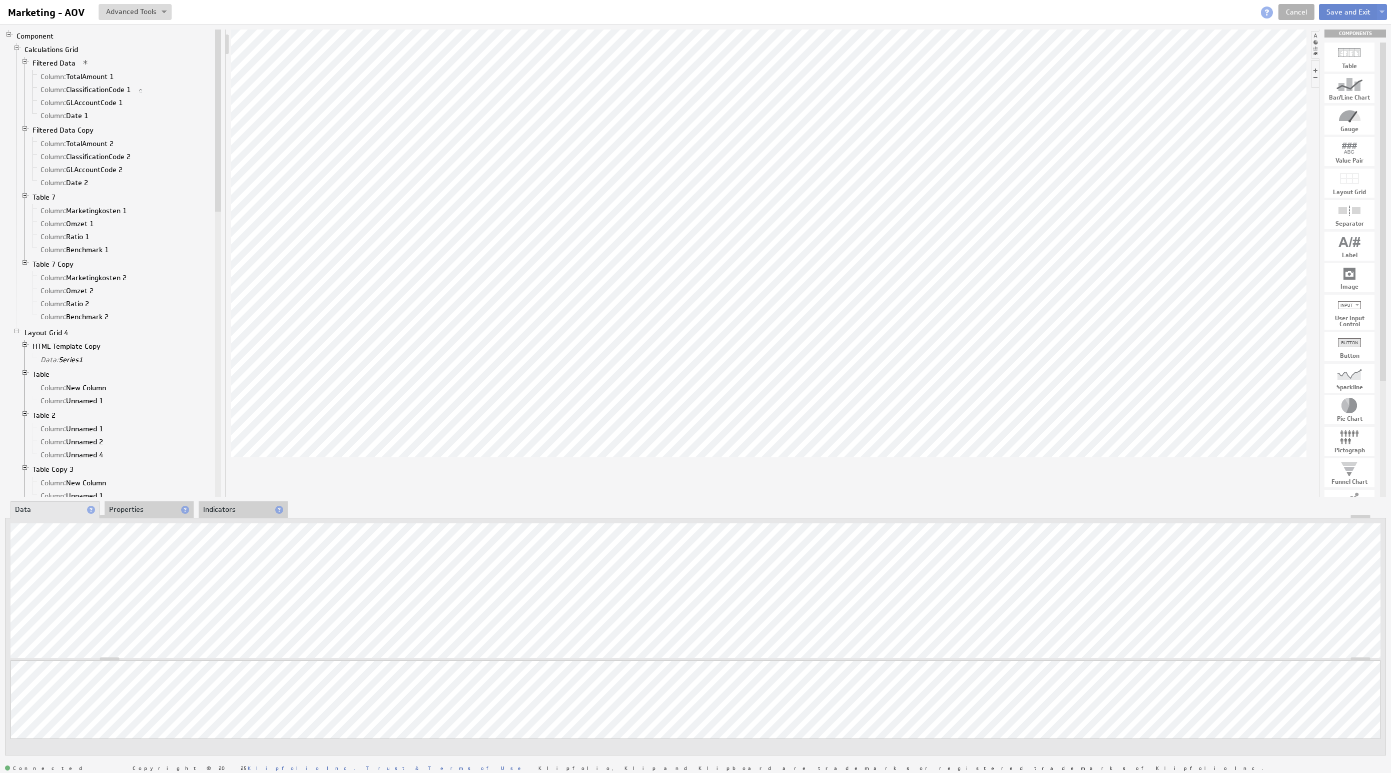
click at [1327, 14] on button "Save and Exit" at bounding box center [1348, 12] width 59 height 16
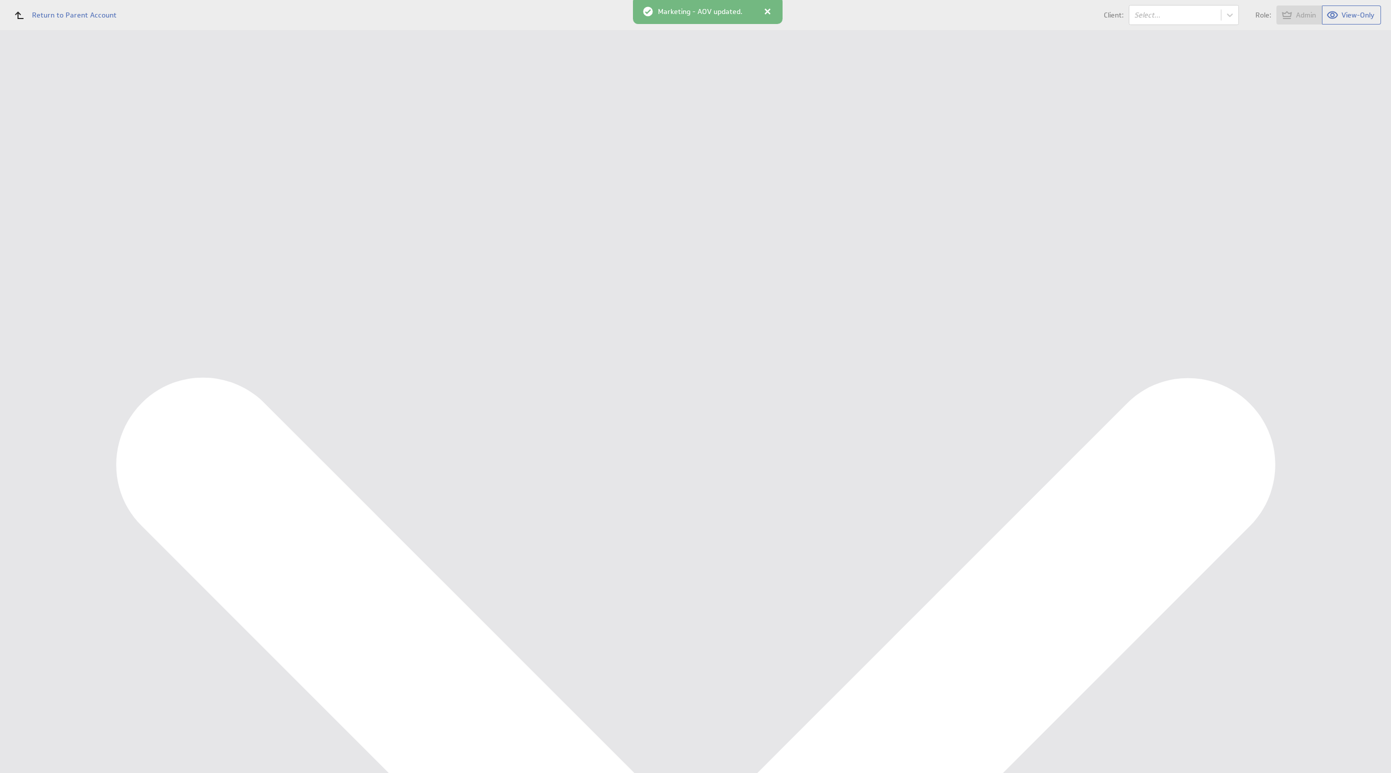
click at [767, 12] on div at bounding box center [768, 12] width 10 height 10
click at [1344, 448] on div "Edit..." at bounding box center [1316, 445] width 100 height 16
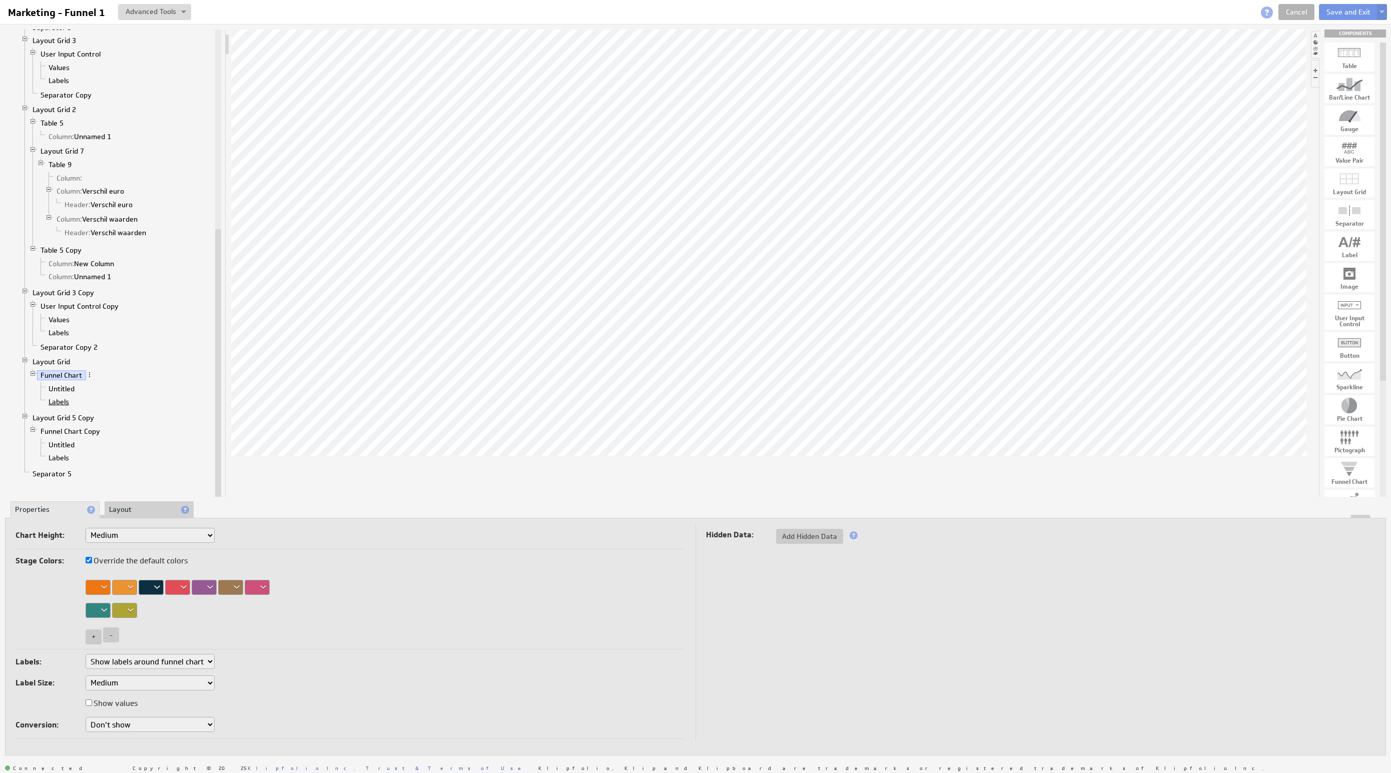
click at [57, 407] on link "Labels" at bounding box center [59, 402] width 28 height 10
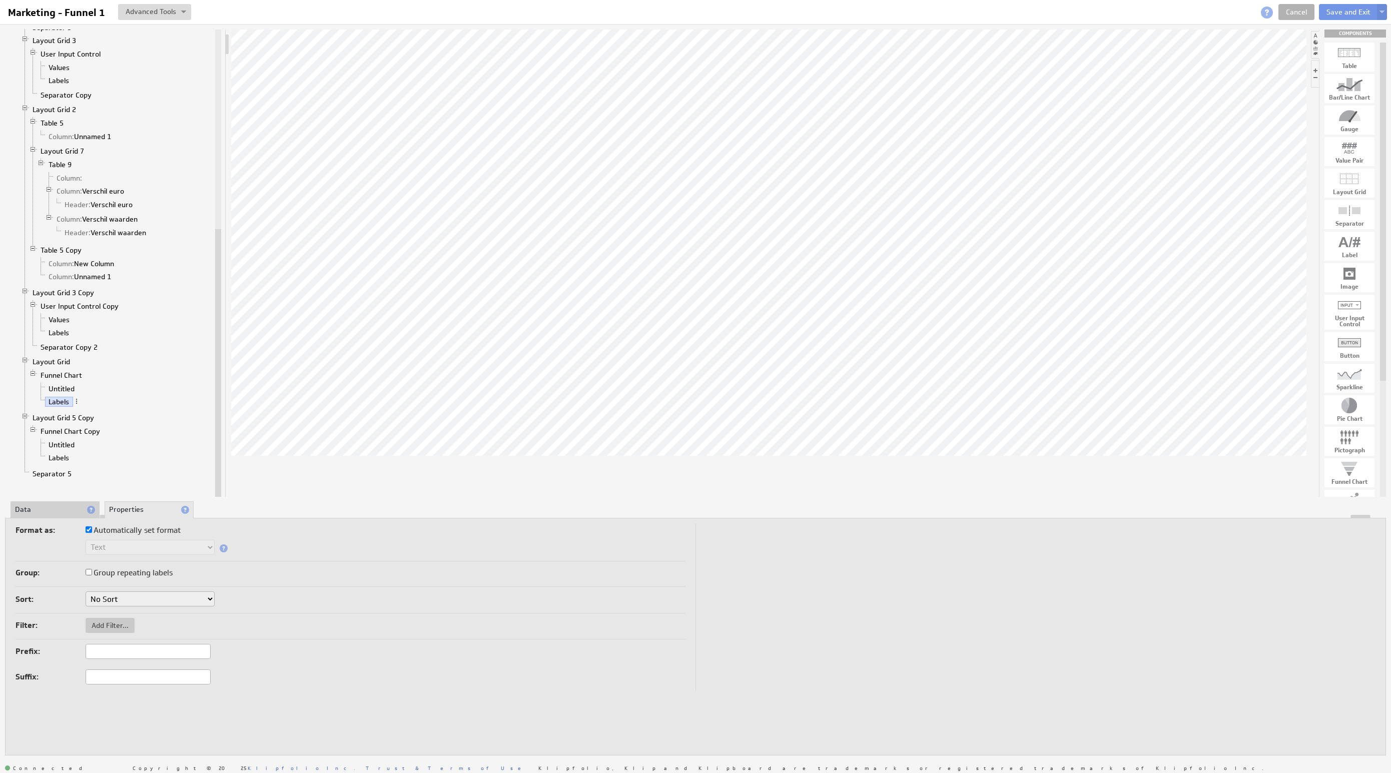
click at [54, 511] on li "Data" at bounding box center [55, 509] width 89 height 17
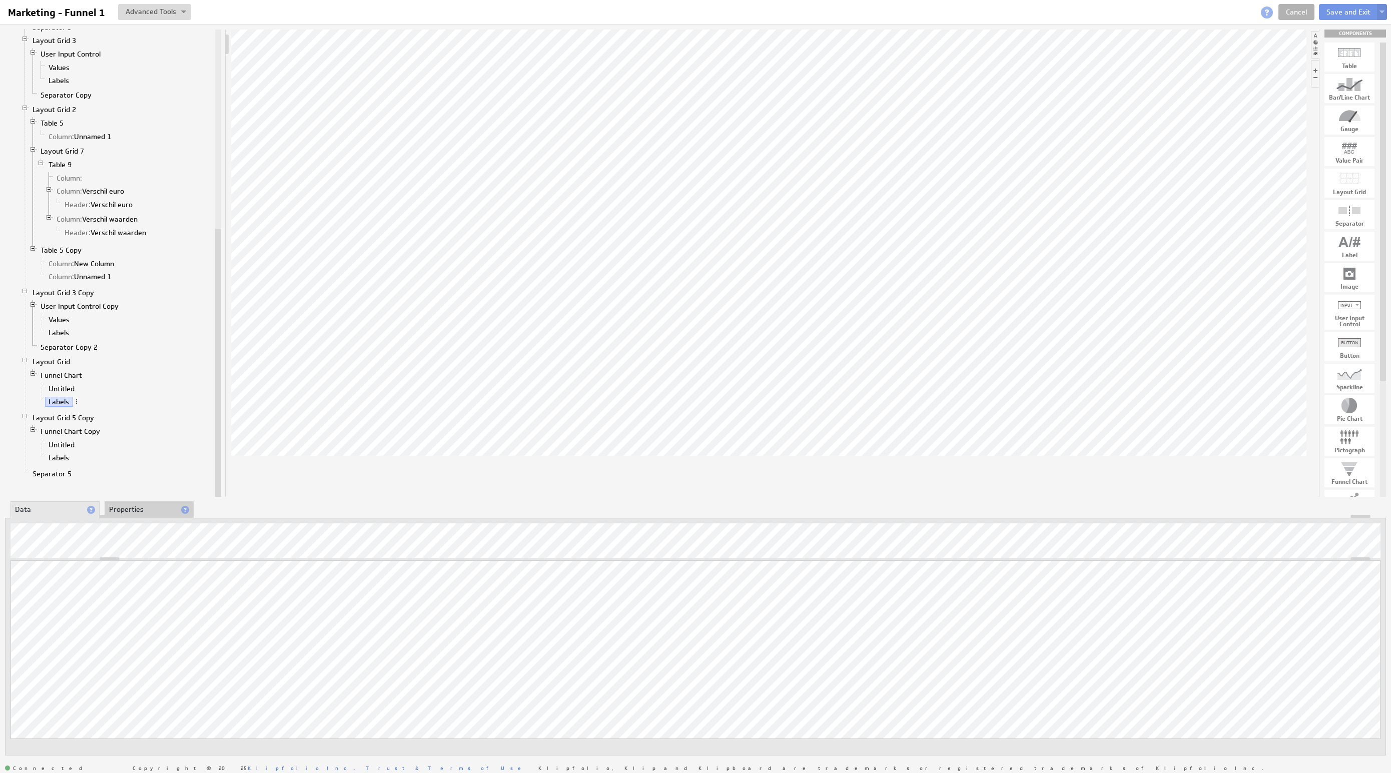
click at [1334, 614] on div "Updating... Select a Function ARRAY DATE SELECT SLICE SUM Data Manipulation Log…" at bounding box center [696, 664] width 1370 height 208
click at [1291, 9] on link "Cancel" at bounding box center [1296, 12] width 36 height 16
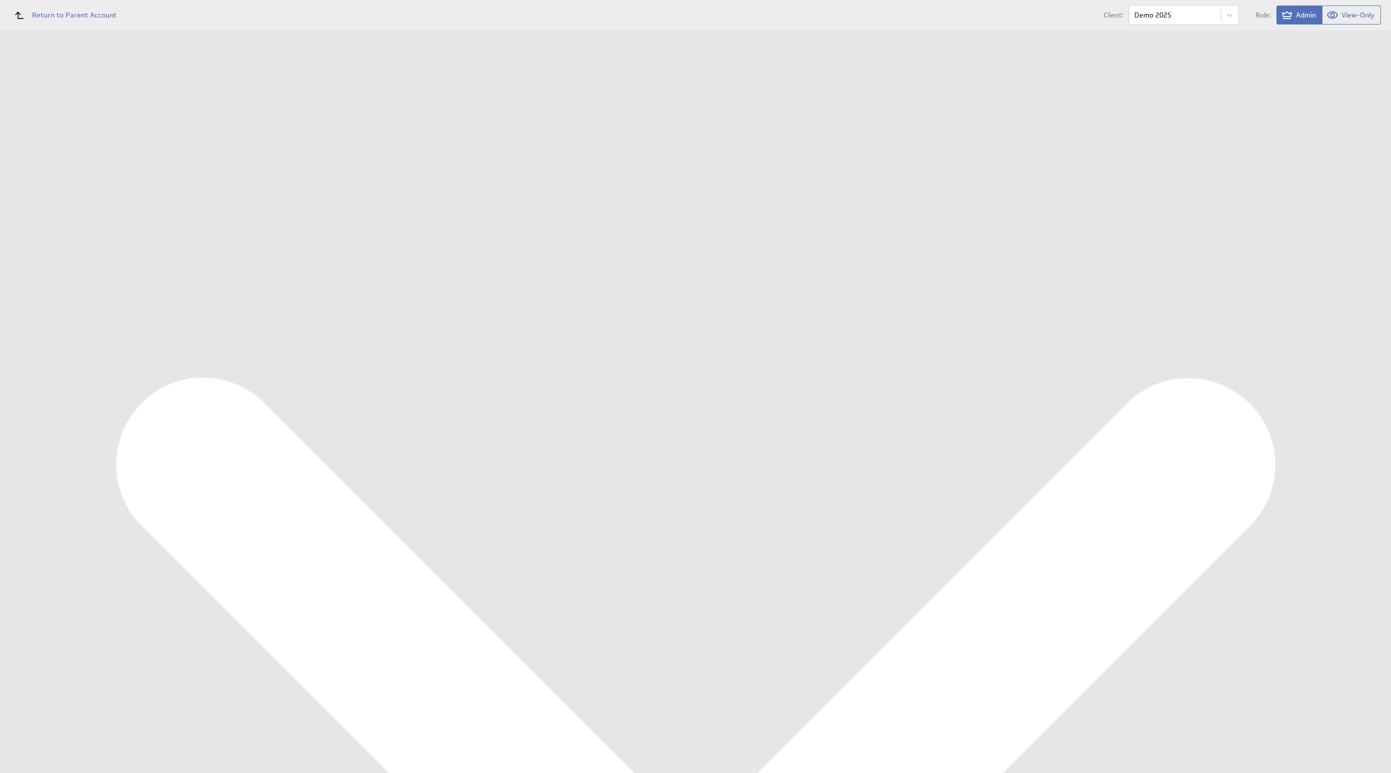
scroll to position [16, 0]
click at [1341, 600] on hr at bounding box center [1316, 600] width 100 height 1
click at [1352, 582] on div "Edit..." at bounding box center [1316, 590] width 100 height 16
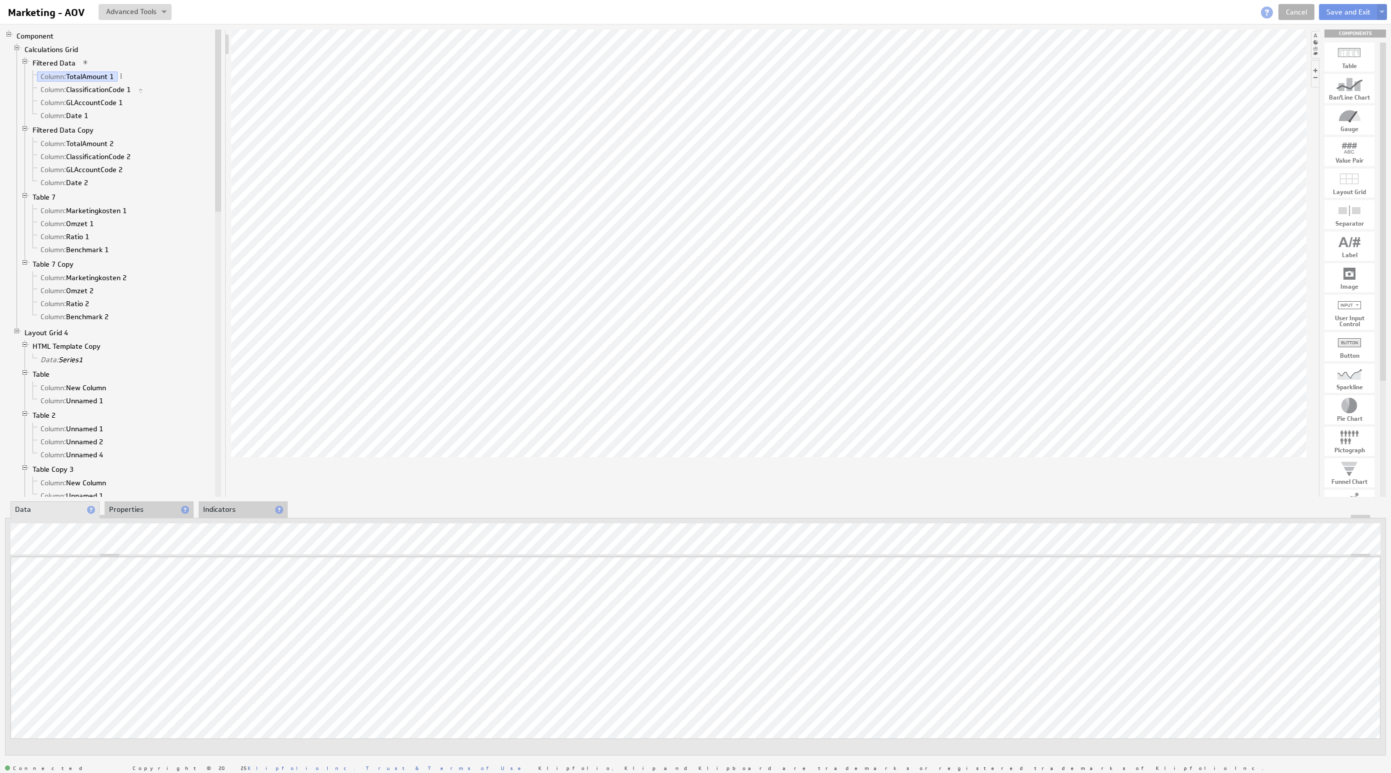
click at [1319, 645] on div "Updating... Select a Function ARRAY DATE SELECT SLICE SUM Data Manipulation Log…" at bounding box center [696, 662] width 1370 height 211
click at [160, 512] on li "Properties" at bounding box center [149, 509] width 89 height 17
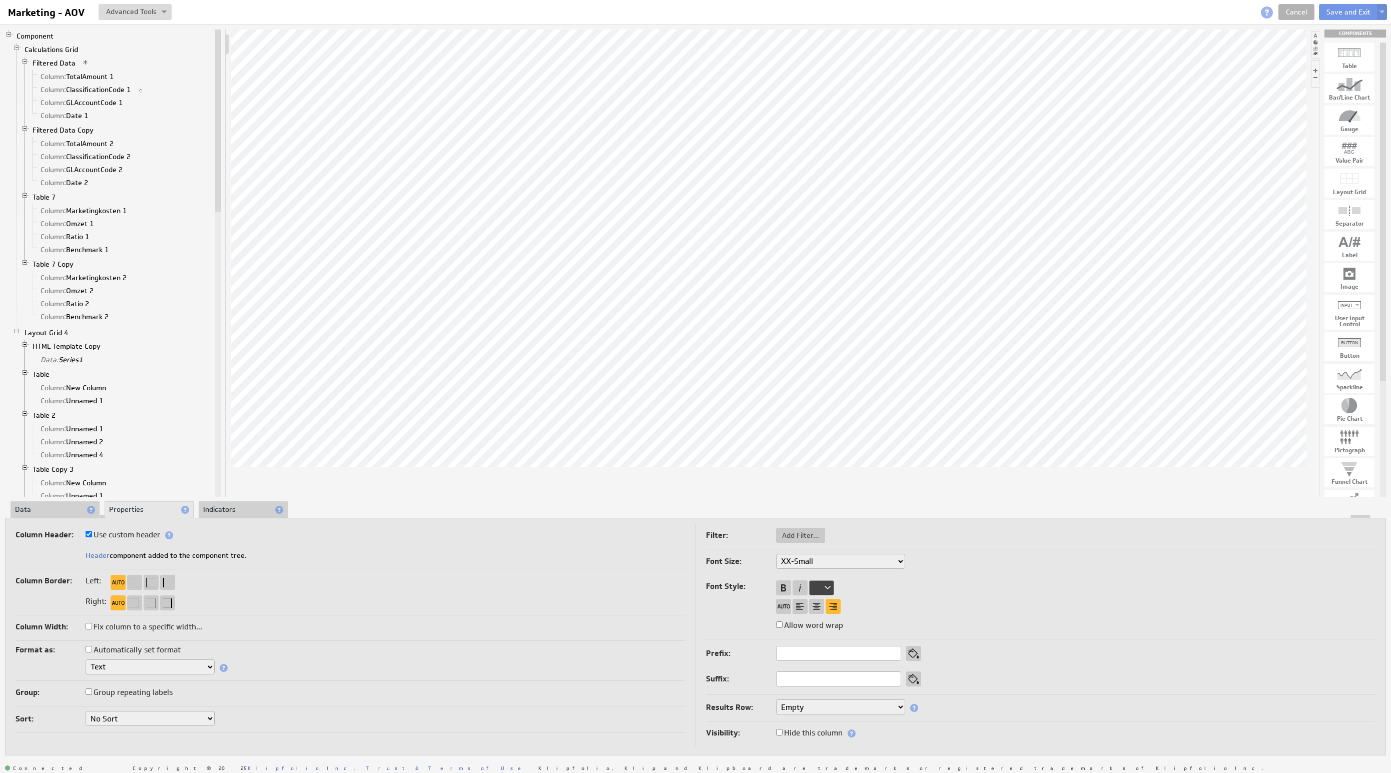
click at [42, 515] on div at bounding box center [696, 517] width 1380 height 4
click at [39, 508] on li "Data" at bounding box center [55, 509] width 89 height 17
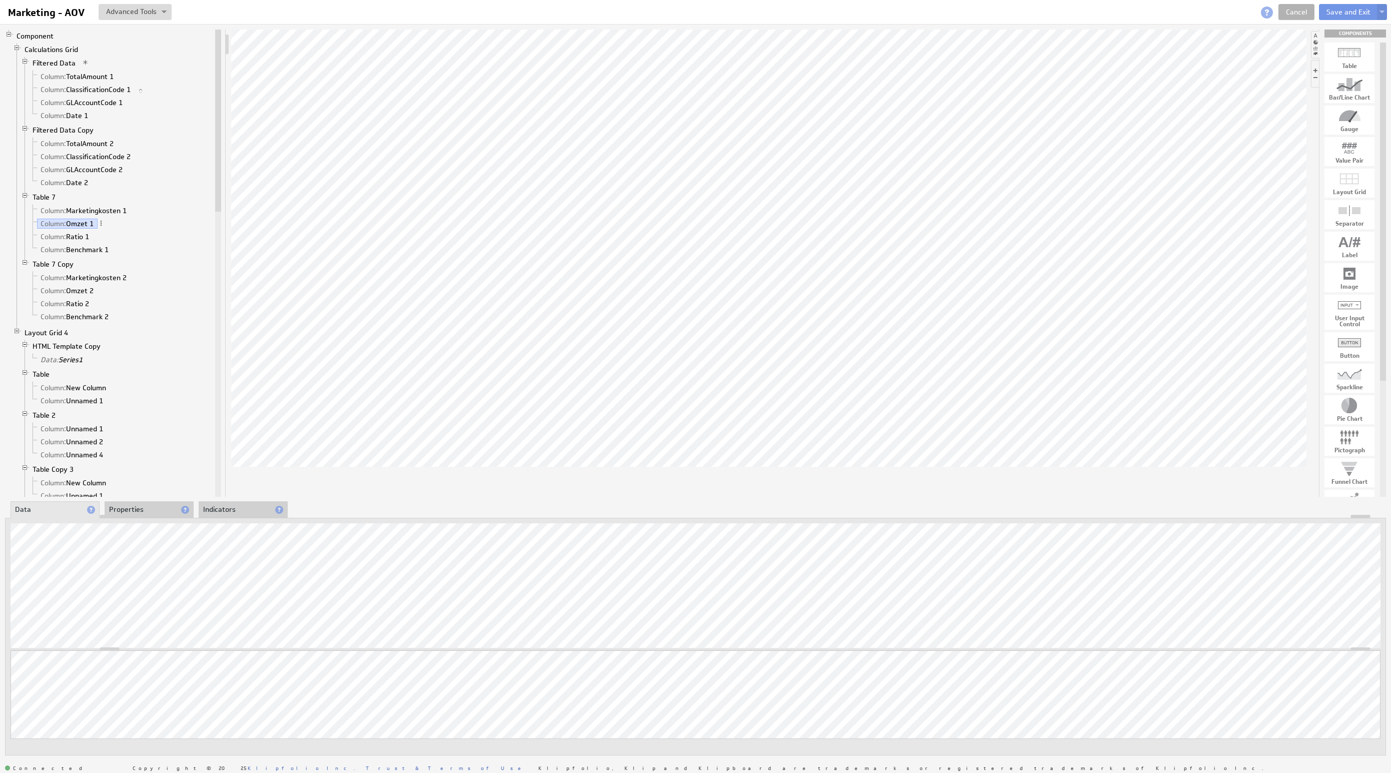
click at [146, 512] on li "Properties" at bounding box center [149, 509] width 89 height 17
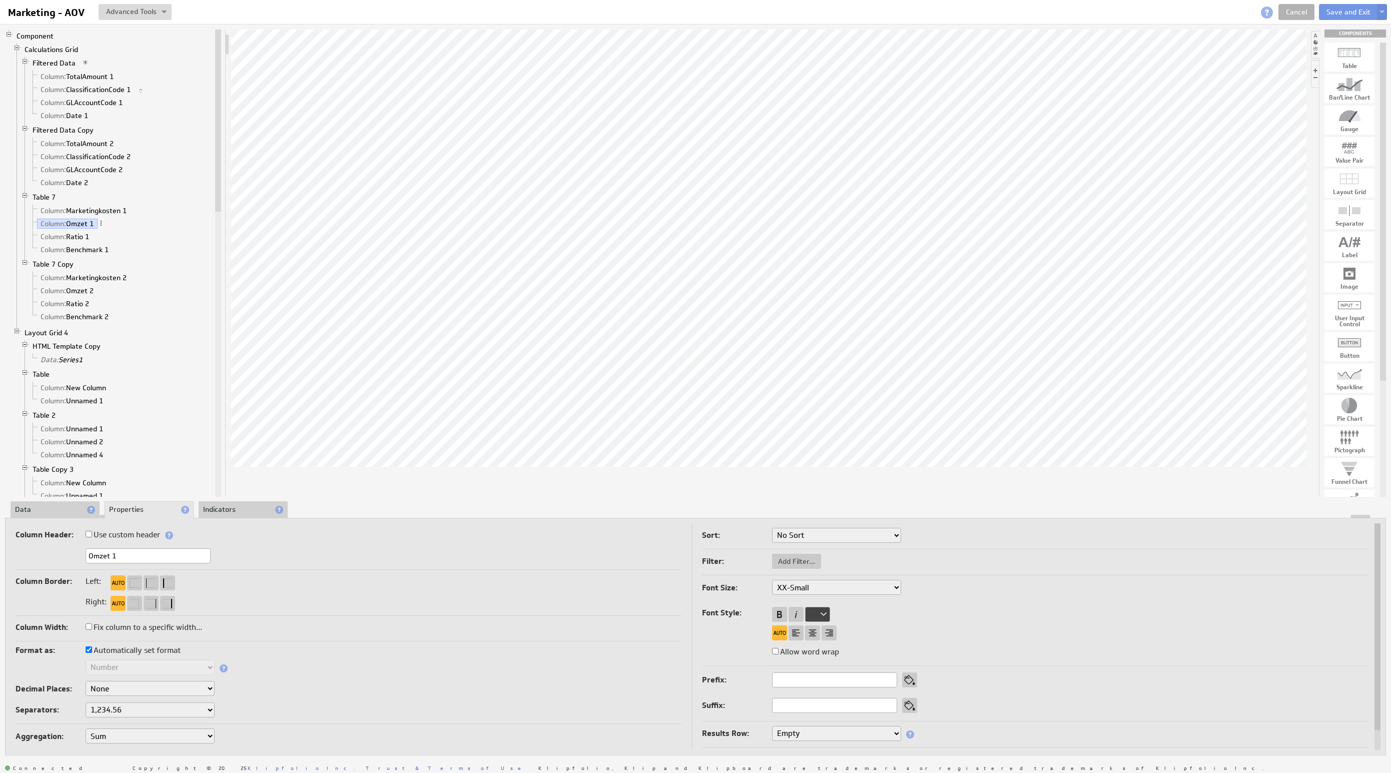
click at [140, 688] on select "None .# (1) .## (2) .### (3) .#### (4)" at bounding box center [150, 688] width 129 height 15
click at [174, 710] on select "1,234.56 1.234,56 1'234.56 1,234/56 1 234,56 1 234-56 1 234.56 1234.56" at bounding box center [150, 710] width 129 height 15
select select ".,"
click at [328, 693] on div "Decimal Places: None .# (1) .## (2) .### (3) .#### (4)" at bounding box center [349, 689] width 666 height 17
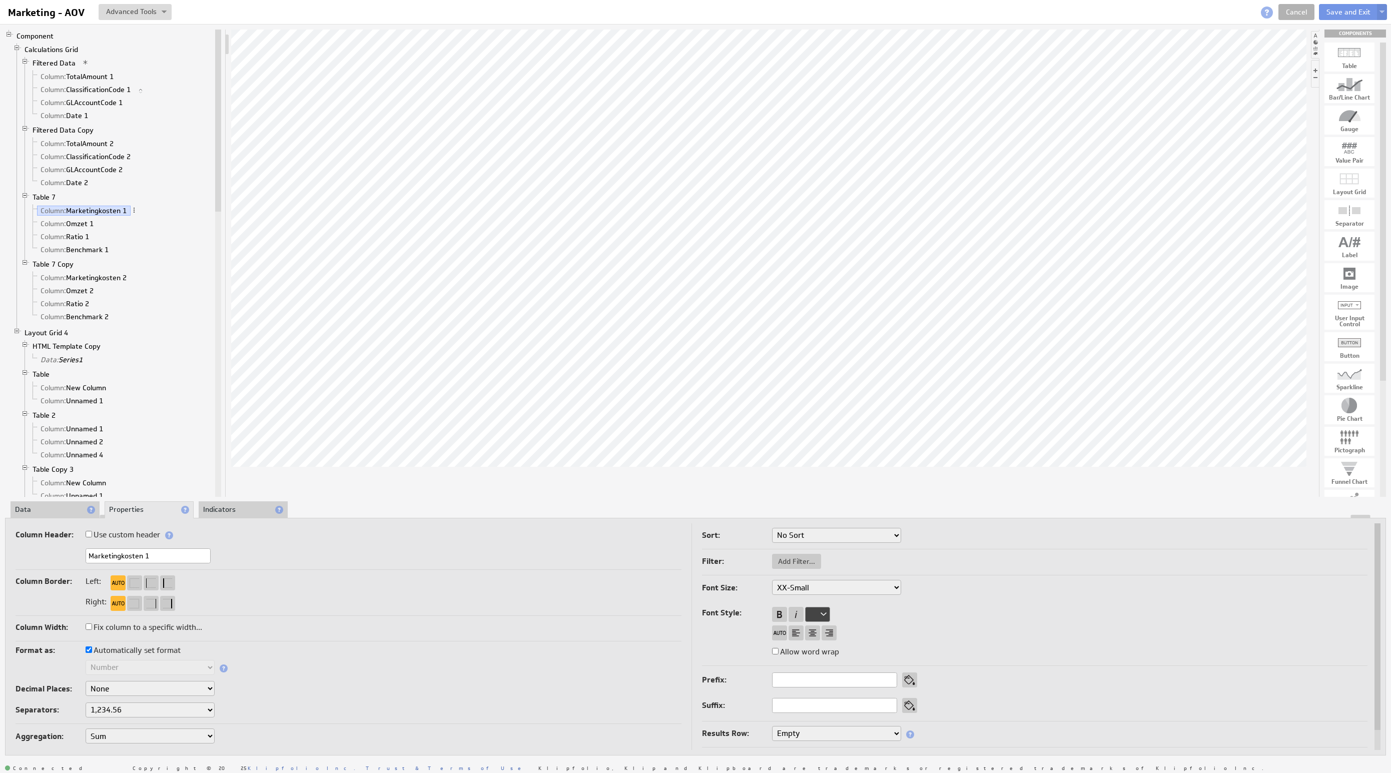
click at [125, 710] on select "1,234.56 1.234,56 1'234.56 1,234/56 1 234,56 1 234-56 1 234.56 1234.56" at bounding box center [150, 710] width 129 height 15
select select ".,"
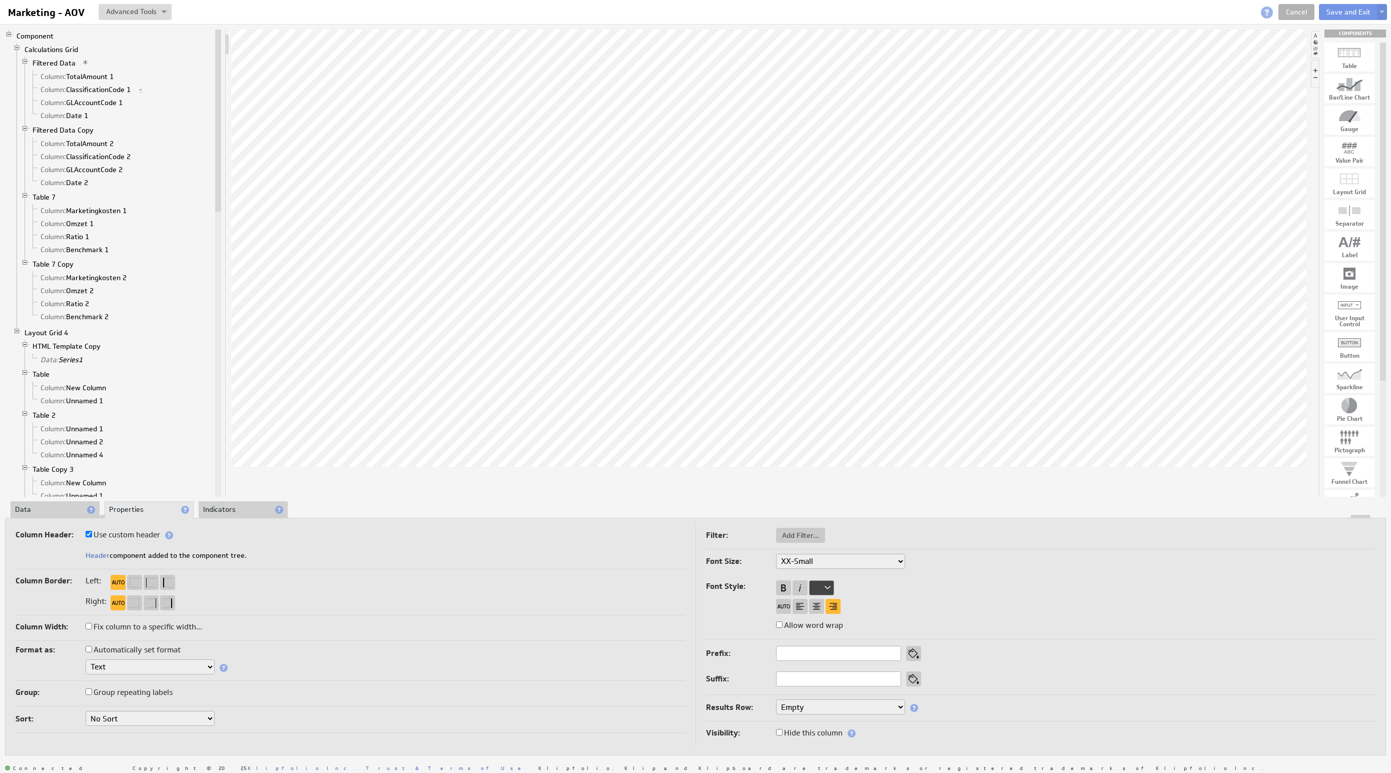
drag, startPoint x: 51, startPoint y: 502, endPoint x: 66, endPoint y: 513, distance: 18.6
click at [51, 503] on li "Data" at bounding box center [55, 509] width 89 height 17
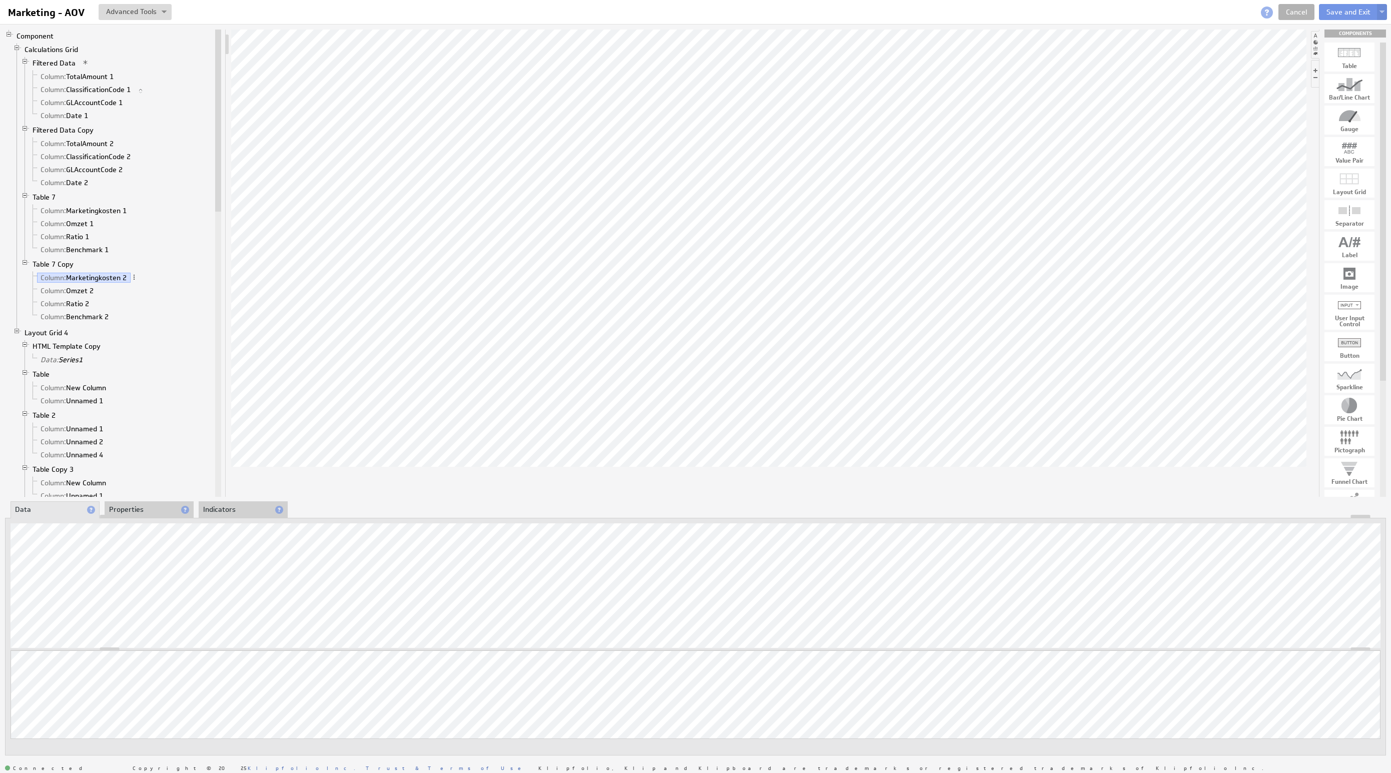
click at [158, 507] on li "Properties" at bounding box center [149, 509] width 89 height 17
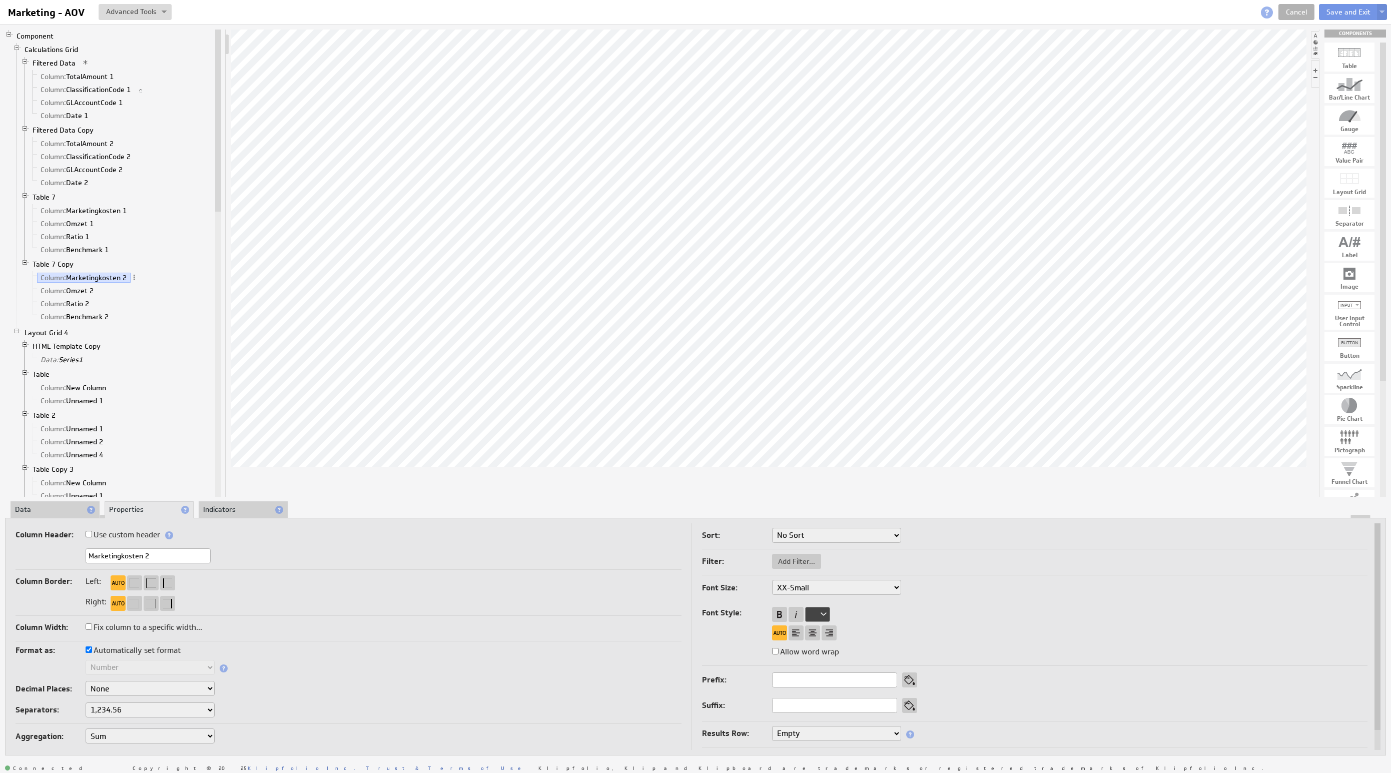
click at [122, 713] on select "1,234.56 1.234,56 1'234.56 1,234/56 1 234,56 1 234-56 1 234.56 1234.56" at bounding box center [150, 710] width 129 height 15
select select ".,"
click at [115, 701] on div "Format as: Automatically set format Text Number Currency Percentage Image URL D…" at bounding box center [349, 683] width 666 height 81
click at [117, 707] on select "1,234.56 1.234,56 1'234.56 1,234/56 1 234,56 1 234-56 1 234.56 1234.56" at bounding box center [150, 710] width 129 height 15
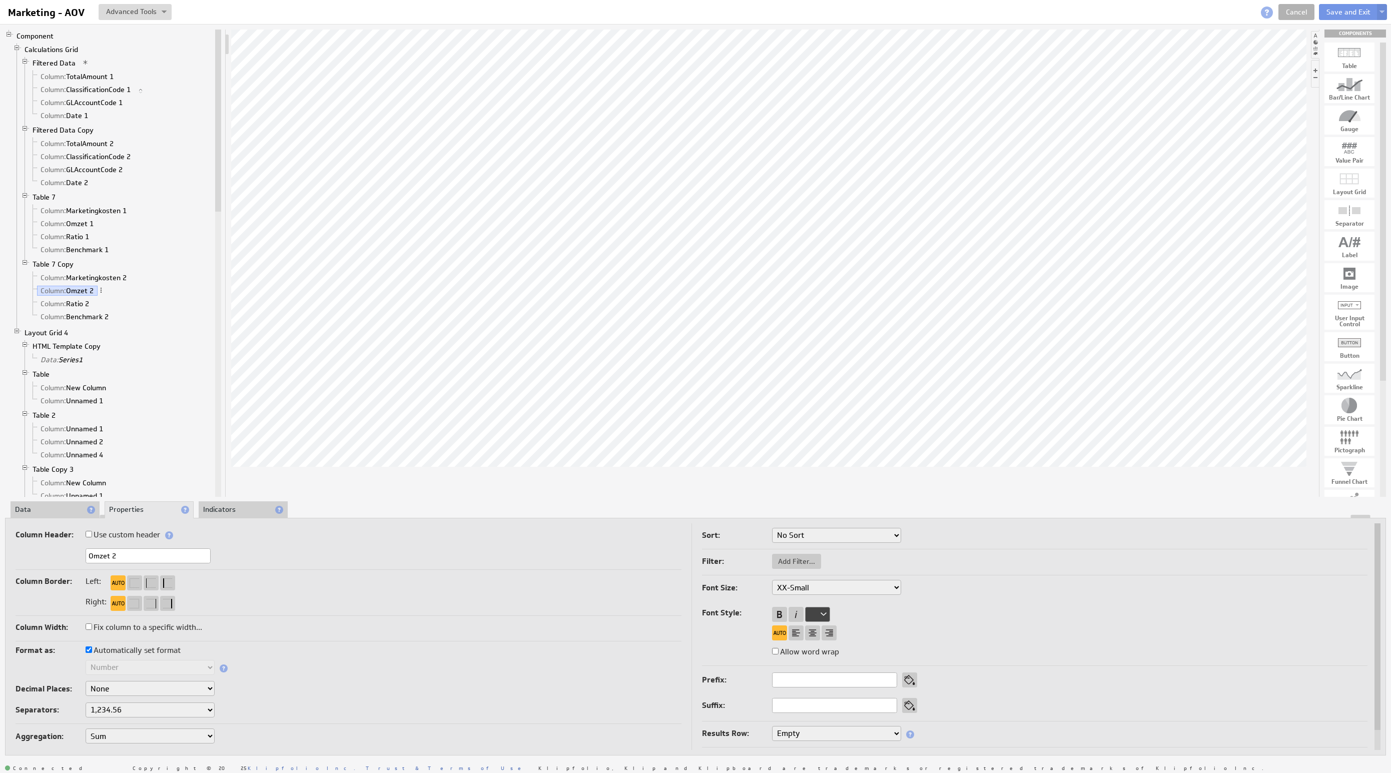
select select ".,"
click at [144, 670] on select "Text Number Currency Percentage Image URL Date / Time Duration Mini Chart: Spar…" at bounding box center [150, 666] width 129 height 15
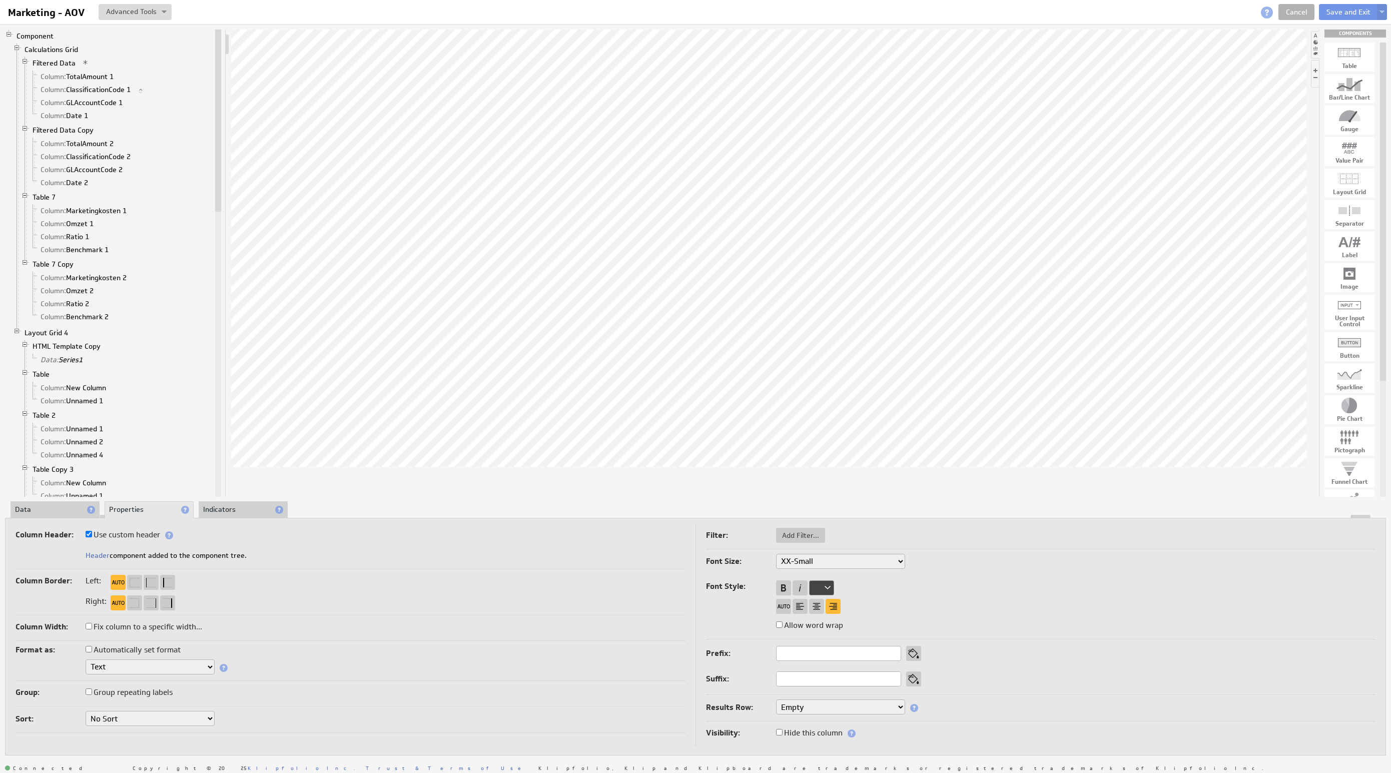
click at [444, 670] on div "Text Number Currency Percentage Image URL Date / Time Duration Mini Chart: Spar…" at bounding box center [351, 667] width 670 height 17
click at [52, 508] on li "Data" at bounding box center [55, 509] width 89 height 17
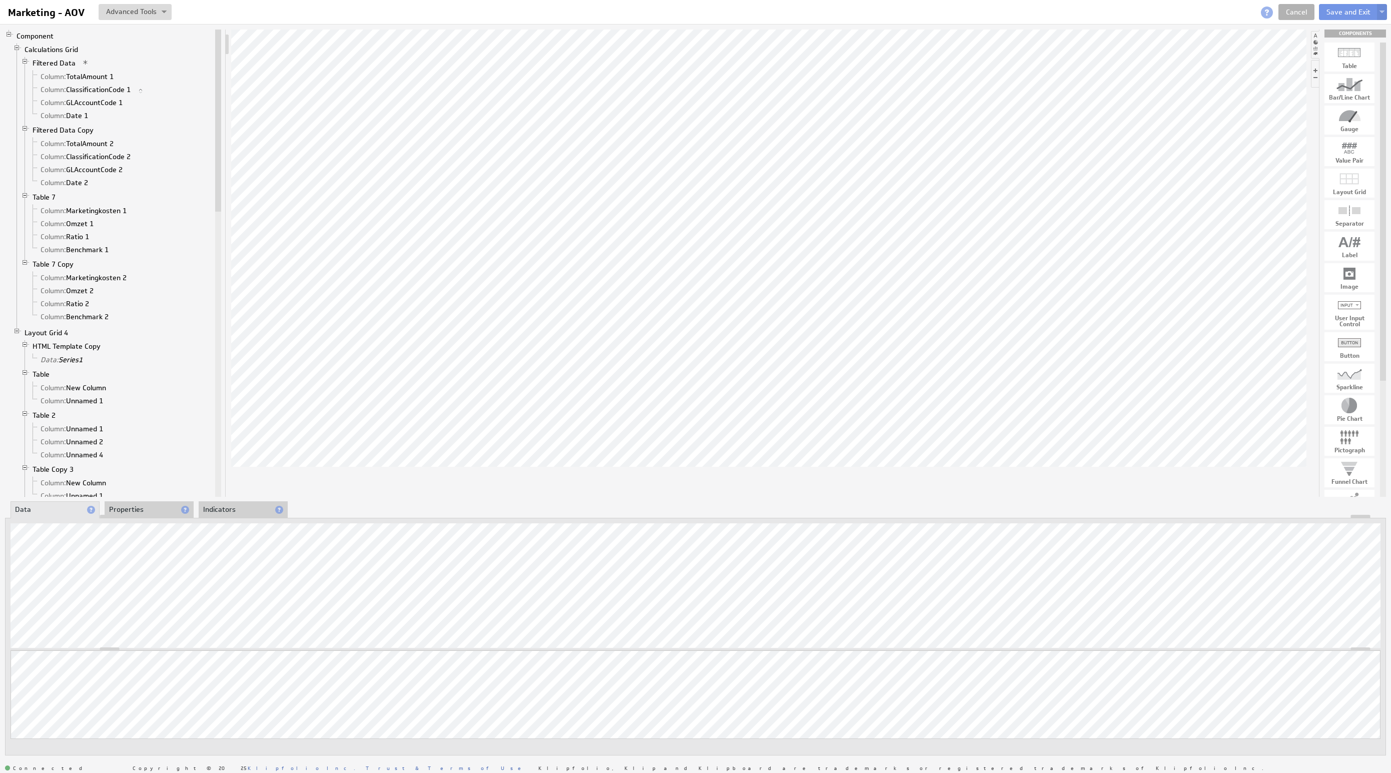
click at [141, 510] on div "About Data Properties Layout Drill Down Indicators Updating... Select a Functio…" at bounding box center [695, 629] width 1381 height 254
click at [149, 514] on li "Properties" at bounding box center [149, 509] width 89 height 17
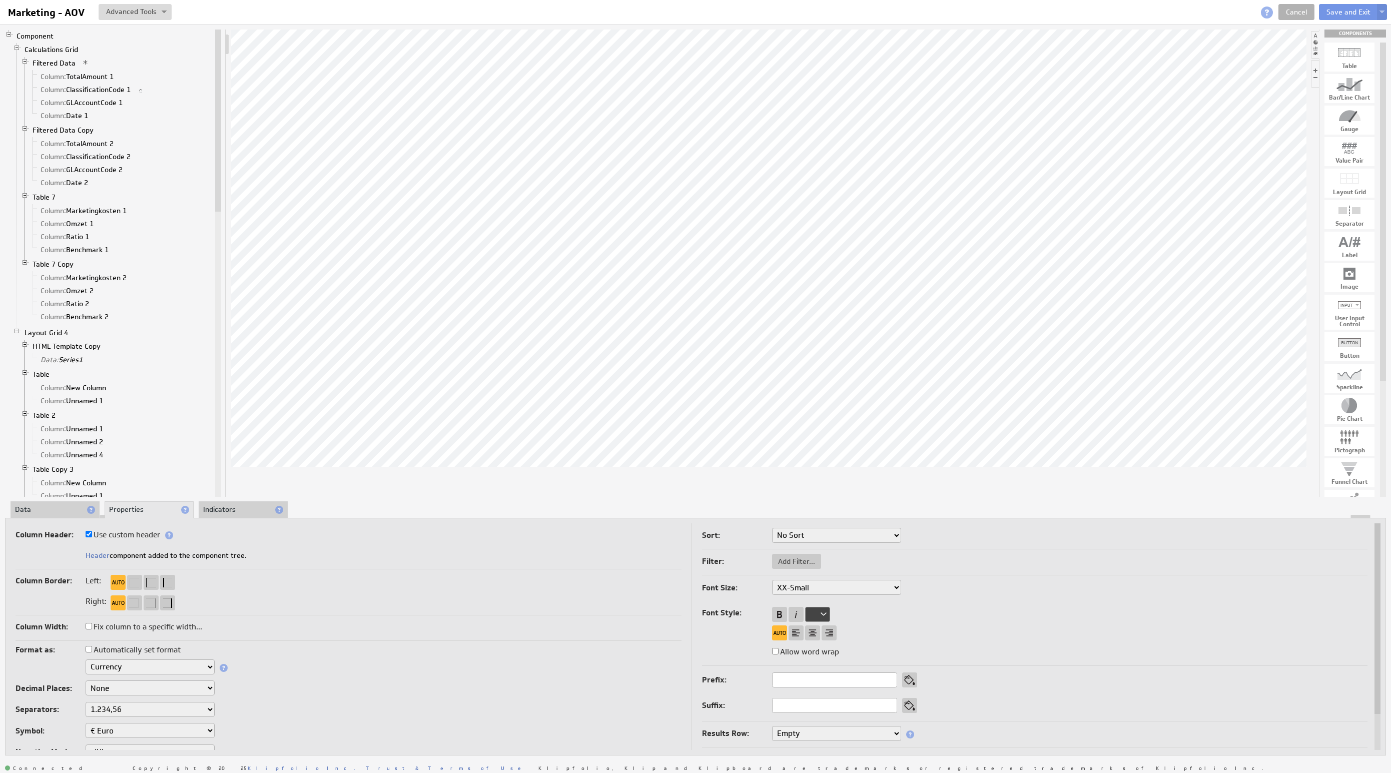
click at [134, 659] on select "Text Number Currency Percentage Image URL Date / Time Duration Mini Chart: Spar…" at bounding box center [150, 666] width 129 height 15
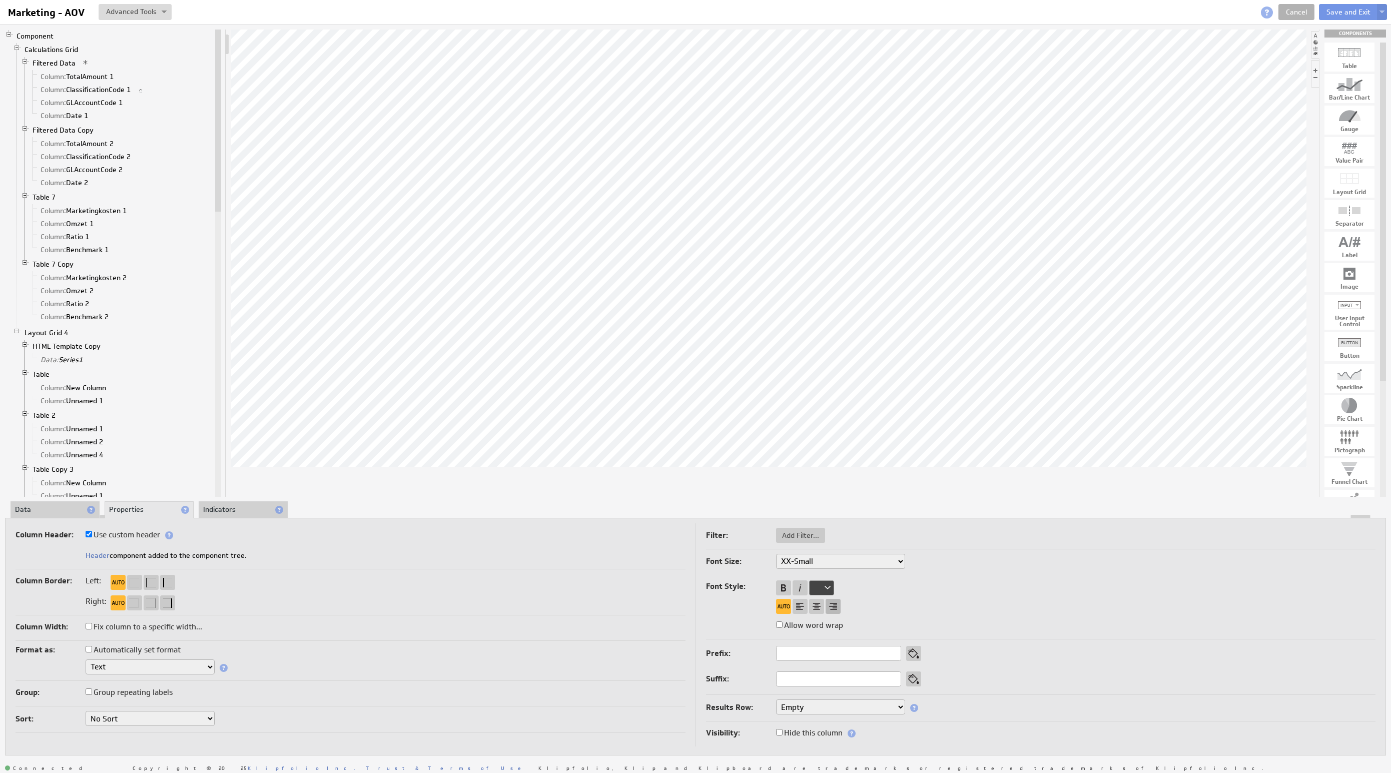
click at [838, 610] on div at bounding box center [833, 606] width 15 height 15
click at [920, 616] on div "Font Size: XX-Small X-Small Small Medium Large X-Large XX-Large Font Style: All…" at bounding box center [1041, 597] width 670 height 86
click at [65, 509] on li "Data" at bounding box center [55, 509] width 89 height 17
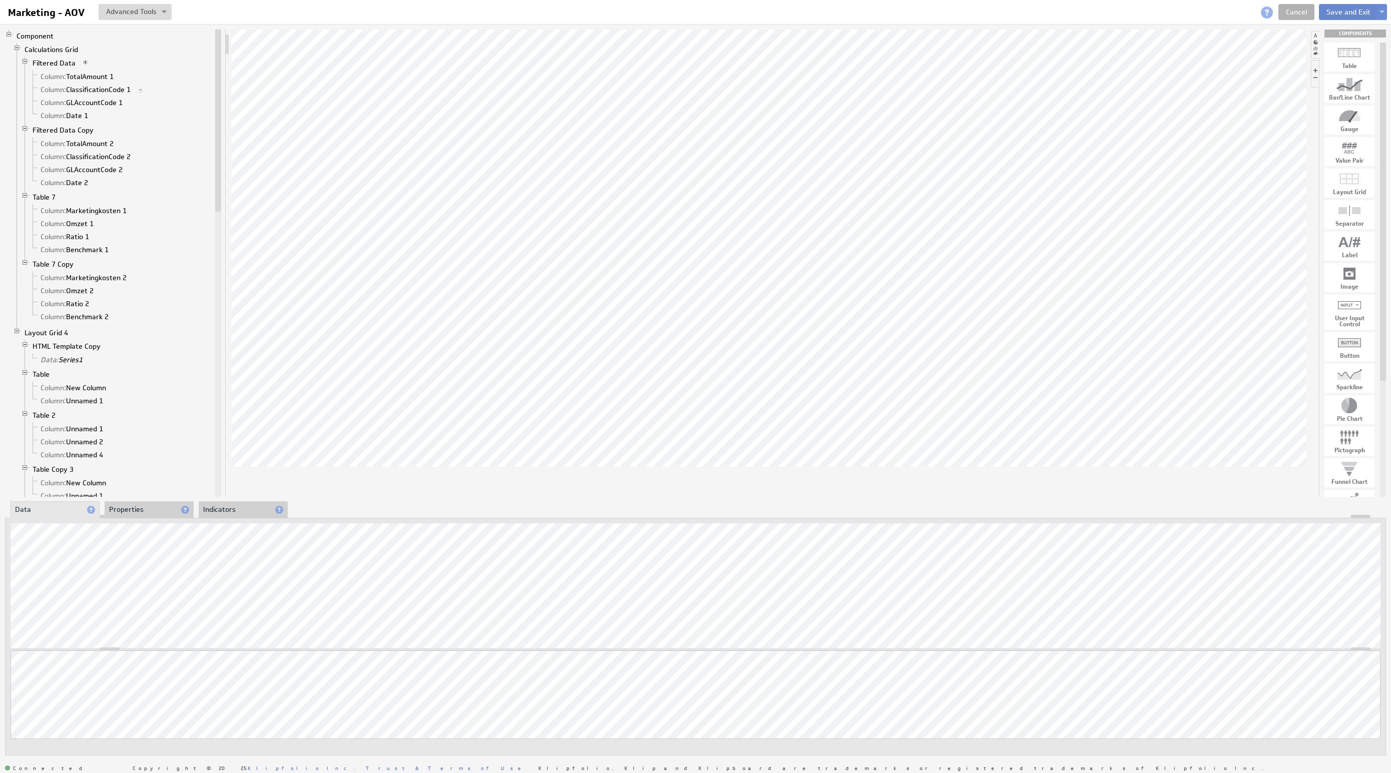
click at [1332, 15] on button "Save and Exit" at bounding box center [1348, 12] width 59 height 16
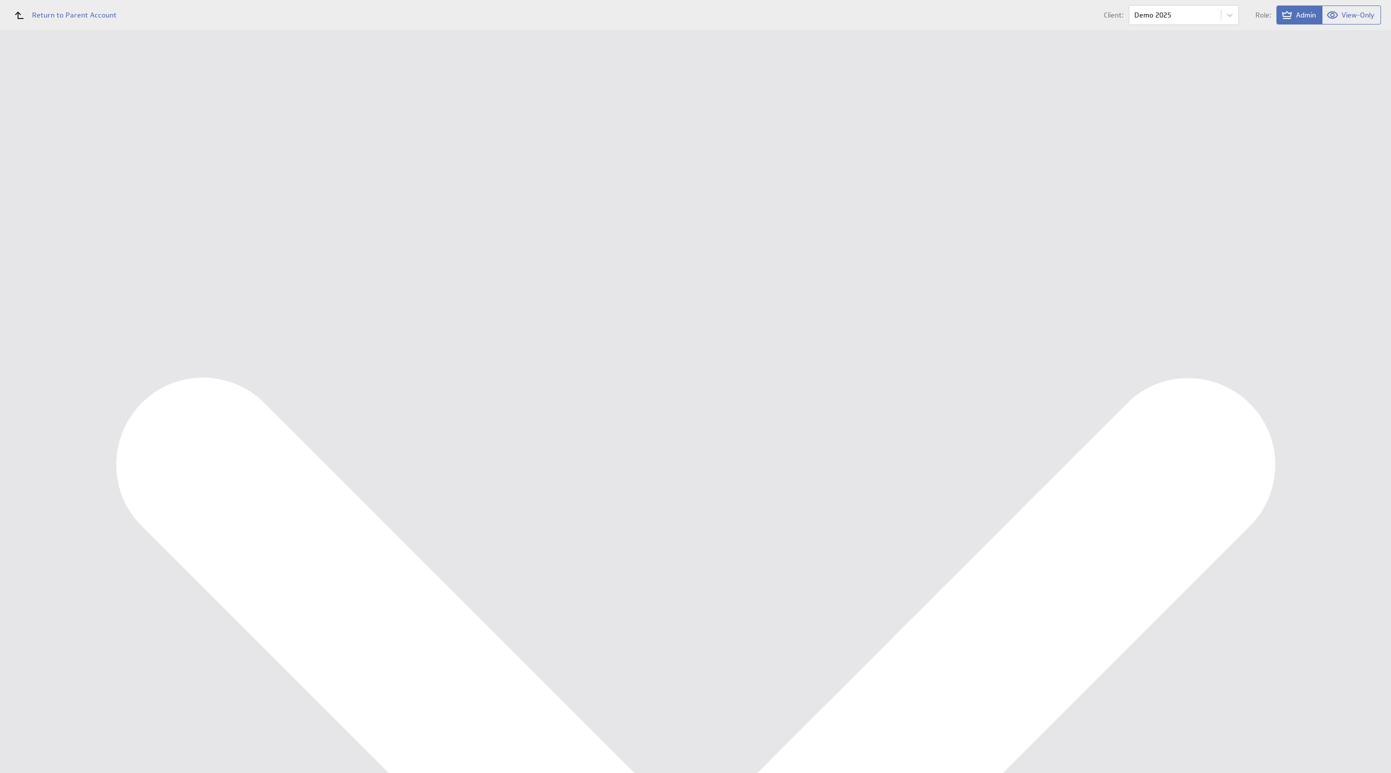
scroll to position [135, 0]
click at [1180, 25] on body "Return to Parent Account Client: Demo 2025 Role: Admin View-Only (no message) D…" at bounding box center [695, 386] width 1391 height 773
type input "pi"
